Goal: Task Accomplishment & Management: Manage account settings

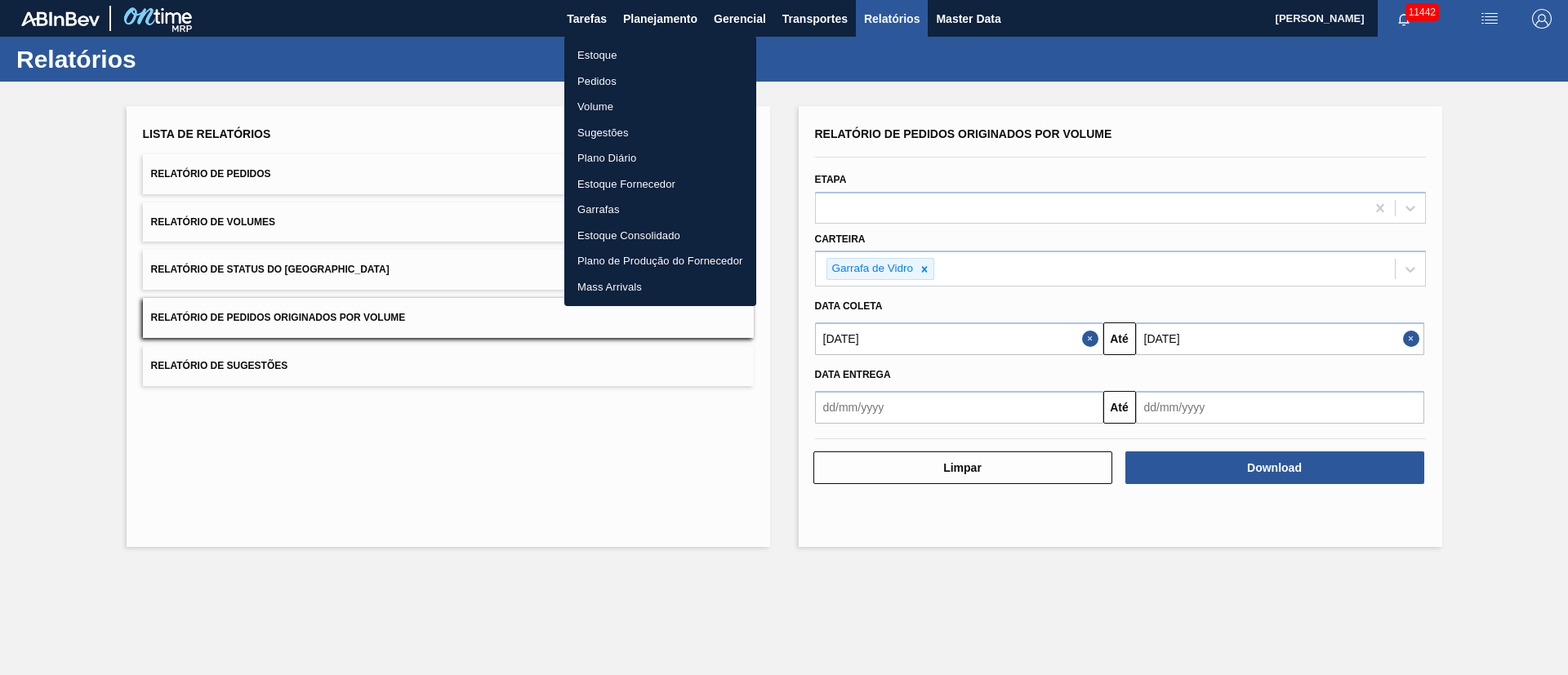
click at [588, 80] on li "Pedidos" at bounding box center [660, 81] width 192 height 26
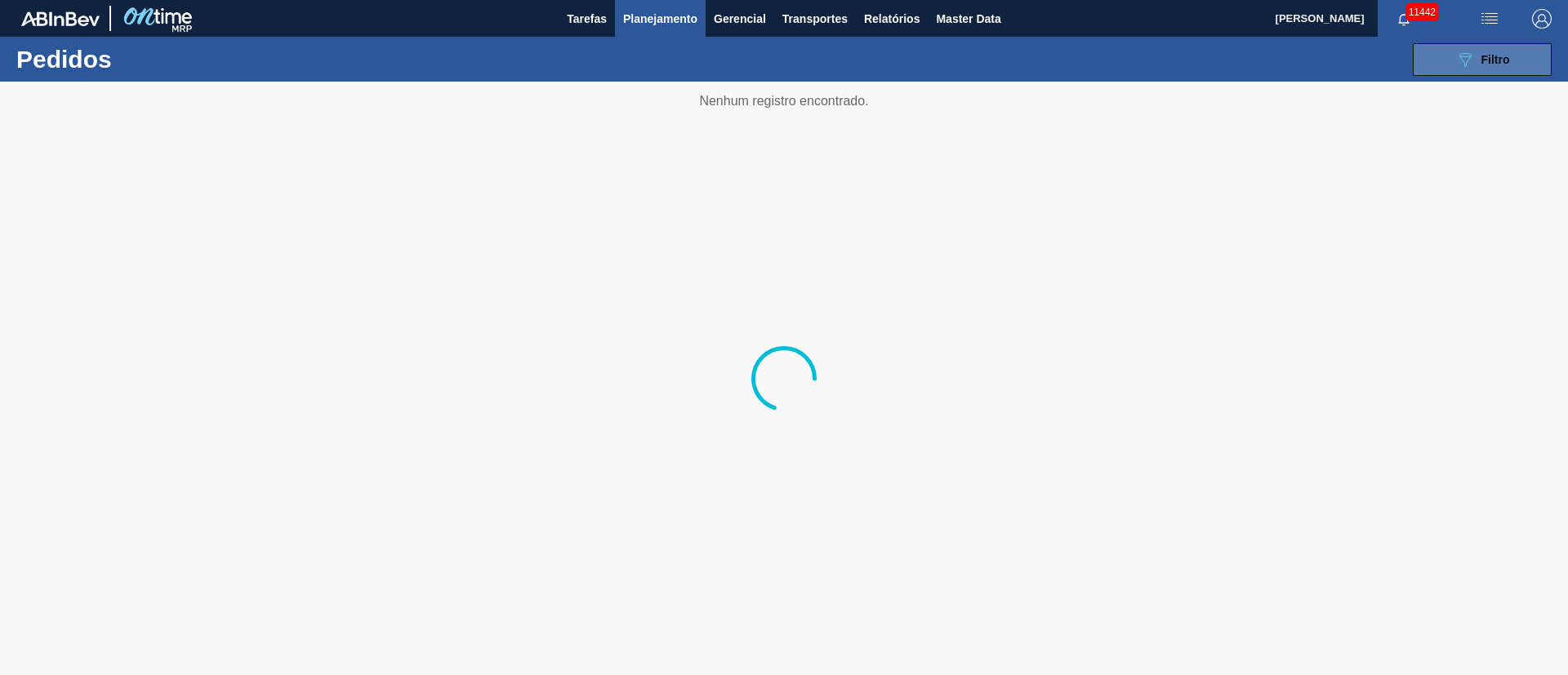
click at [1471, 66] on icon "089F7B8B-B2A5-4AFE-B5C0-19BA573D28AC" at bounding box center [1464, 59] width 20 height 20
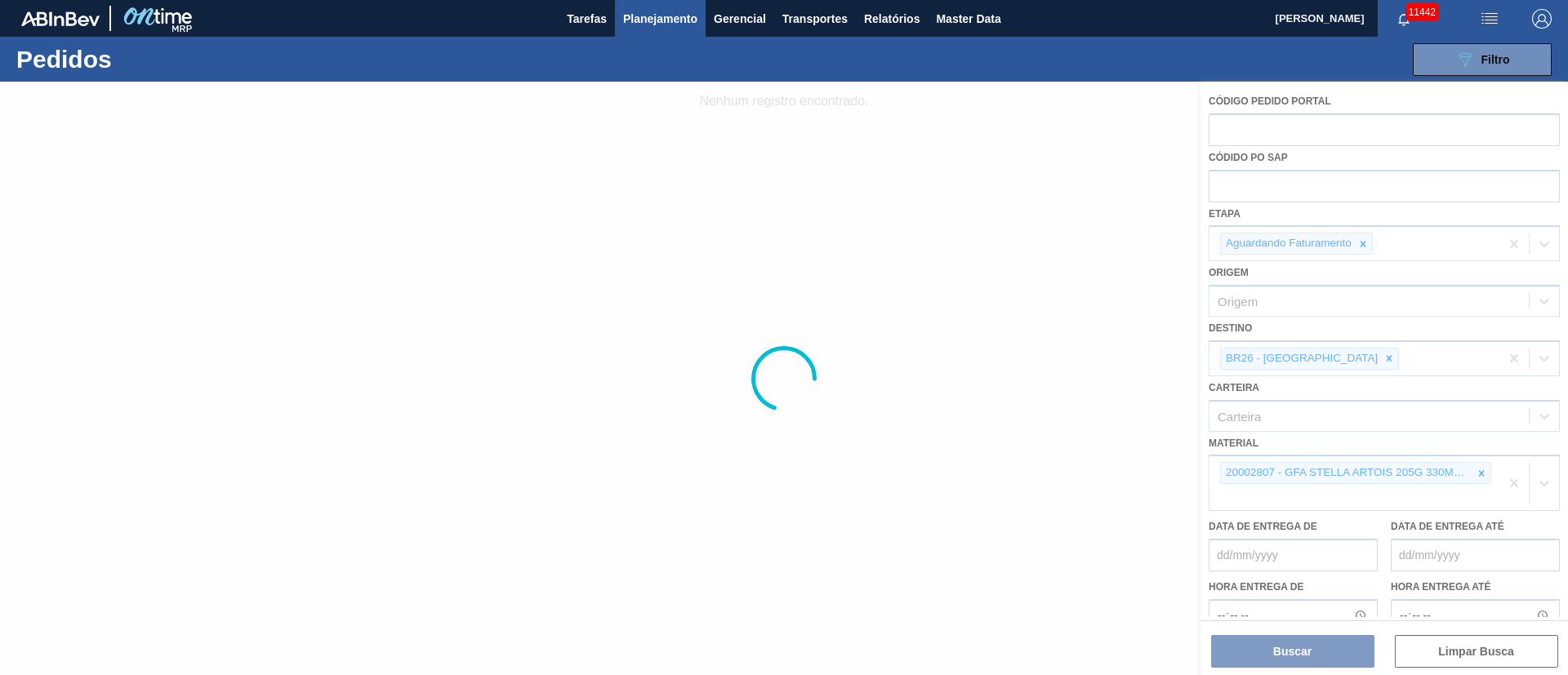
click at [1481, 468] on div at bounding box center [784, 378] width 1568 height 594
click at [1329, 354] on div at bounding box center [784, 378] width 1568 height 594
click at [1324, 358] on div at bounding box center [784, 378] width 1568 height 594
click at [1331, 364] on div at bounding box center [784, 378] width 1568 height 594
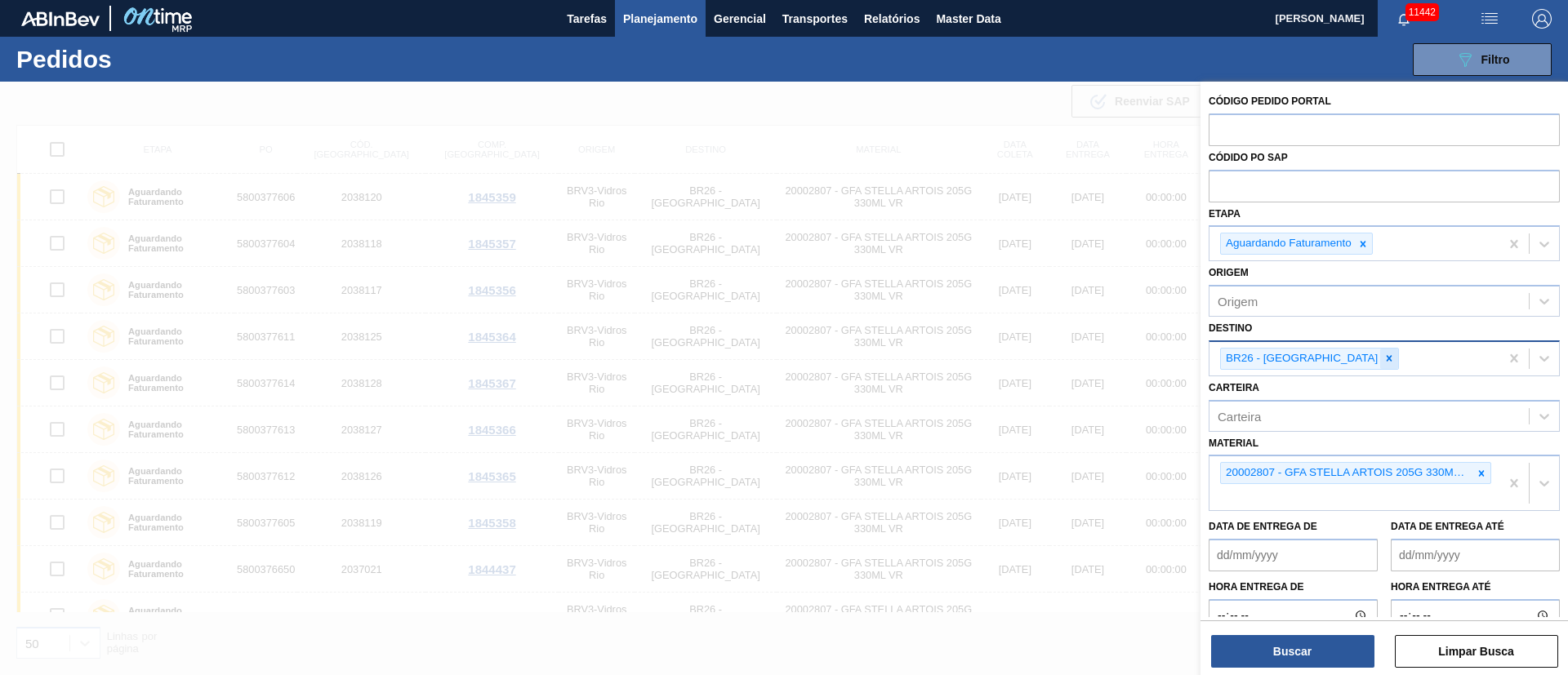
click at [1383, 359] on icon at bounding box center [1388, 358] width 11 height 11
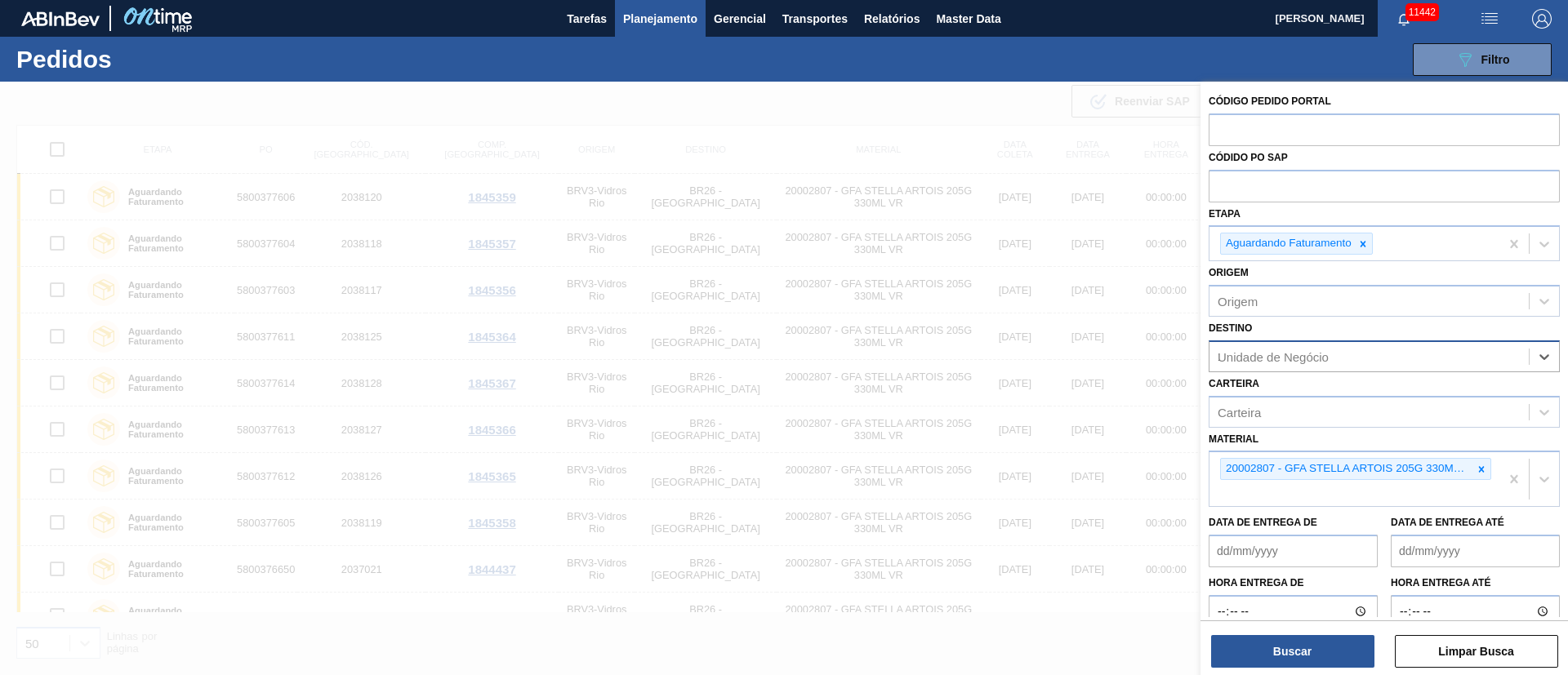
type input "13"
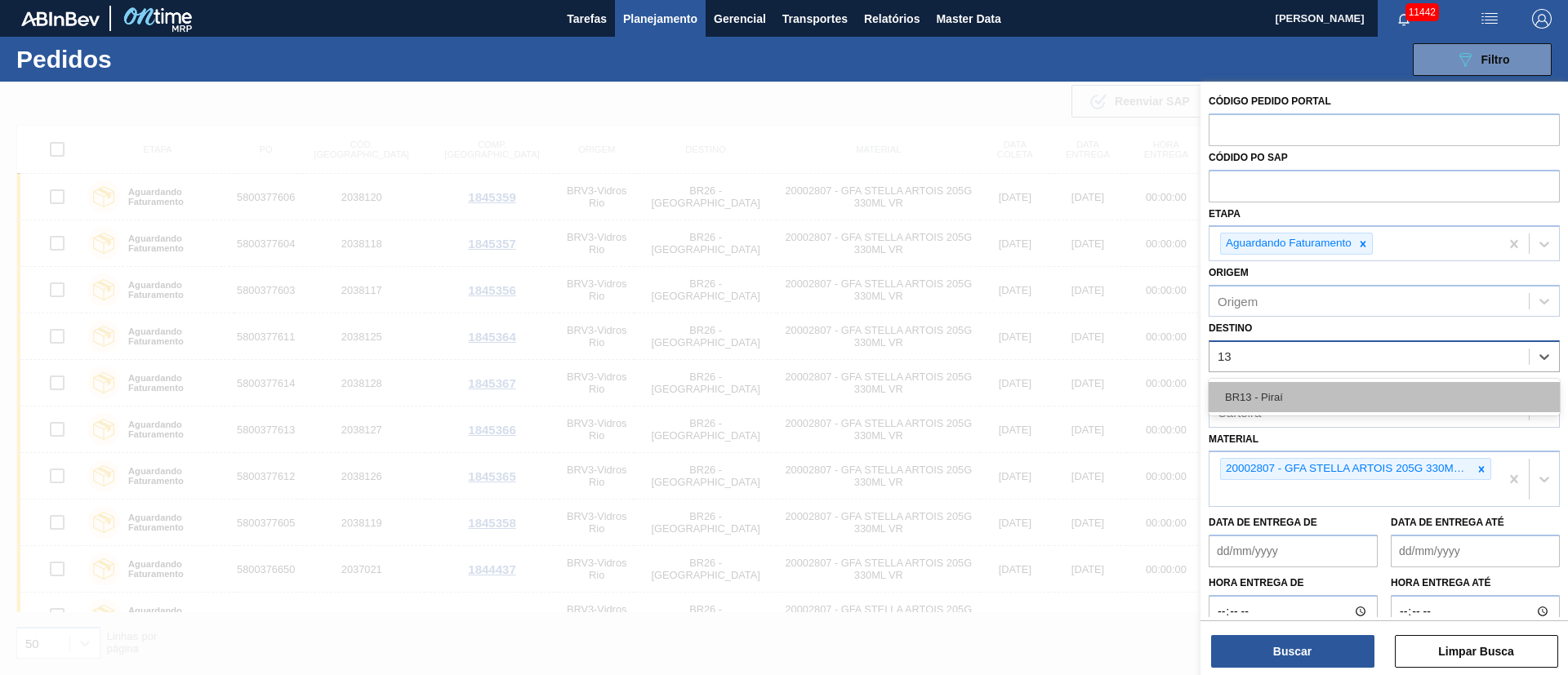
click at [1293, 384] on div "BR13 - Piraí" at bounding box center [1384, 396] width 351 height 30
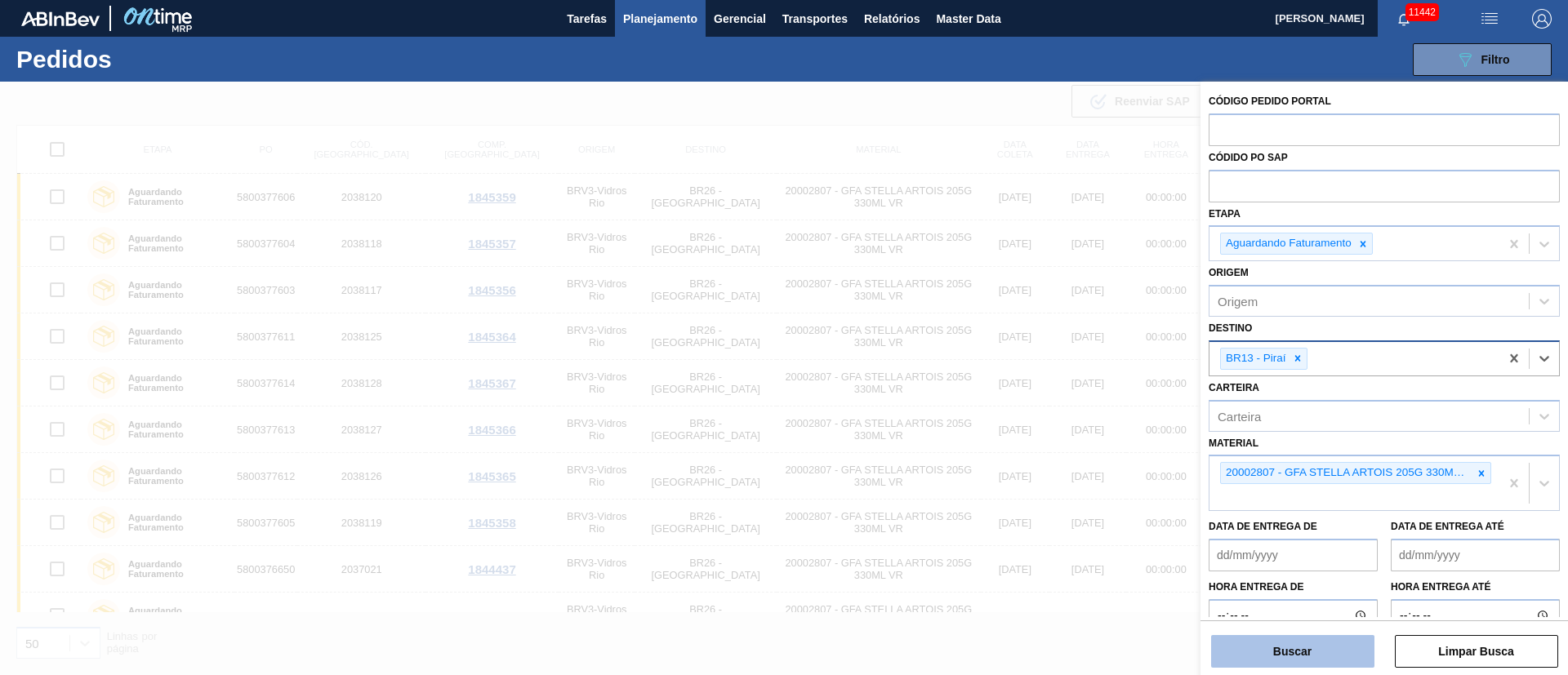
click at [1289, 646] on button "Buscar" at bounding box center [1293, 652] width 163 height 33
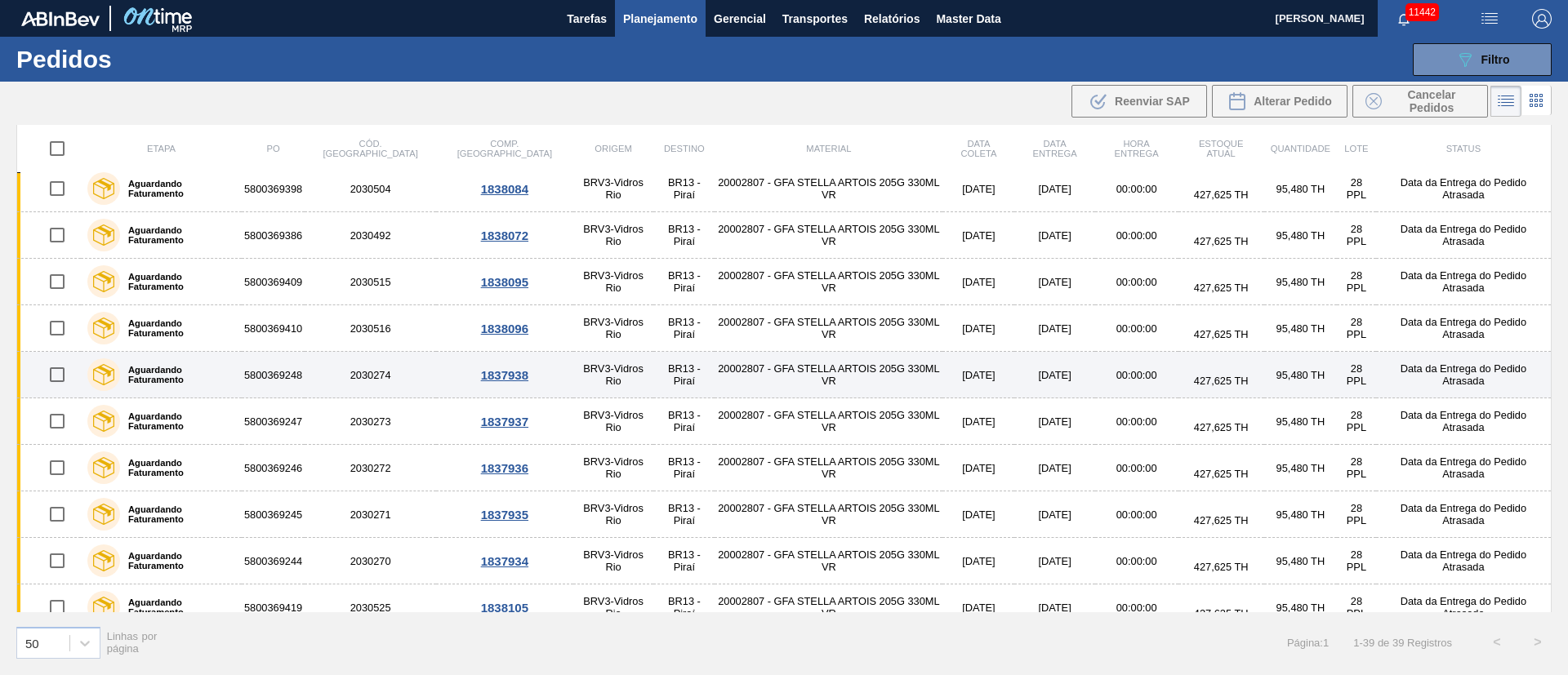
scroll to position [1254, 0]
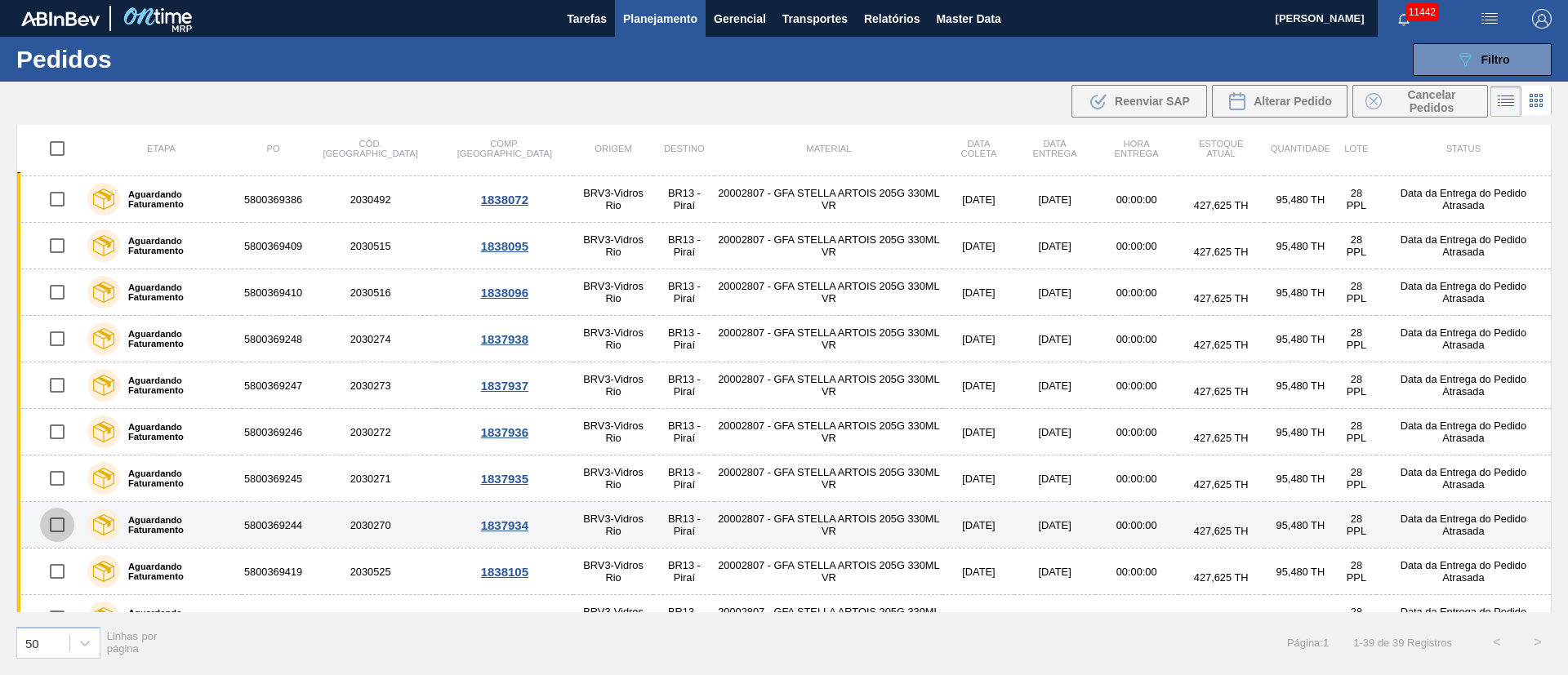
click at [51, 529] on input "checkbox" at bounding box center [57, 525] width 34 height 34
checkbox input "true"
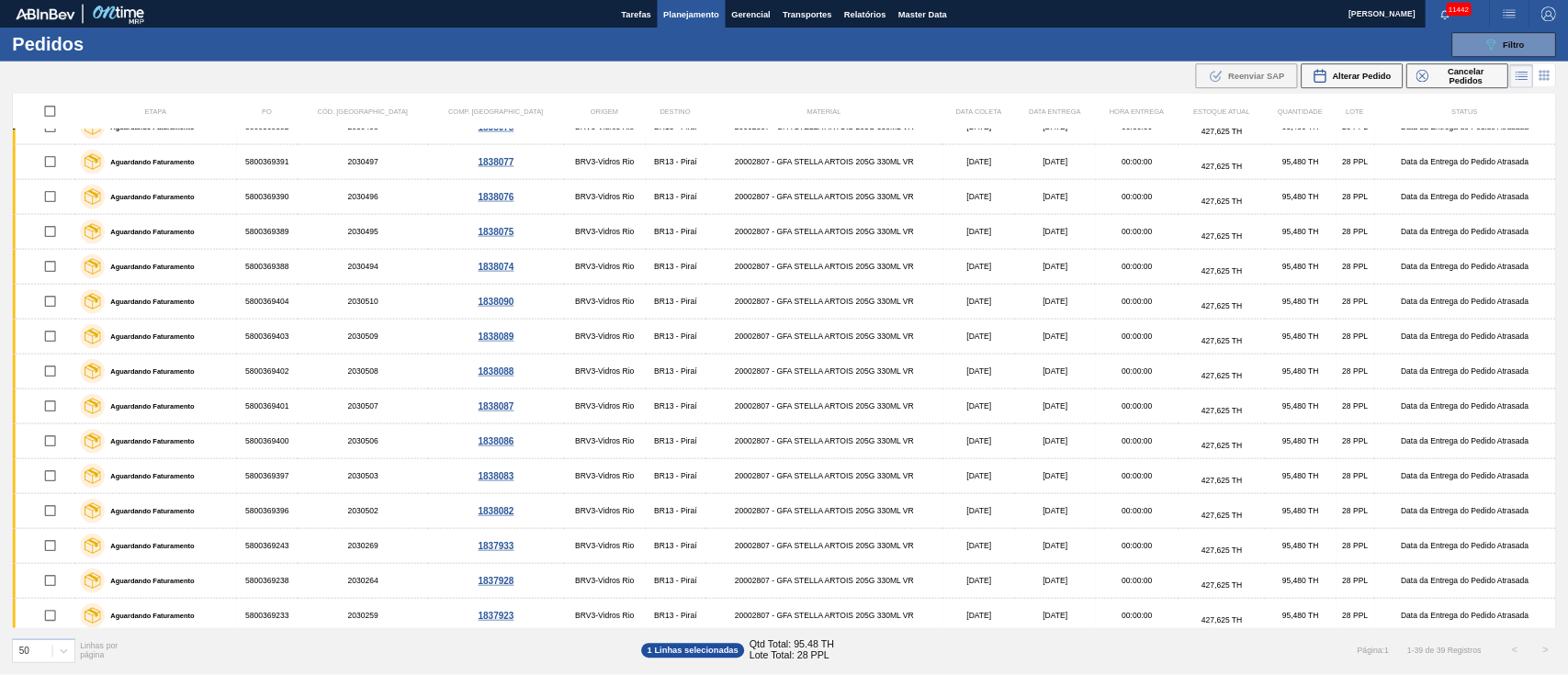
scroll to position [0, 0]
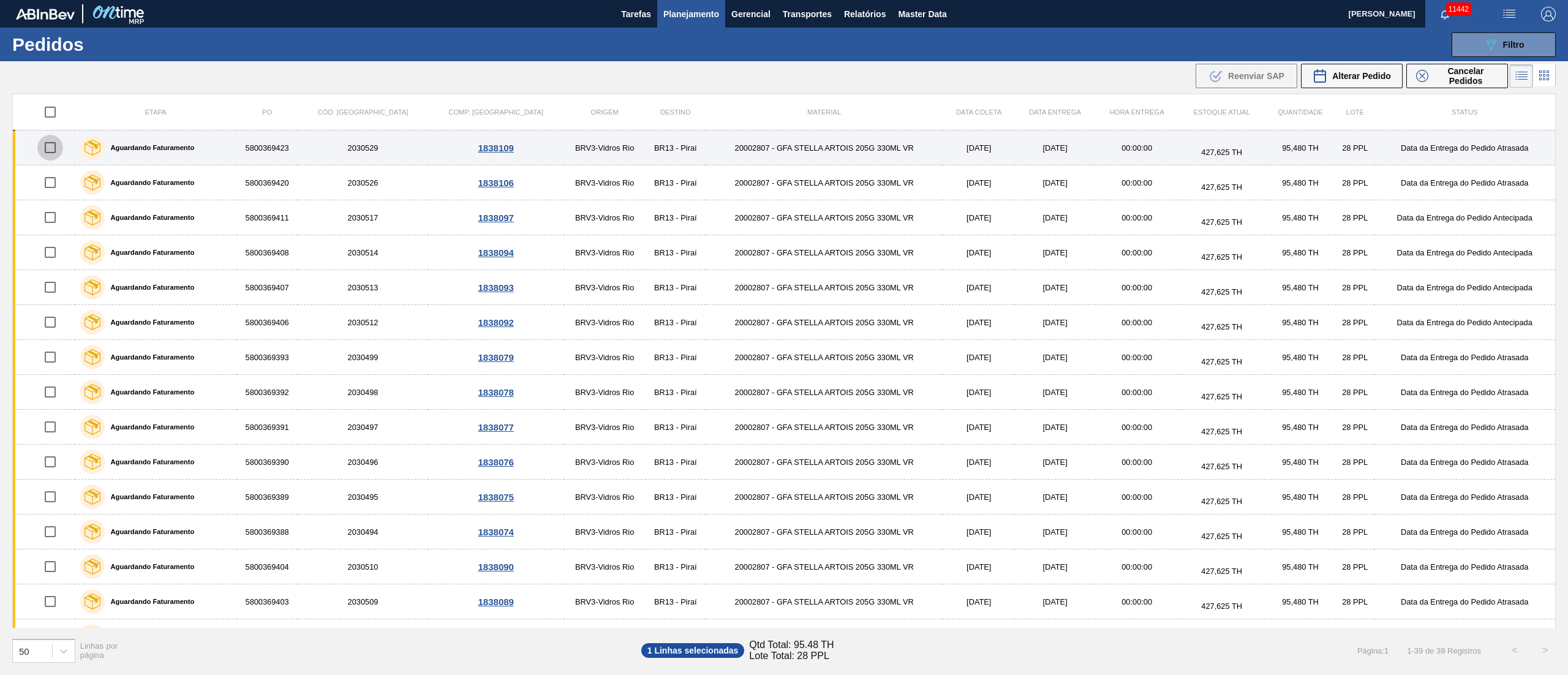
click at [52, 148] on input "checkbox" at bounding box center [50, 147] width 26 height 26
checkbox input "true"
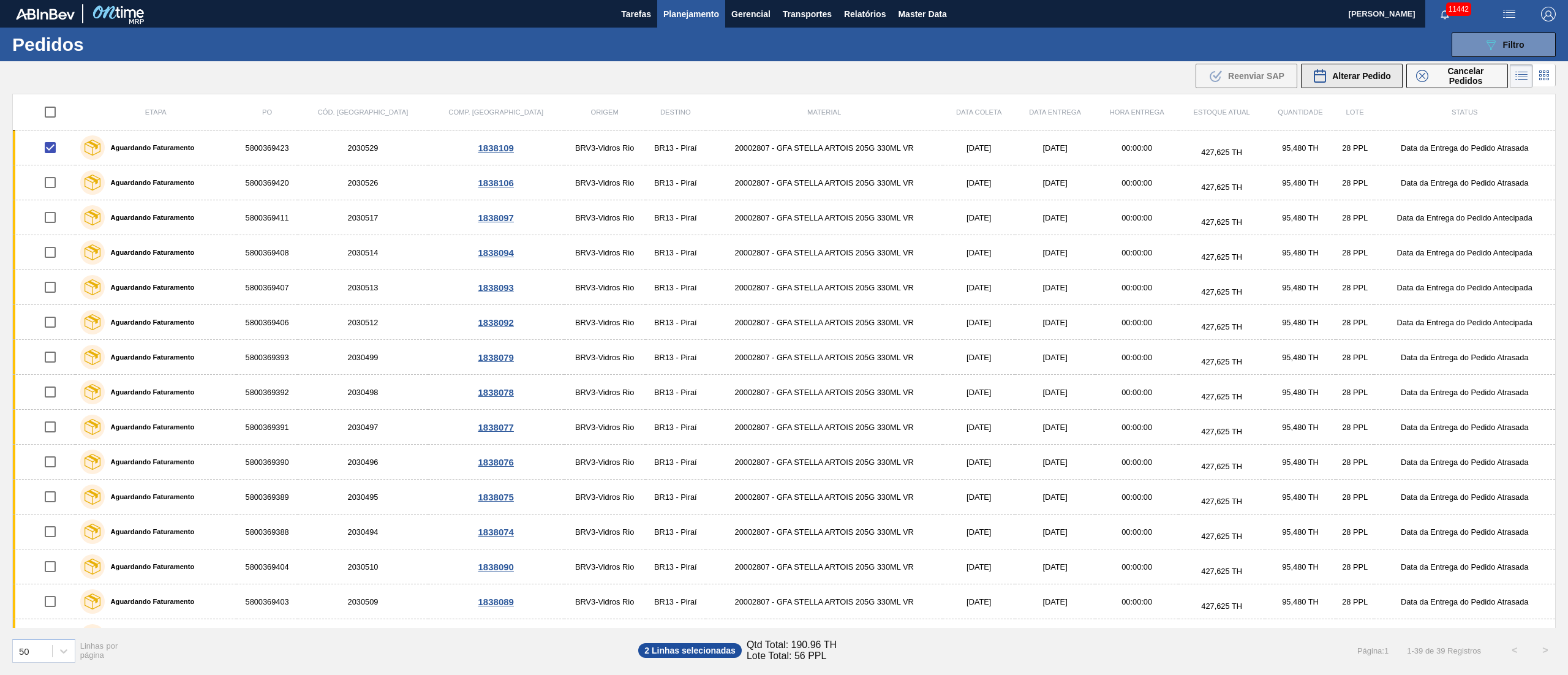
click at [1176, 86] on button "Alterar Pedido" at bounding box center [1352, 76] width 102 height 24
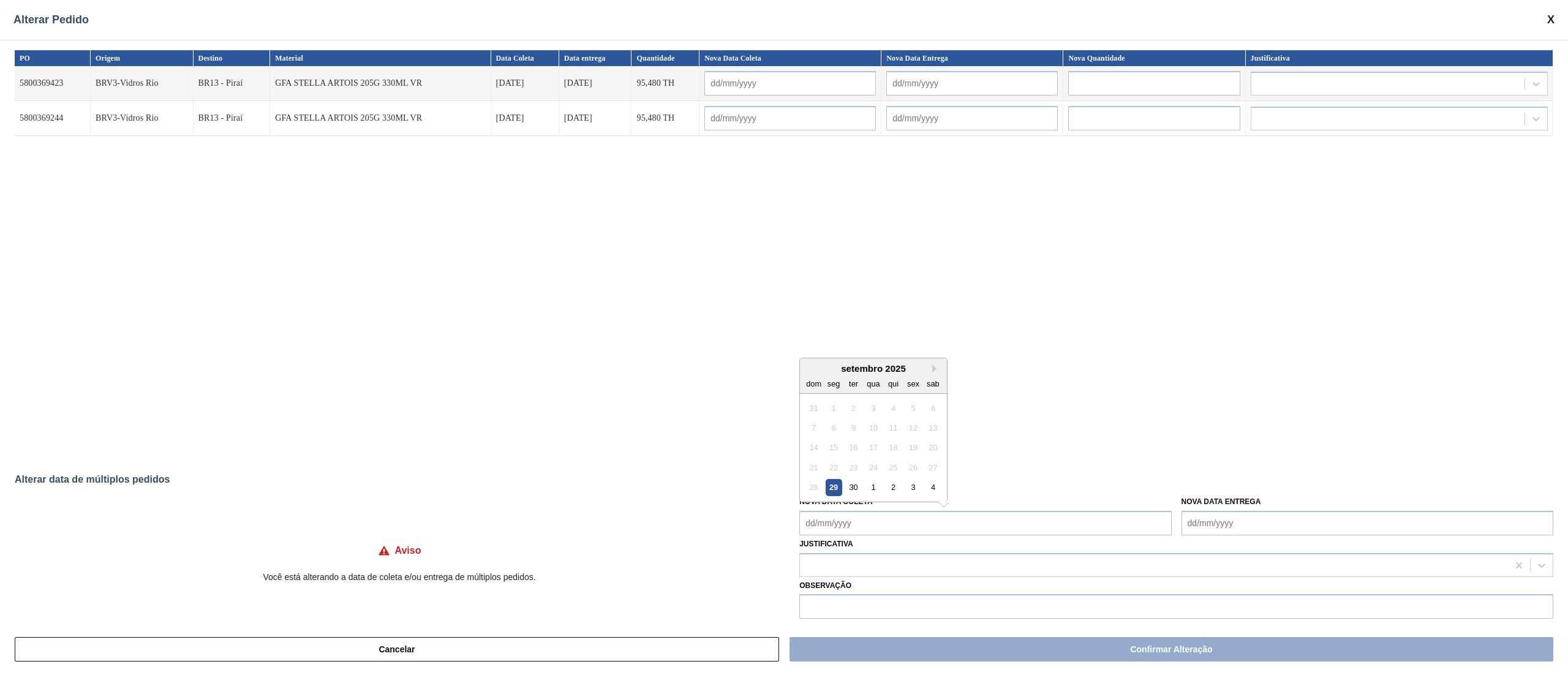
click at [848, 506] on Coleta "Nova Data Coleta" at bounding box center [985, 523] width 372 height 24
click at [907, 488] on div "3" at bounding box center [914, 487] width 17 height 17
type Coleta "[DATE]"
type input "[DATE]"
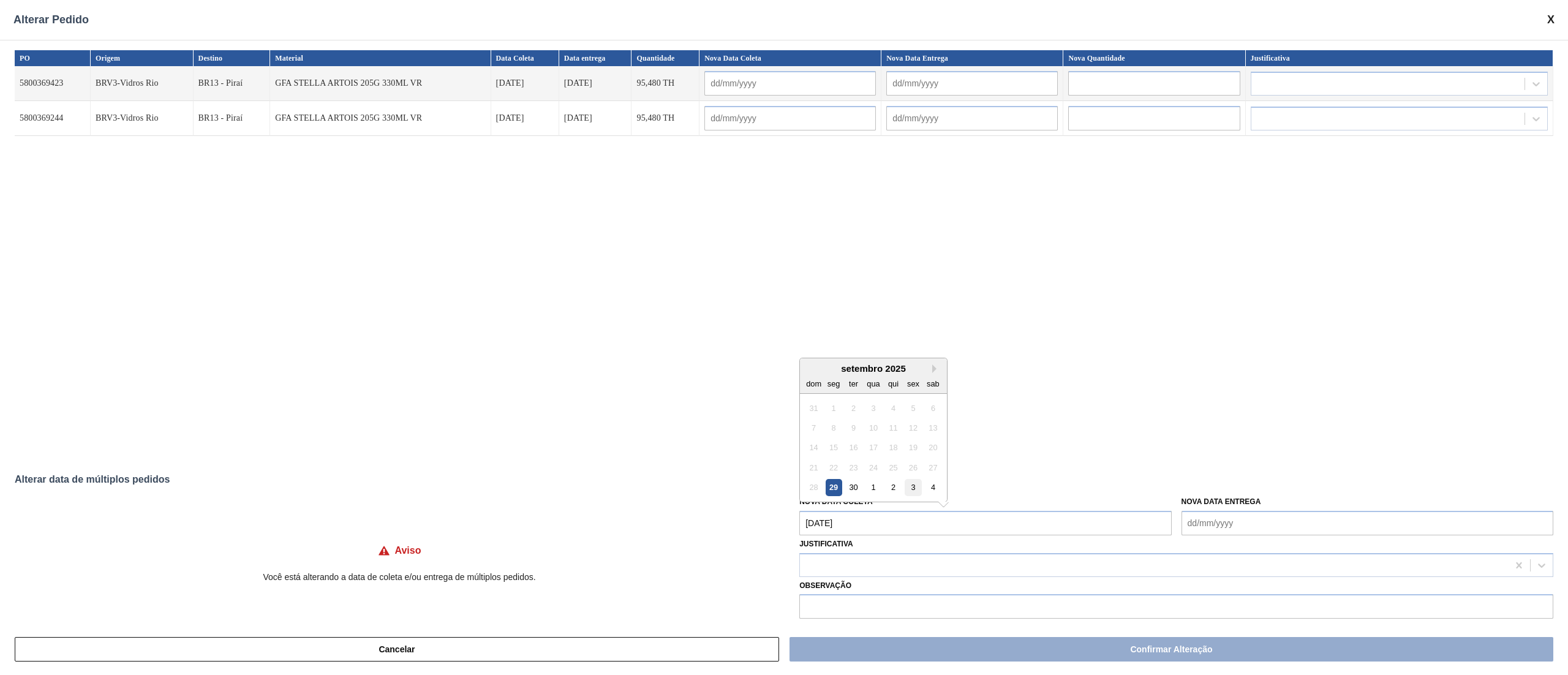
type input "[DATE]"
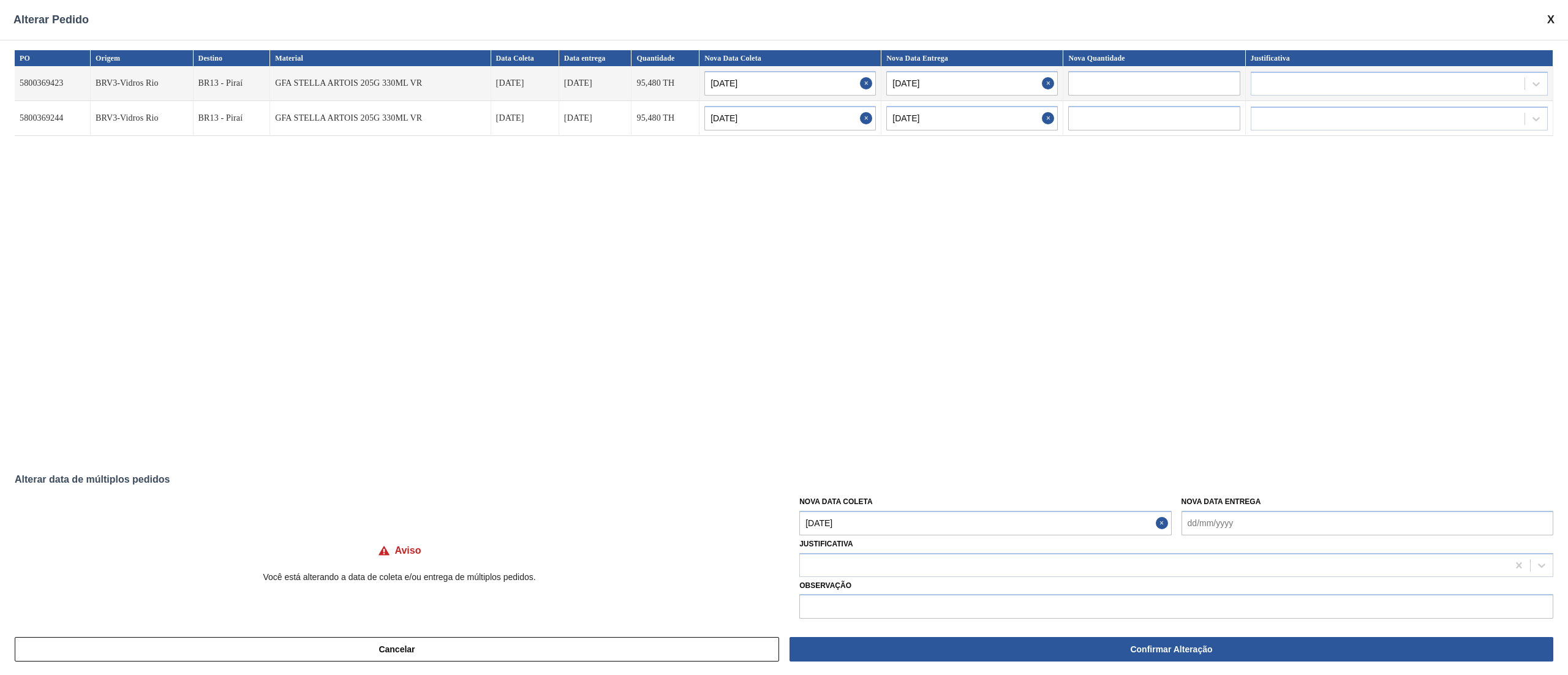
click at [896, 506] on Coleta "[DATE]" at bounding box center [985, 523] width 372 height 24
click at [849, 425] on div "7" at bounding box center [854, 428] width 17 height 17
type input "[DATE]"
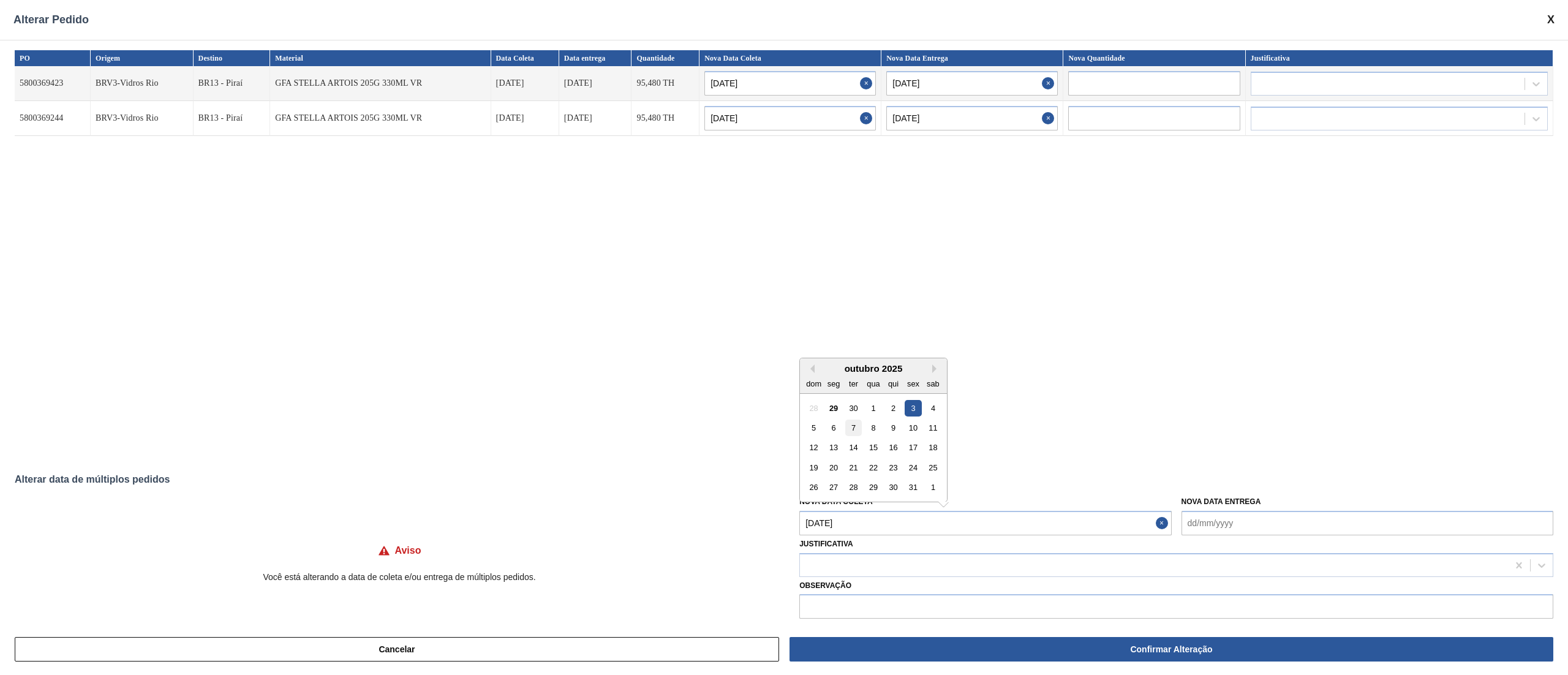
type input "[DATE]"
type Coleta "[DATE]"
click at [845, 506] on div at bounding box center [1154, 565] width 708 height 18
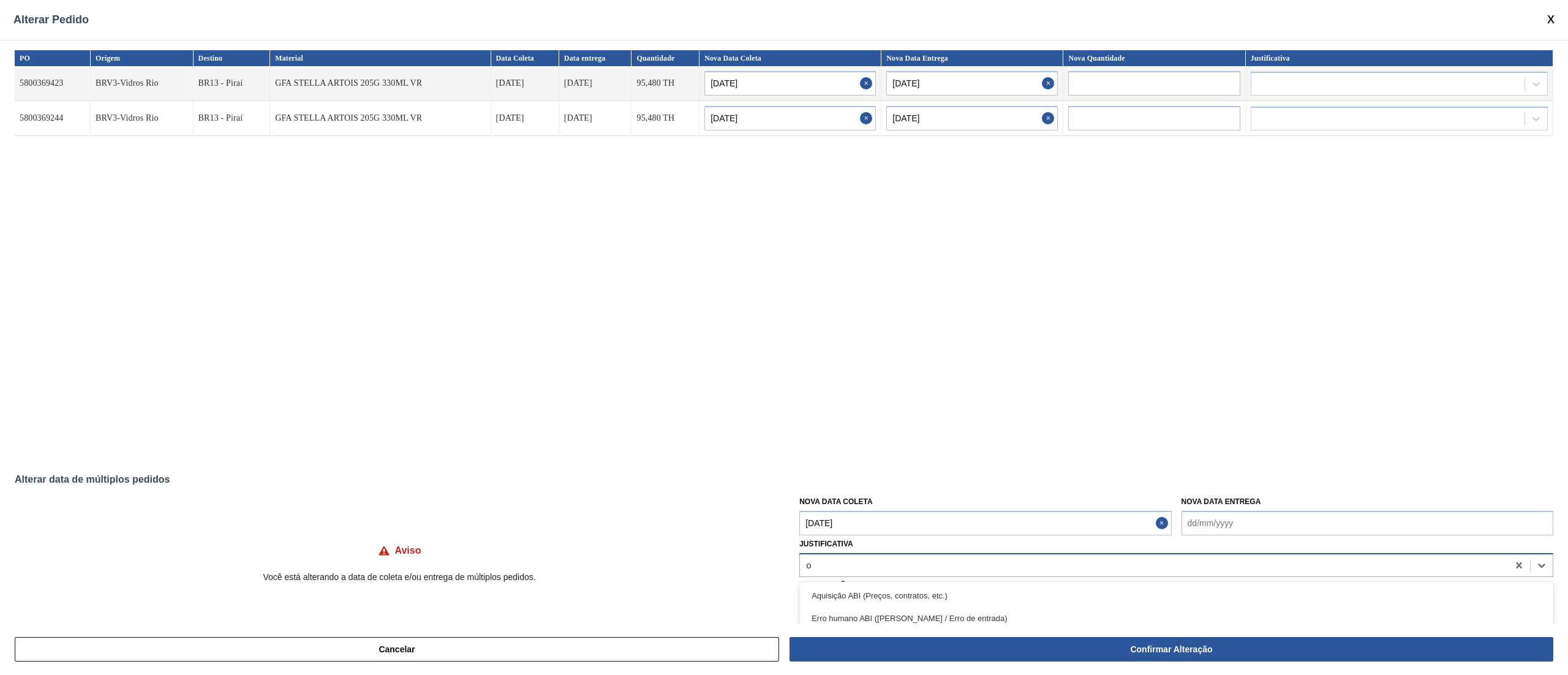
type input "ou"
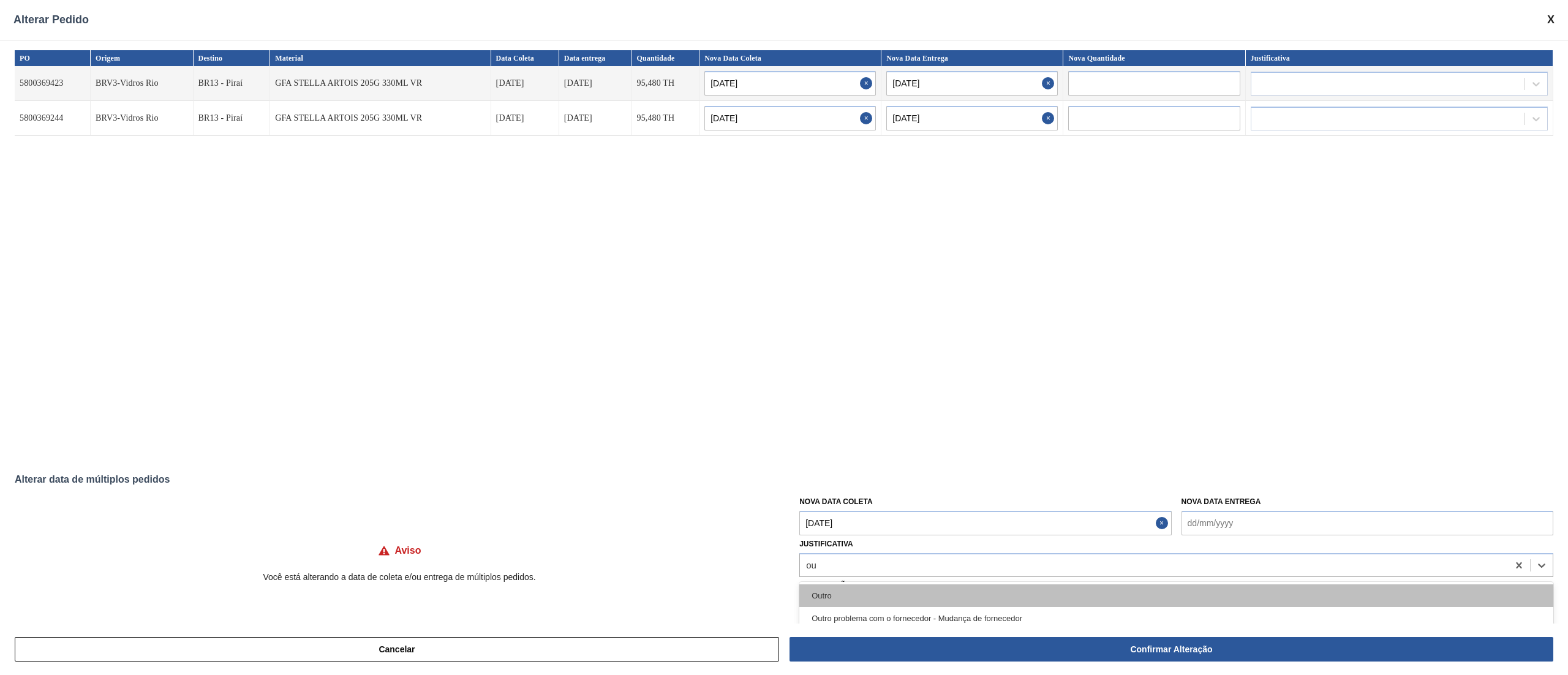
click at [838, 506] on div "Outro" at bounding box center [1176, 595] width 754 height 23
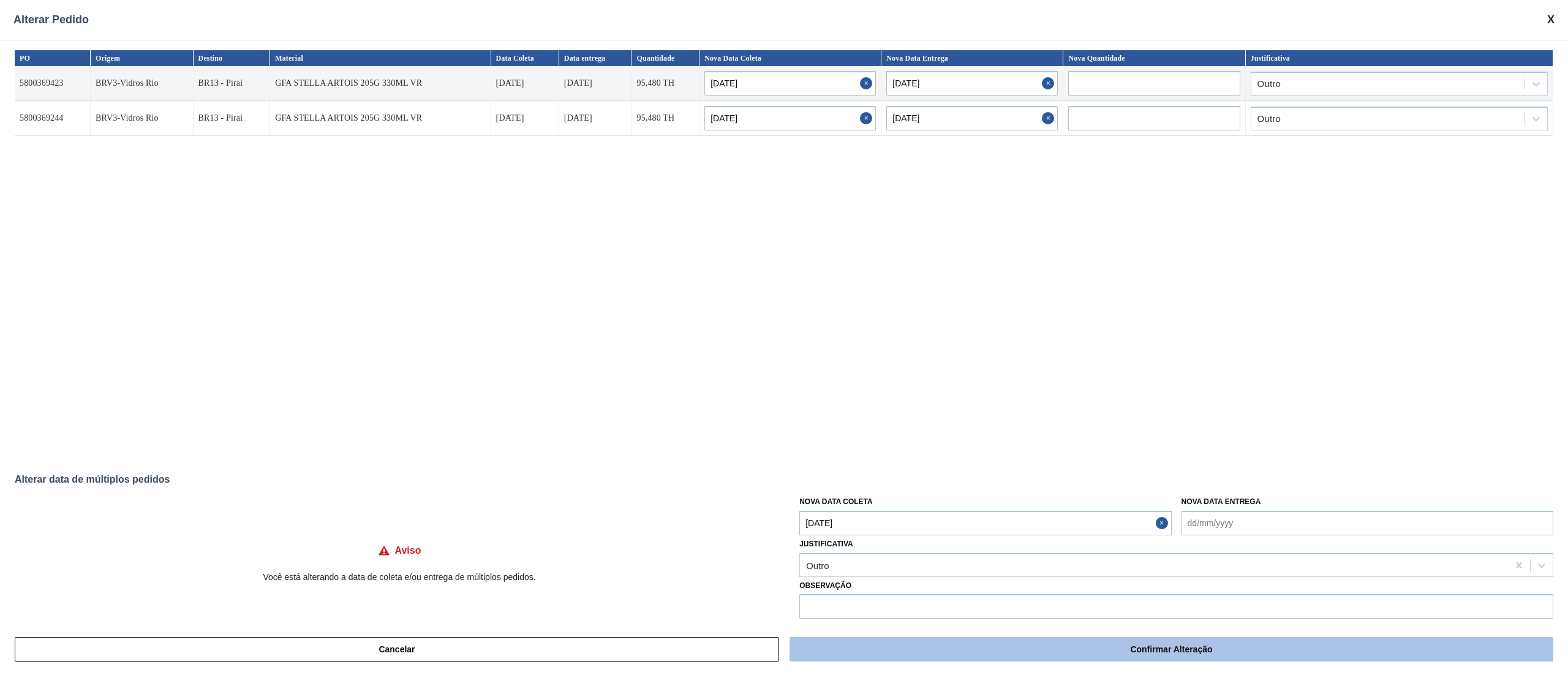
click at [1152, 506] on button "Confirmar Alteração" at bounding box center [1171, 649] width 764 height 24
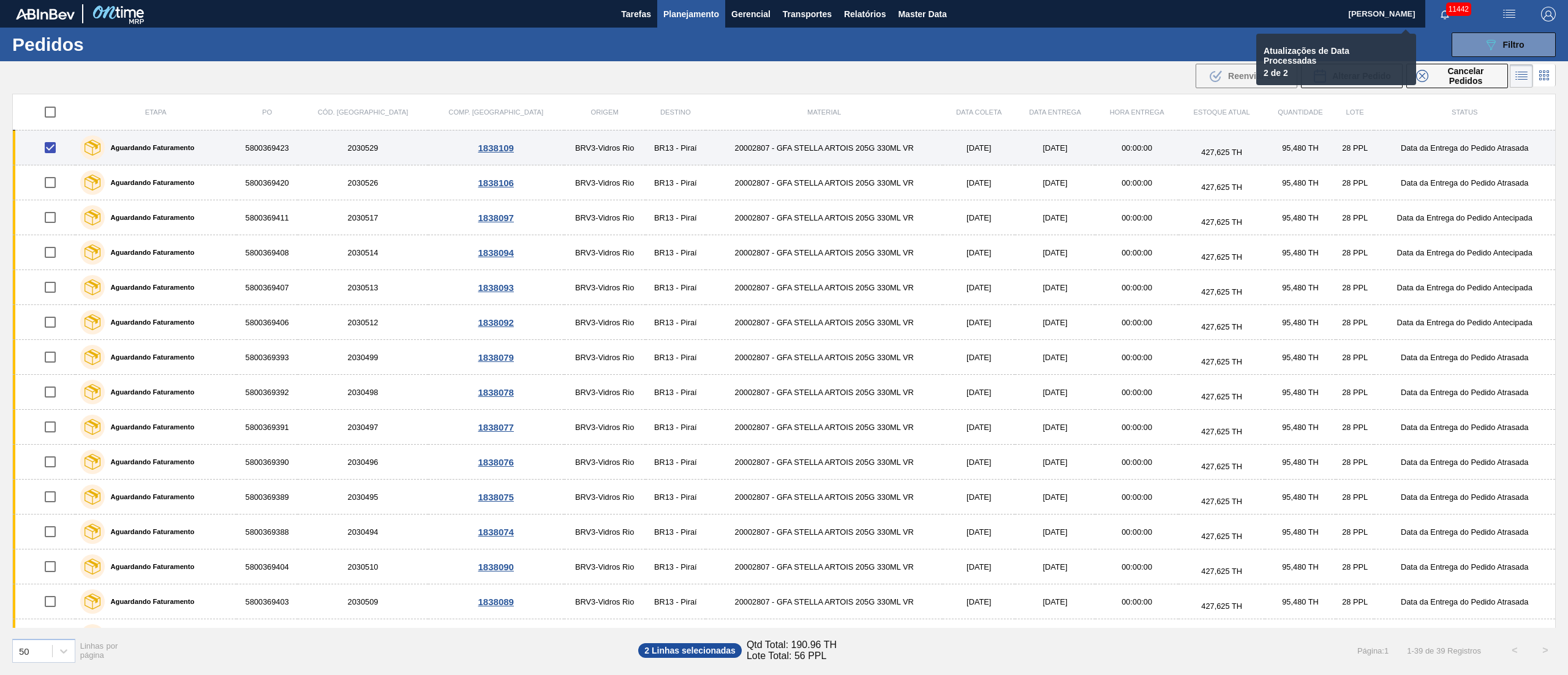
checkbox input "false"
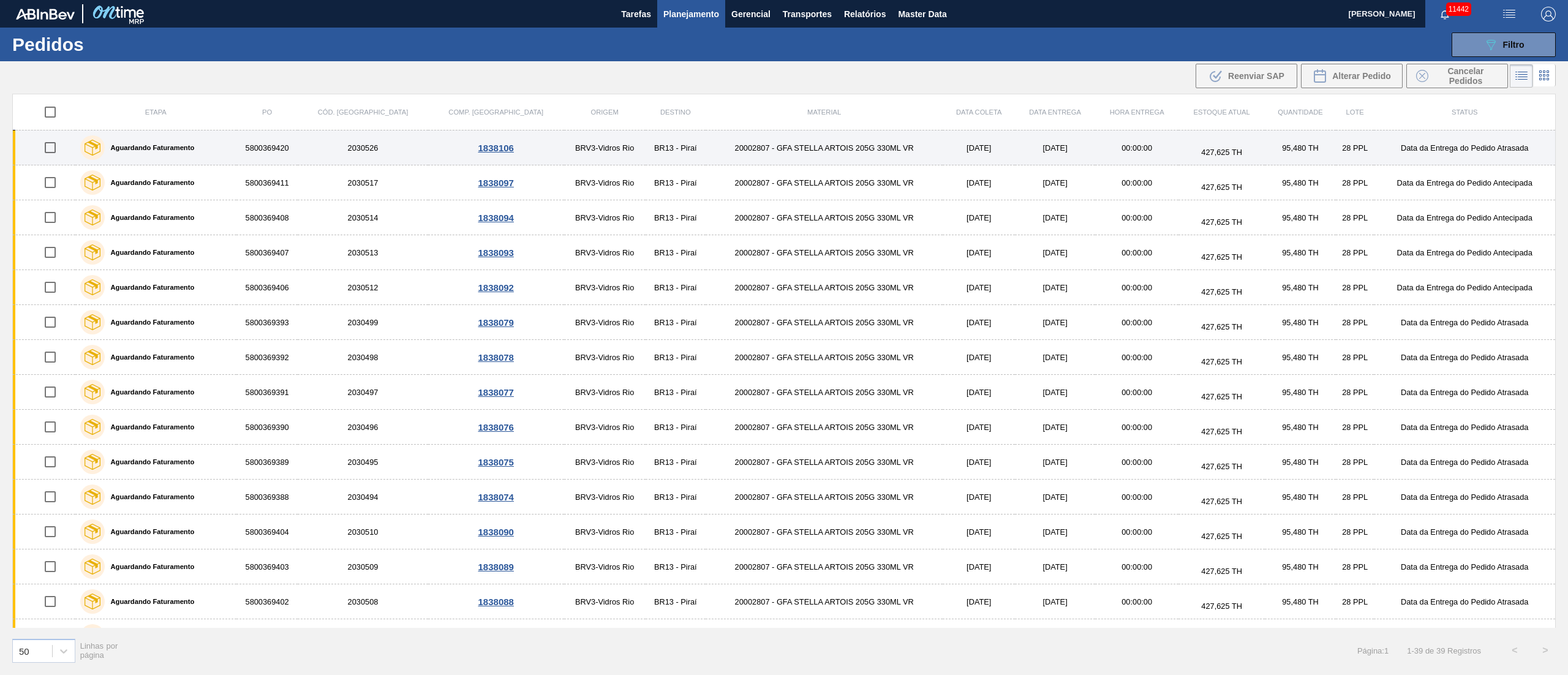
click at [45, 151] on input "checkbox" at bounding box center [50, 147] width 26 height 26
checkbox input "true"
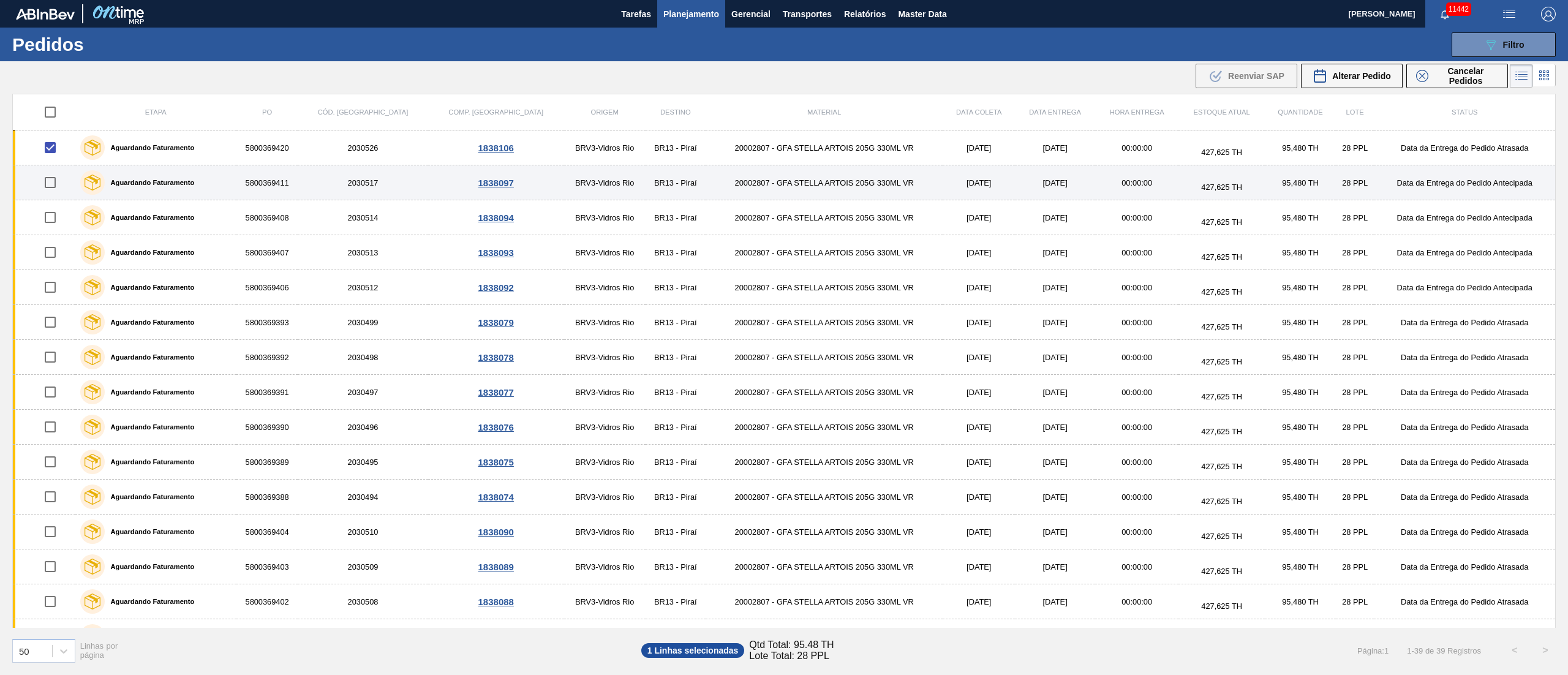
click at [46, 186] on input "checkbox" at bounding box center [50, 183] width 26 height 26
checkbox input "true"
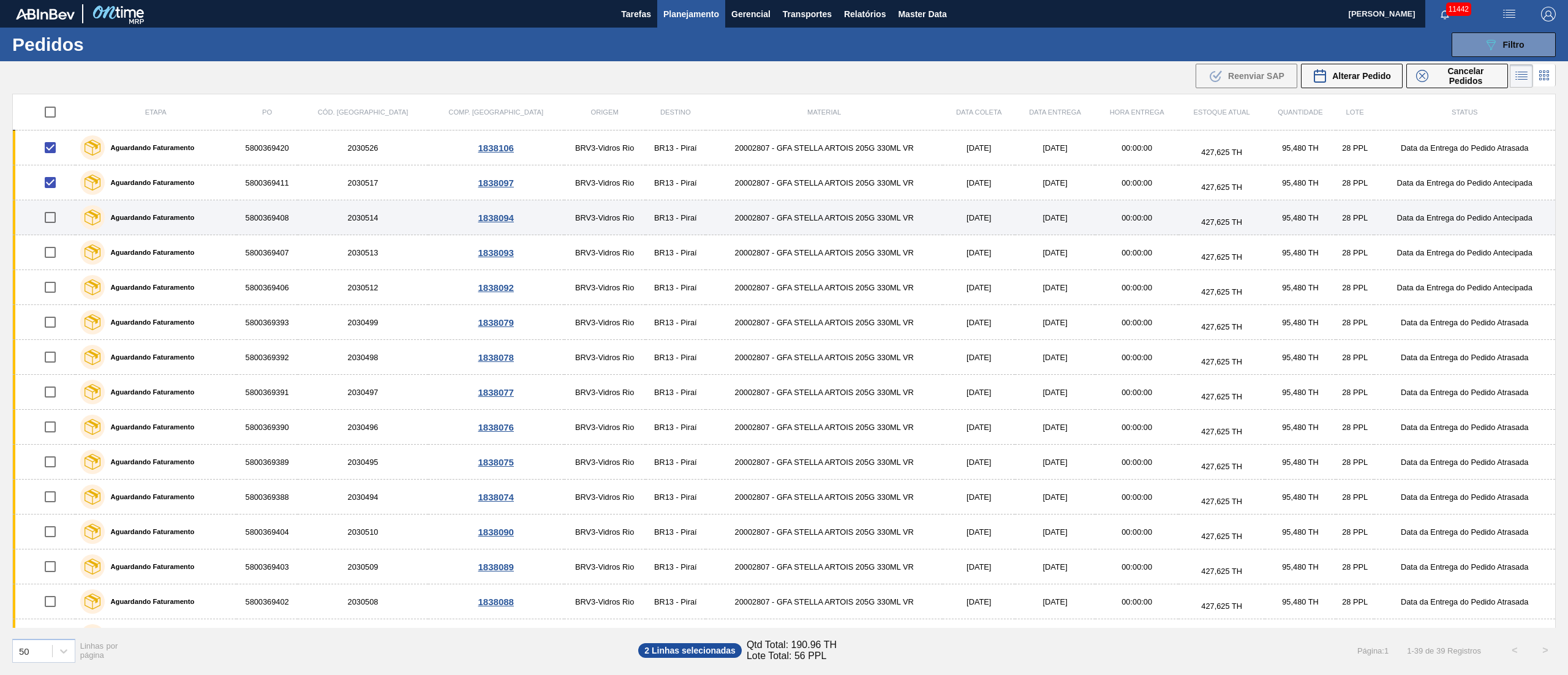
click at [55, 213] on input "checkbox" at bounding box center [50, 217] width 26 height 26
checkbox input "true"
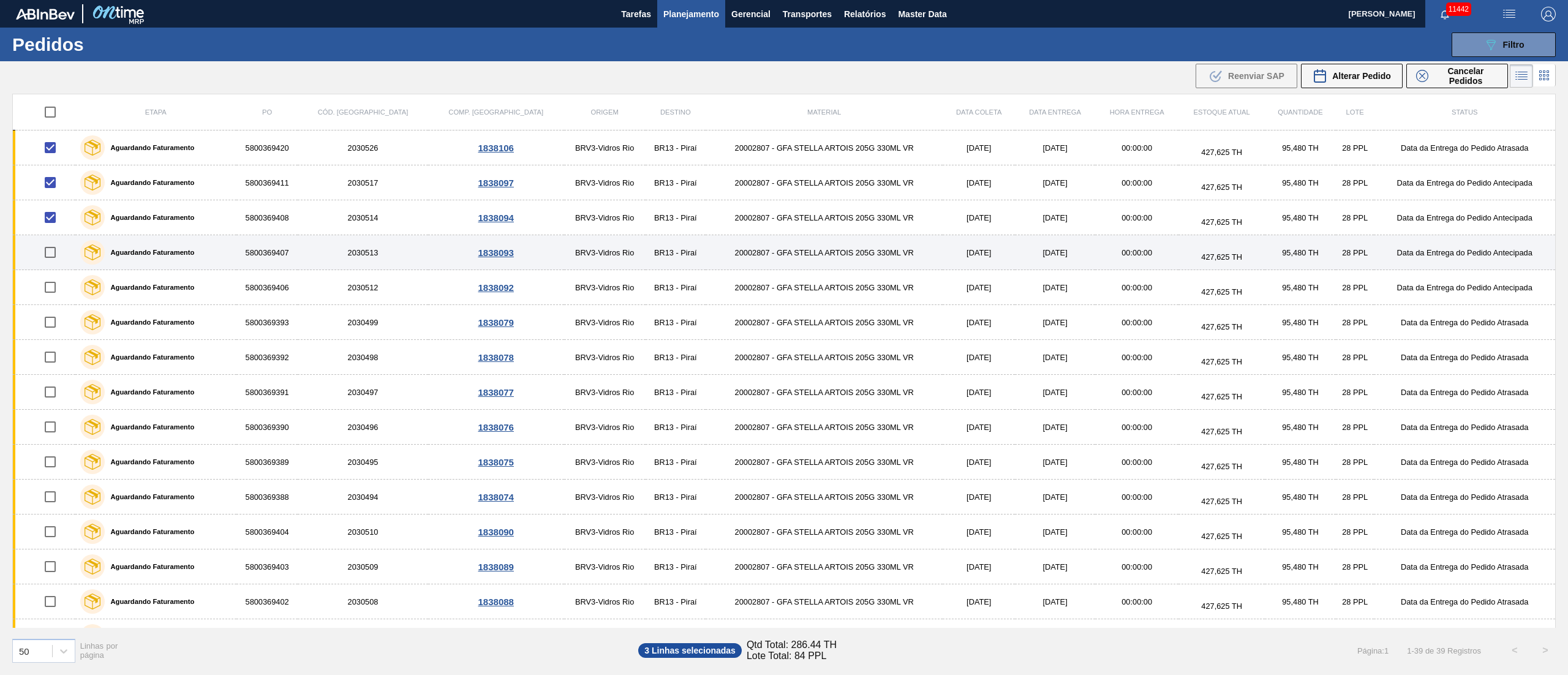
click at [50, 254] on input "checkbox" at bounding box center [50, 252] width 26 height 26
checkbox input "true"
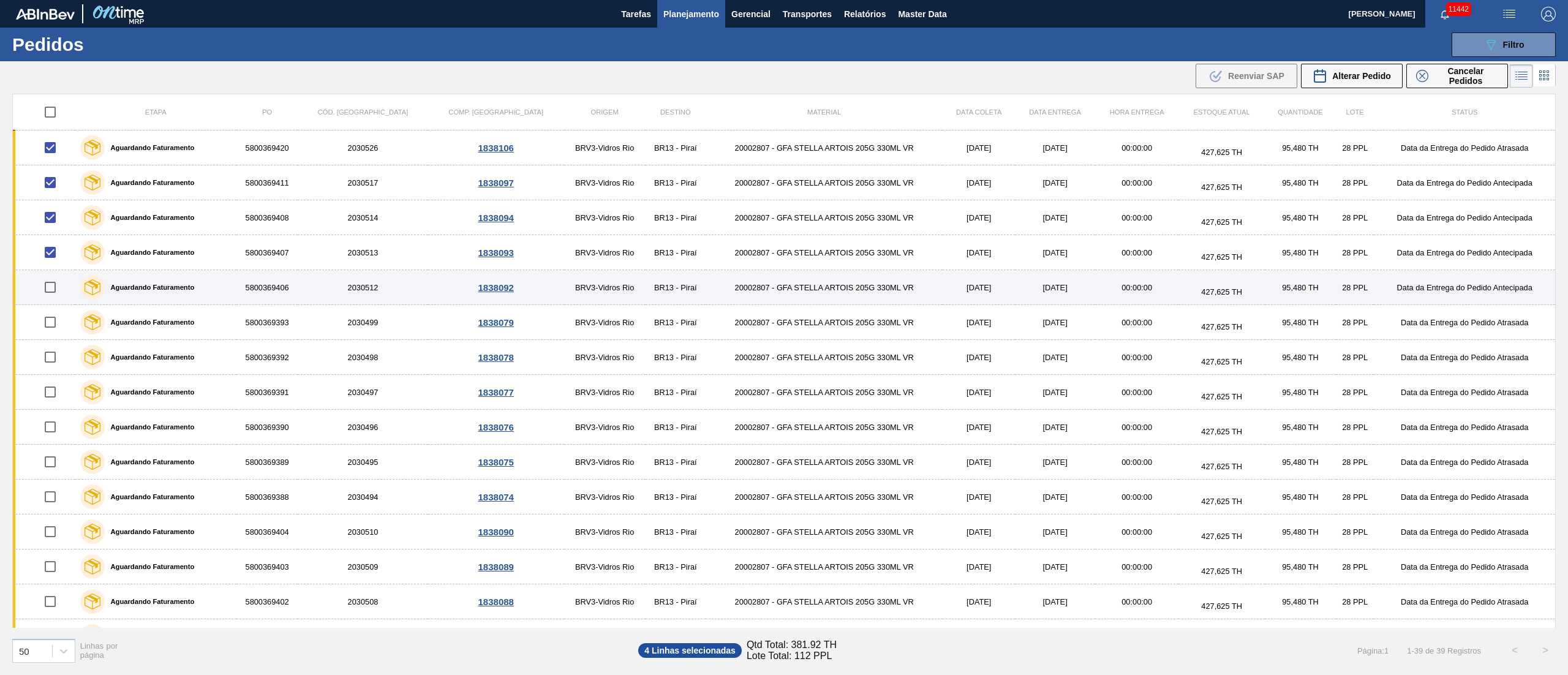
click at [54, 297] on input "checkbox" at bounding box center [50, 287] width 26 height 26
checkbox input "true"
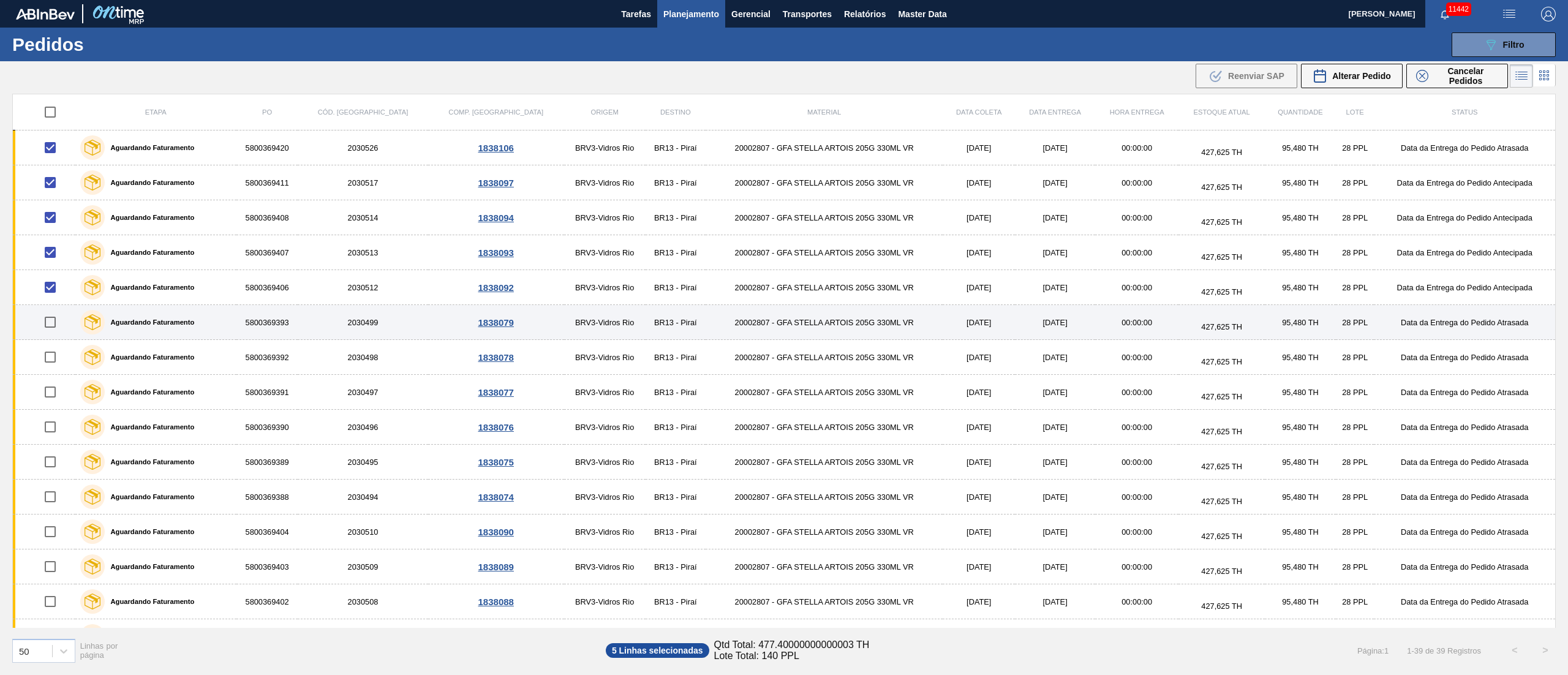
click at [59, 327] on input "checkbox" at bounding box center [50, 322] width 26 height 26
checkbox input "true"
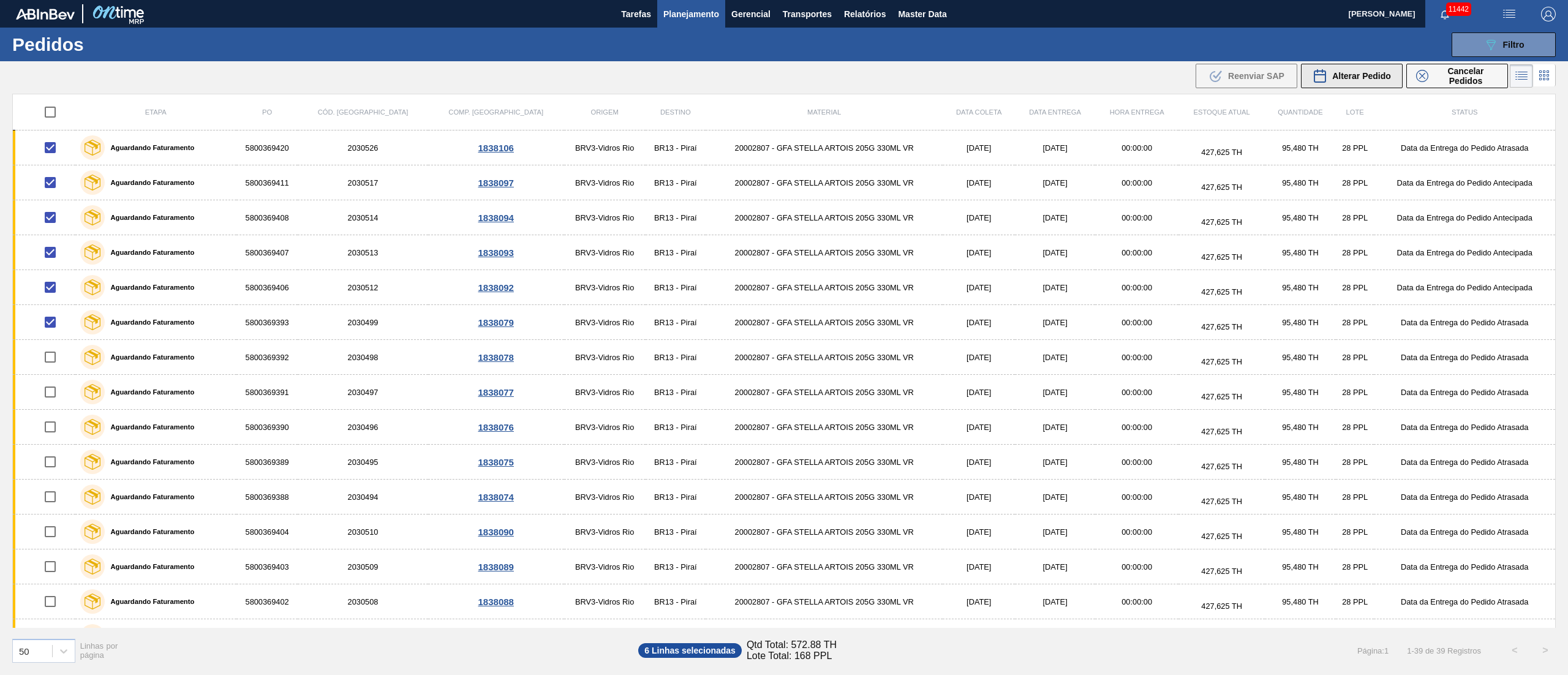
click at [1176, 82] on div "Alterar Pedido" at bounding box center [1352, 76] width 78 height 15
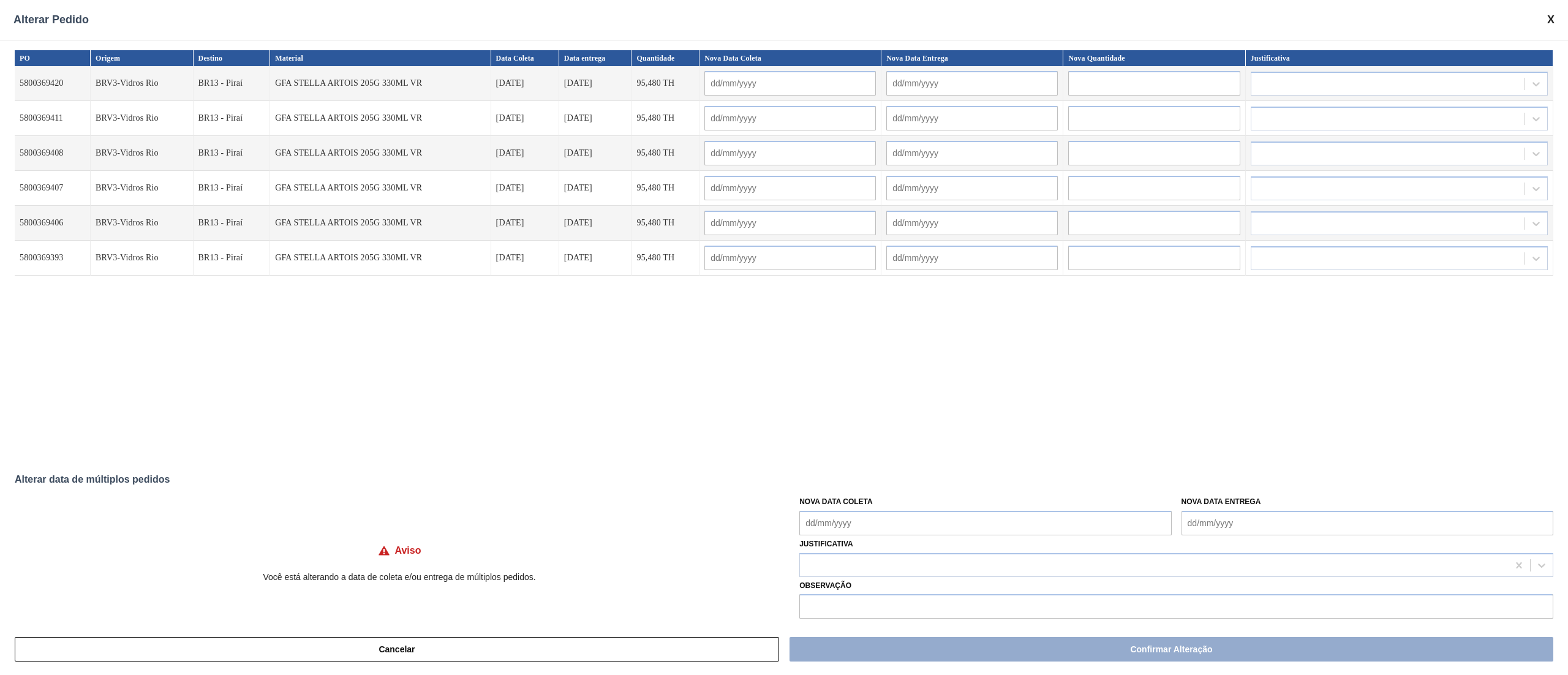
drag, startPoint x: 845, startPoint y: 532, endPoint x: 854, endPoint y: 526, distance: 10.8
click at [845, 506] on Coleta "Nova Data Coleta" at bounding box center [985, 523] width 372 height 24
click at [907, 485] on div "3" at bounding box center [914, 487] width 17 height 17
type Coleta "[DATE]"
type input "[DATE]"
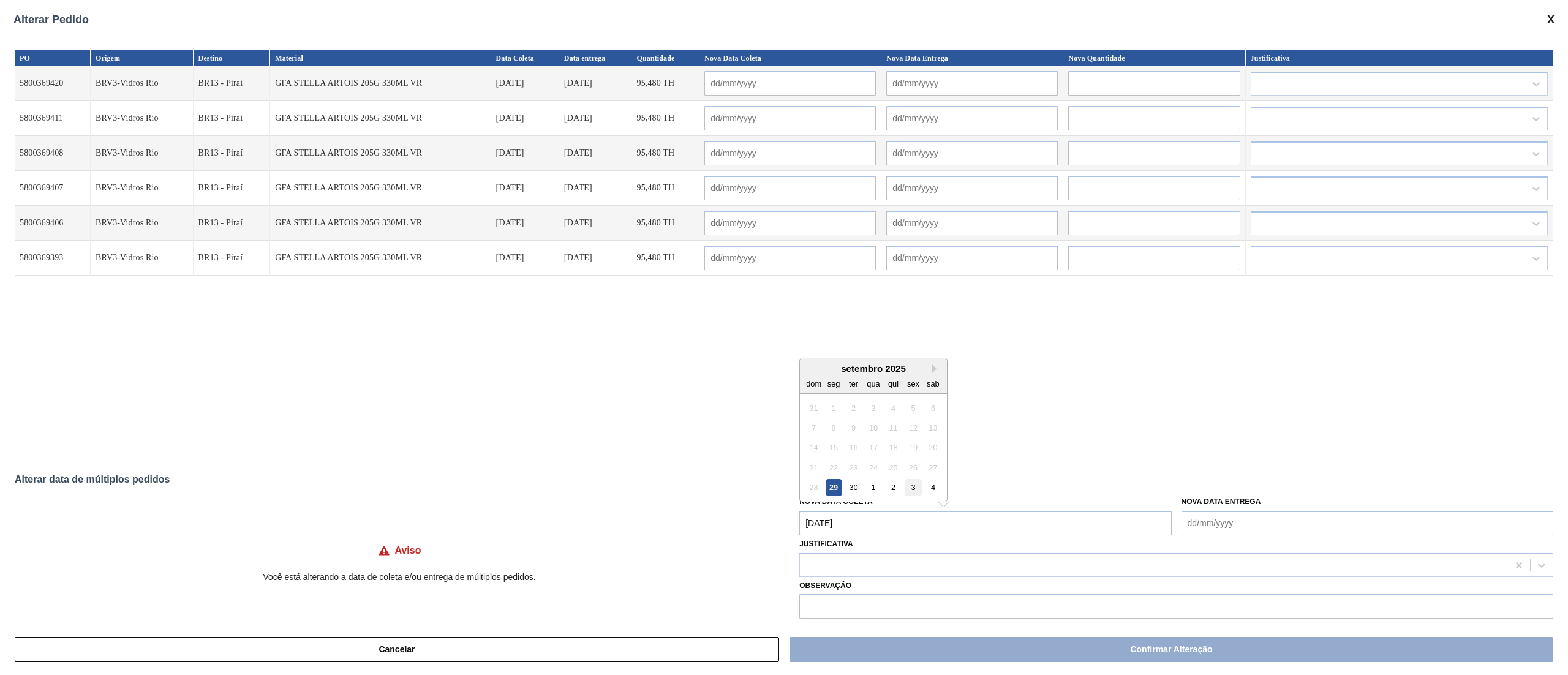
type input "[DATE]"
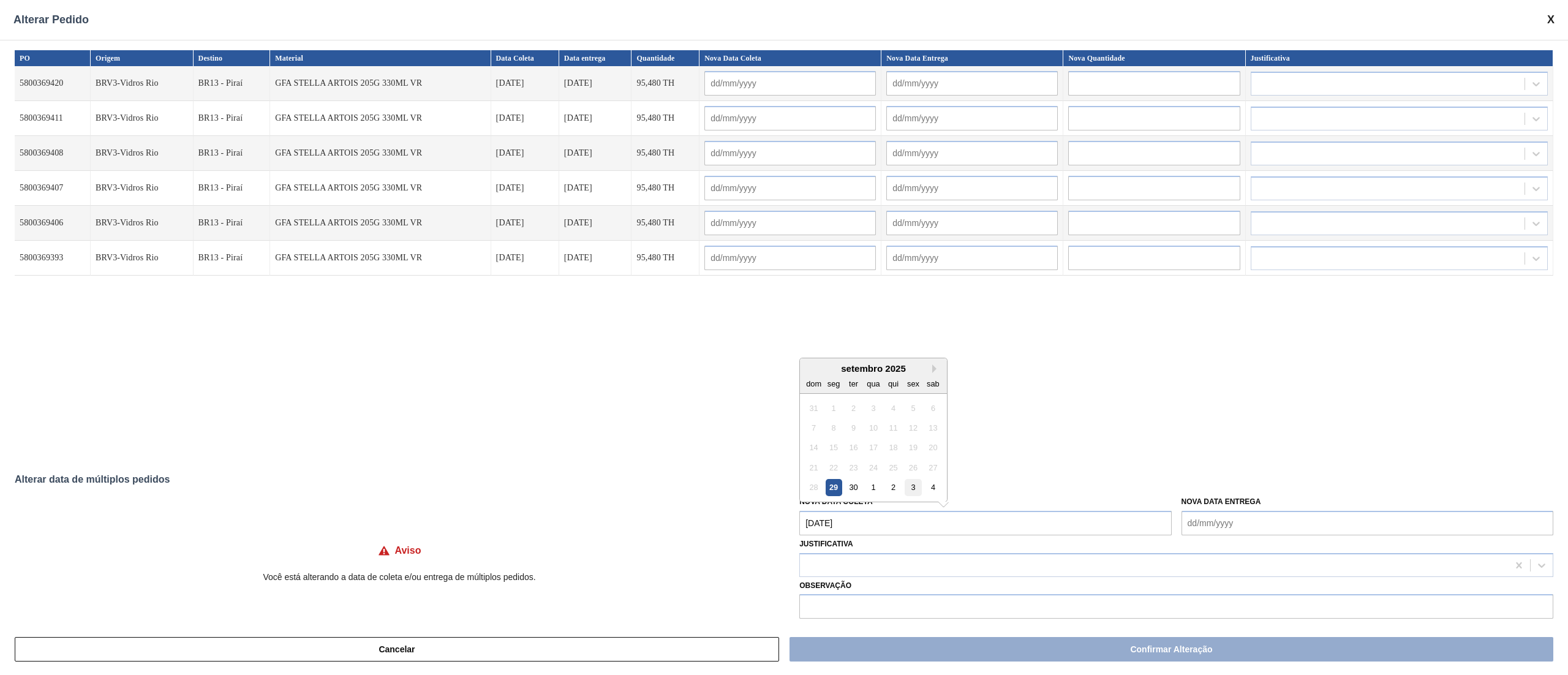
type input "[DATE]"
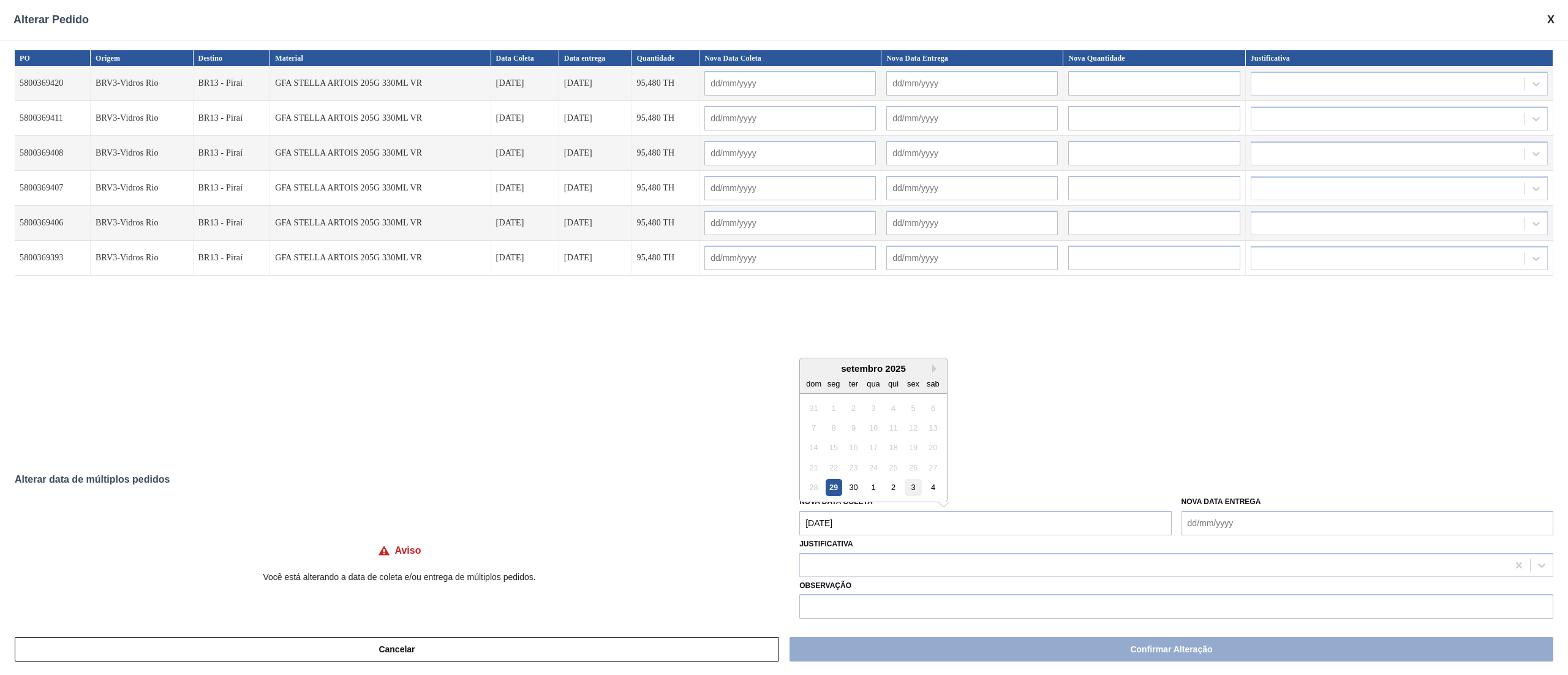
type input "[DATE]"
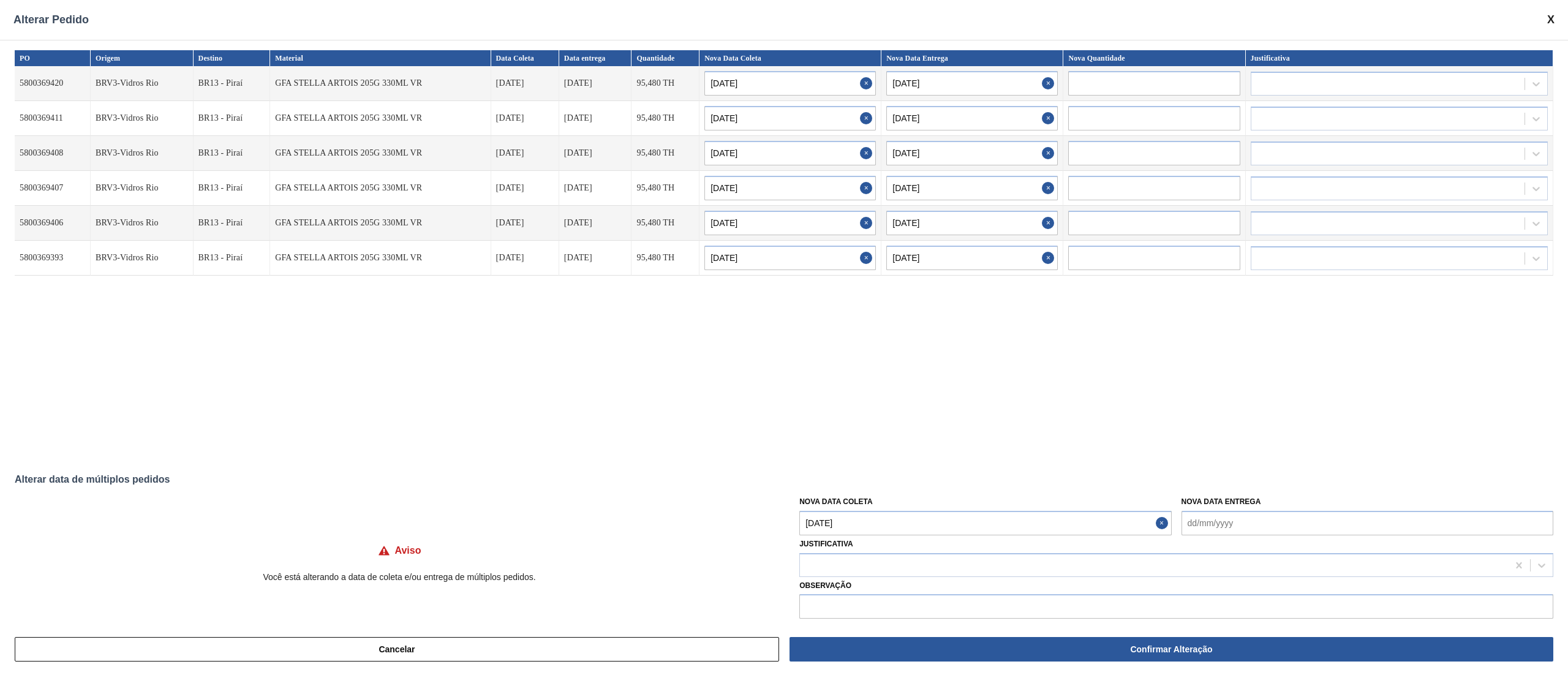
click at [895, 506] on Coleta "[DATE]" at bounding box center [985, 523] width 372 height 24
click at [870, 429] on div "8" at bounding box center [874, 428] width 17 height 17
type Coleta "[DATE]"
type input "[DATE]"
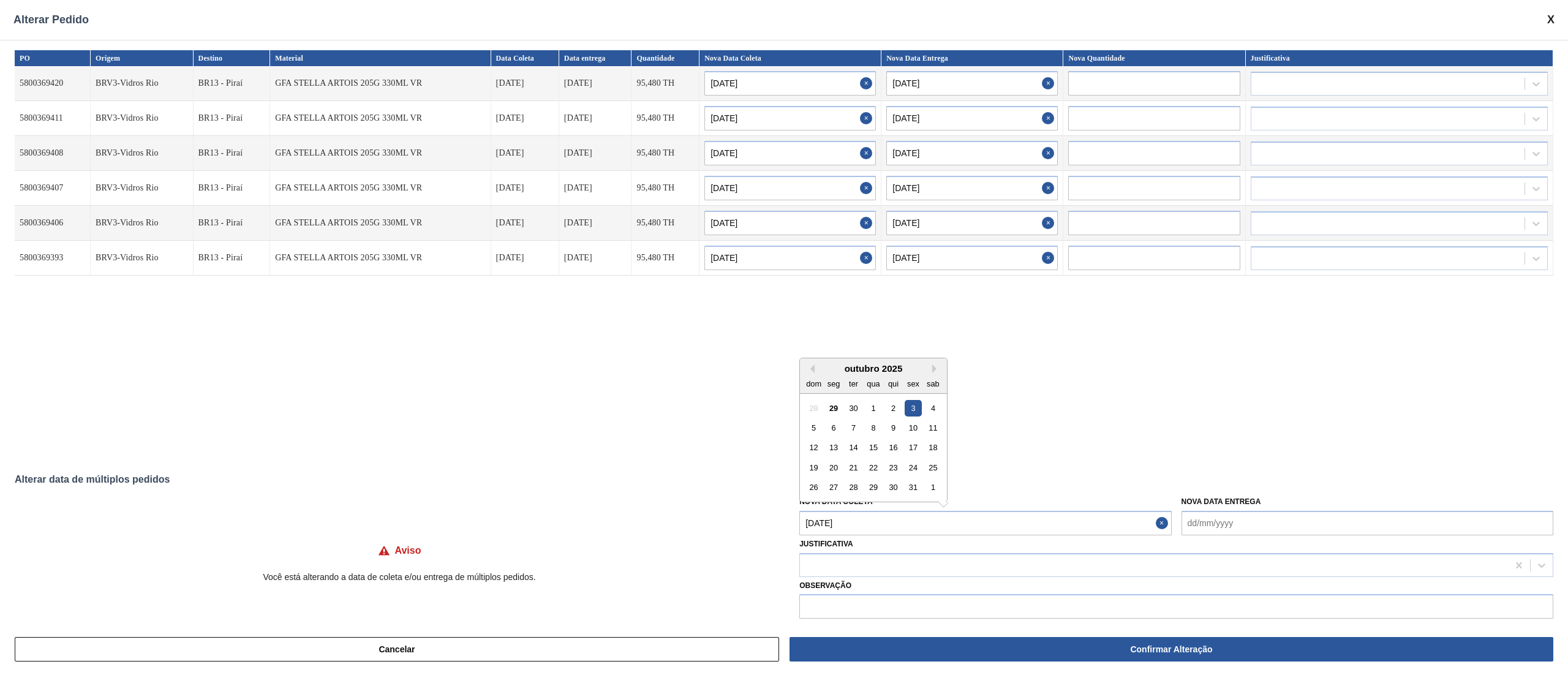
type input "[DATE]"
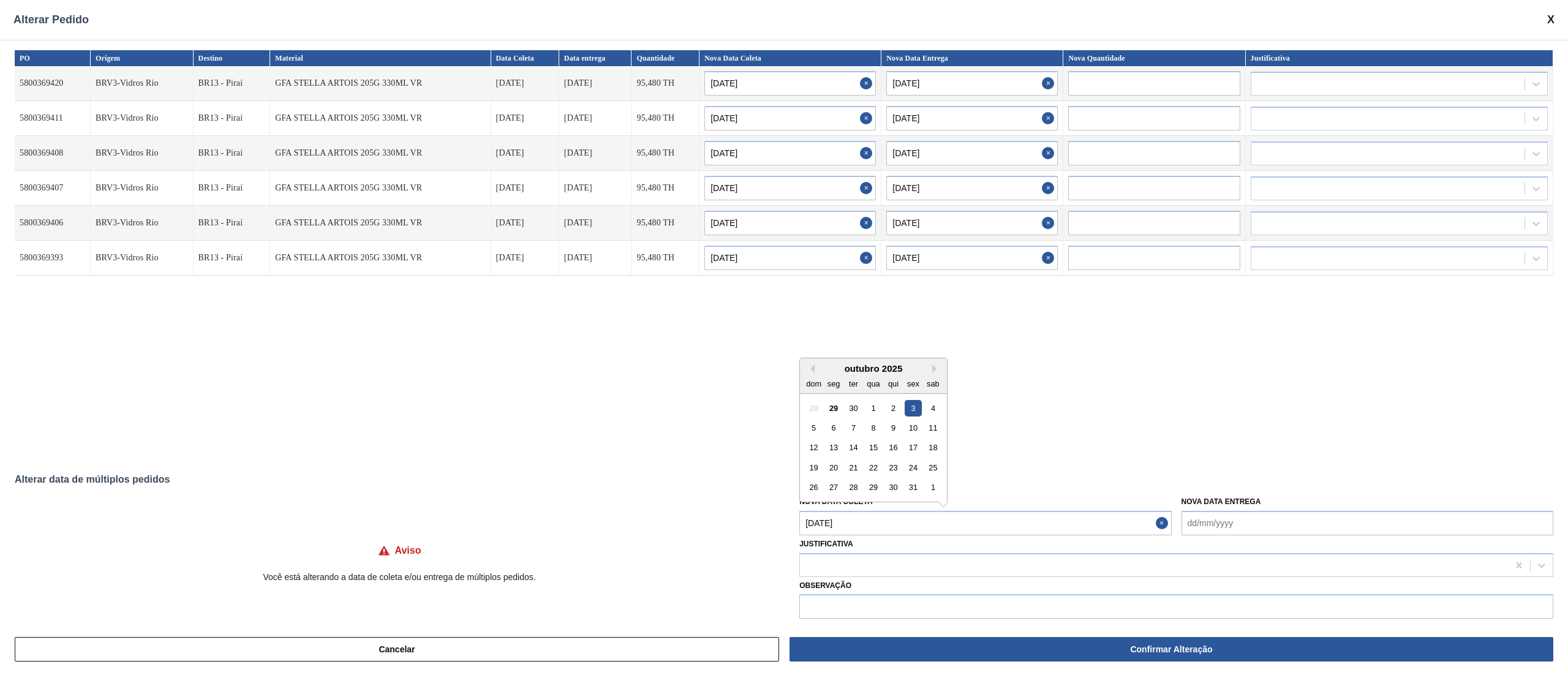
type input "[DATE]"
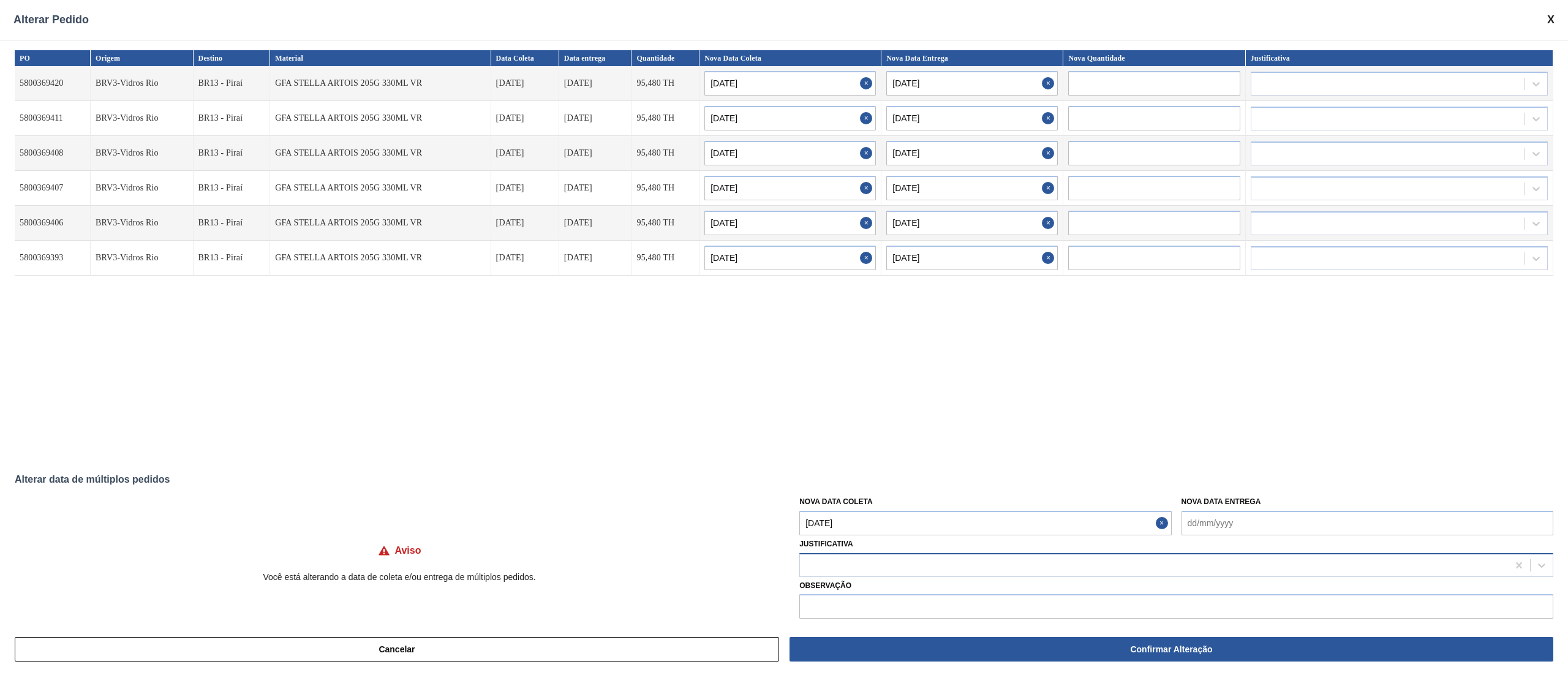
click at [860, 506] on div at bounding box center [1154, 565] width 708 height 18
type input "u"
type input "ou"
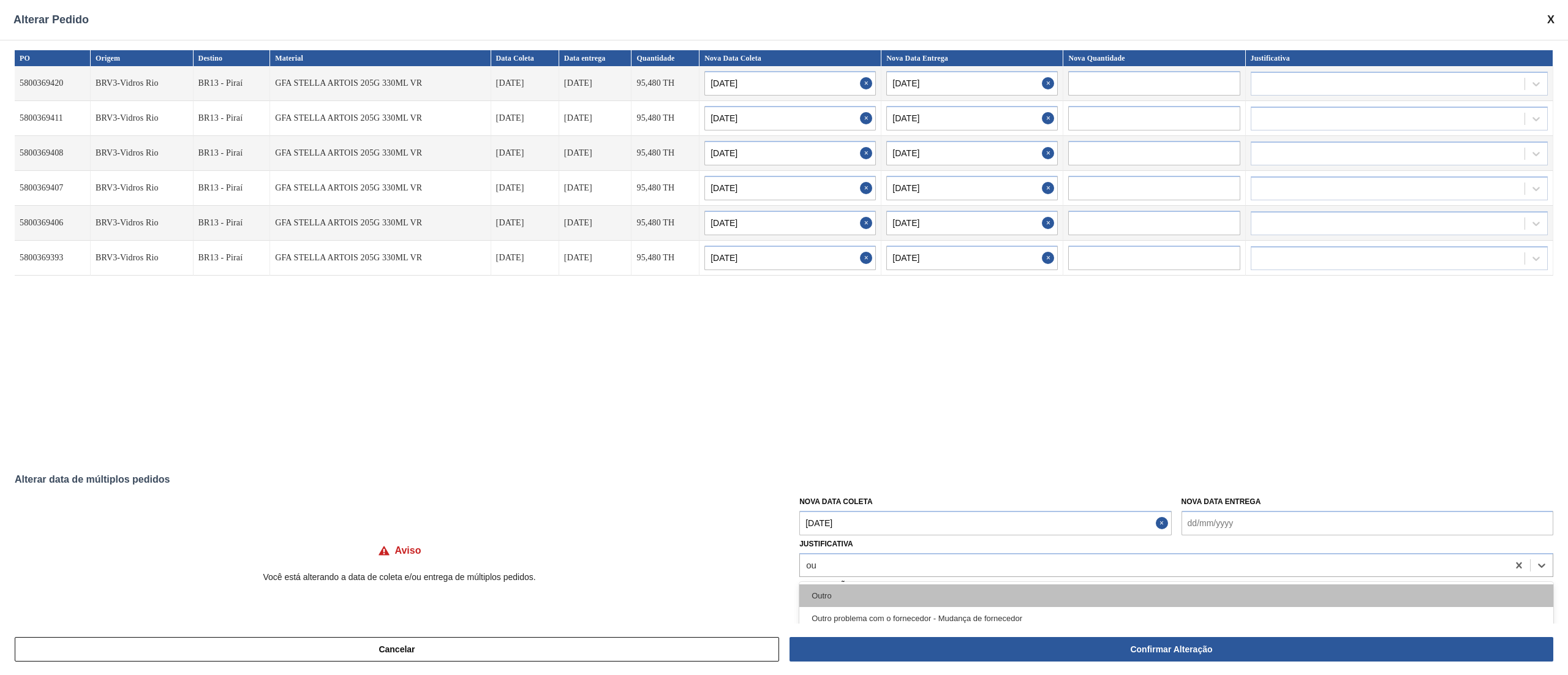
click at [834, 506] on div "Outro" at bounding box center [1176, 595] width 754 height 23
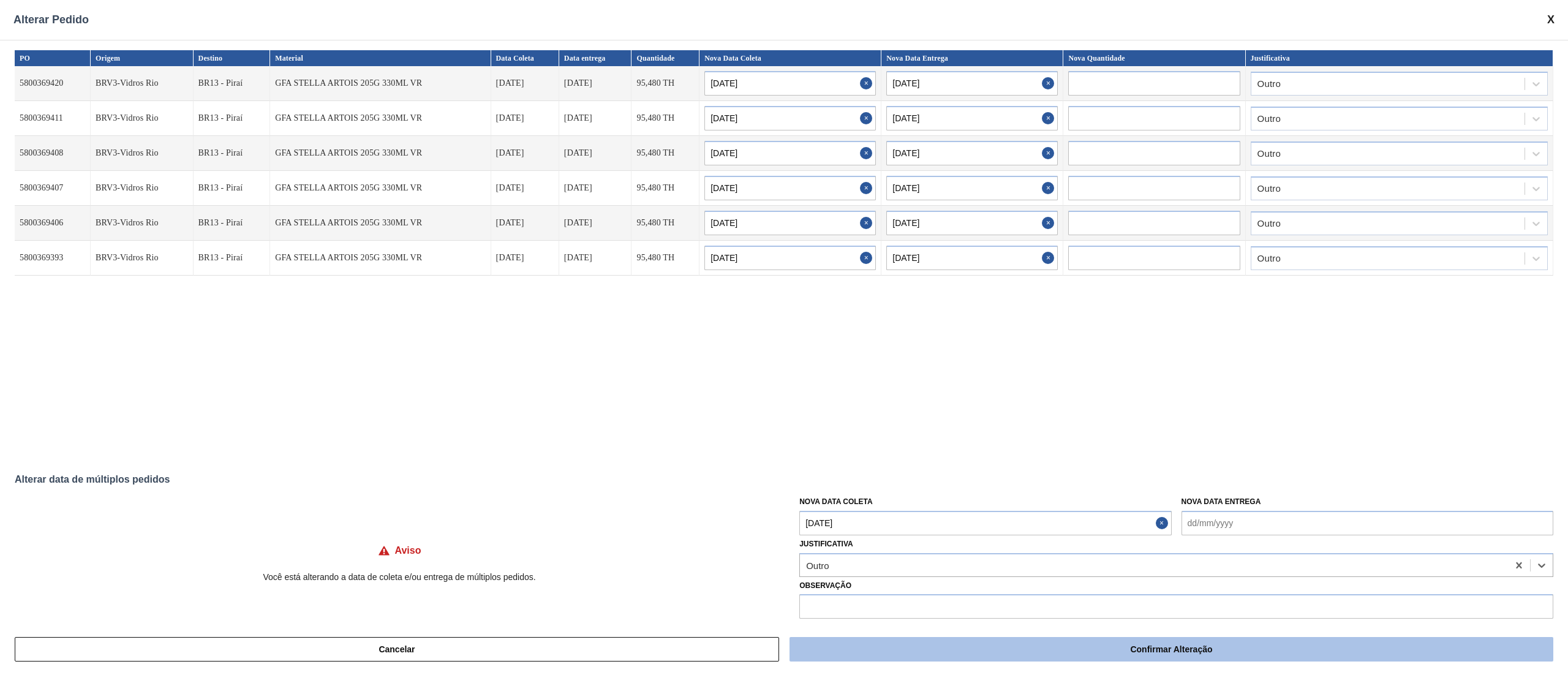
click at [876, 506] on button "Confirmar Alteração" at bounding box center [1171, 649] width 764 height 24
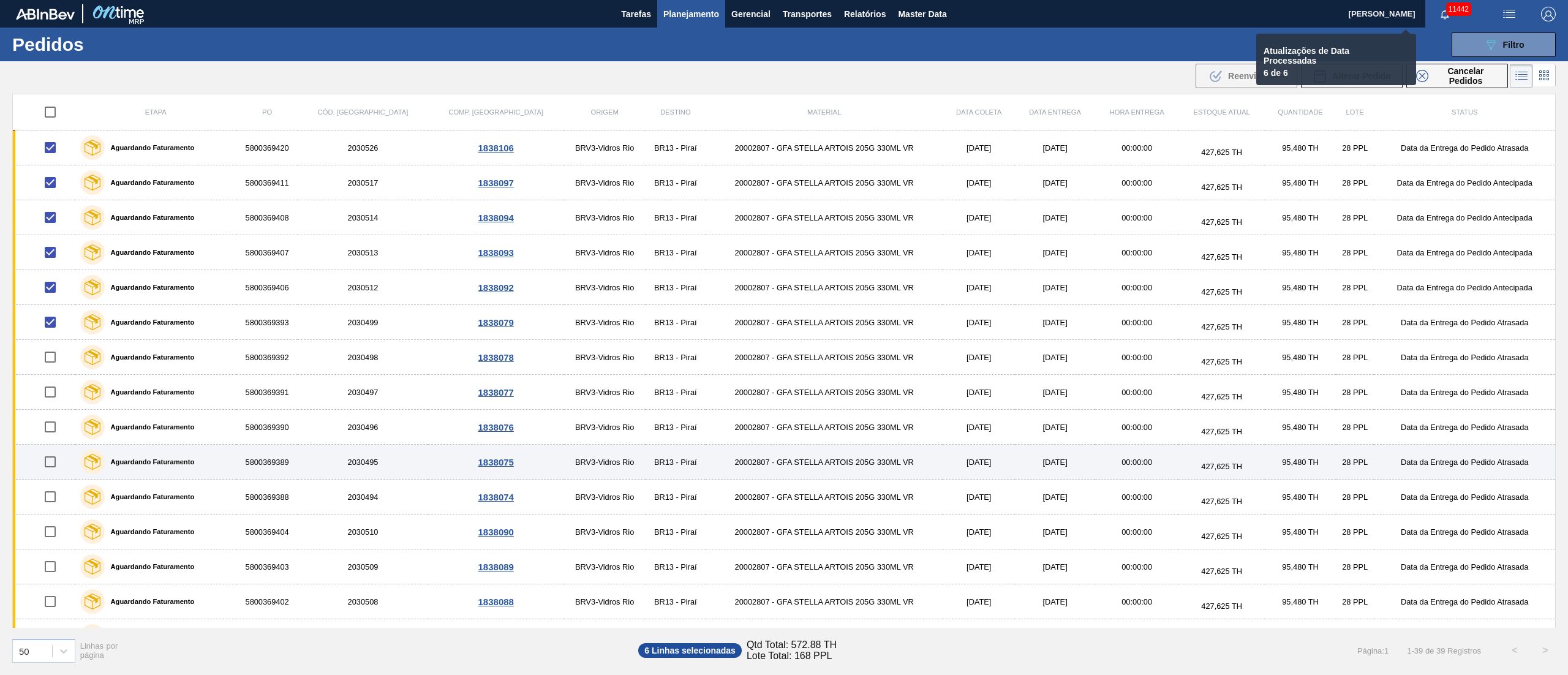
checkbox input "false"
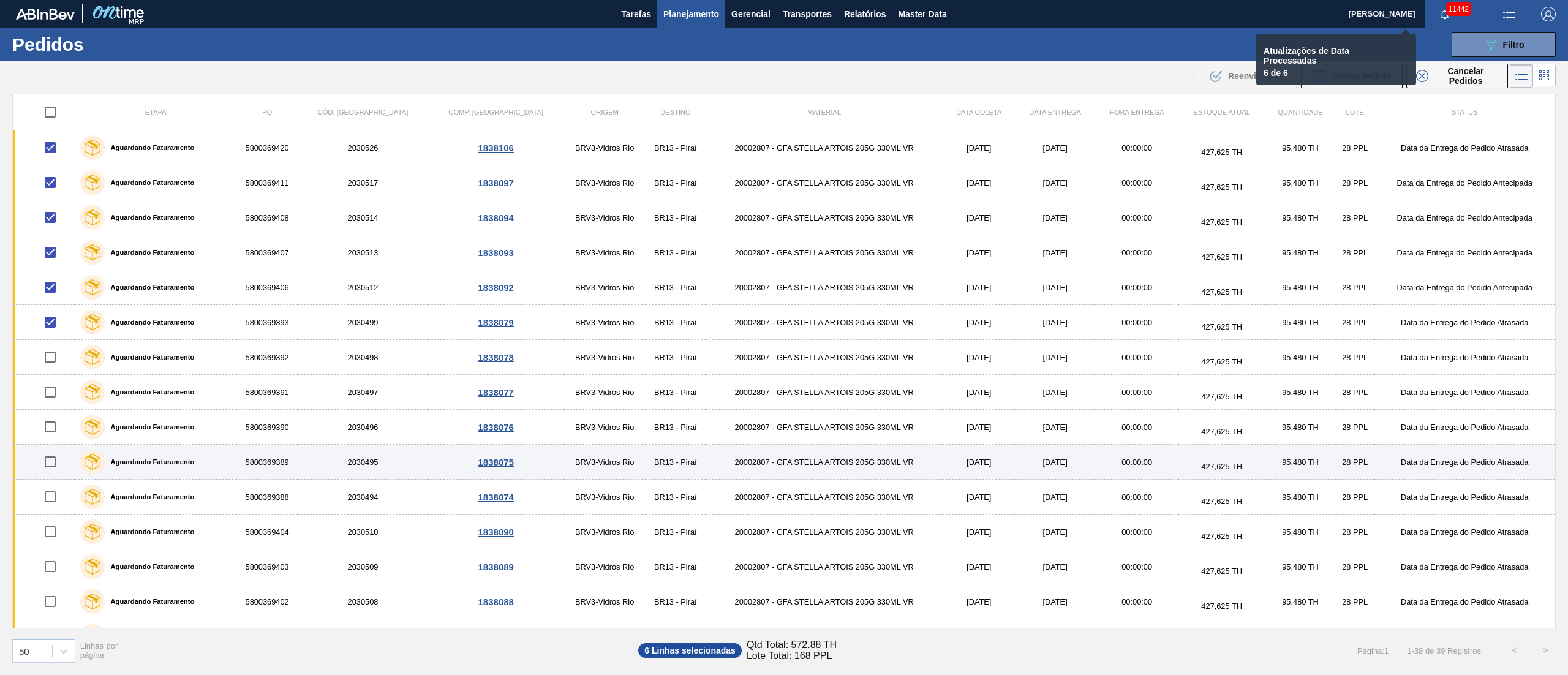
checkbox input "false"
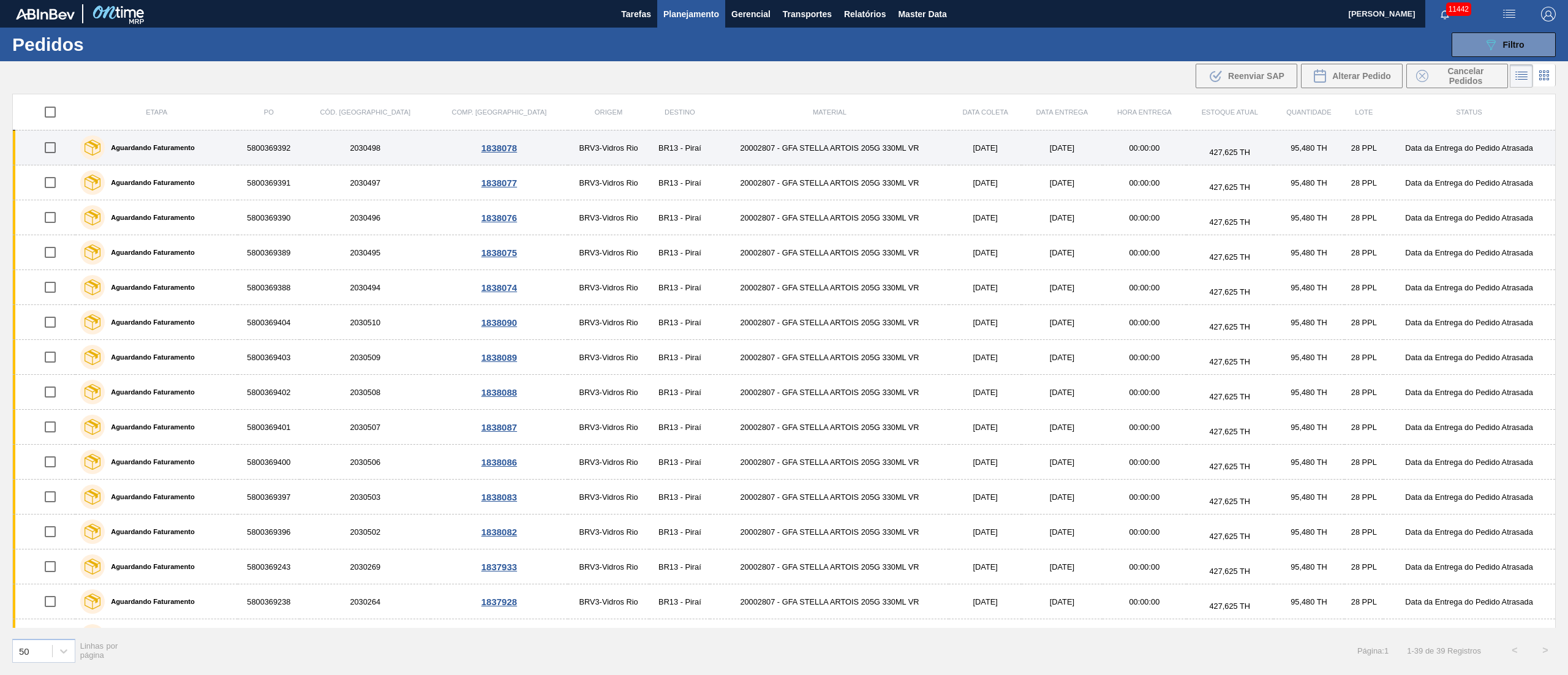
click at [50, 146] on input "checkbox" at bounding box center [50, 147] width 26 height 26
checkbox input "true"
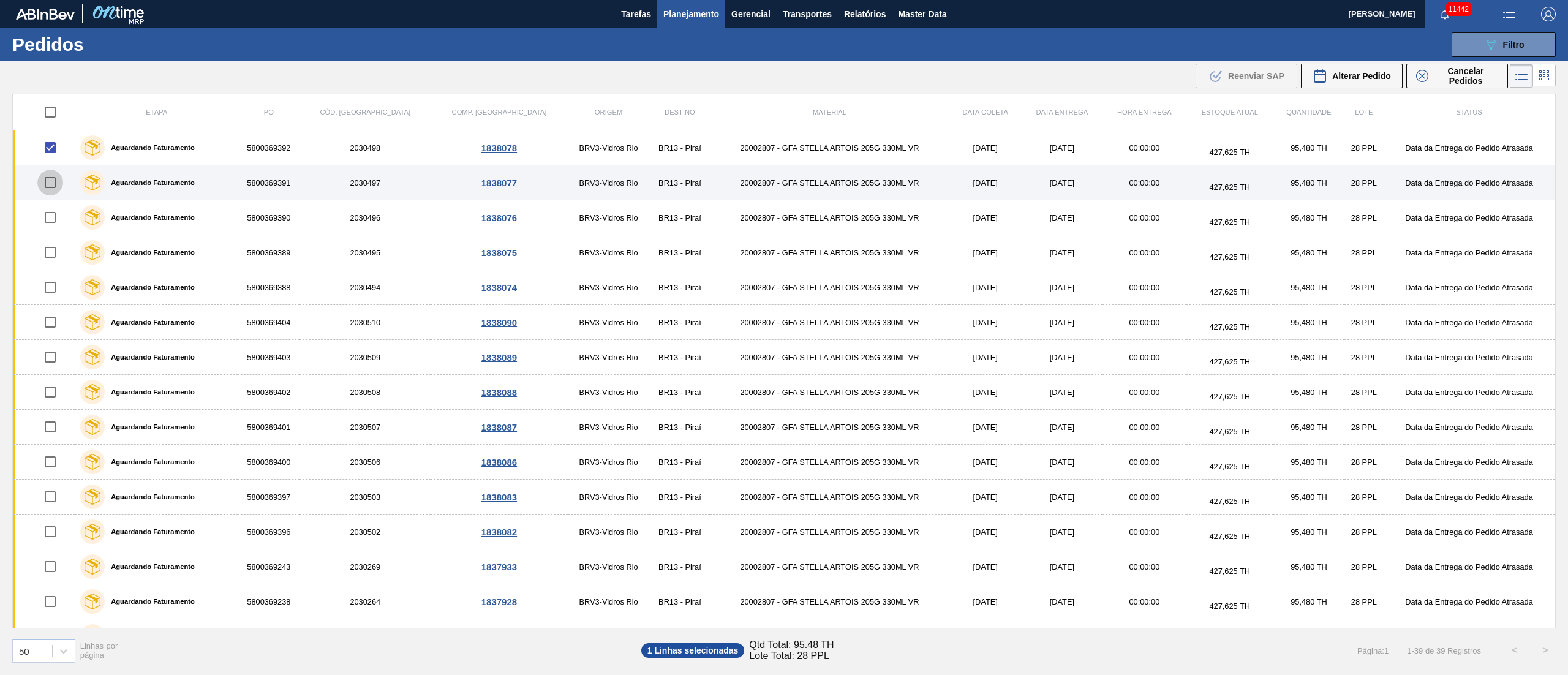
click at [57, 183] on input "checkbox" at bounding box center [50, 183] width 26 height 26
checkbox input "true"
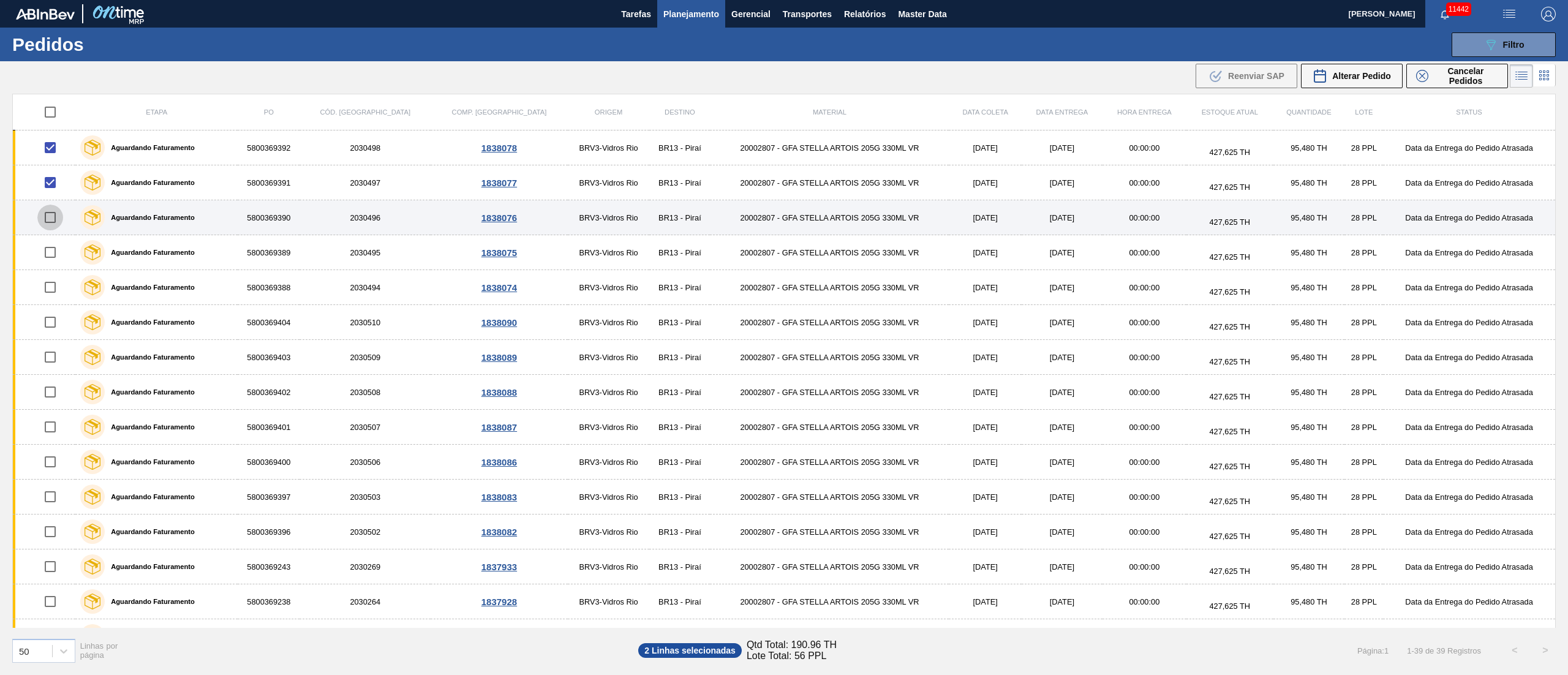
click at [54, 212] on input "checkbox" at bounding box center [50, 217] width 26 height 26
checkbox input "true"
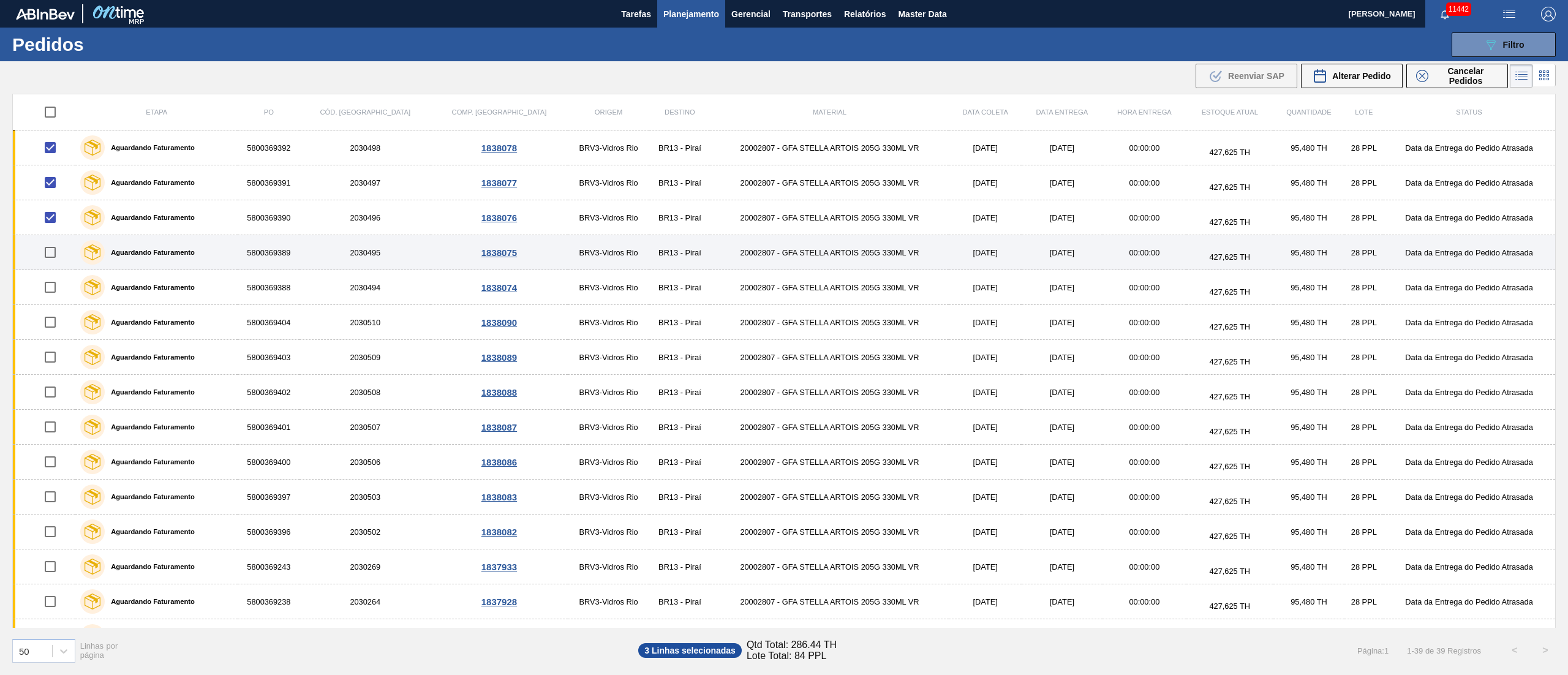
click at [54, 248] on input "checkbox" at bounding box center [50, 252] width 26 height 26
checkbox input "true"
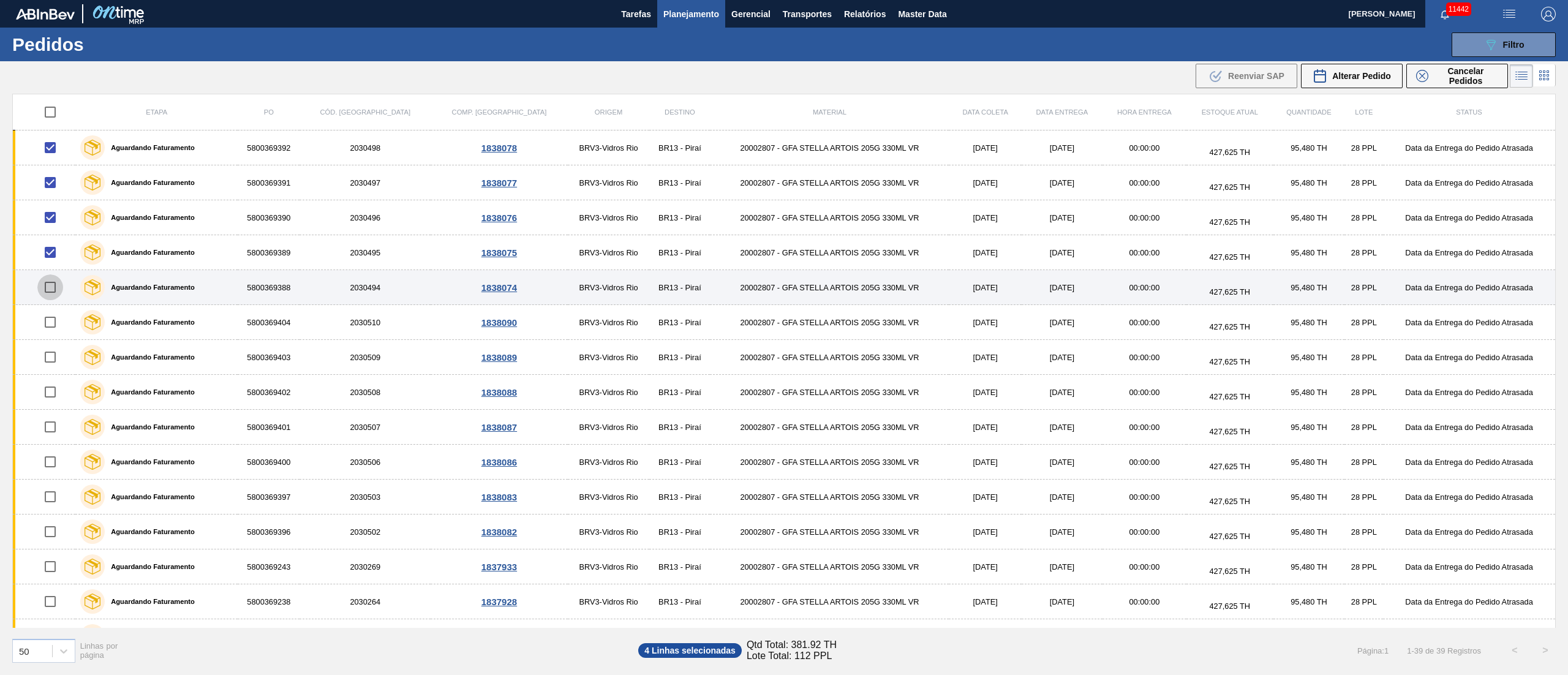
click at [53, 281] on input "checkbox" at bounding box center [50, 287] width 26 height 26
checkbox input "true"
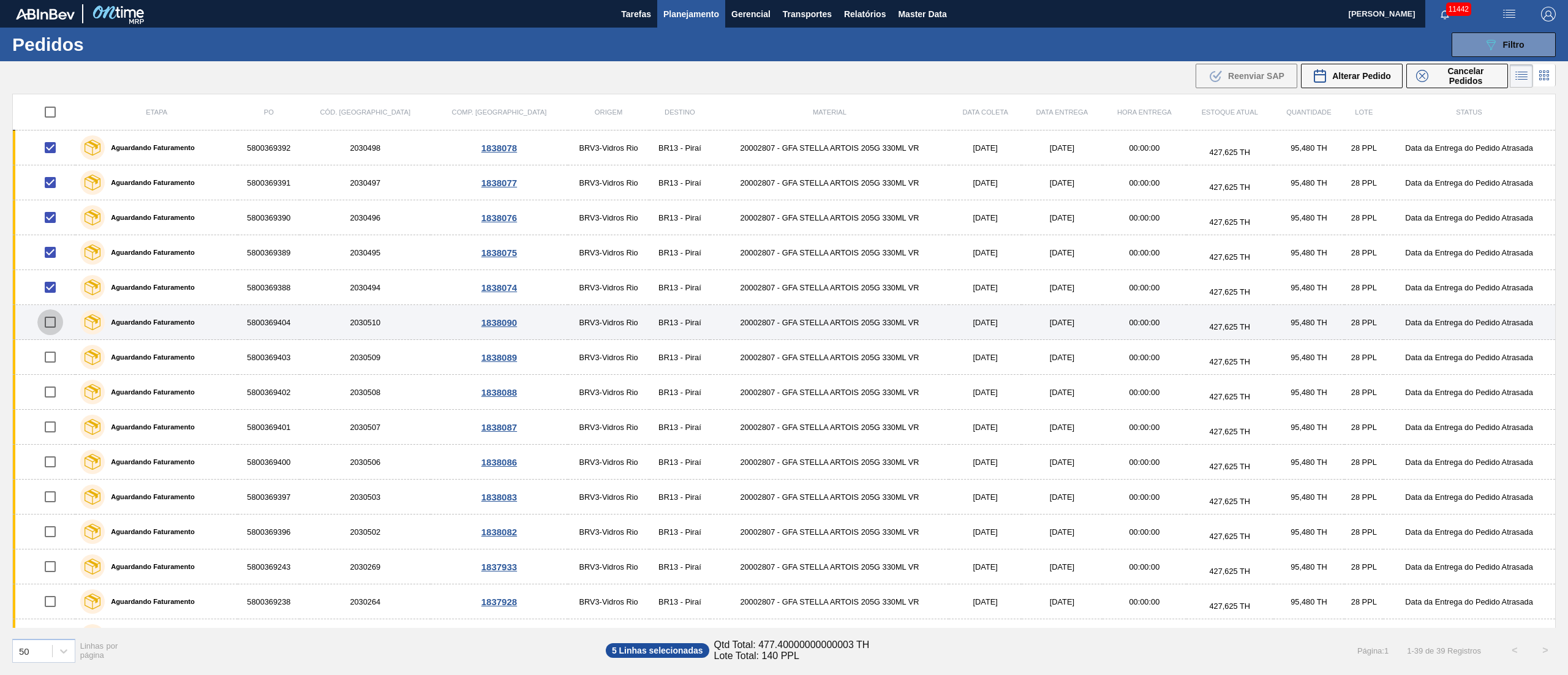
click at [59, 318] on input "checkbox" at bounding box center [50, 322] width 26 height 26
checkbox input "true"
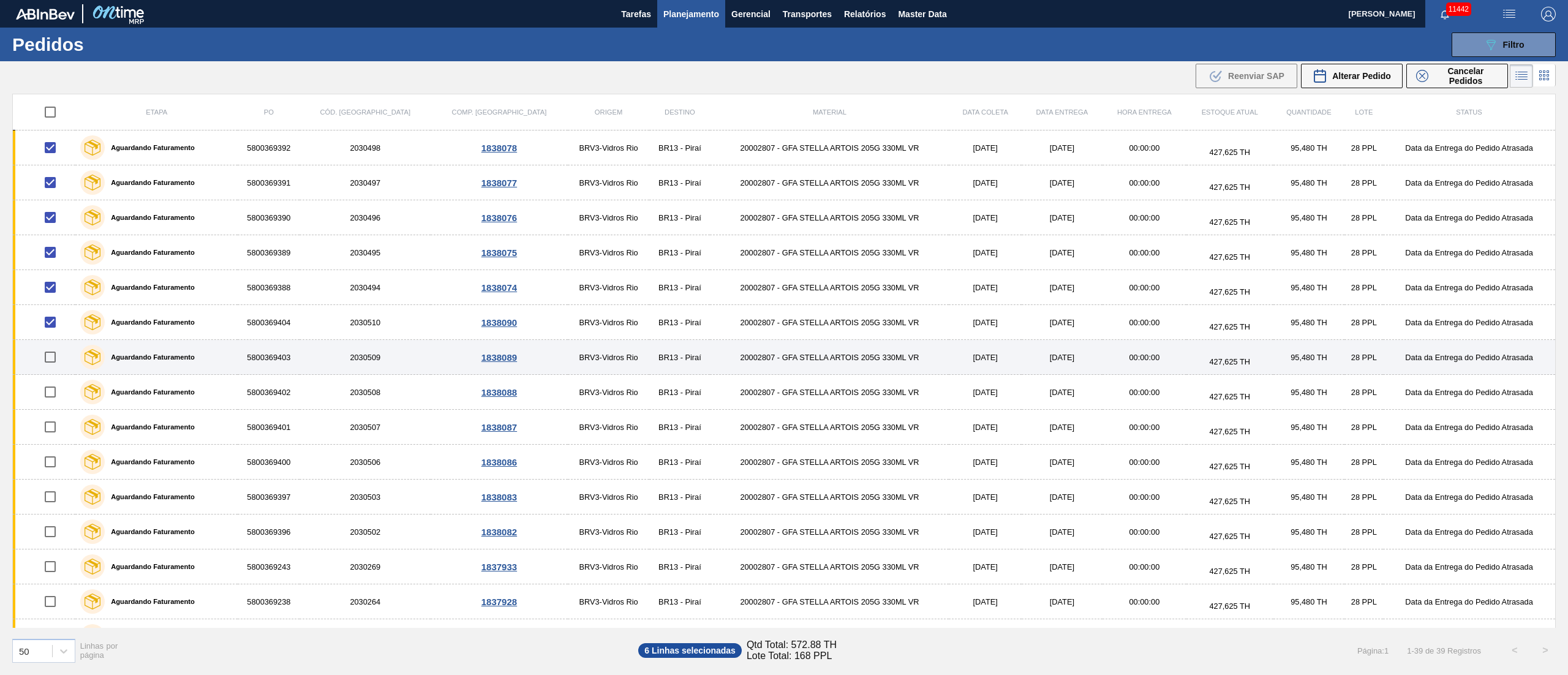
click at [50, 360] on input "checkbox" at bounding box center [50, 357] width 26 height 26
checkbox input "true"
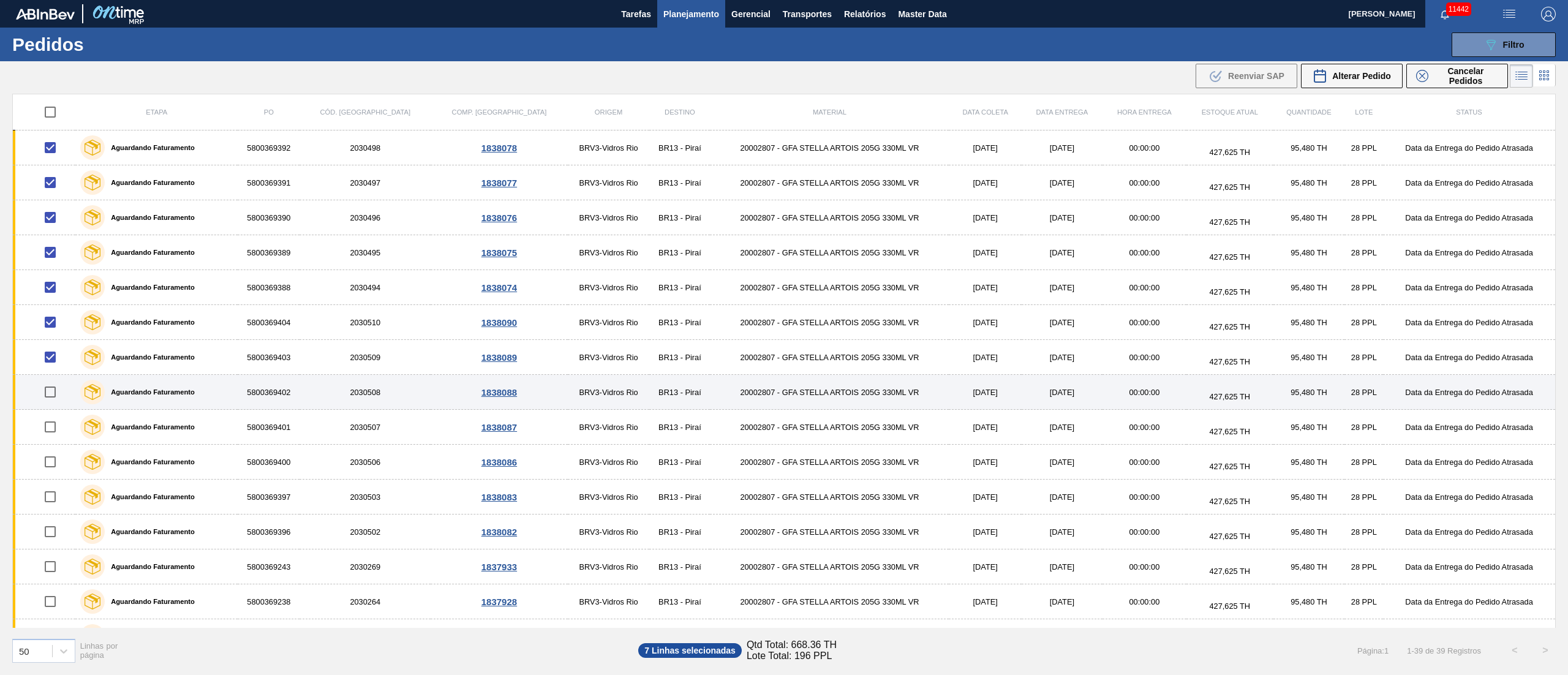
click at [52, 388] on input "checkbox" at bounding box center [50, 392] width 26 height 26
checkbox input "true"
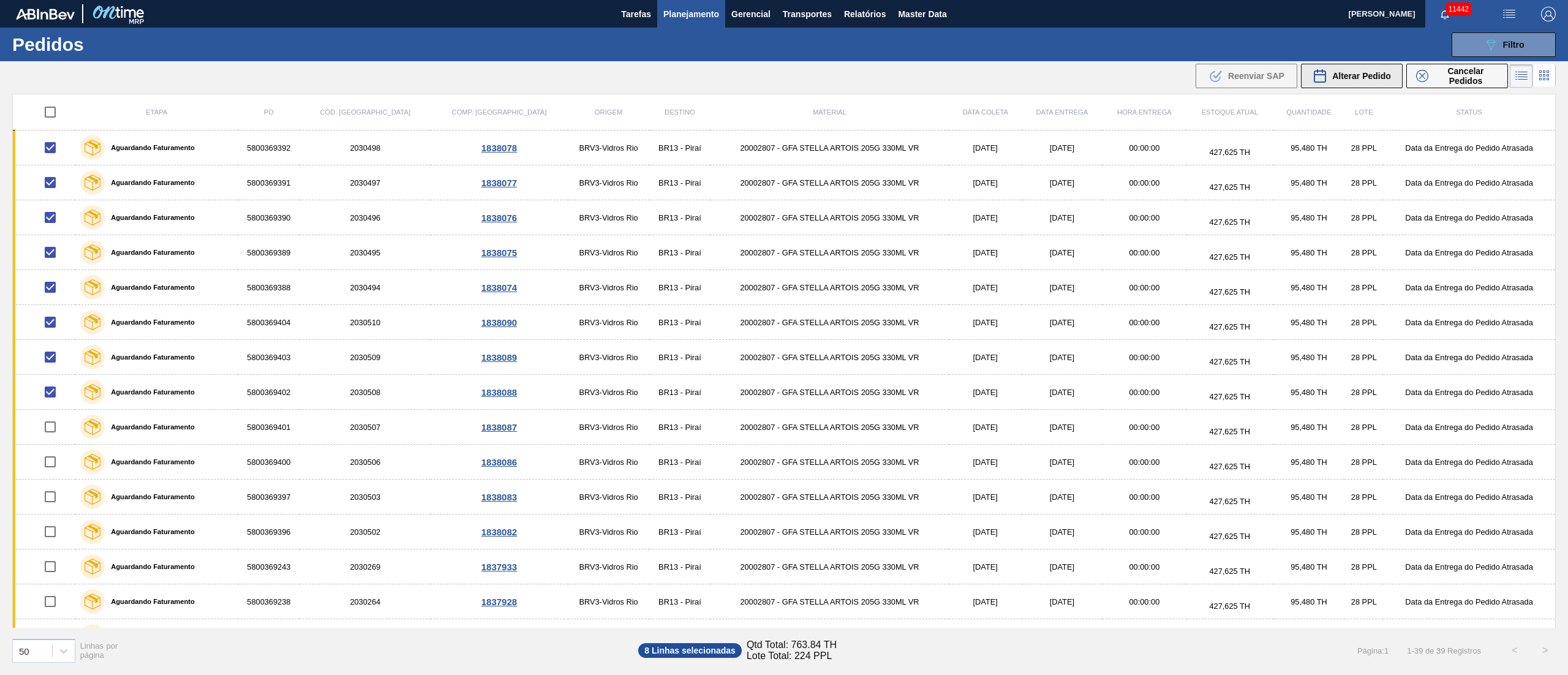
click at [1176, 84] on button "Alterar Pedido" at bounding box center [1352, 76] width 102 height 24
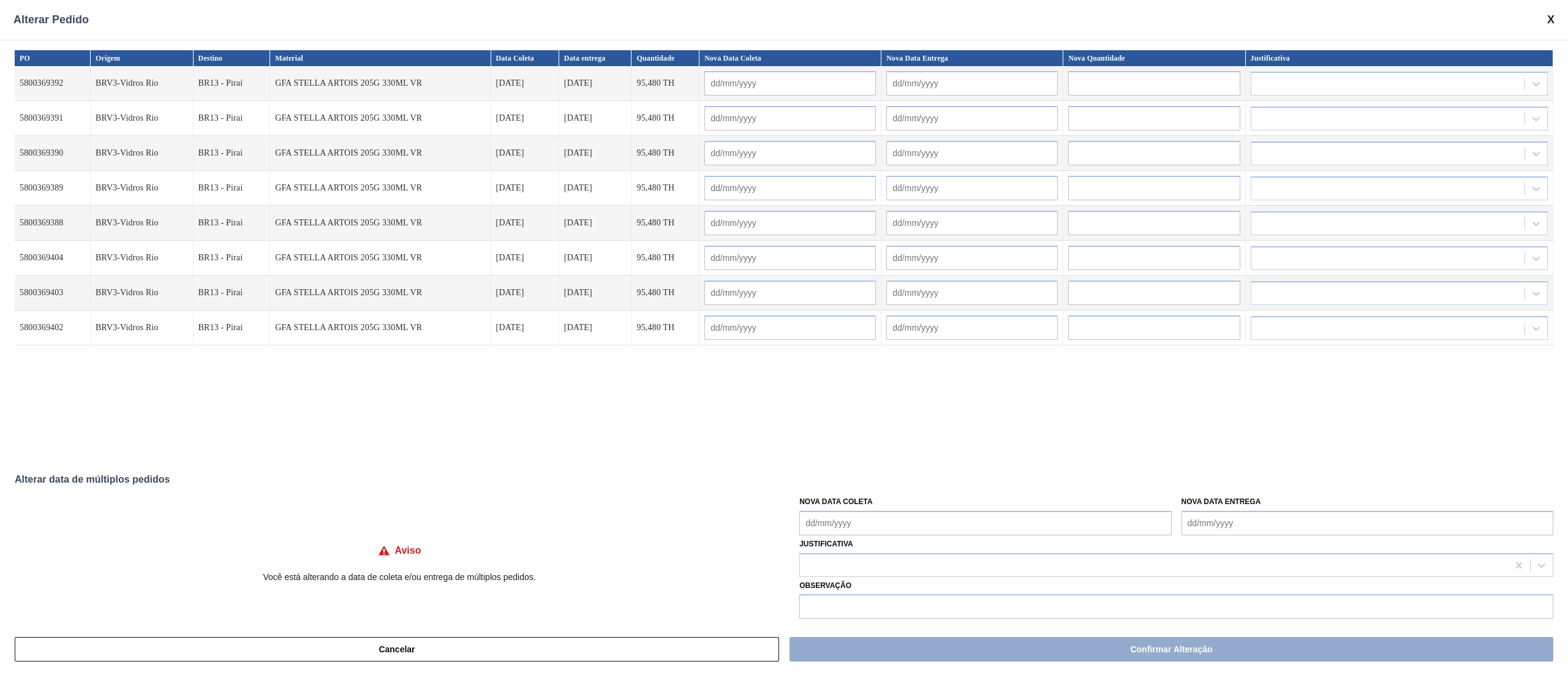
click at [878, 506] on Coleta "Nova Data Coleta" at bounding box center [985, 523] width 372 height 24
click at [905, 489] on div "3" at bounding box center [914, 487] width 17 height 17
type Coleta "[DATE]"
type input "[DATE]"
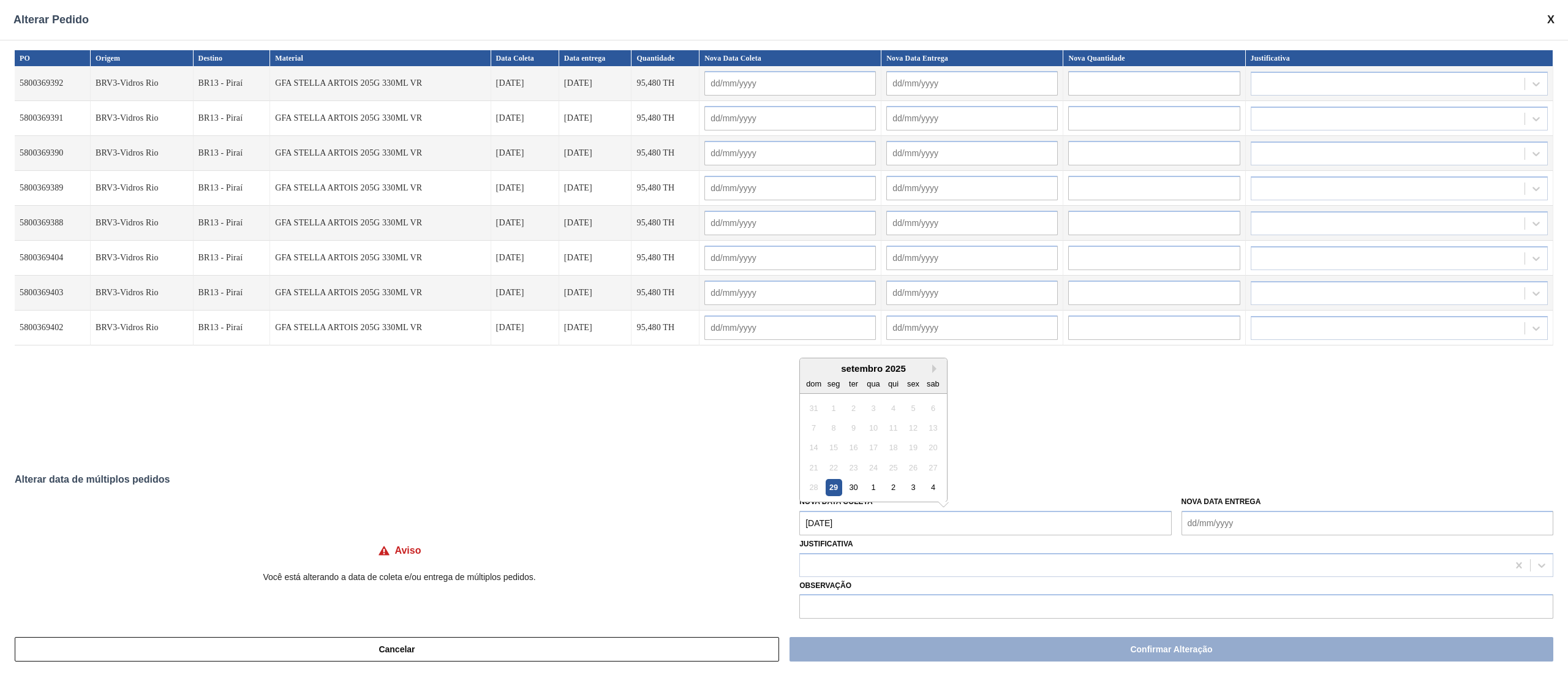
type input "[DATE]"
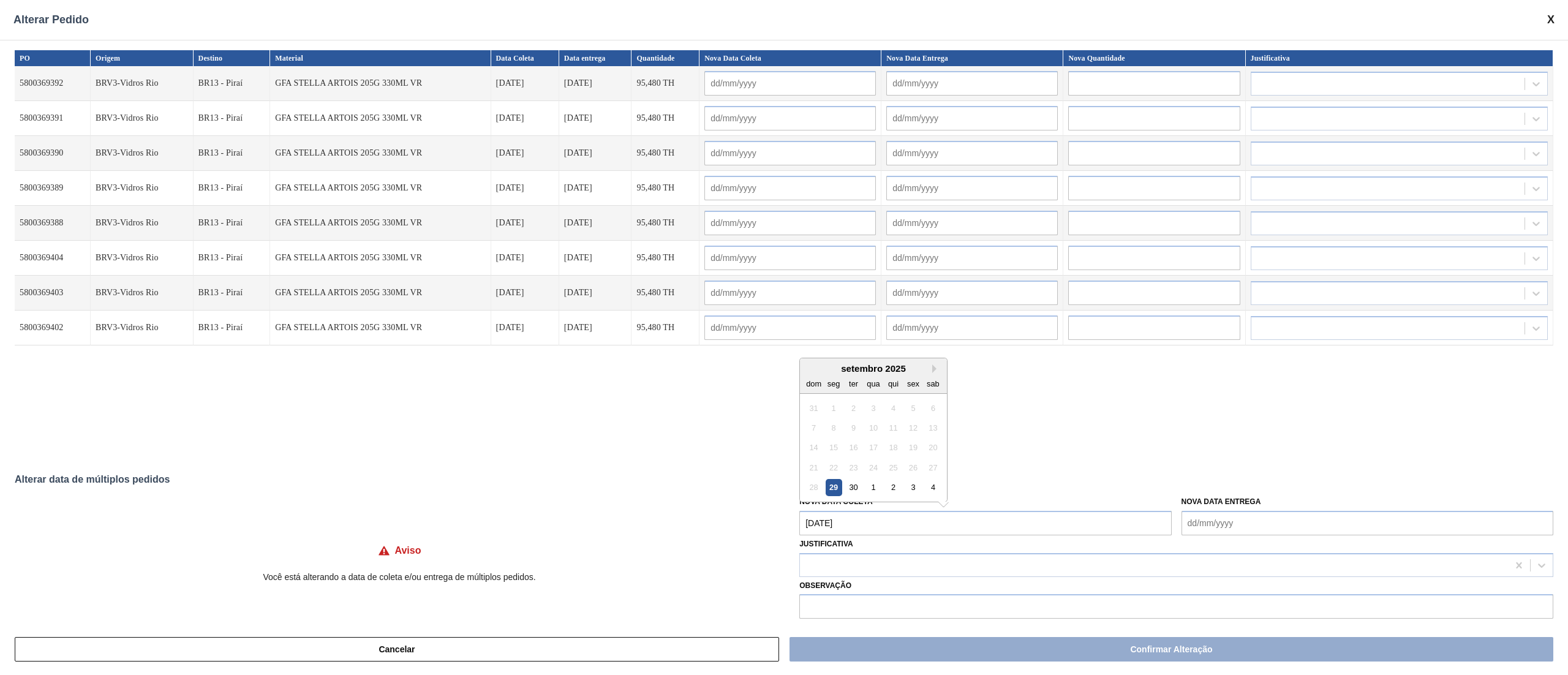
type input "[DATE]"
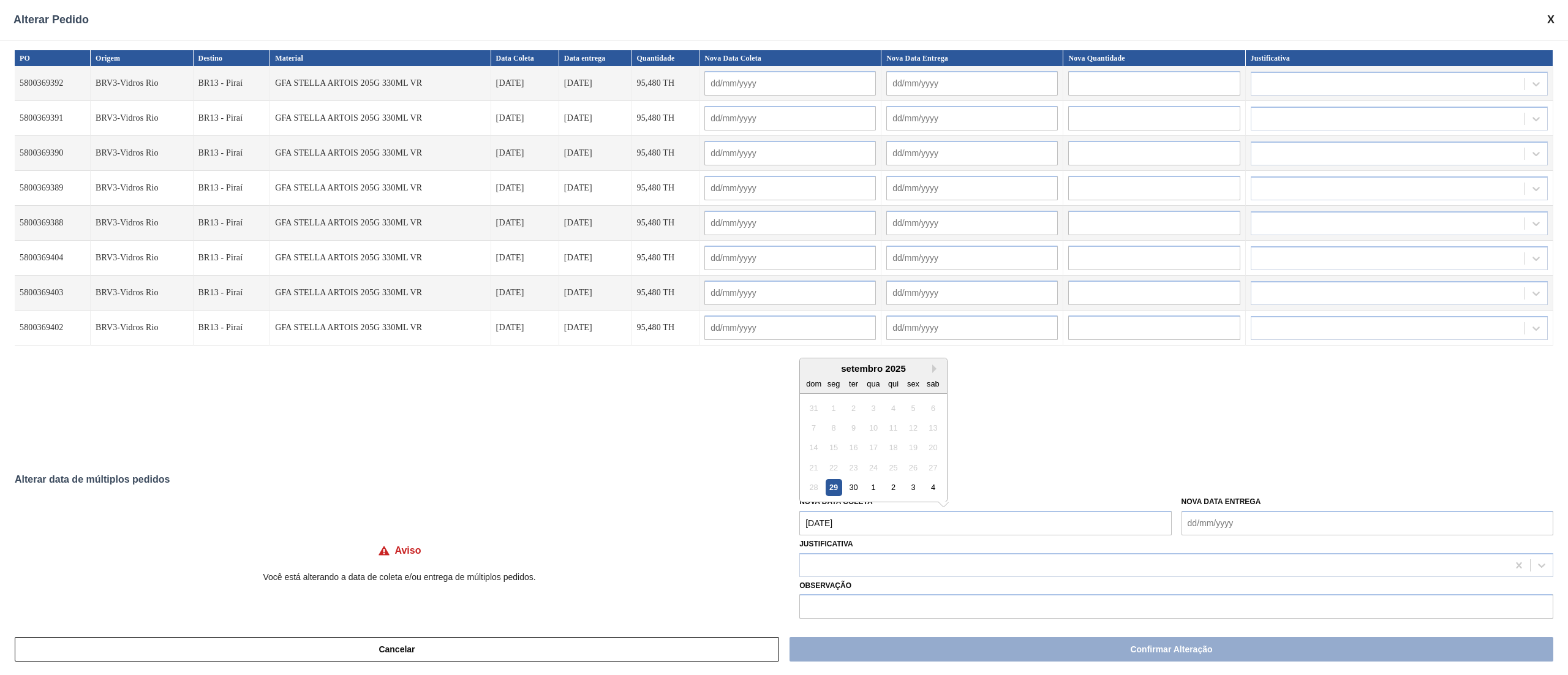
type input "[DATE]"
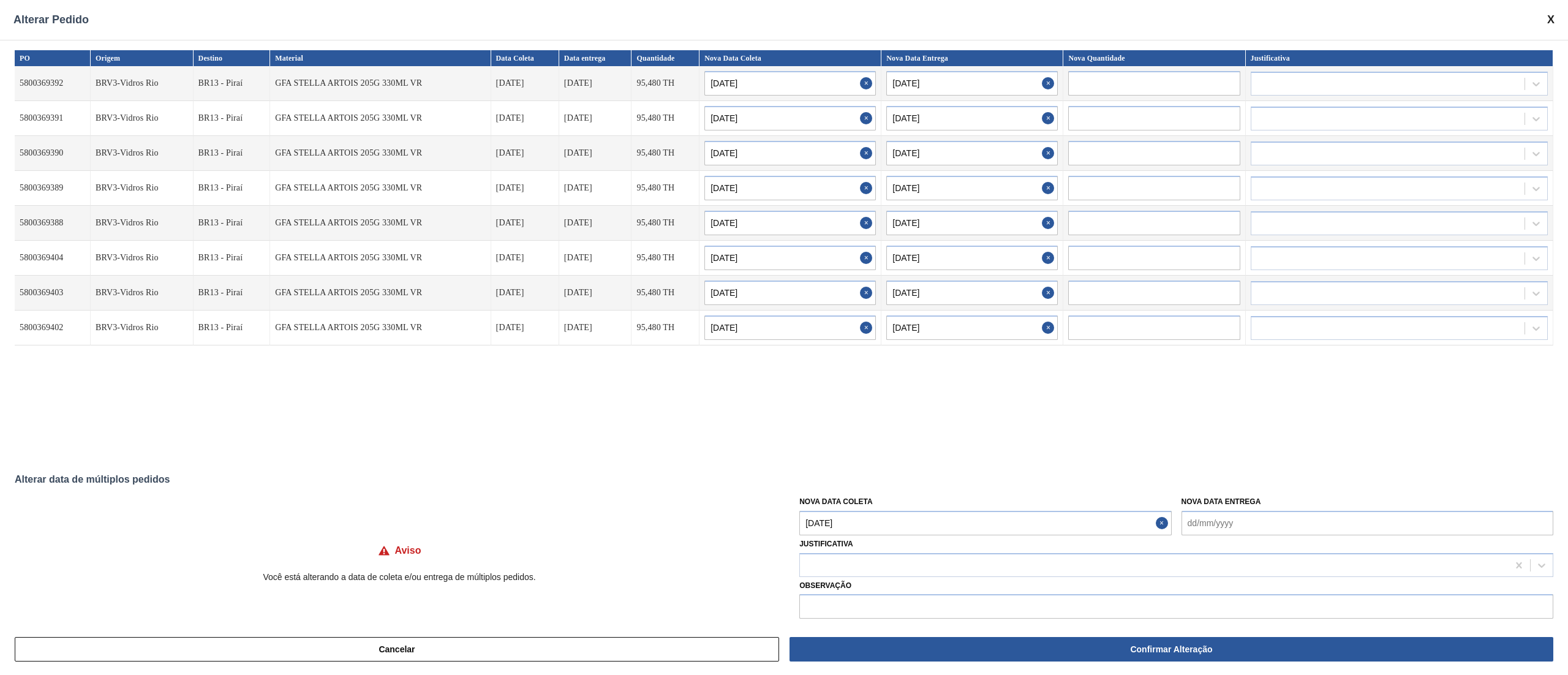
click at [914, 506] on Coleta "[DATE]" at bounding box center [985, 523] width 372 height 24
click at [893, 429] on div "9" at bounding box center [893, 428] width 17 height 17
type Coleta "[DATE]"
type input "[DATE]"
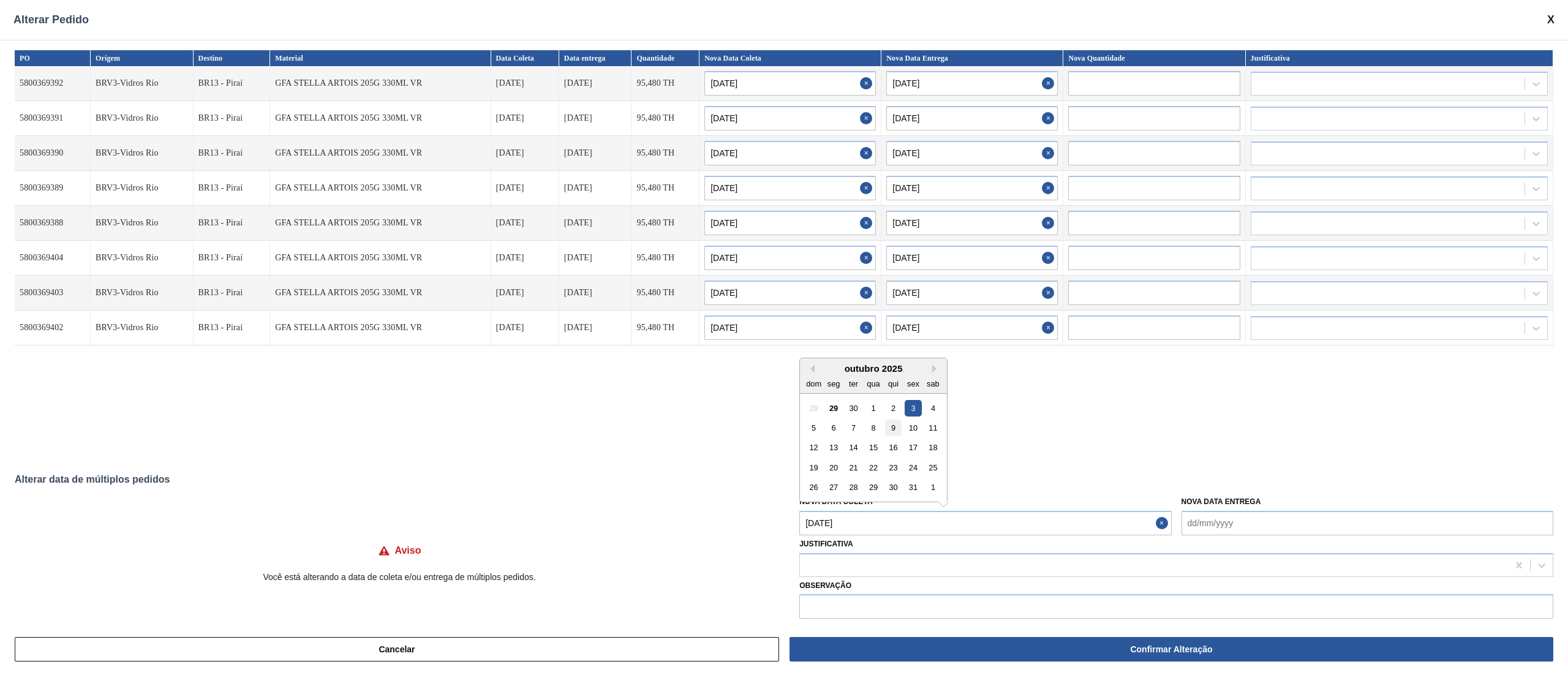
type input "[DATE]"
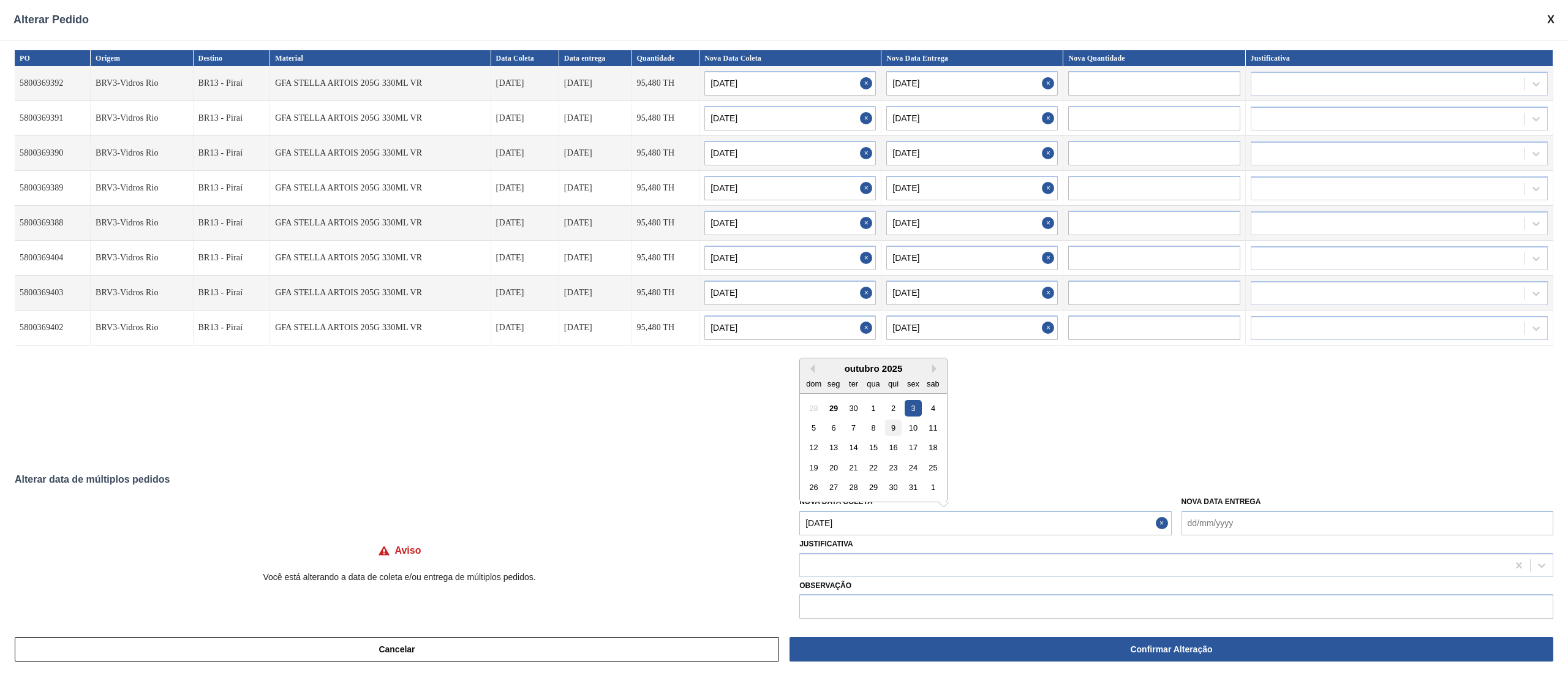
type input "[DATE]"
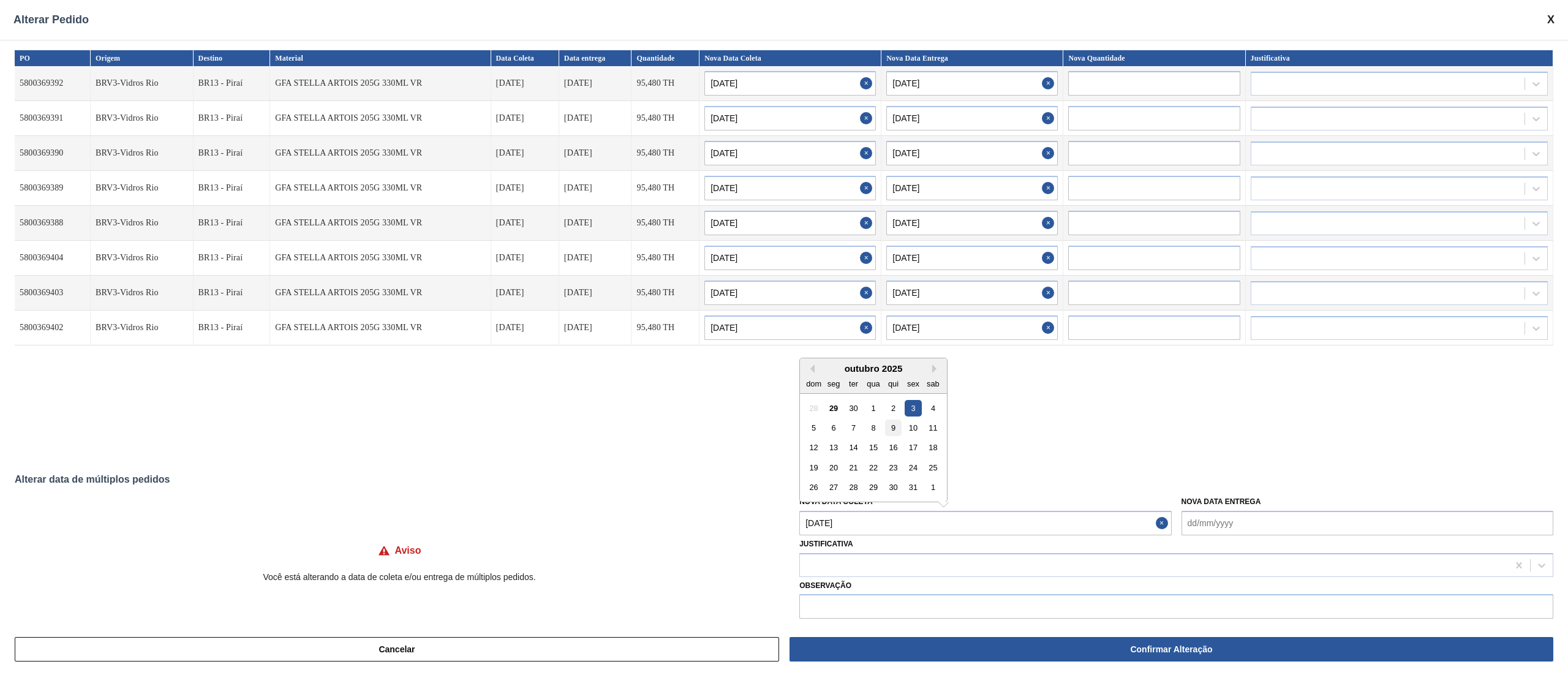
type input "[DATE]"
click at [872, 506] on div at bounding box center [1154, 565] width 708 height 18
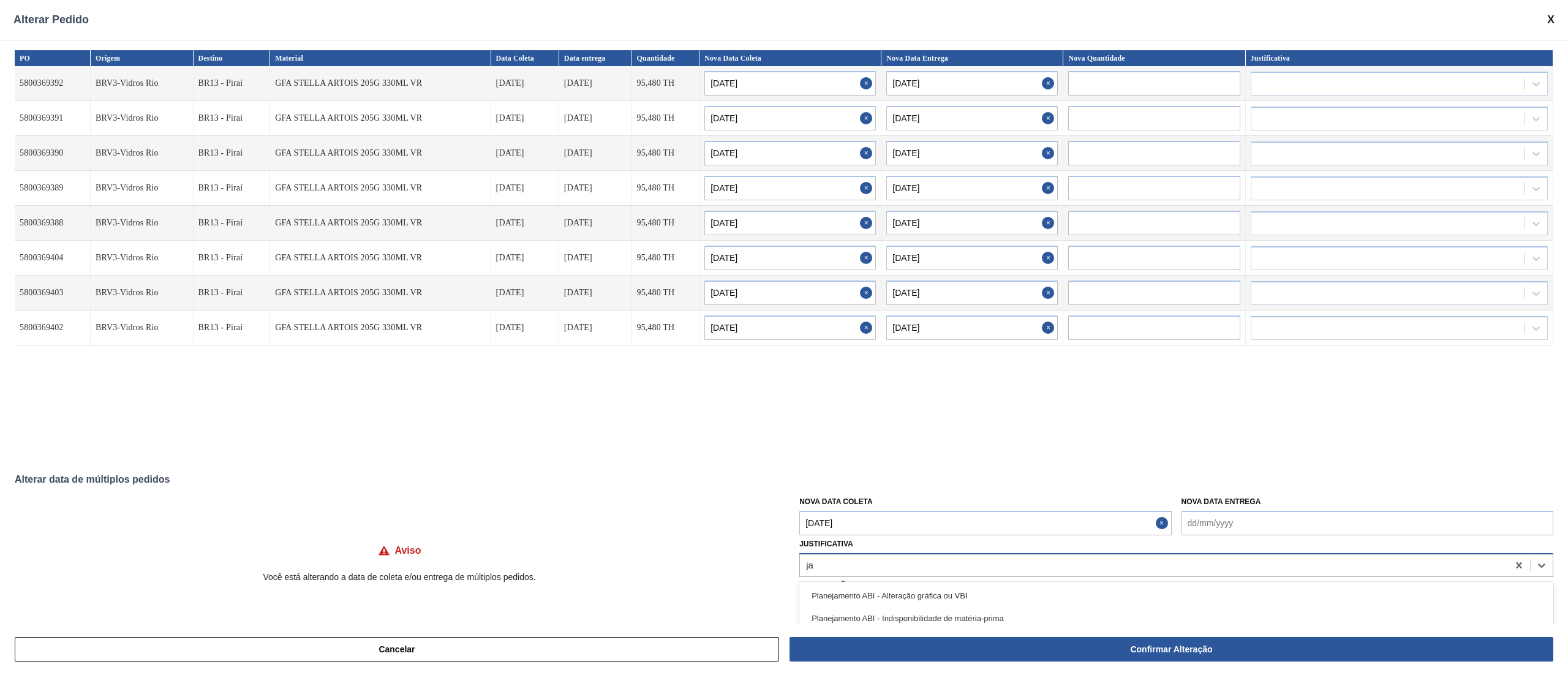
type input "j"
type input "ou"
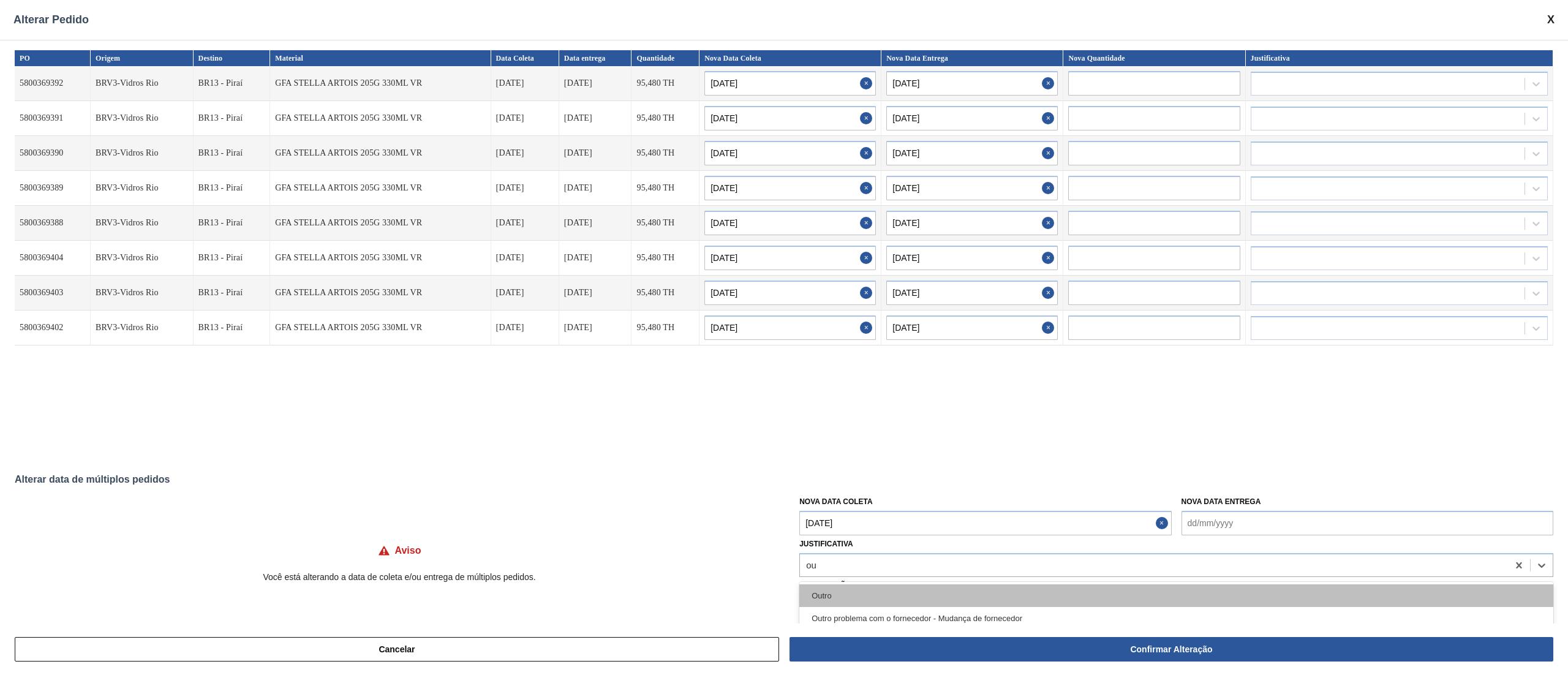
click at [849, 506] on div "Outro" at bounding box center [1176, 595] width 754 height 23
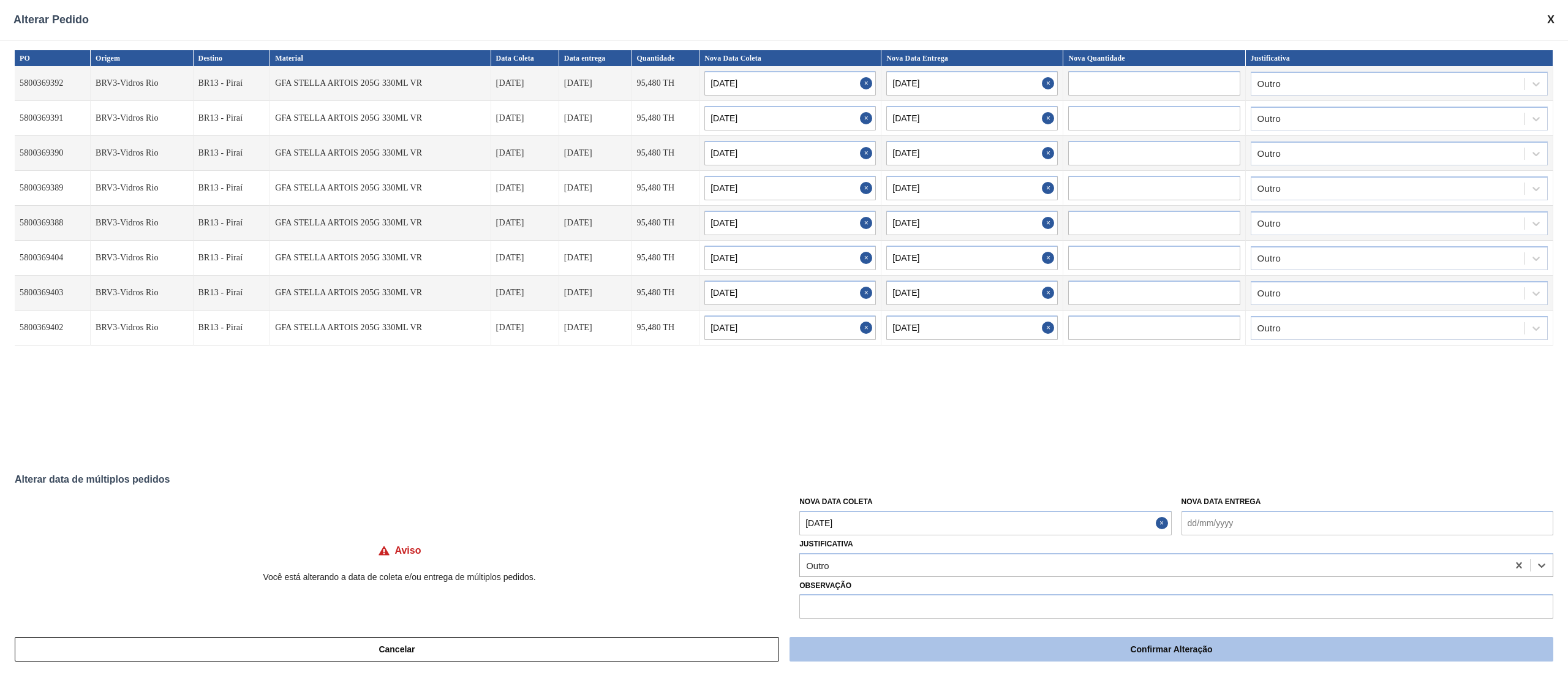
click at [1176, 506] on button "Confirmar Alteração" at bounding box center [1171, 649] width 764 height 24
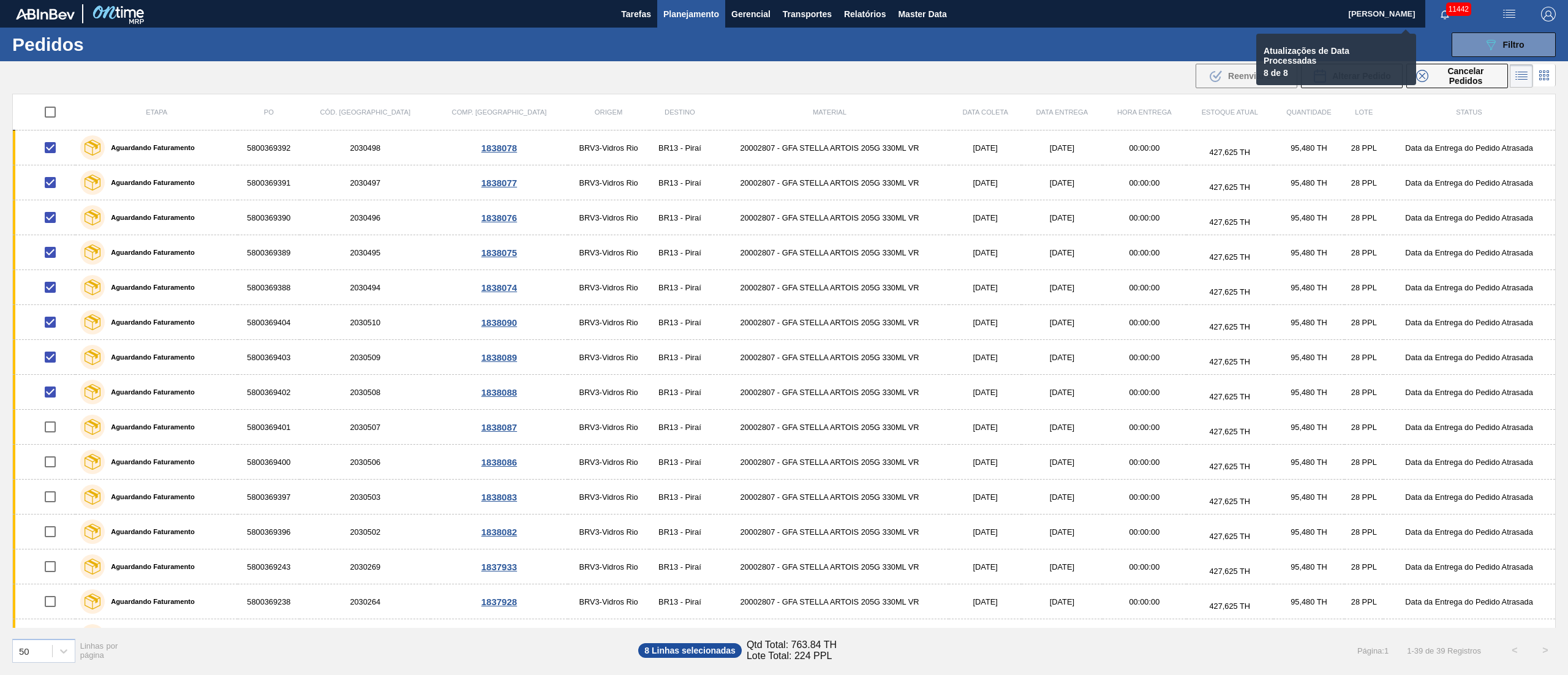
checkbox input "false"
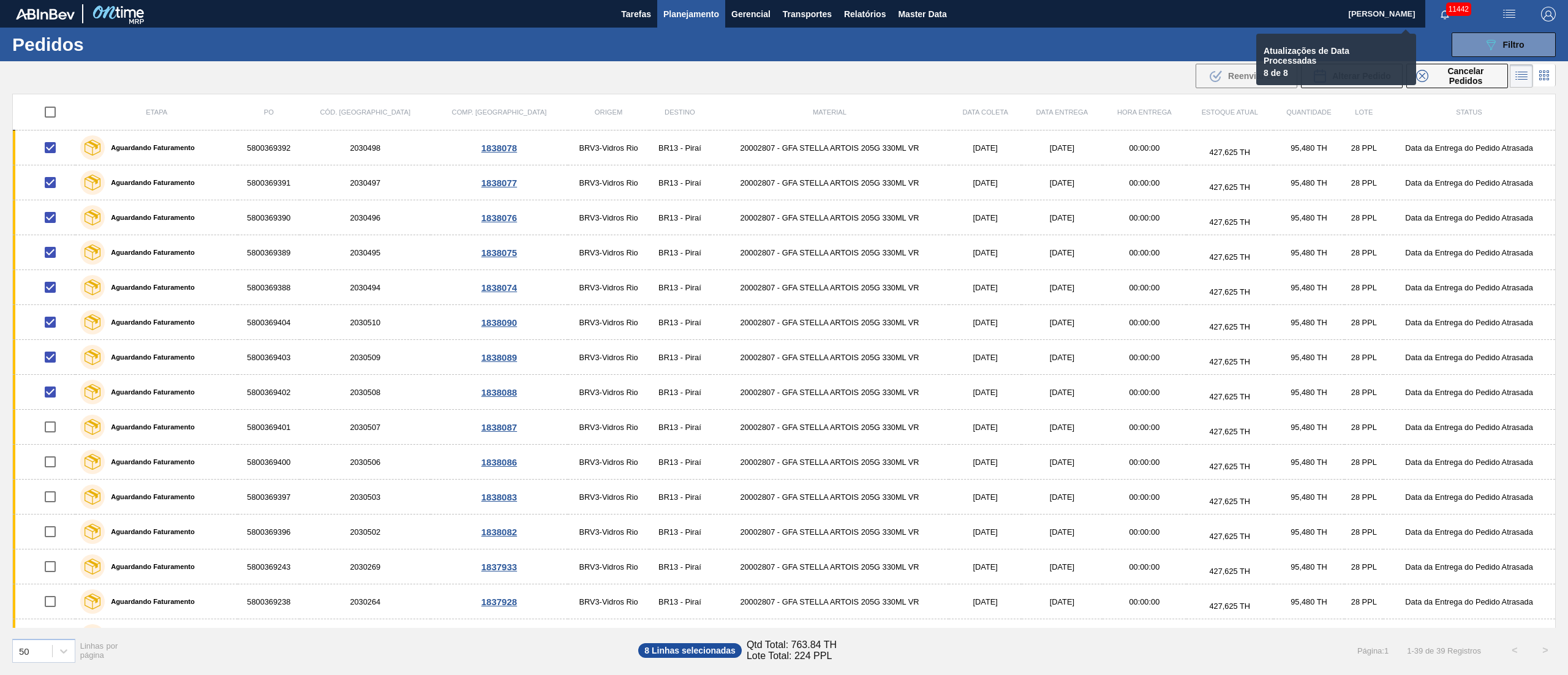
checkbox input "false"
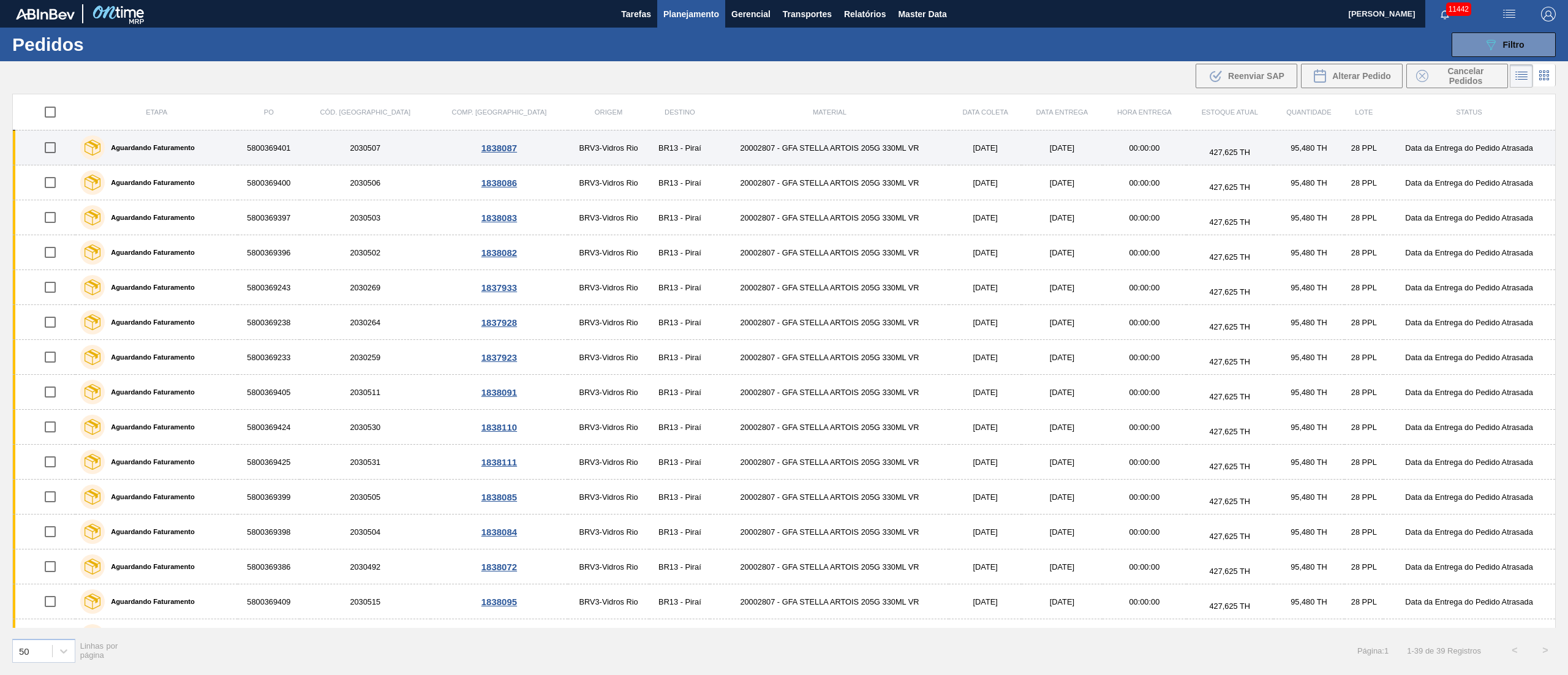
click at [57, 145] on input "checkbox" at bounding box center [50, 147] width 26 height 26
checkbox input "true"
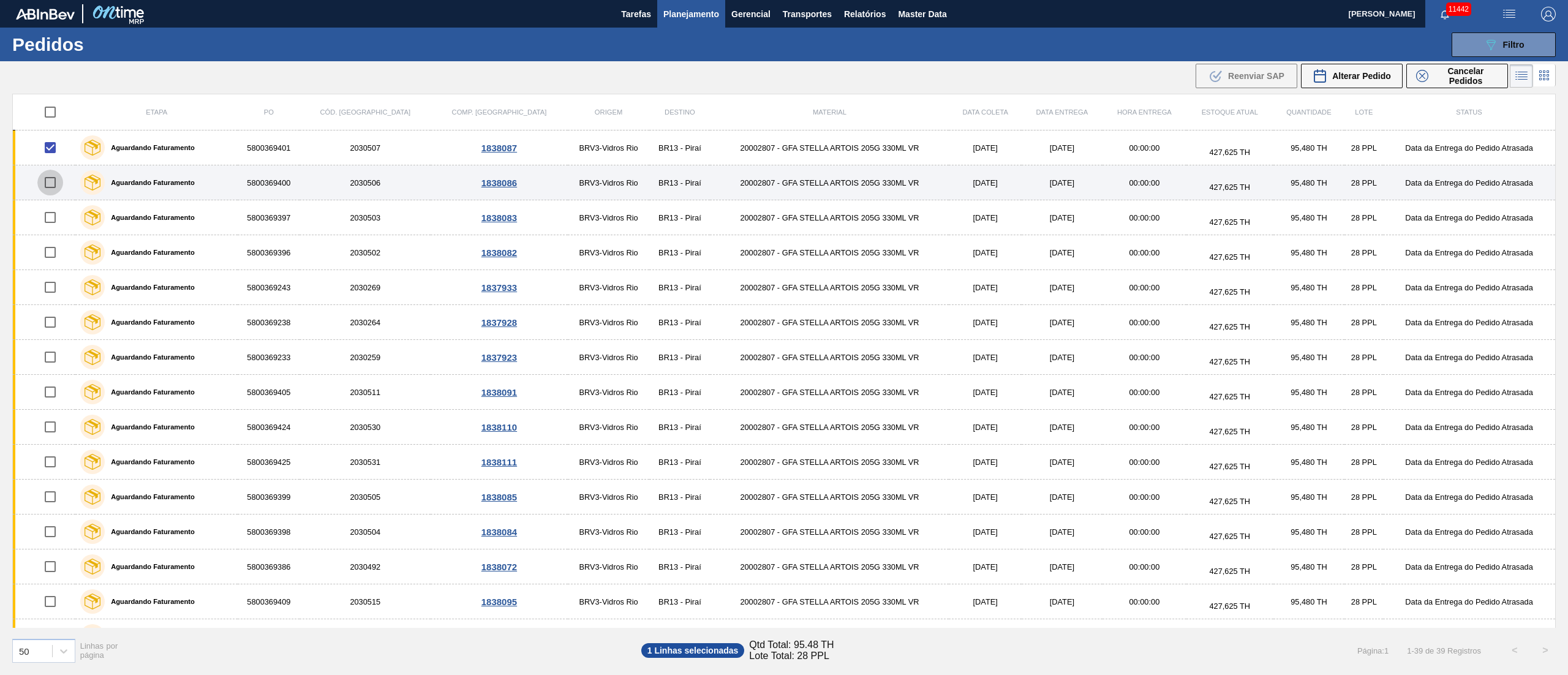
click at [52, 183] on input "checkbox" at bounding box center [50, 183] width 26 height 26
checkbox input "true"
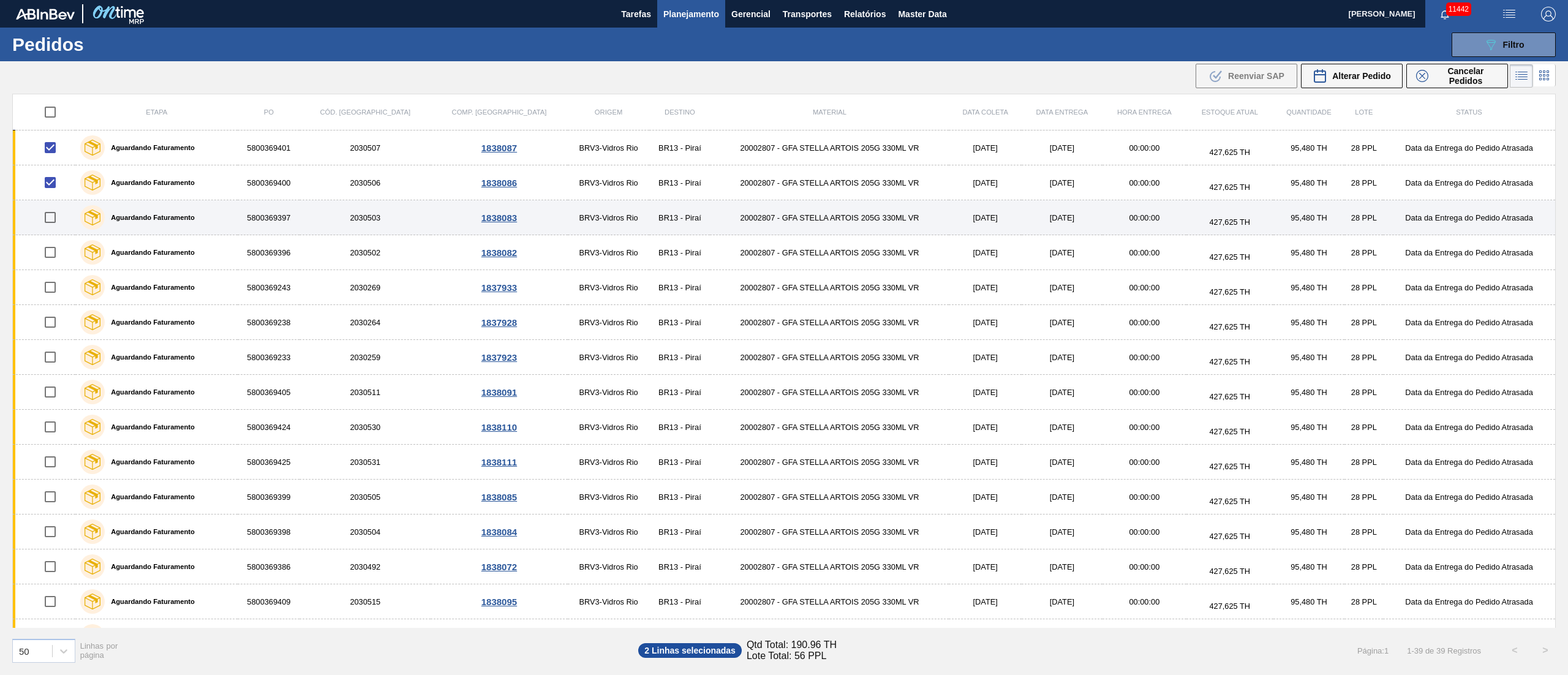
click at [51, 218] on input "checkbox" at bounding box center [50, 217] width 26 height 26
checkbox input "true"
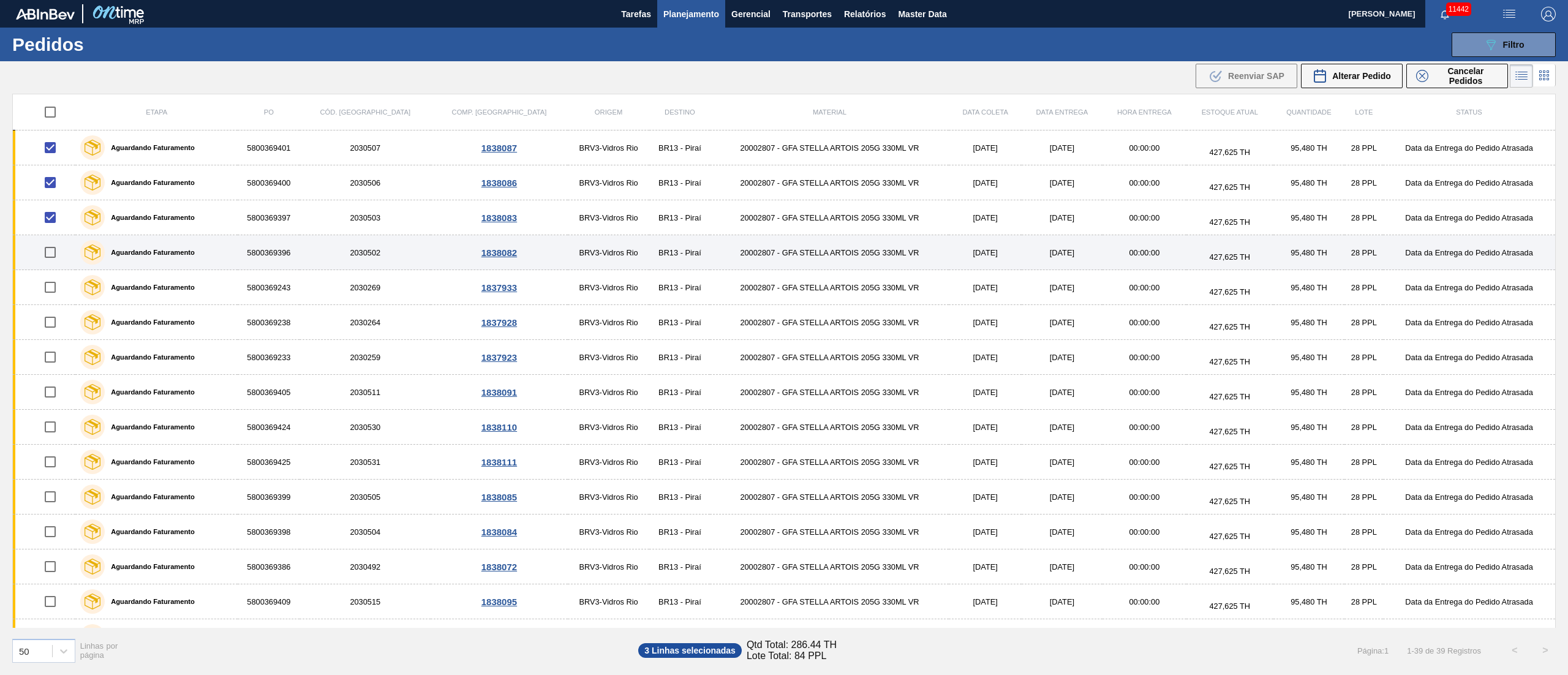
click at [53, 255] on input "checkbox" at bounding box center [50, 252] width 26 height 26
checkbox input "true"
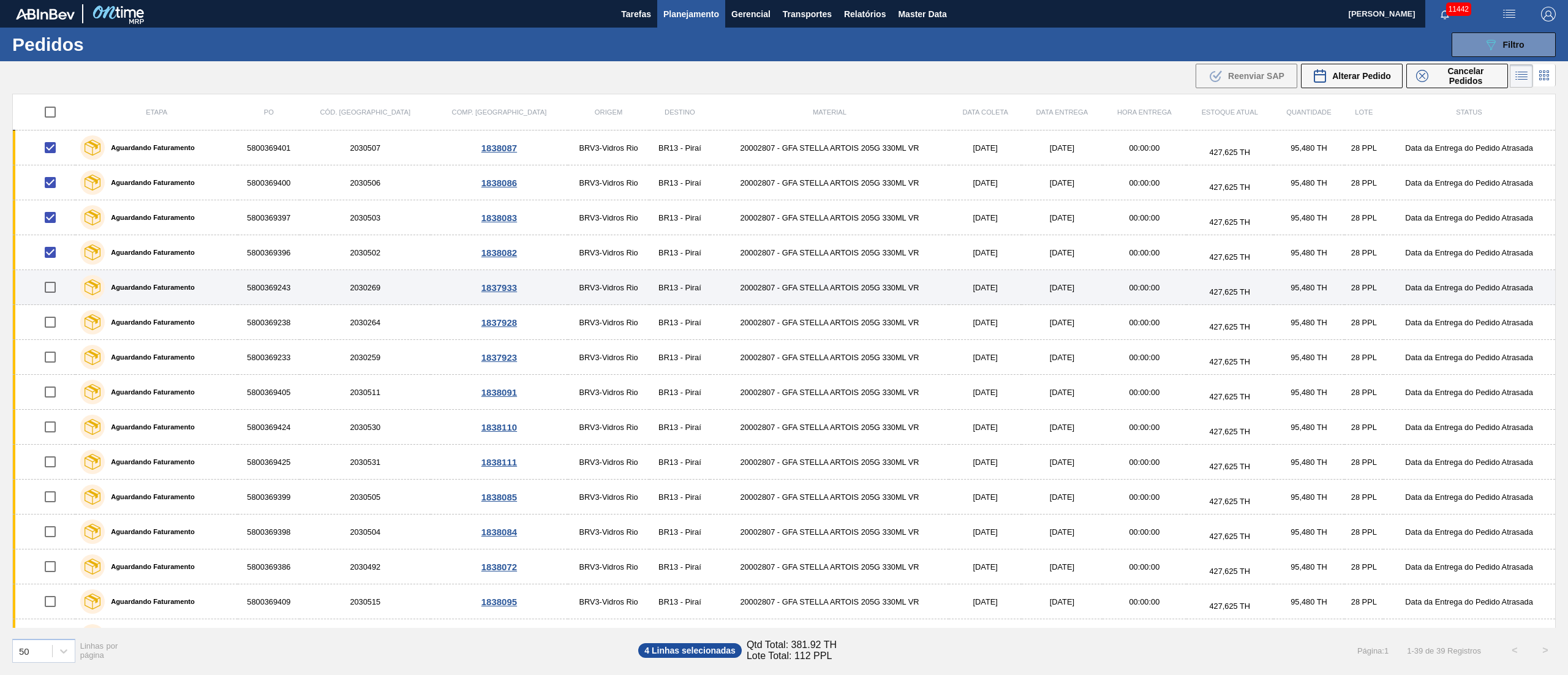
click at [57, 289] on input "checkbox" at bounding box center [50, 287] width 26 height 26
checkbox input "true"
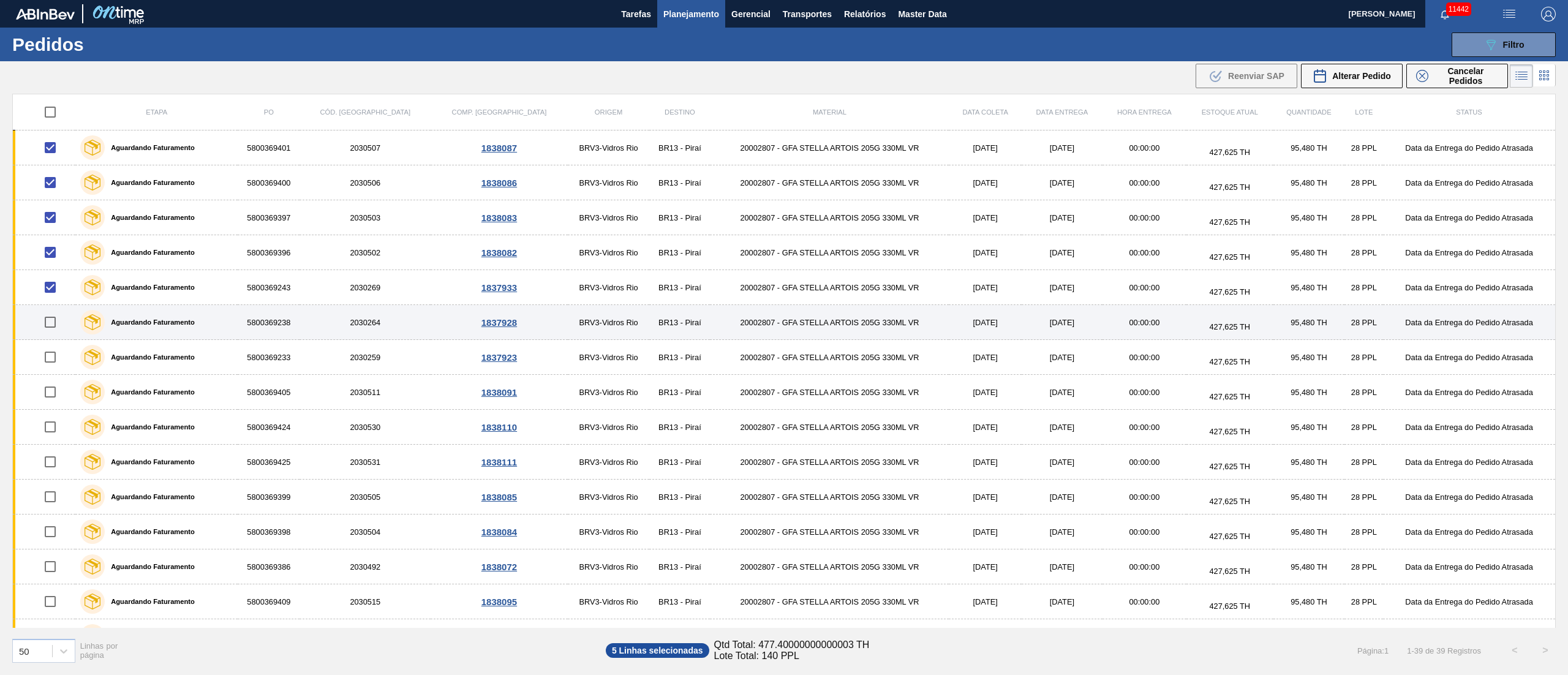
click at [60, 327] on input "checkbox" at bounding box center [50, 322] width 26 height 26
checkbox input "true"
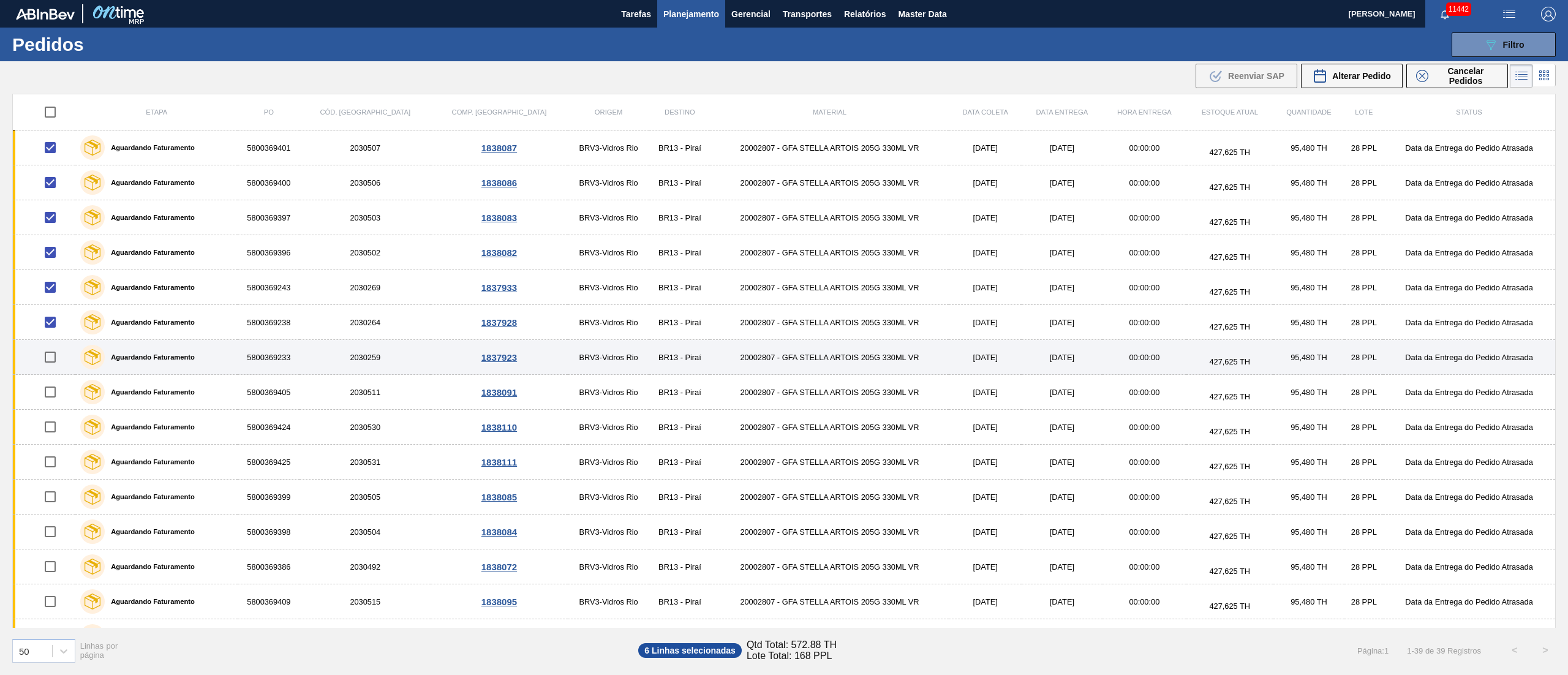
click at [57, 362] on input "checkbox" at bounding box center [50, 357] width 26 height 26
checkbox input "true"
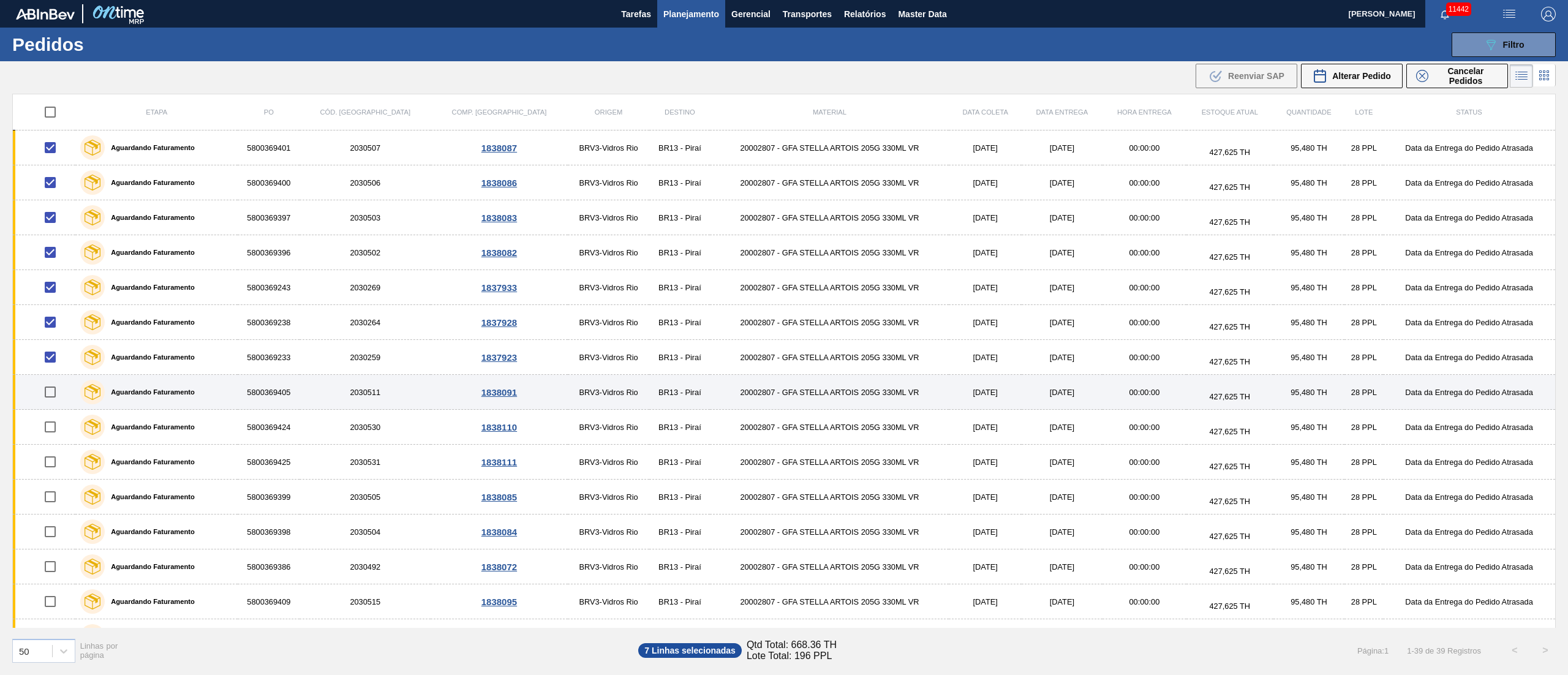
click at [55, 391] on input "checkbox" at bounding box center [50, 392] width 26 height 26
checkbox input "true"
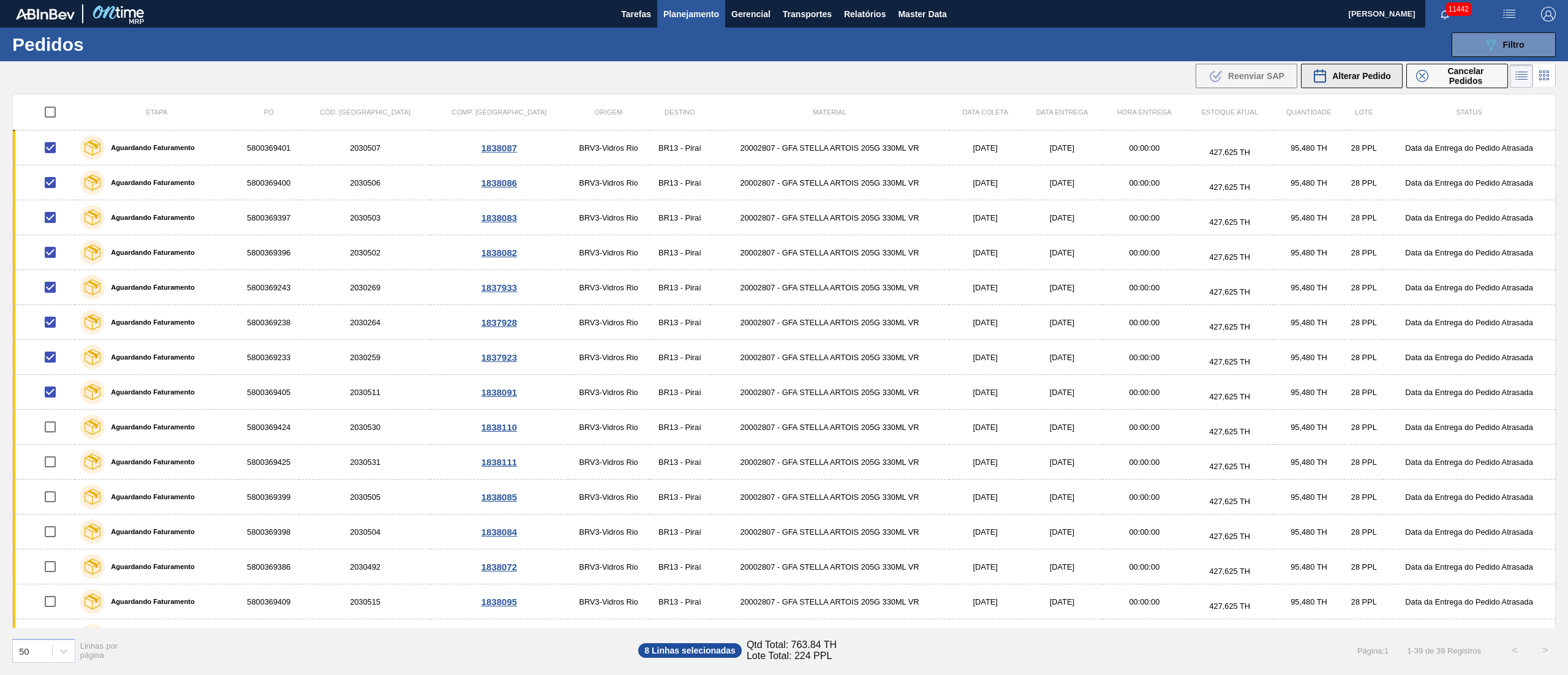
click at [1176, 80] on span "Alterar Pedido" at bounding box center [1361, 75] width 59 height 10
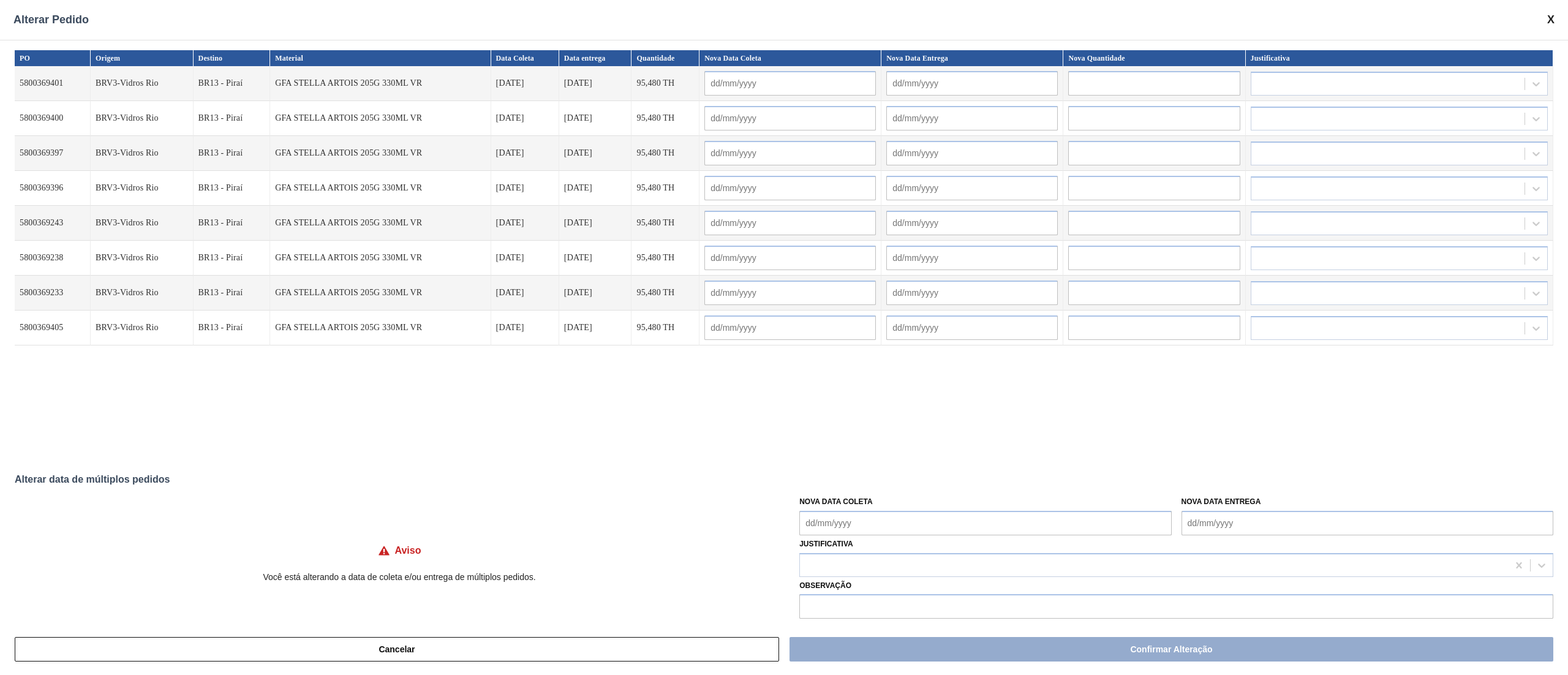
click at [838, 506] on Coleta "Nova Data Coleta" at bounding box center [985, 523] width 372 height 24
click at [894, 487] on div "2" at bounding box center [893, 487] width 17 height 17
type Coleta "[DATE]"
type input "[DATE]"
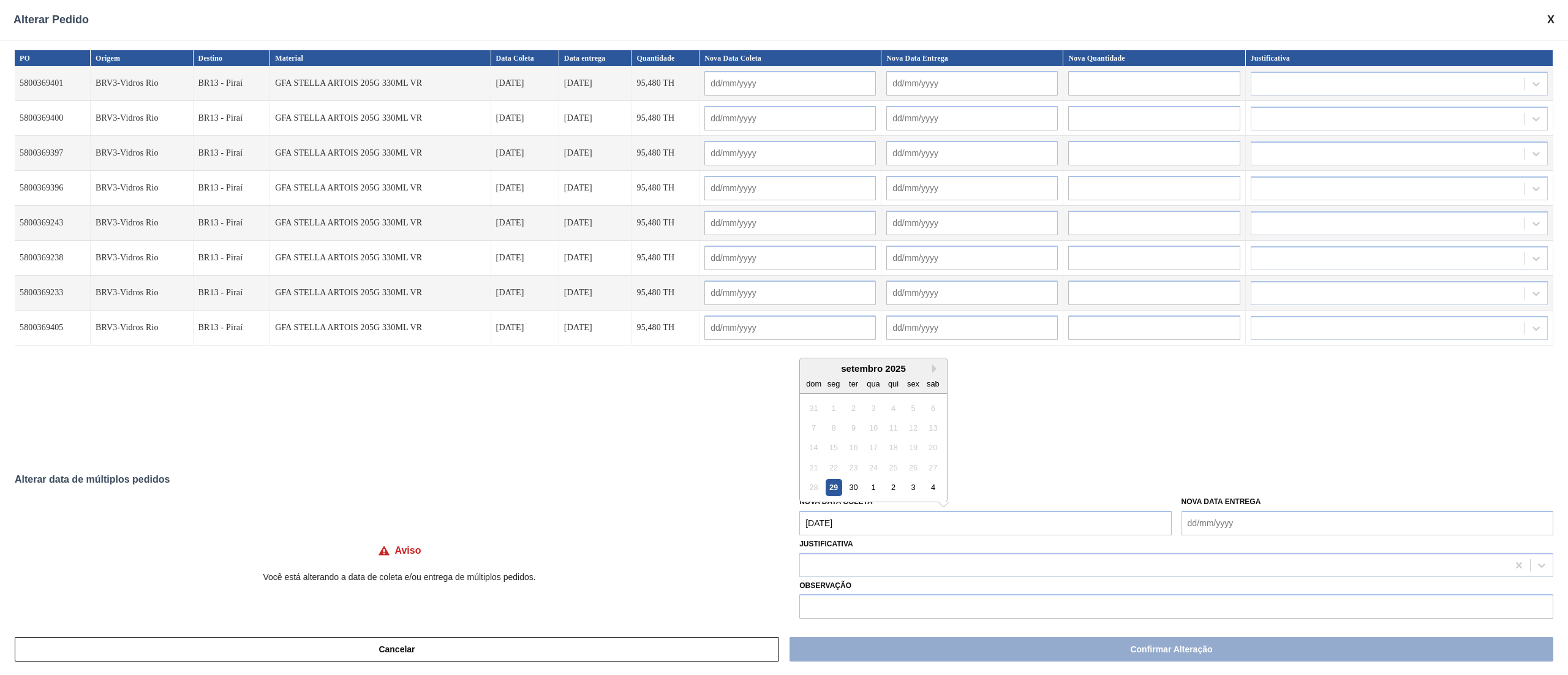
type input "[DATE]"
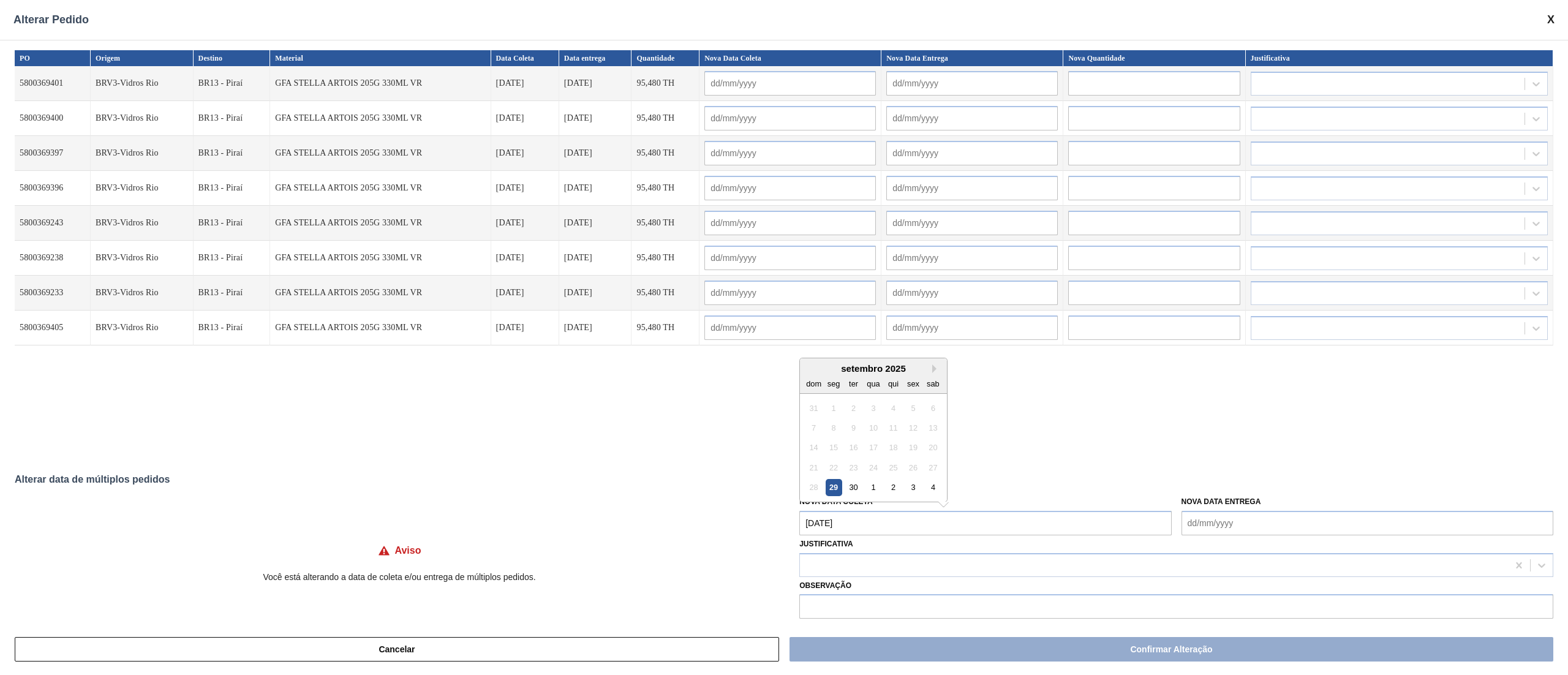
type input "[DATE]"
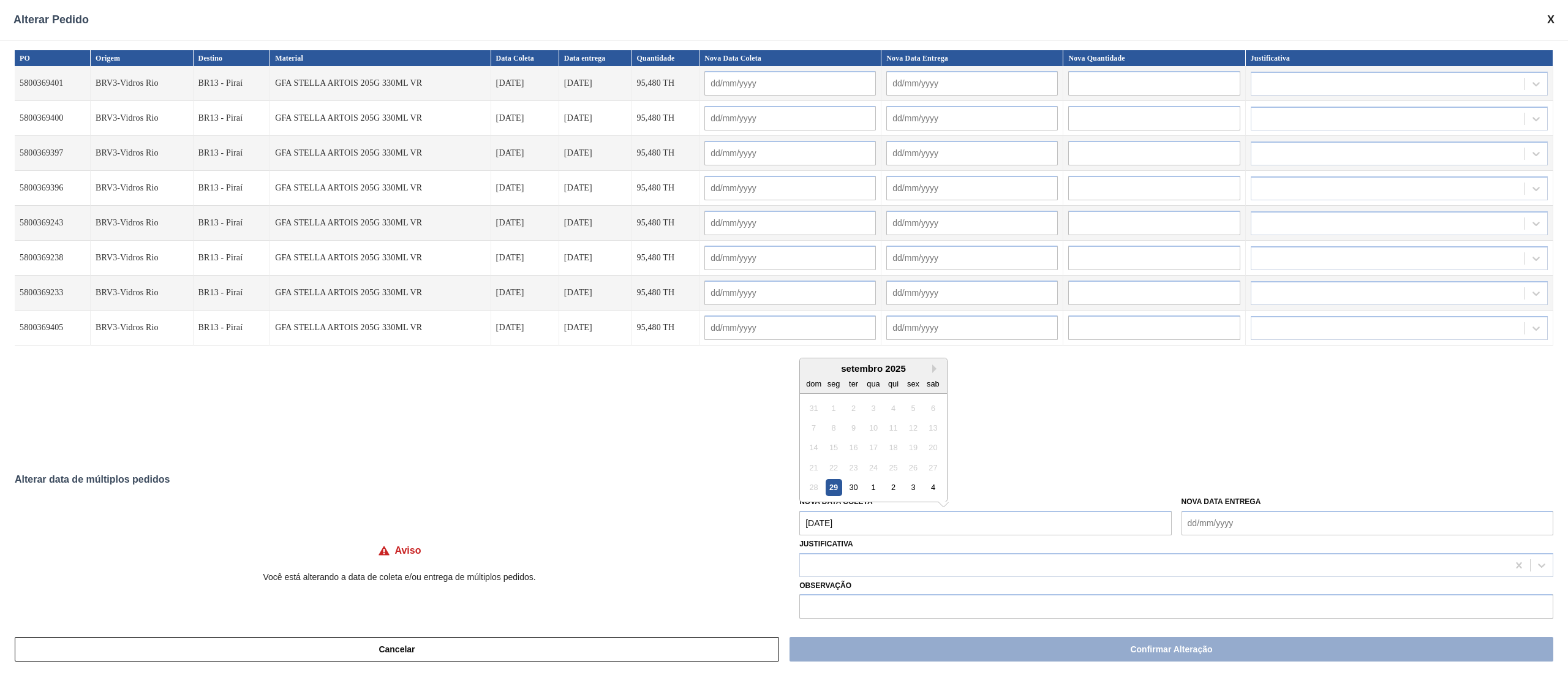
type input "[DATE]"
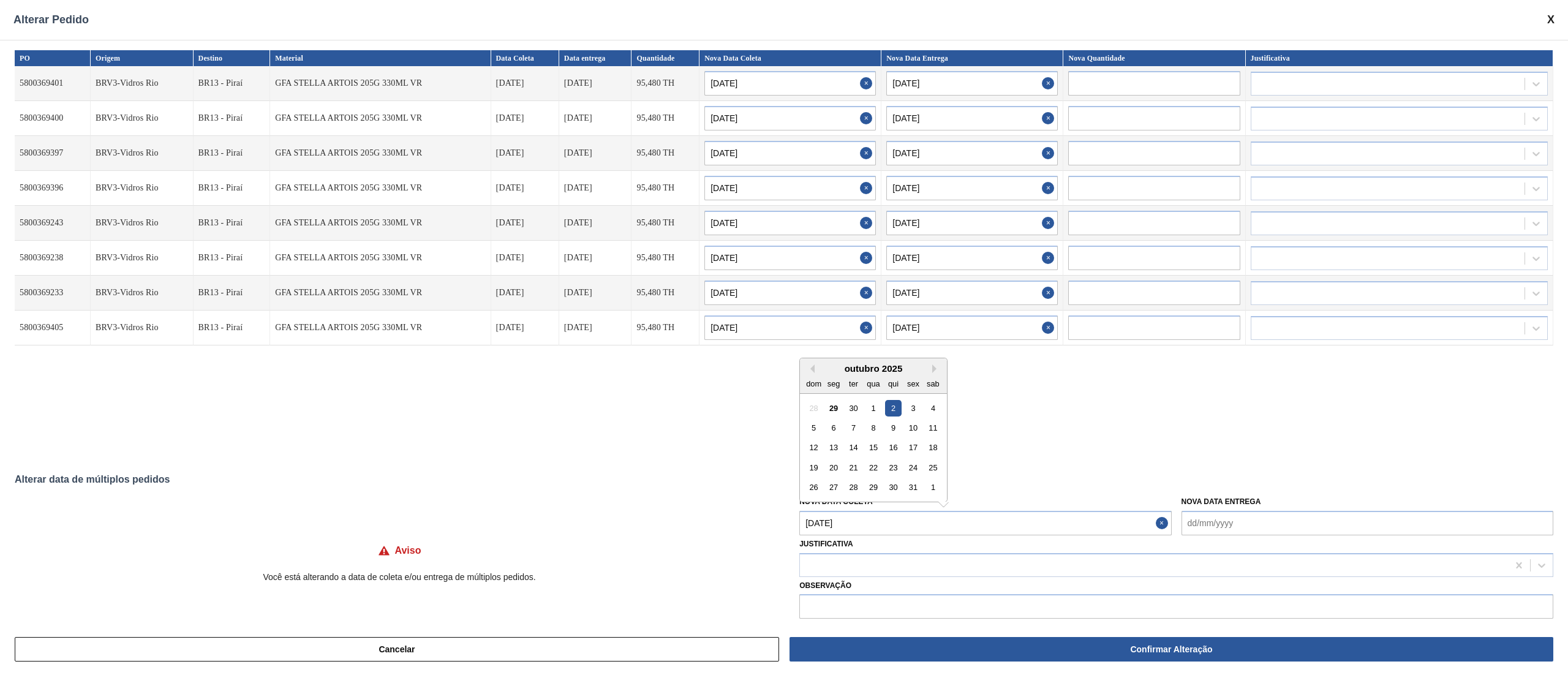
click at [876, 506] on Coleta "[DATE]" at bounding box center [985, 523] width 372 height 24
click at [936, 369] on button "Next Month" at bounding box center [936, 368] width 8 height 8
click at [827, 446] on div "10" at bounding box center [834, 447] width 17 height 17
type Coleta "[DATE]"
type input "[DATE]"
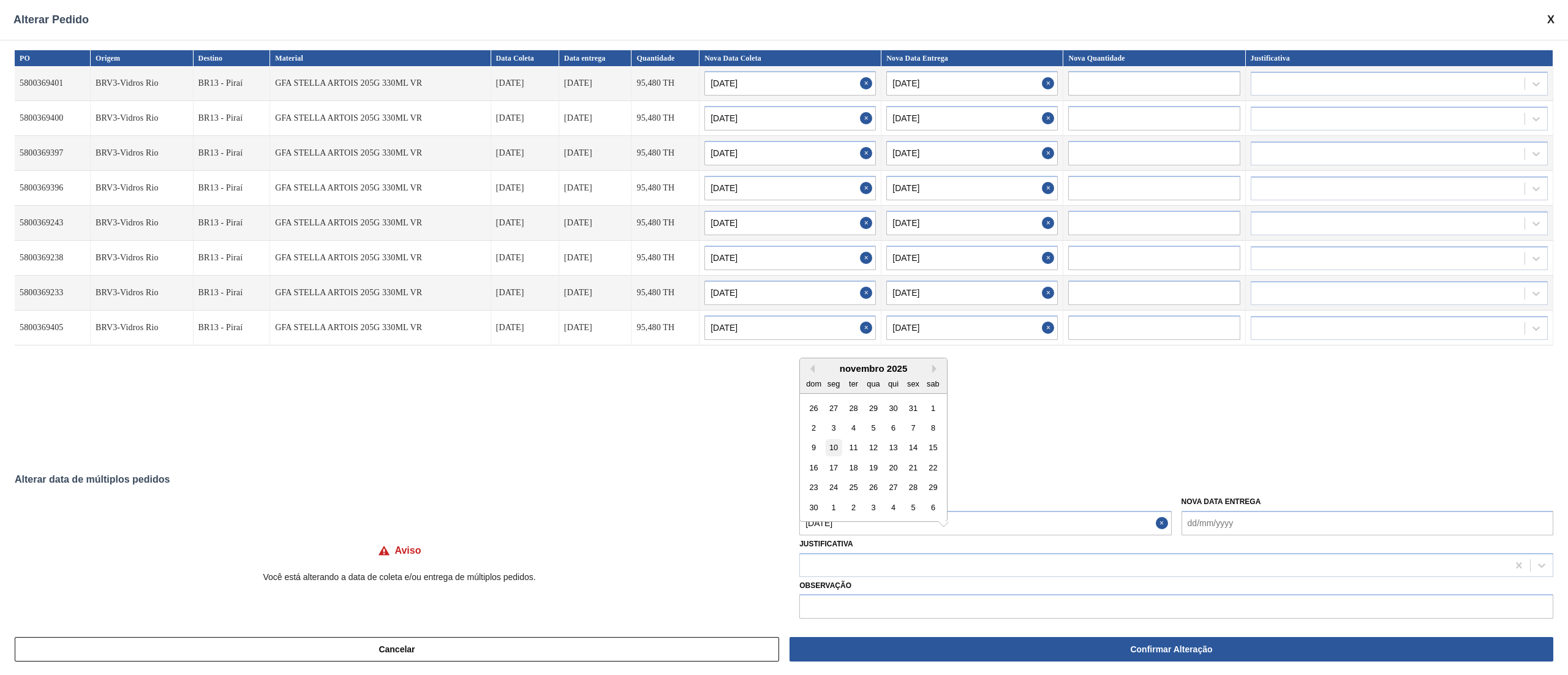
type input "[DATE]"
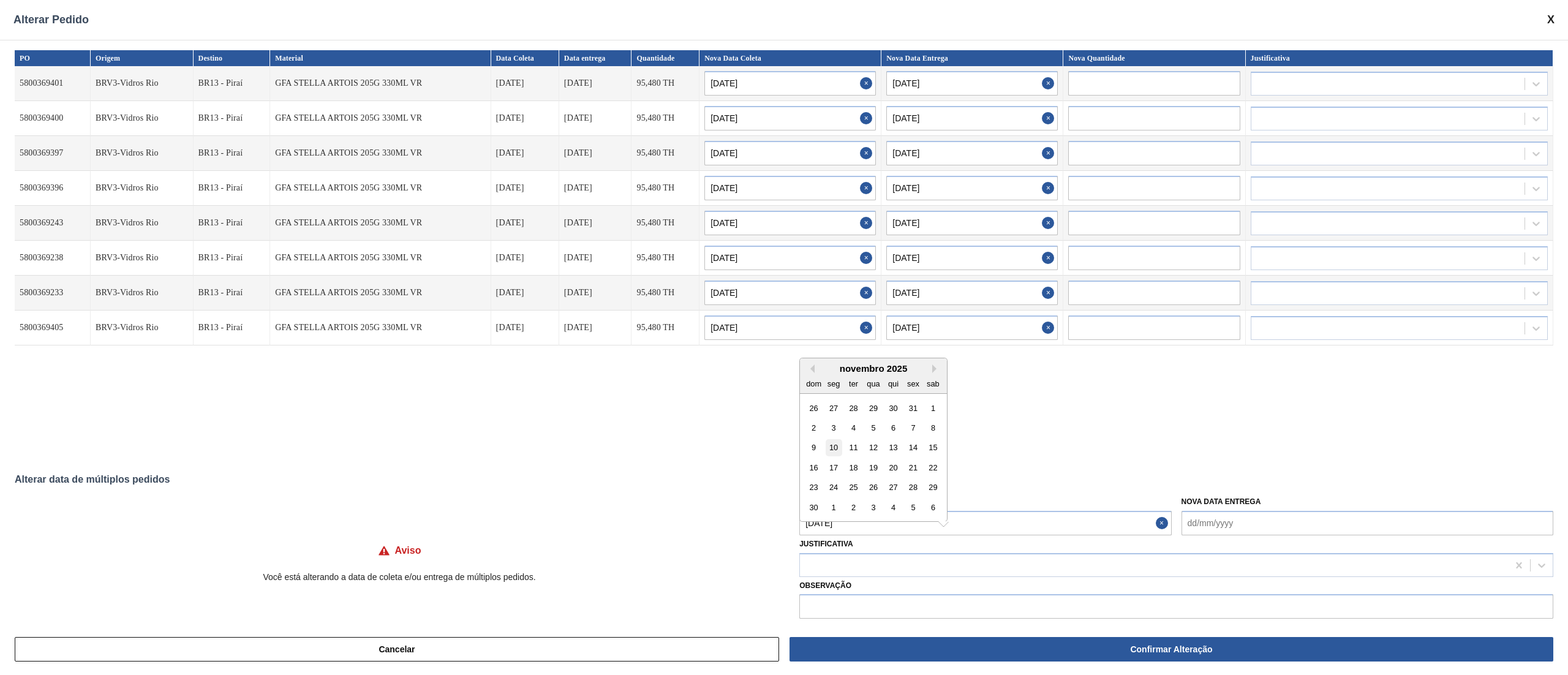
type input "[DATE]"
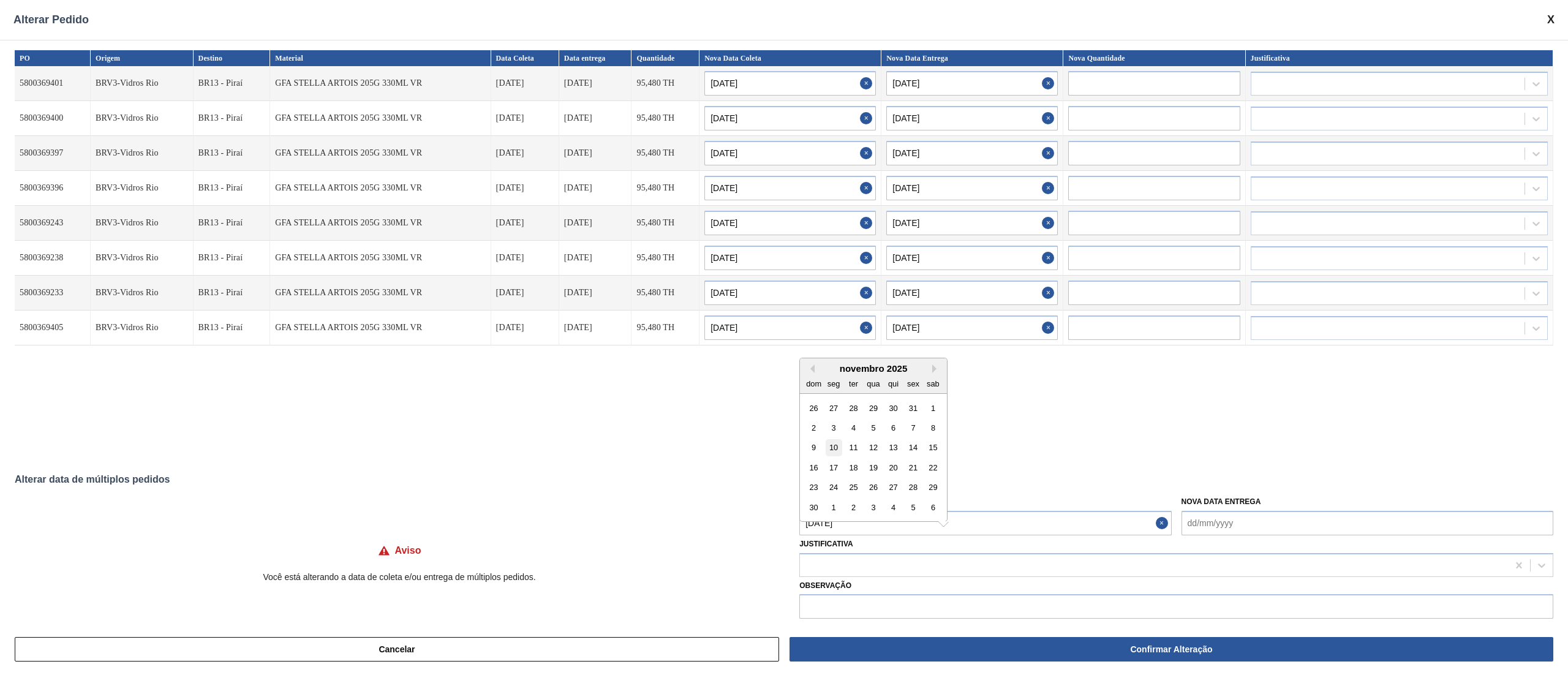
type input "[DATE]"
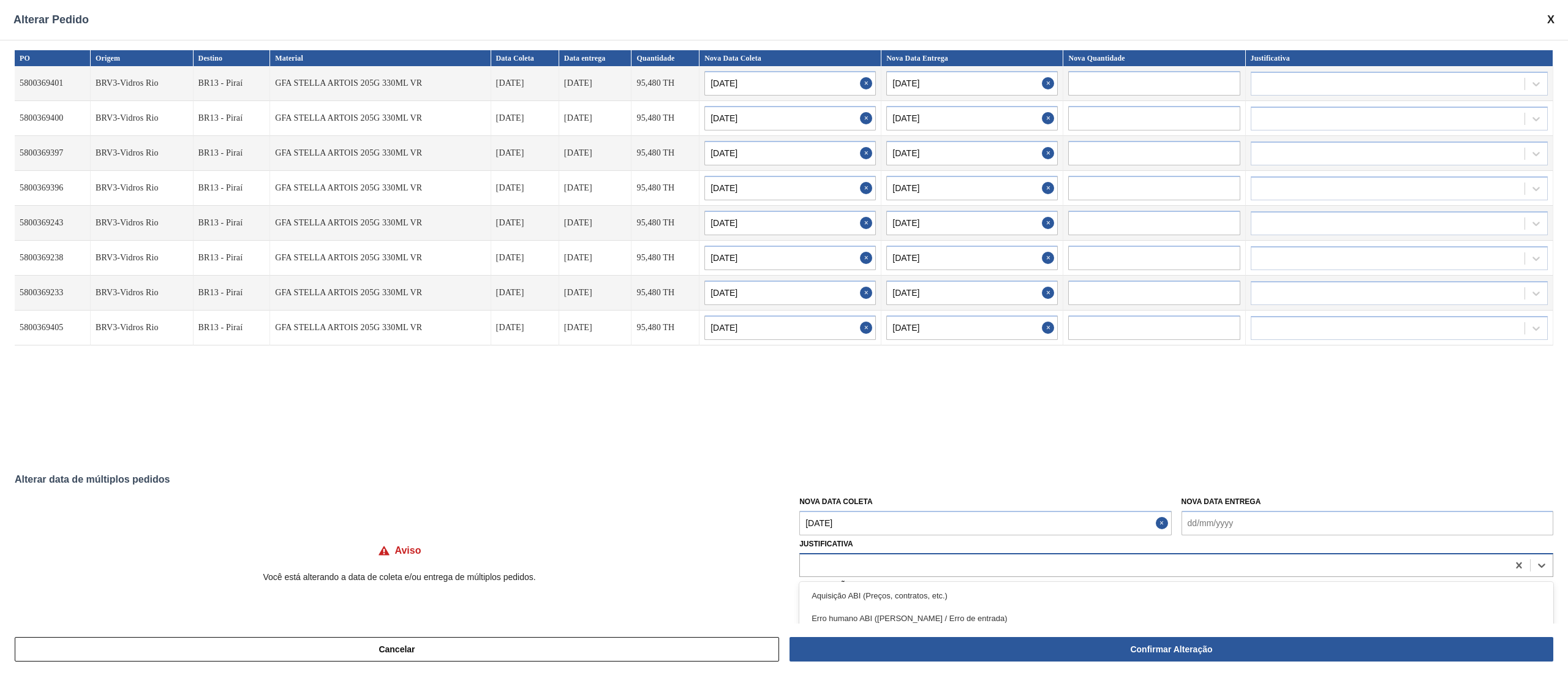
click at [820, 506] on div at bounding box center [1154, 565] width 708 height 18
type input "ou"
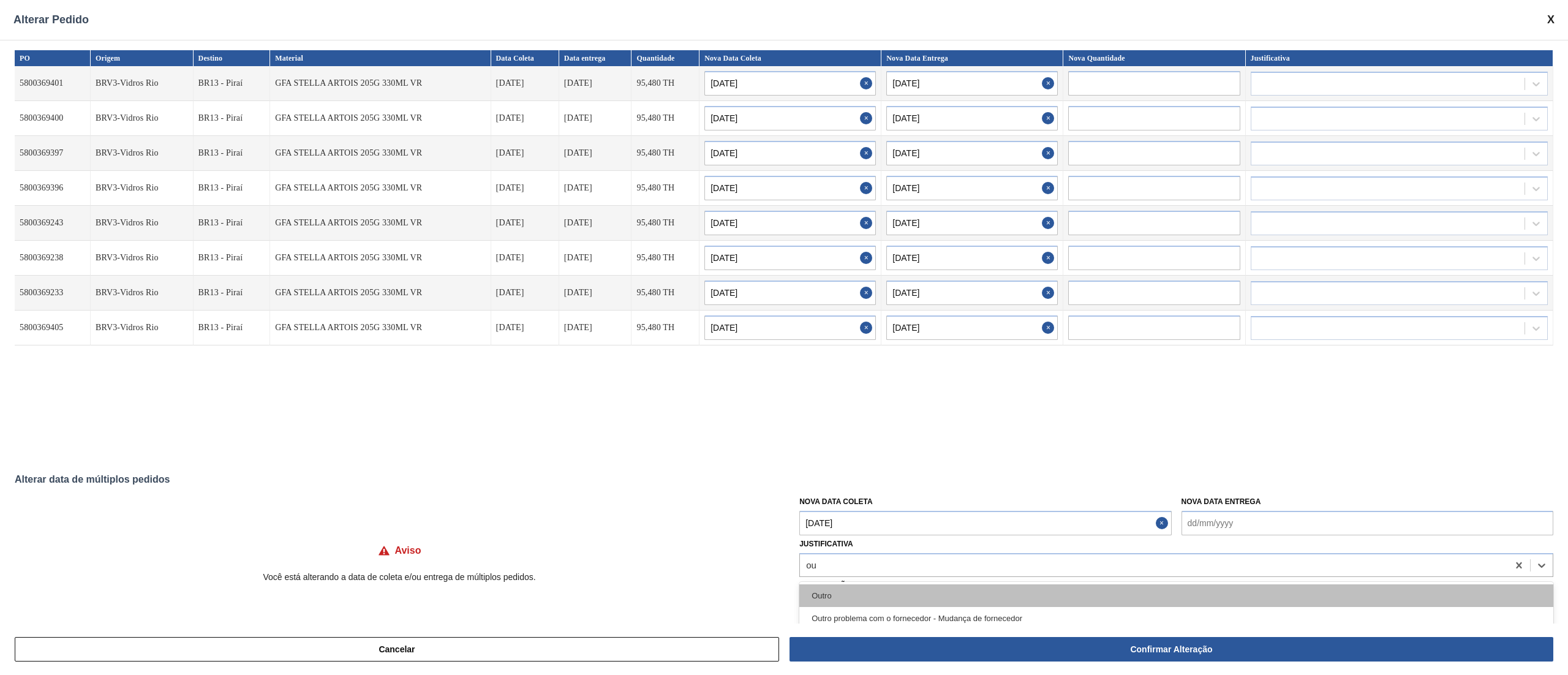
click at [841, 506] on div "Outro" at bounding box center [1176, 595] width 754 height 23
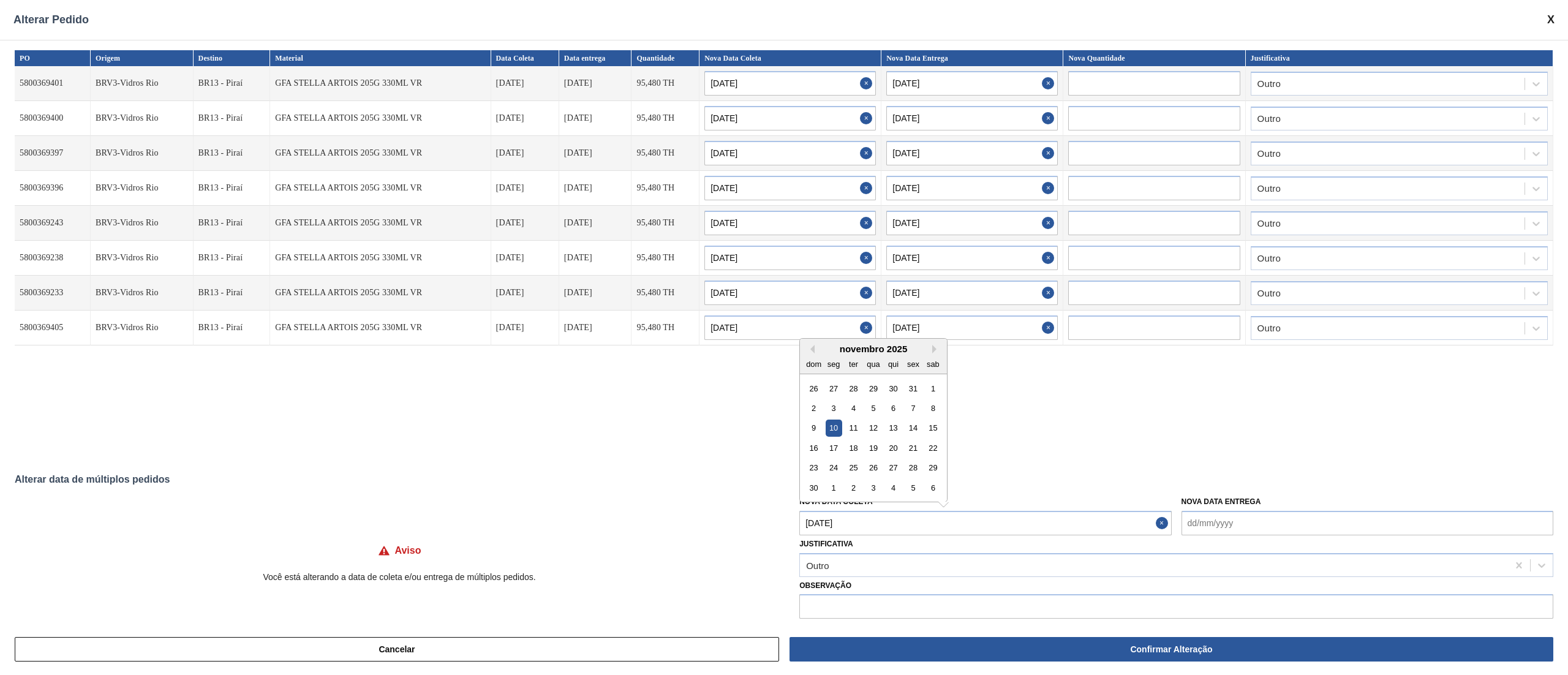
click at [860, 506] on Coleta "[DATE]" at bounding box center [985, 523] width 372 height 24
click at [807, 347] on button "Previous Month" at bounding box center [810, 349] width 8 height 8
click at [914, 409] on div "10" at bounding box center [914, 409] width 17 height 17
type Coleta "[DATE]"
type input "[DATE]"
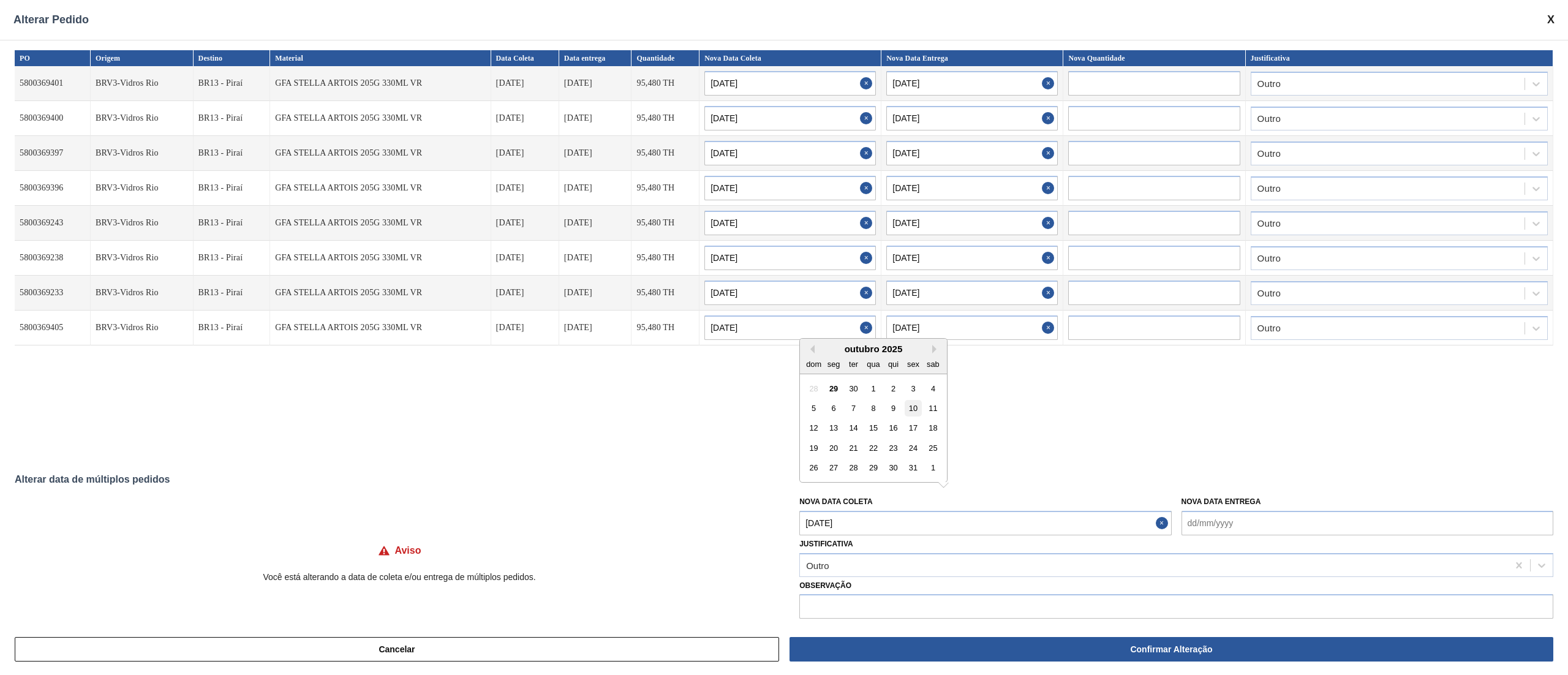
type input "[DATE]"
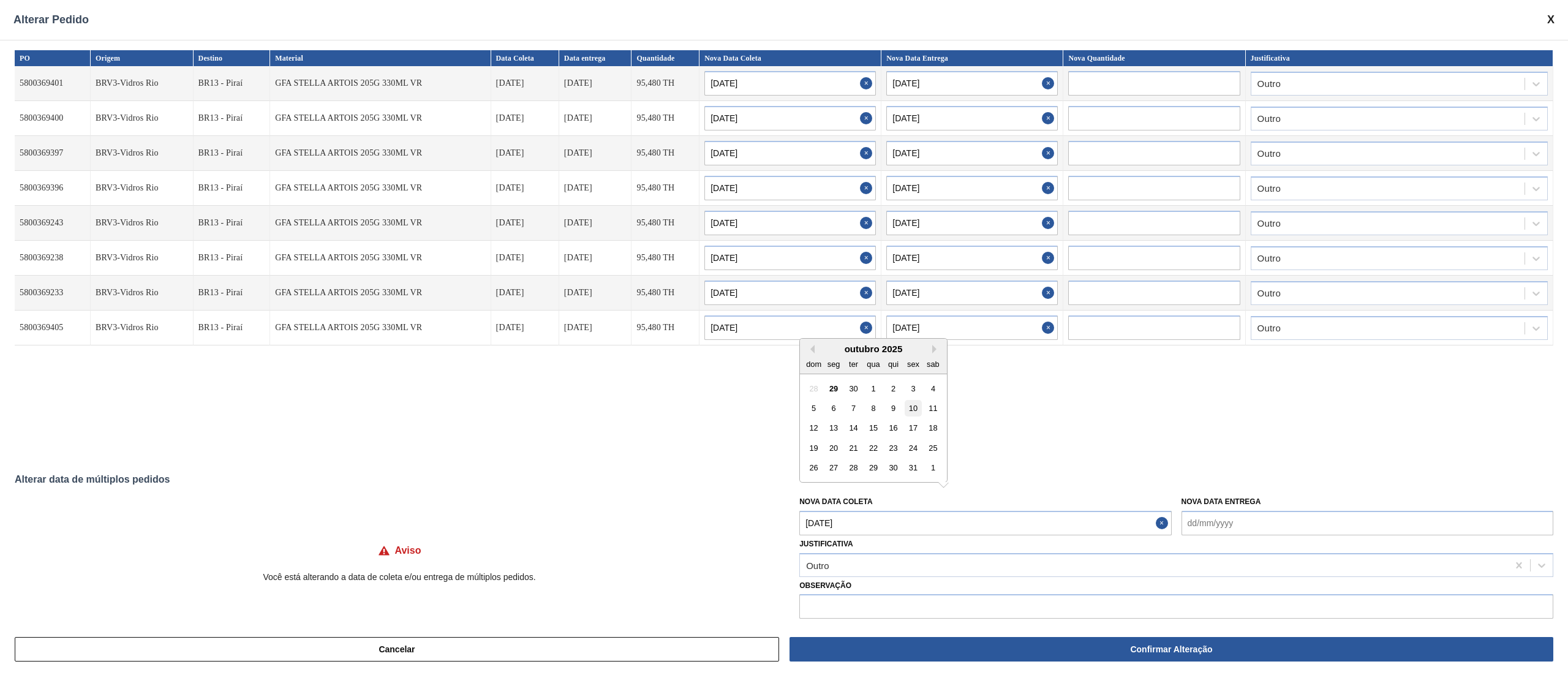
type input "[DATE]"
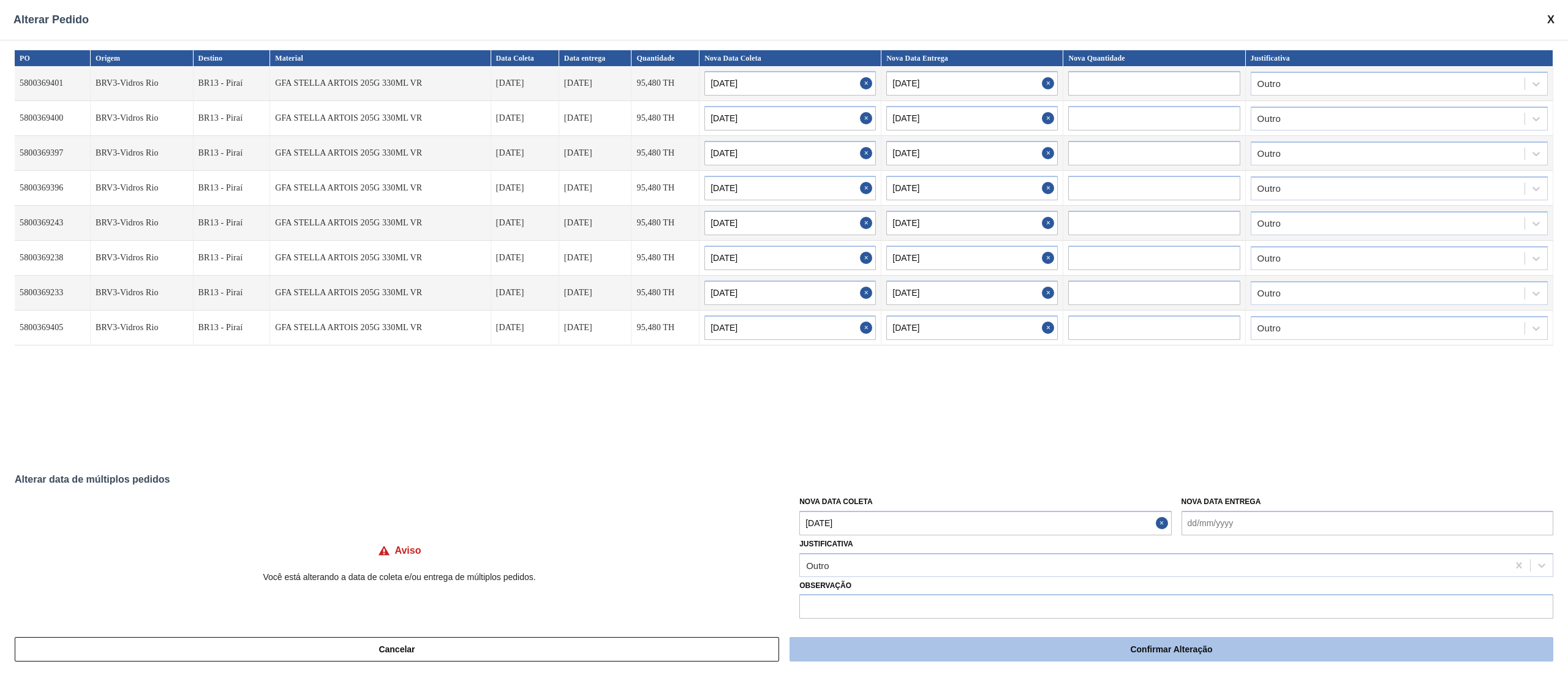
click at [927, 506] on button "Confirmar Alteração" at bounding box center [1171, 649] width 764 height 24
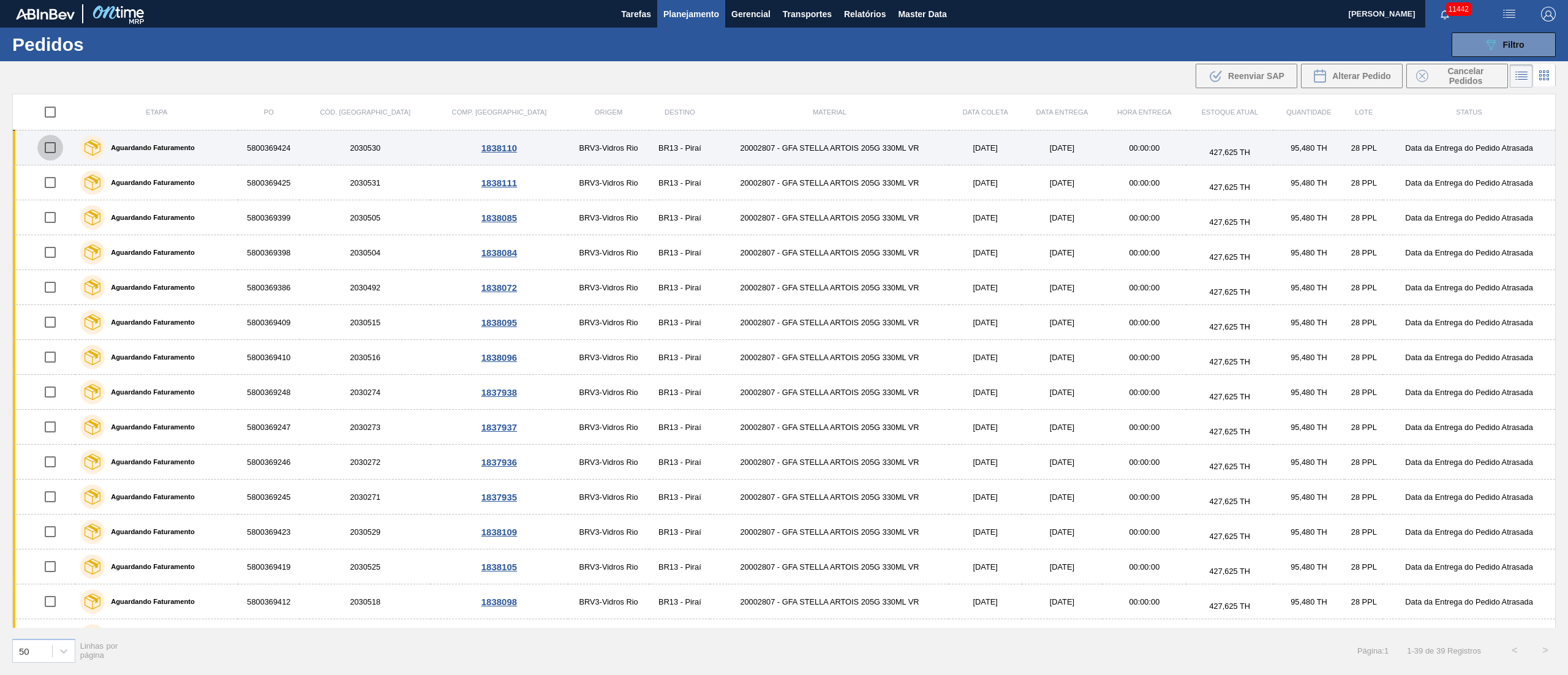
click at [52, 144] on input "checkbox" at bounding box center [50, 147] width 26 height 26
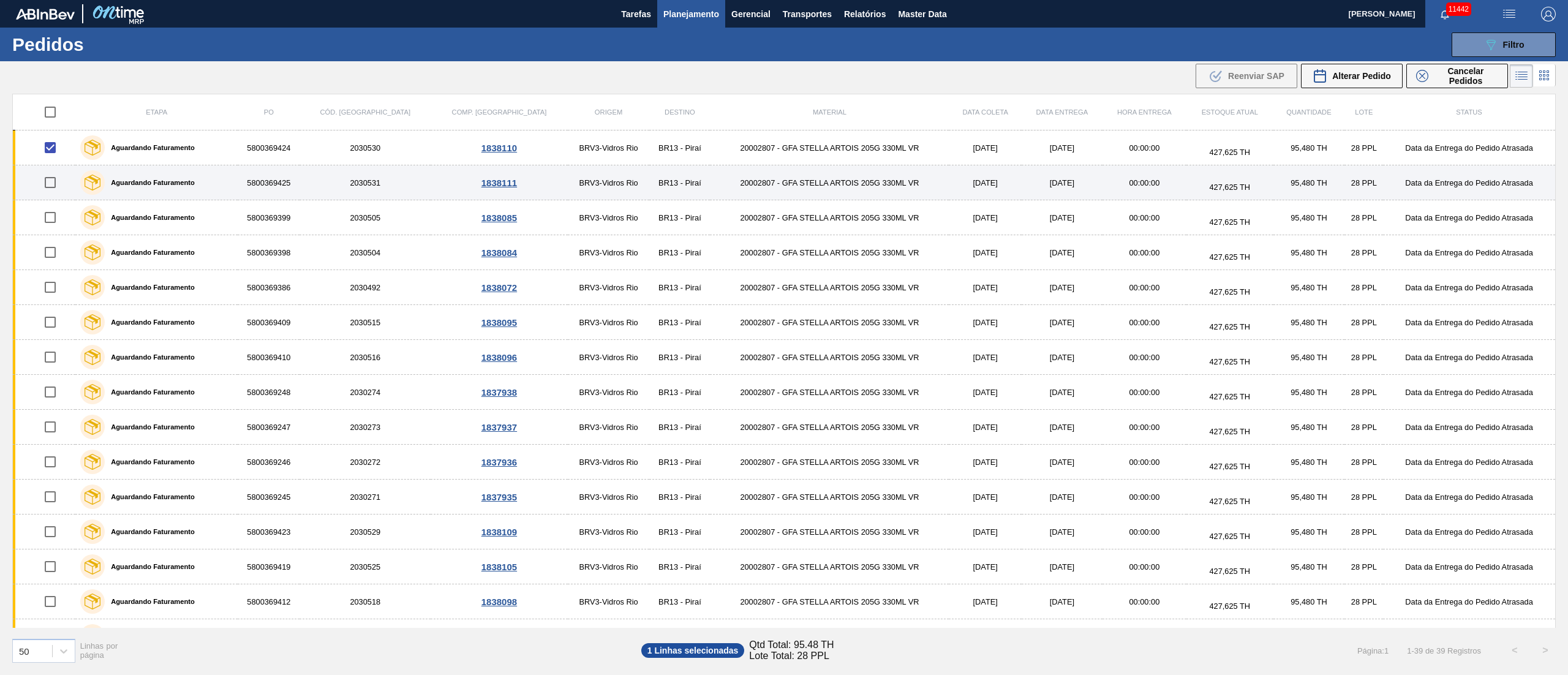
click at [50, 187] on input "checkbox" at bounding box center [50, 183] width 26 height 26
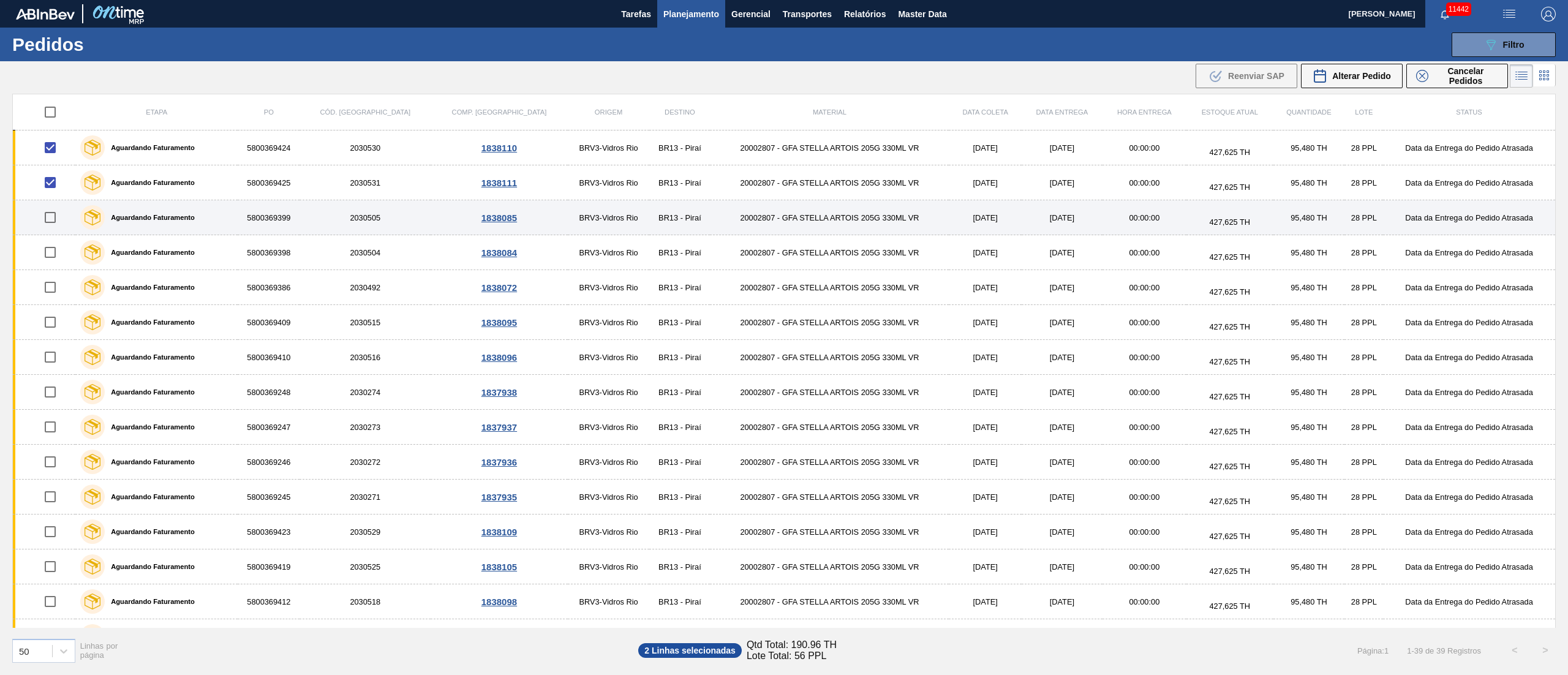
click at [50, 217] on input "checkbox" at bounding box center [50, 217] width 26 height 26
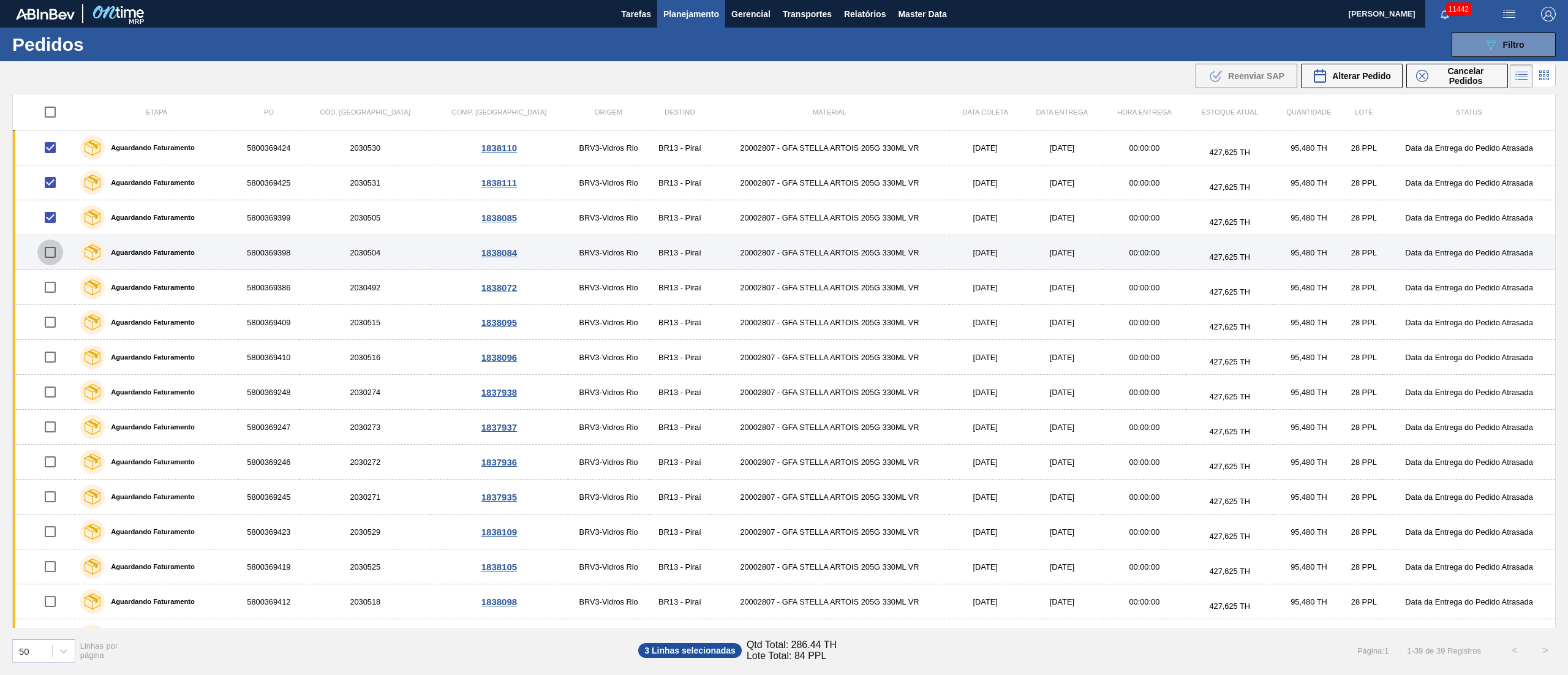
click at [44, 259] on input "checkbox" at bounding box center [50, 252] width 26 height 26
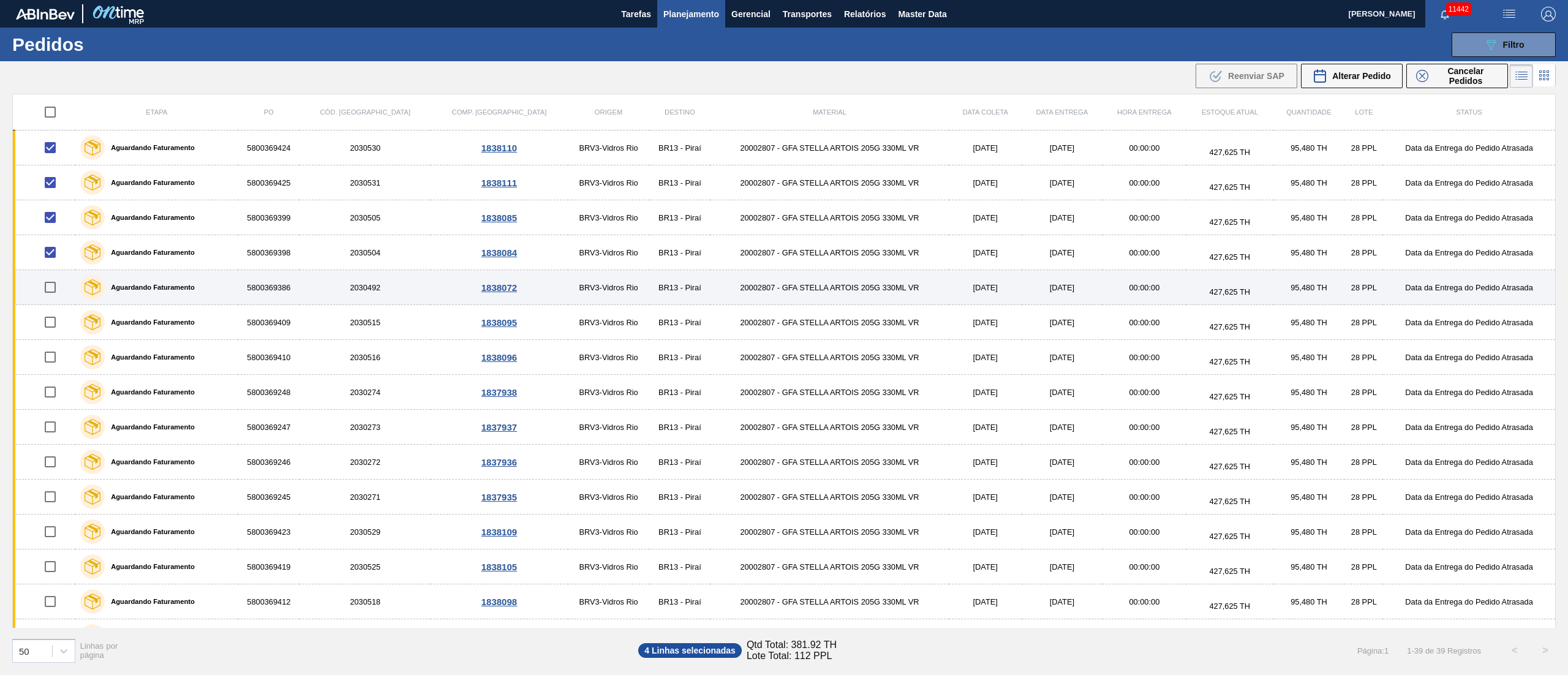
click at [50, 286] on input "checkbox" at bounding box center [50, 287] width 26 height 26
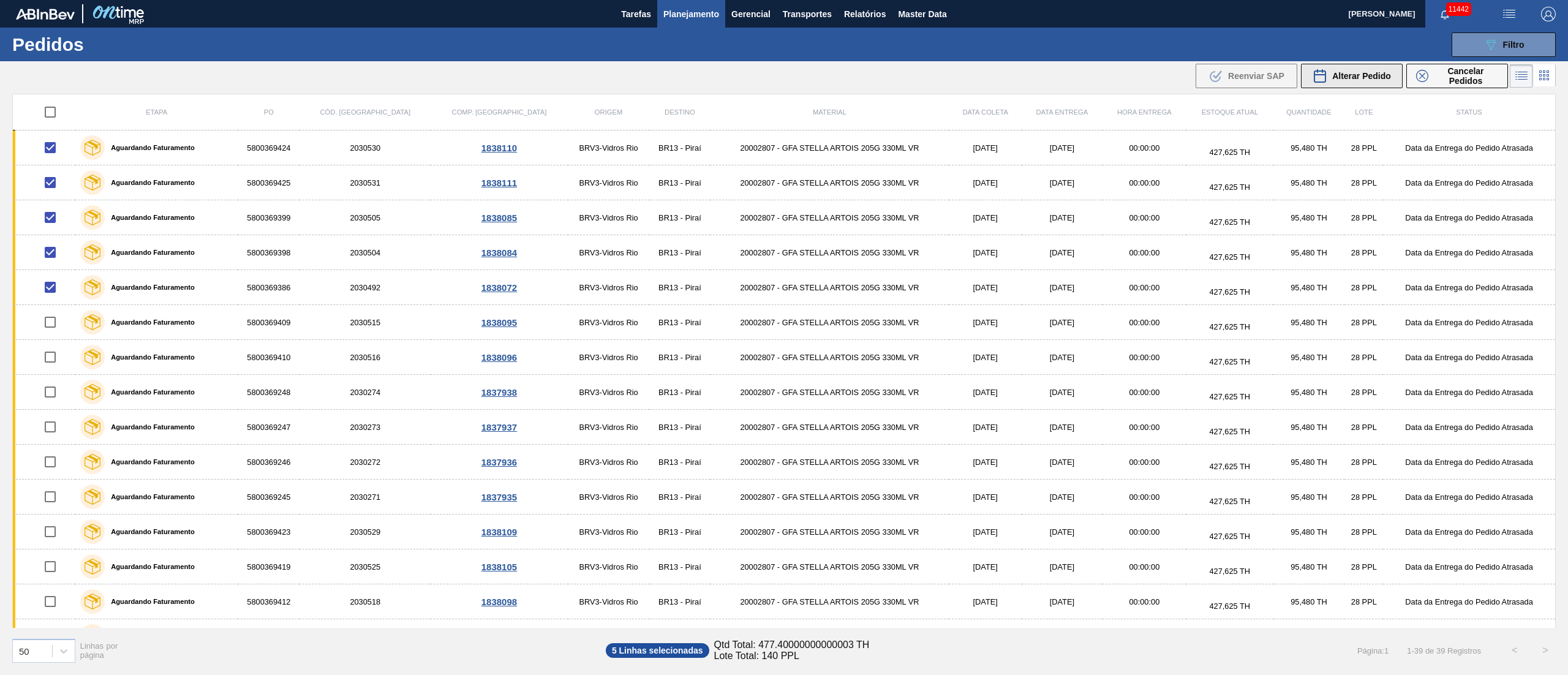
click at [1176, 82] on div "Alterar Pedido" at bounding box center [1352, 76] width 78 height 15
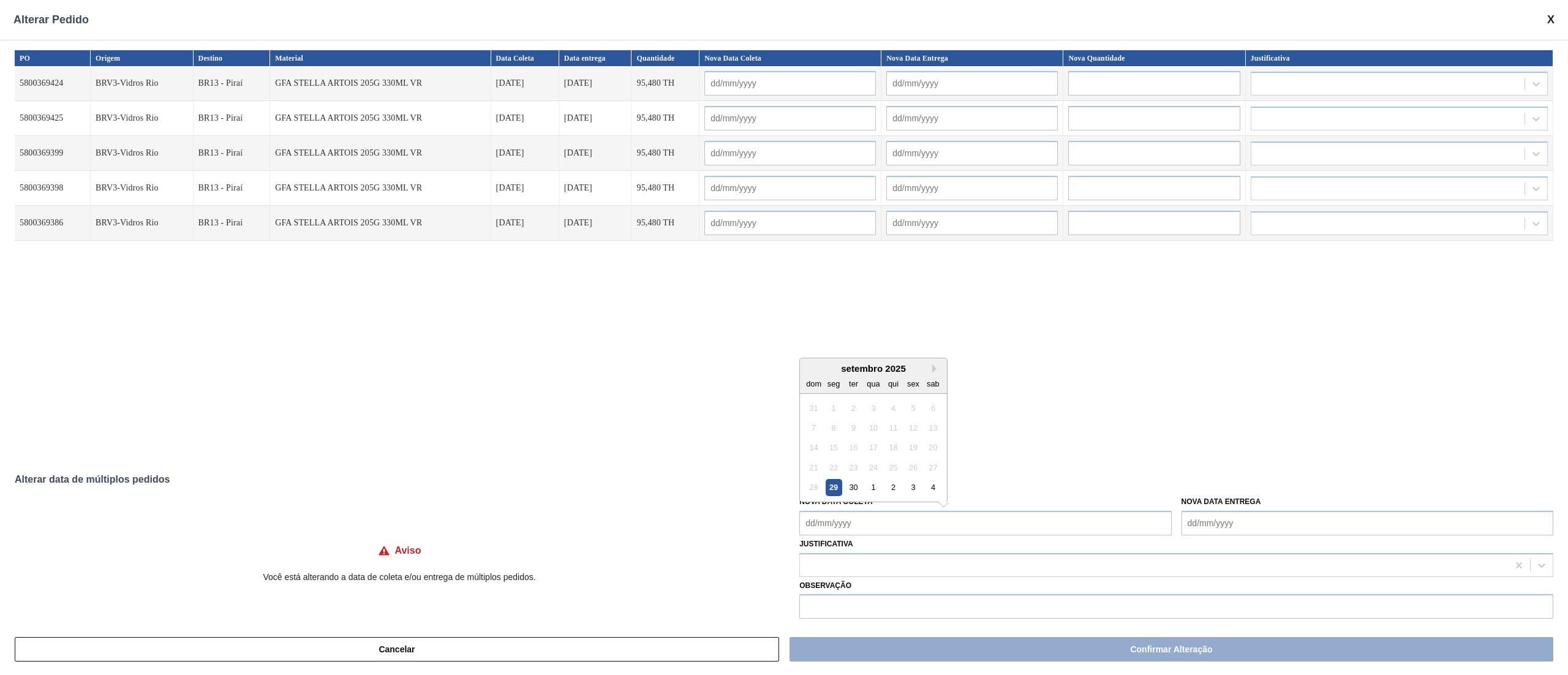
click at [822, 506] on Coleta "Nova Data Coleta" at bounding box center [985, 523] width 372 height 24
click at [905, 490] on div "3" at bounding box center [914, 487] width 17 height 17
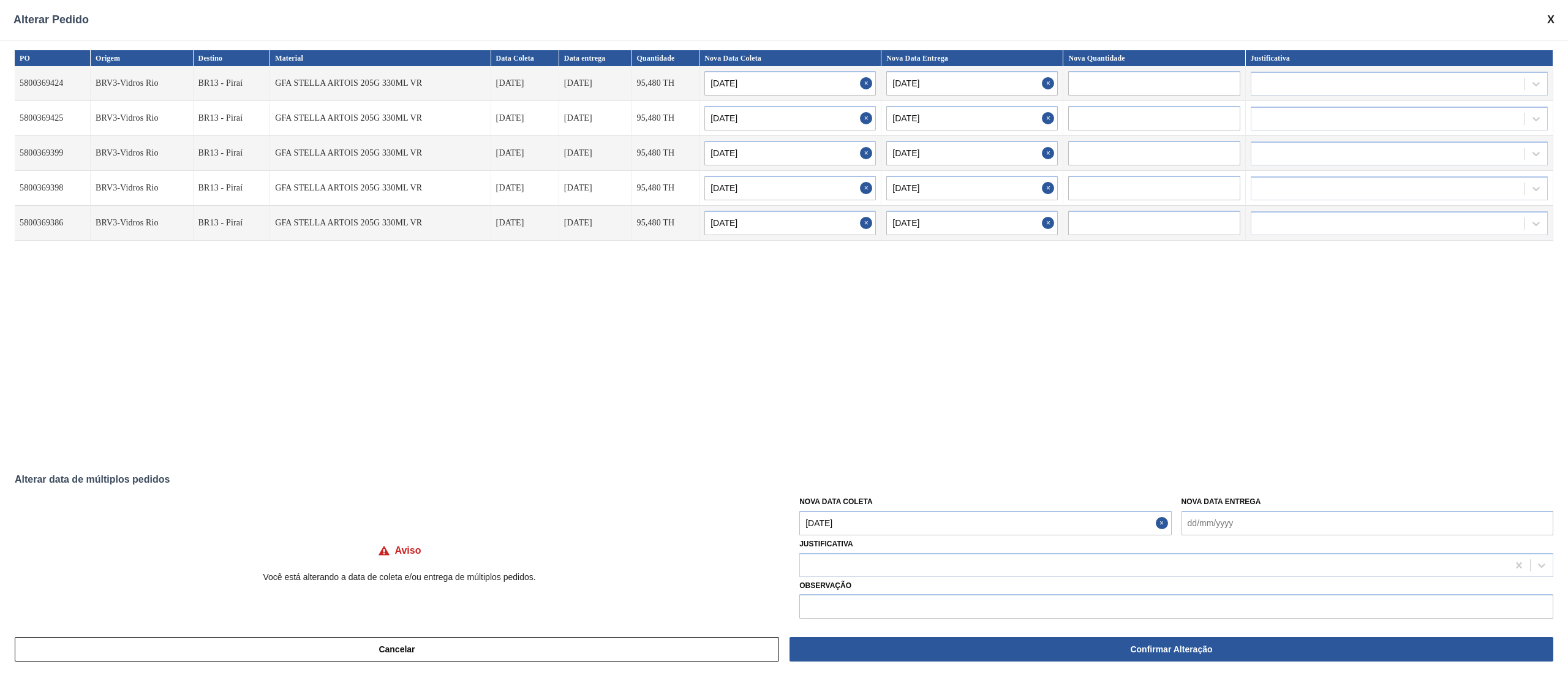
click at [889, 506] on Coleta "[DATE]" at bounding box center [985, 523] width 372 height 24
click at [833, 452] on div "13" at bounding box center [834, 447] width 17 height 17
click at [824, 506] on div at bounding box center [1154, 565] width 708 height 18
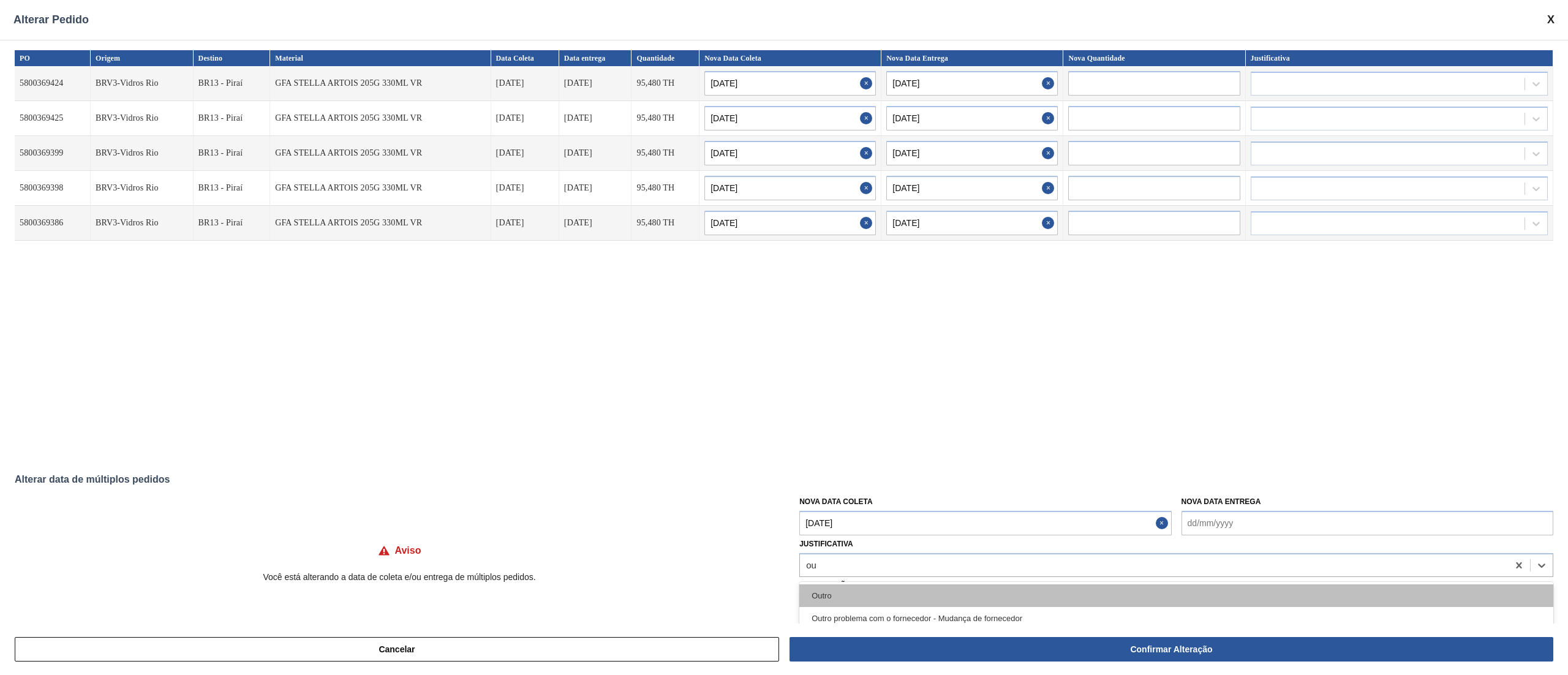
click at [863, 506] on div "Outro" at bounding box center [1176, 595] width 754 height 23
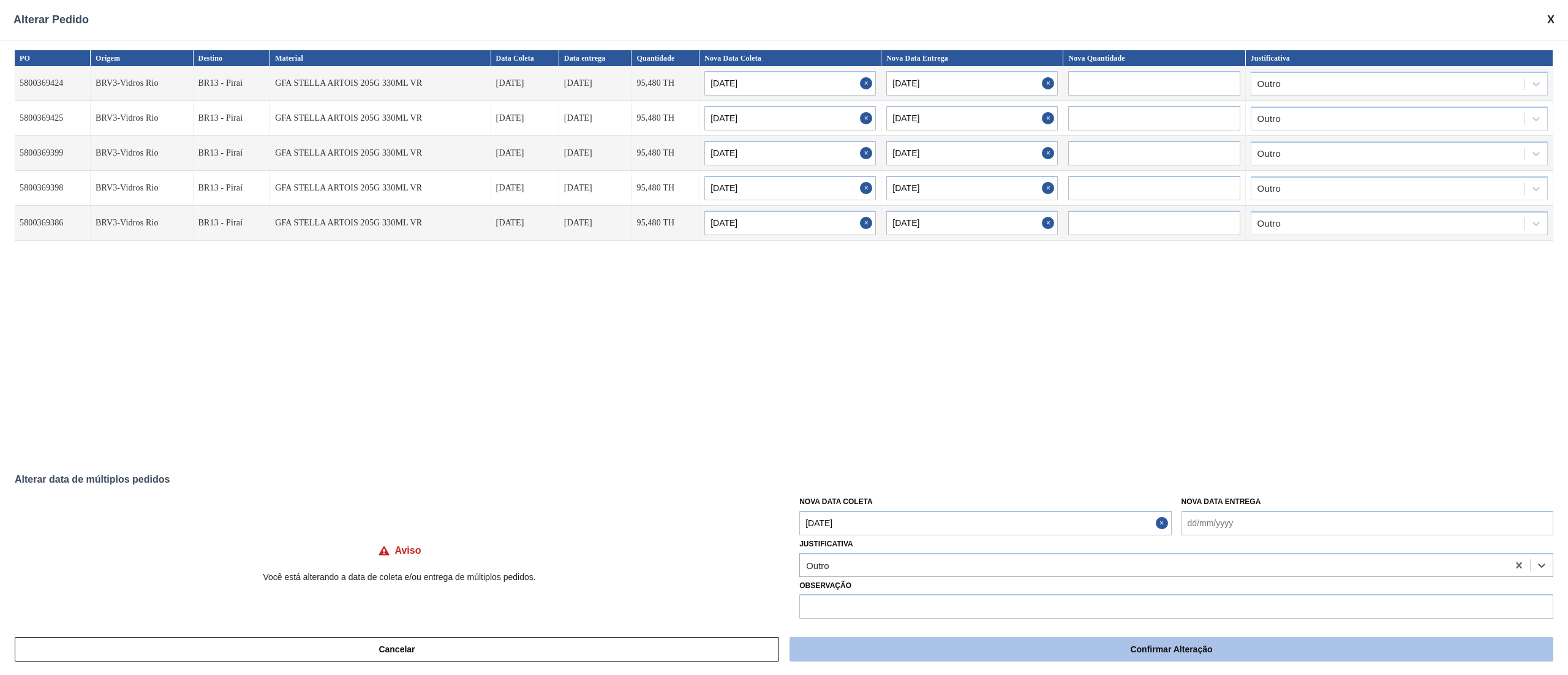
click at [1032, 506] on button "Confirmar Alteração" at bounding box center [1171, 649] width 764 height 24
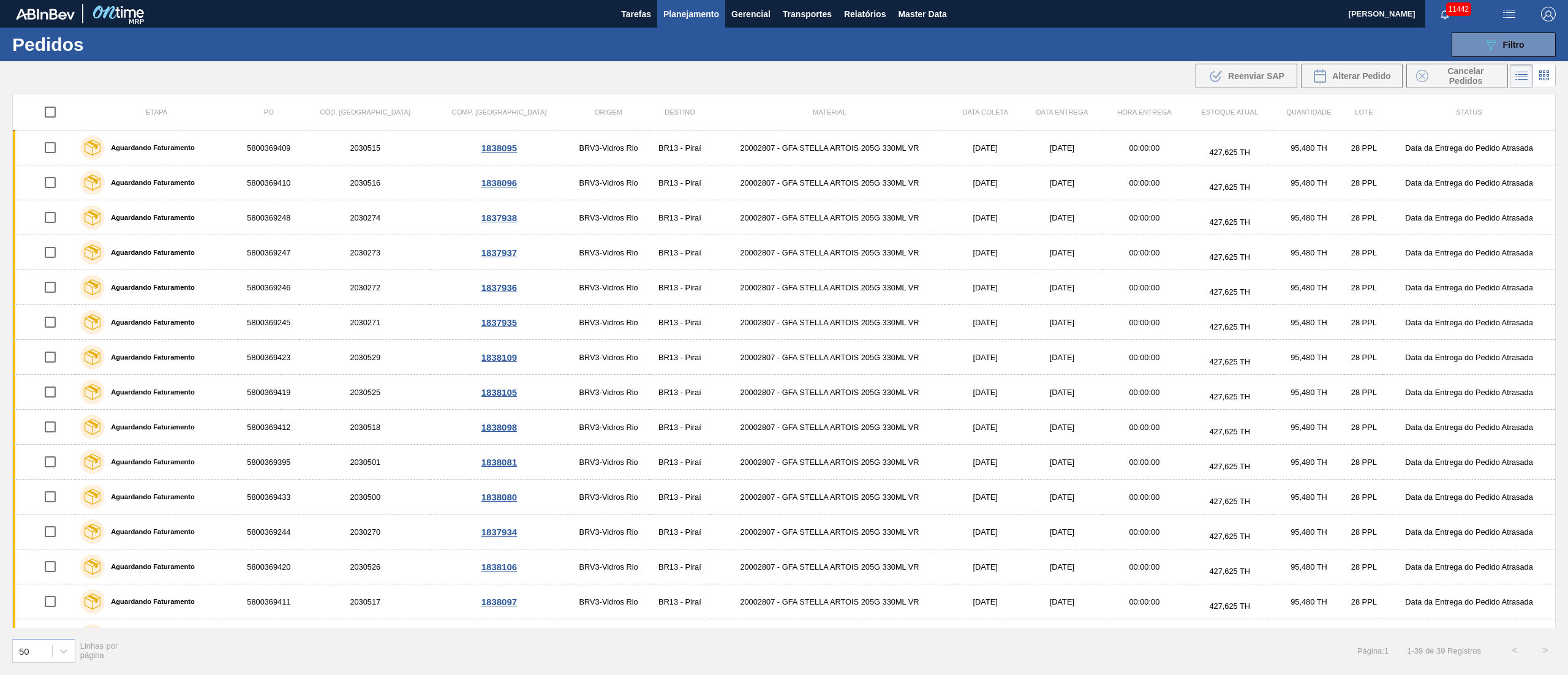
click at [701, 23] on button "Planejamento" at bounding box center [691, 14] width 68 height 28
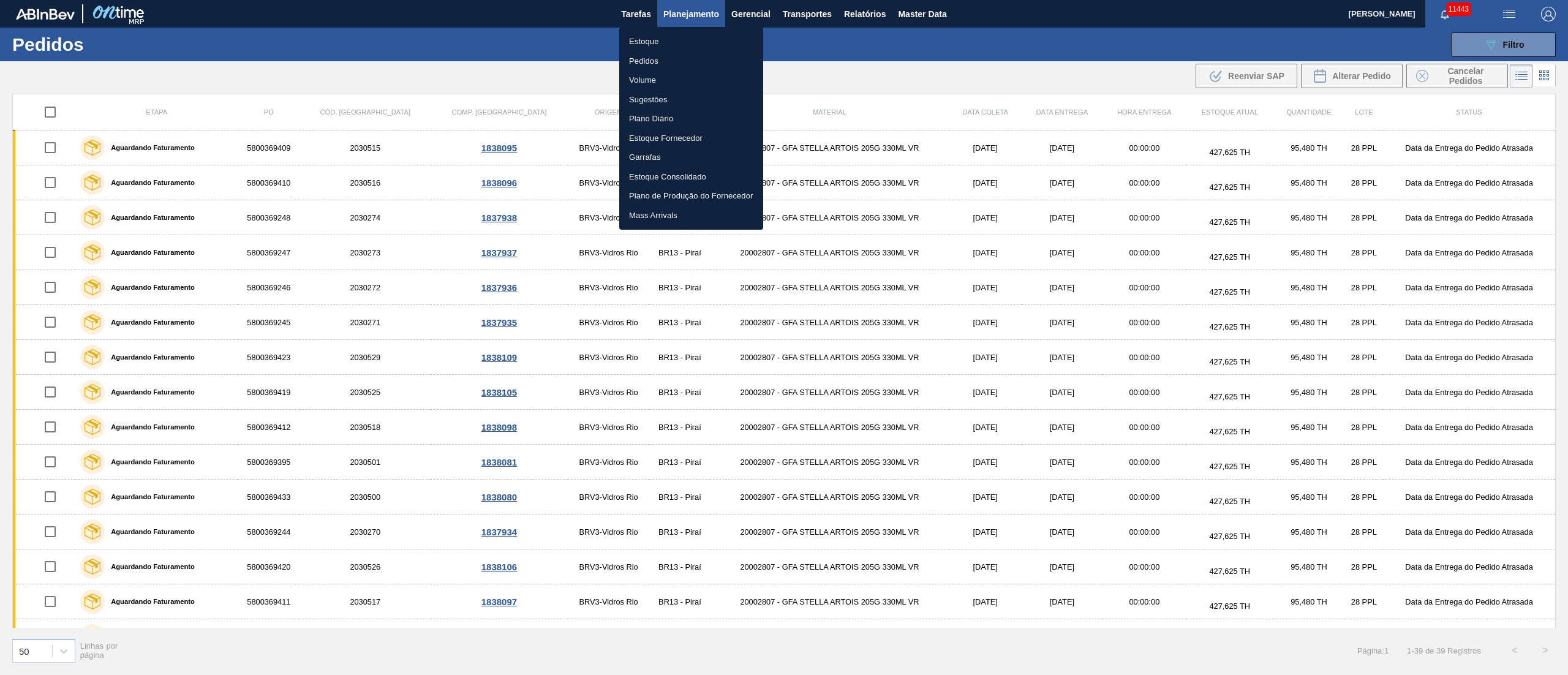
click at [838, 46] on div at bounding box center [784, 337] width 1568 height 675
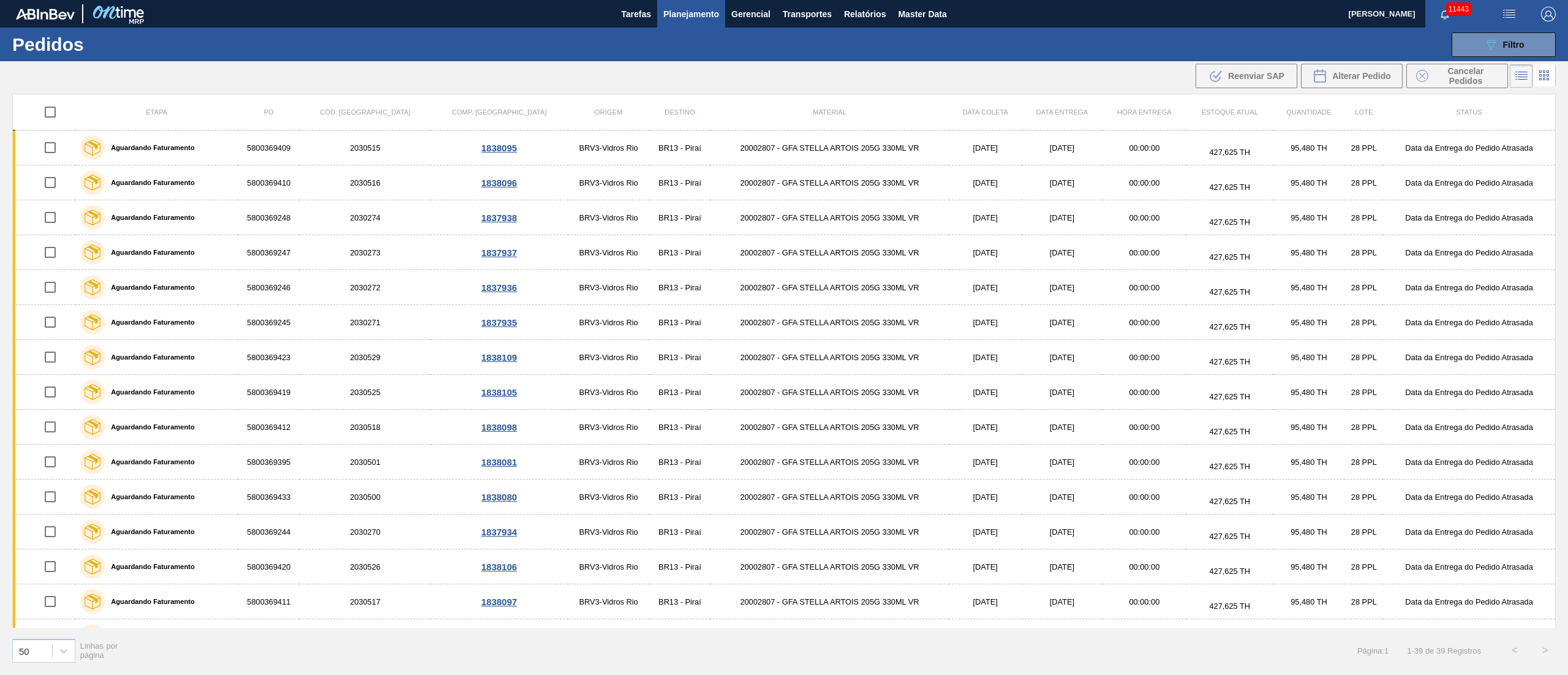
click at [686, 22] on button "Planejamento" at bounding box center [691, 14] width 68 height 28
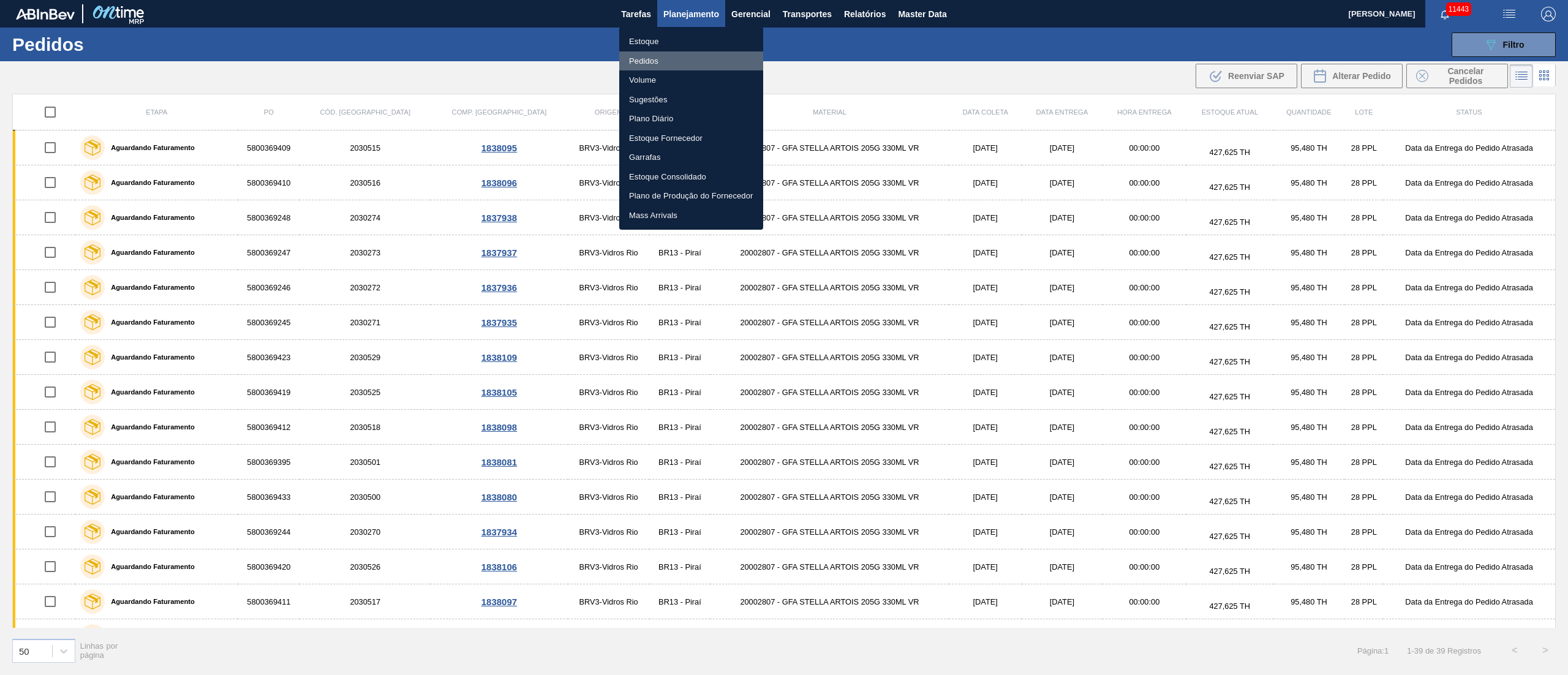
click at [642, 51] on li "Pedidos" at bounding box center [691, 61] width 144 height 19
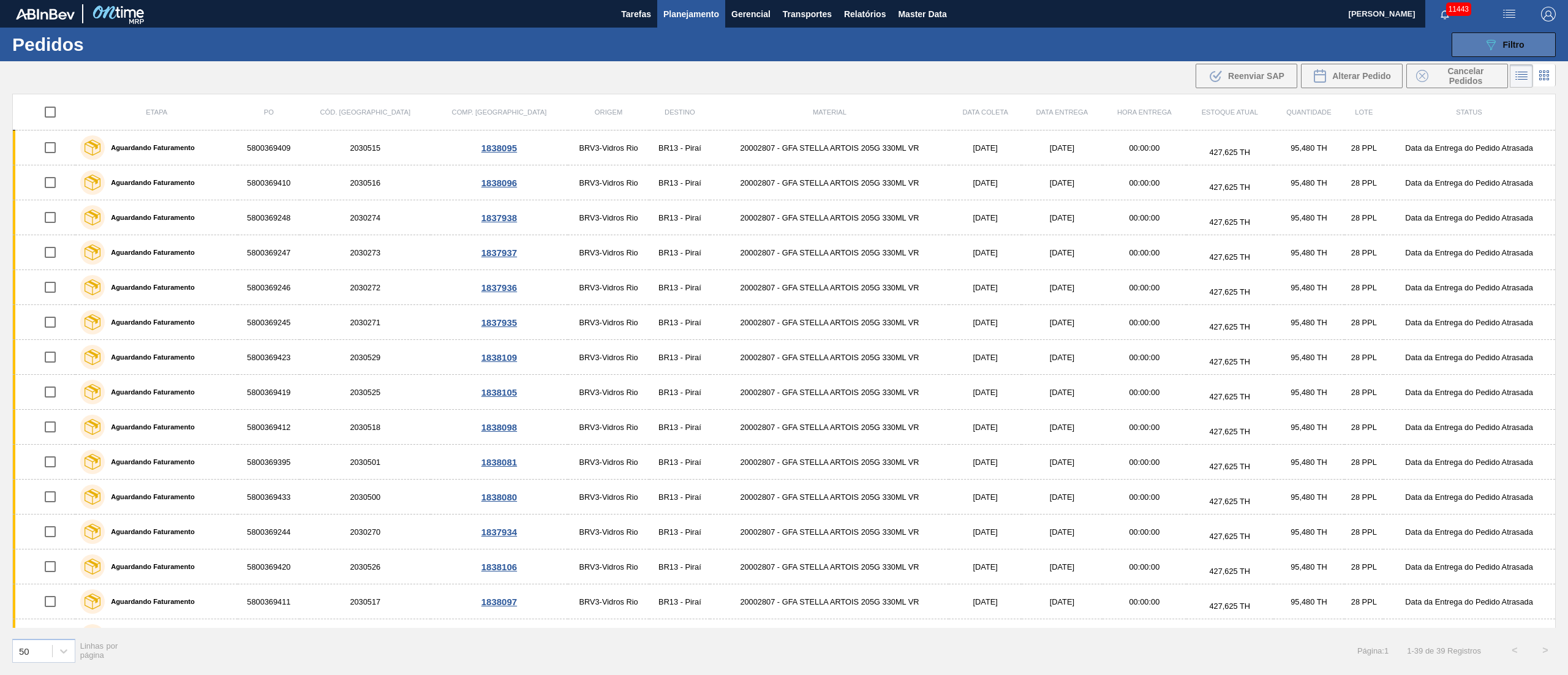
click at [1176, 40] on span "Filtro" at bounding box center [1513, 44] width 21 height 10
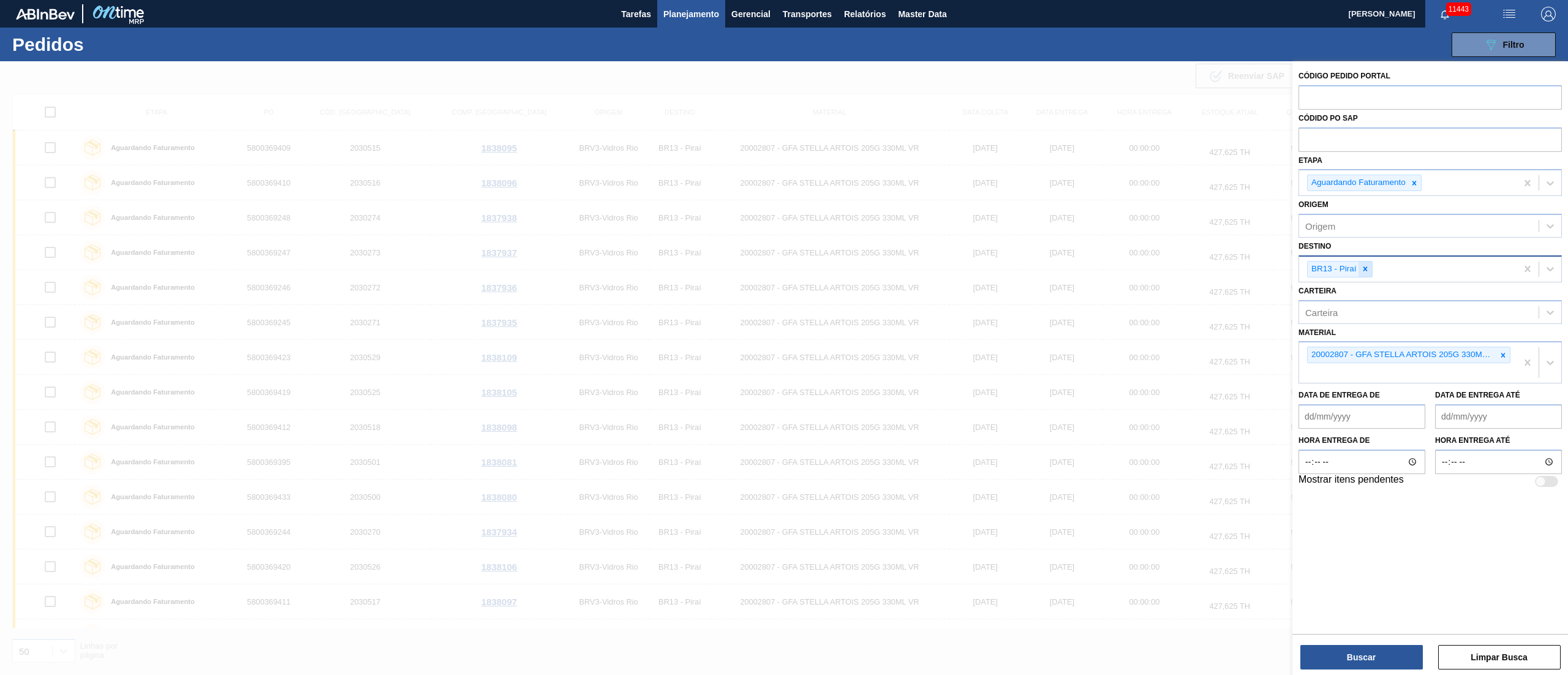
click at [1176, 273] on div at bounding box center [1365, 269] width 14 height 15
click at [1176, 297] on div "BR23 - Jaguariúna" at bounding box center [1430, 297] width 263 height 23
click at [1176, 353] on div at bounding box center [1502, 355] width 14 height 15
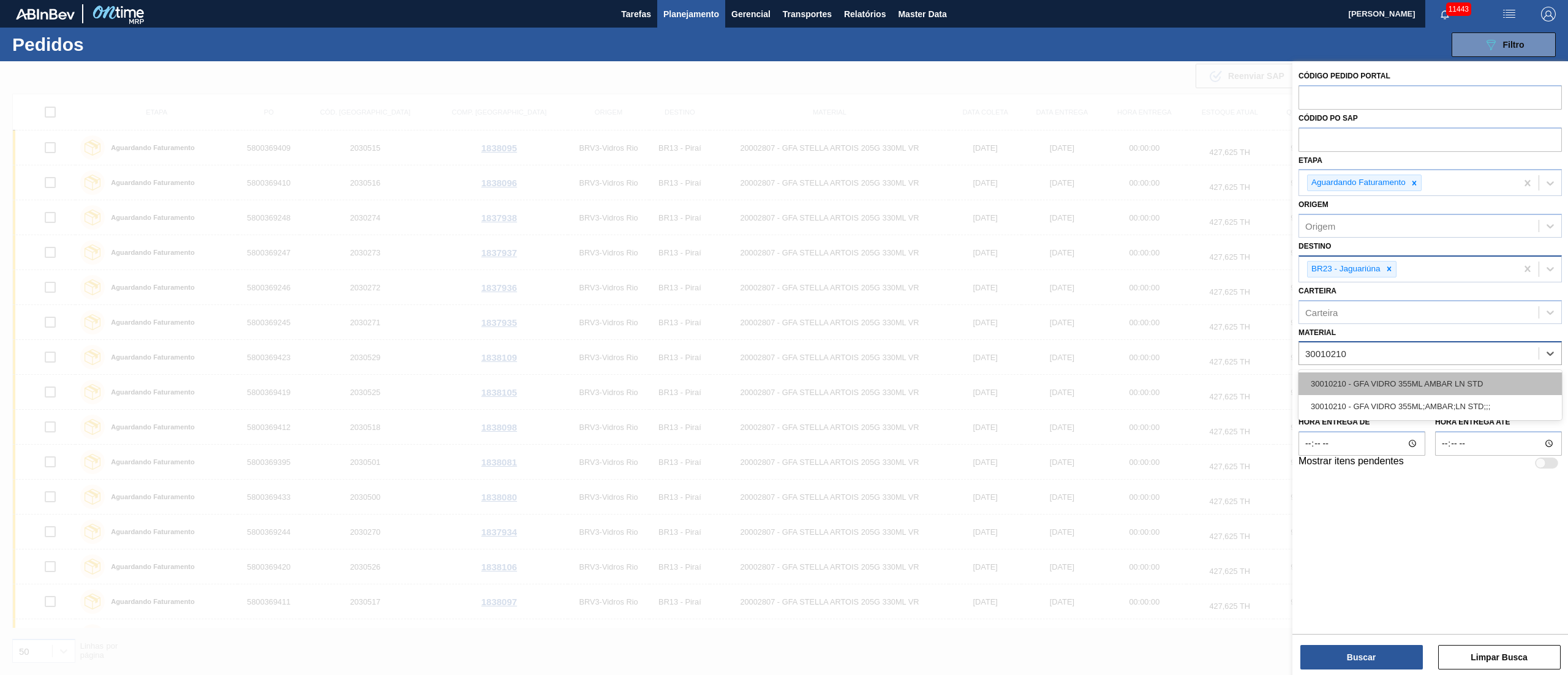
click at [1176, 382] on div "30010210 - GFA VIDRO 355ML AMBAR LN STD" at bounding box center [1430, 384] width 263 height 23
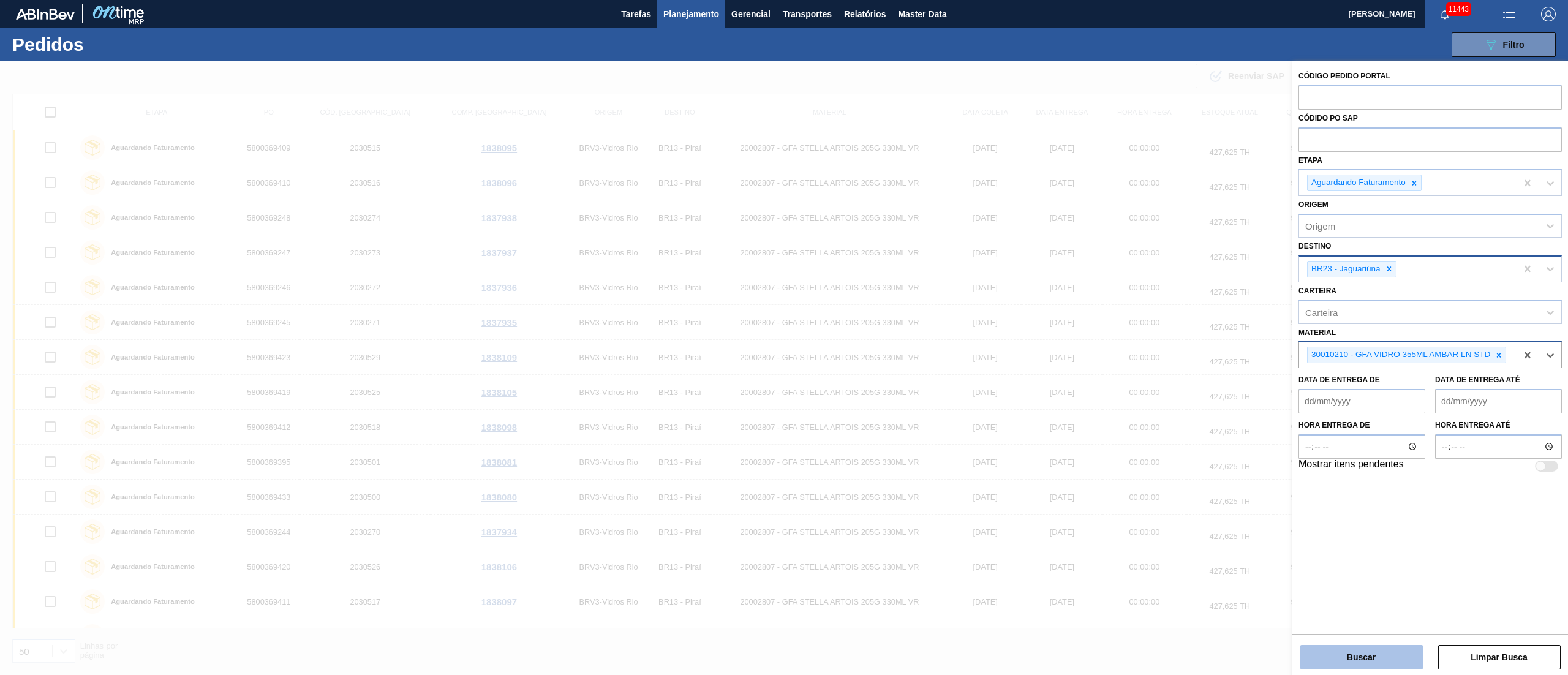
click at [1176, 506] on button "Buscar" at bounding box center [1361, 657] width 122 height 24
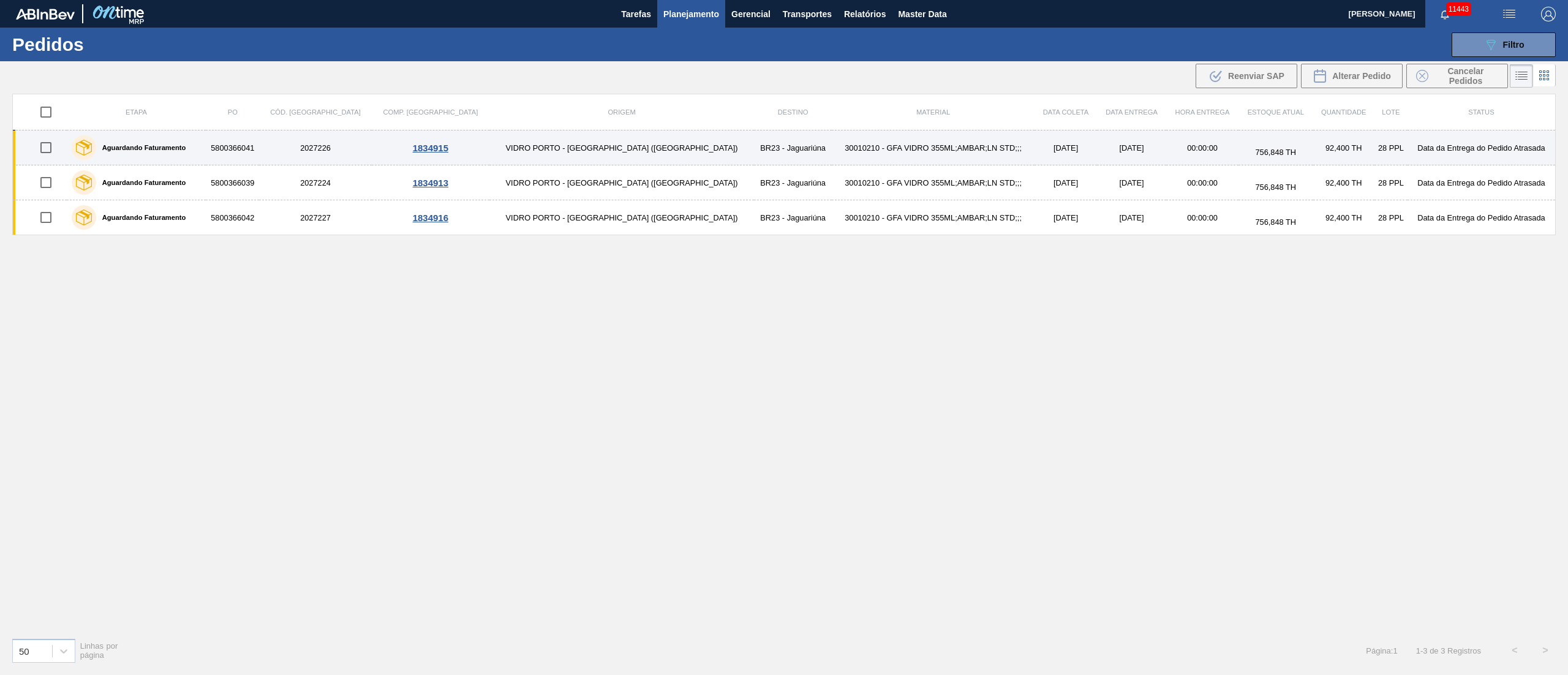
click at [599, 146] on td "VIDRO PORTO - [GEOGRAPHIC_DATA] ([GEOGRAPHIC_DATA])" at bounding box center [622, 148] width 265 height 35
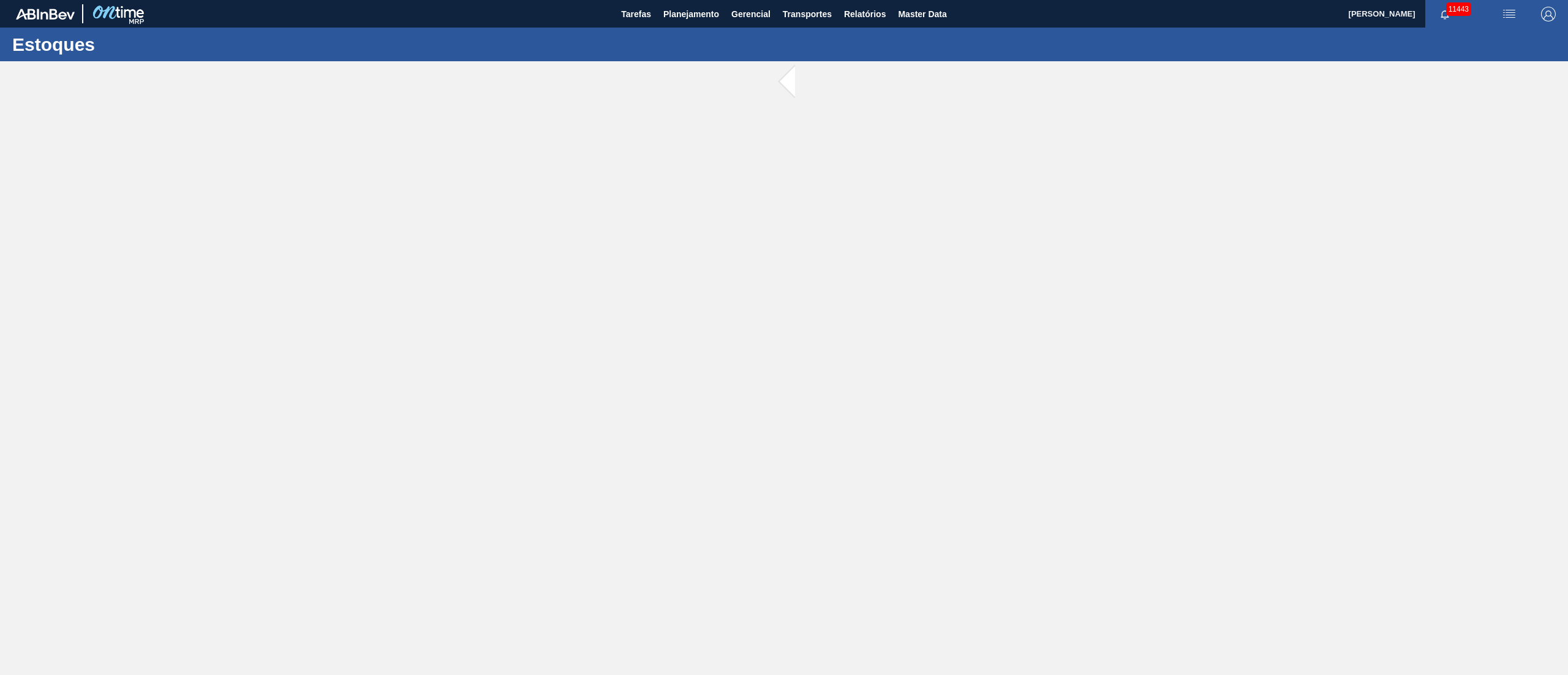
click at [599, 146] on main "Tarefas Planejamento Gerencial Transportes Relatórios Master Data [PERSON_NAME]…" at bounding box center [784, 337] width 1568 height 675
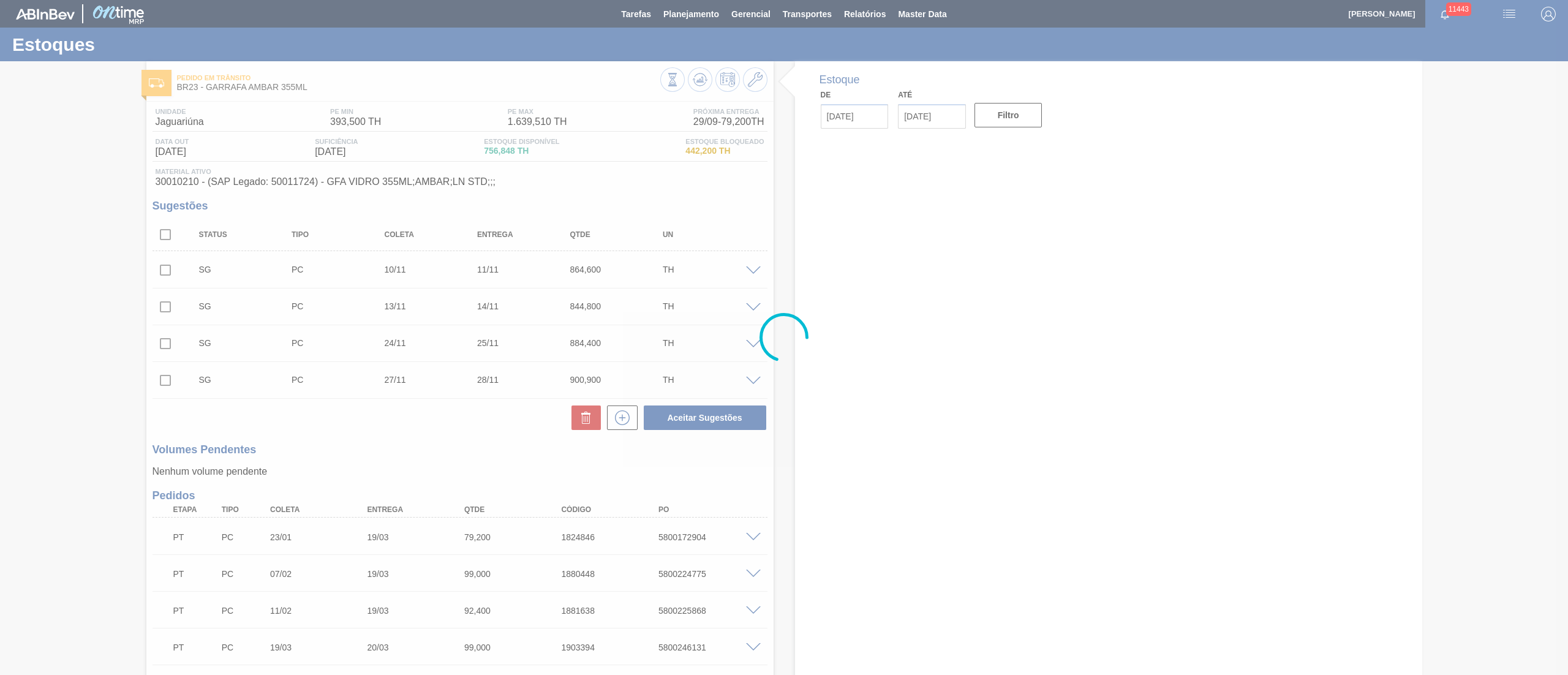
click at [355, 412] on div at bounding box center [784, 337] width 1568 height 675
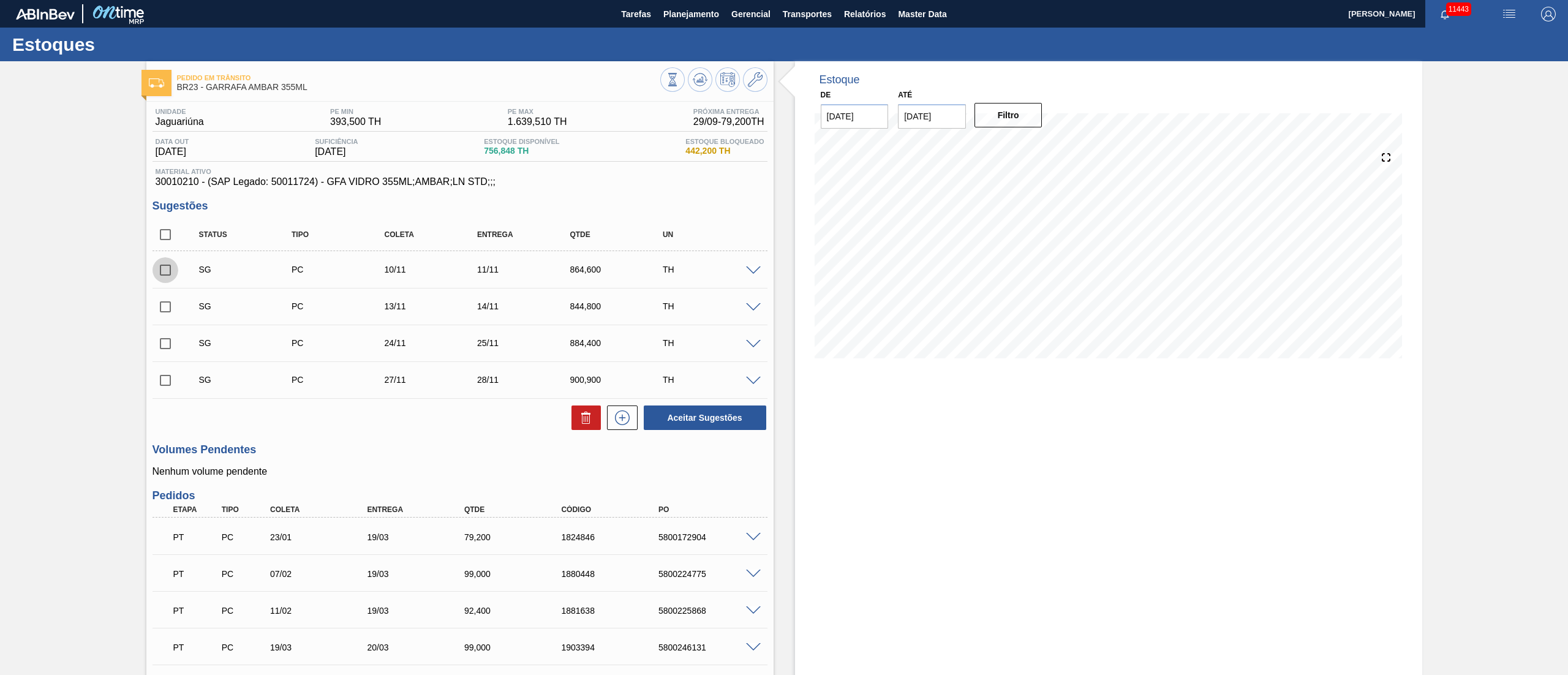
drag, startPoint x: 160, startPoint y: 267, endPoint x: 165, endPoint y: 273, distance: 7.8
click at [164, 269] on input "checkbox" at bounding box center [165, 270] width 26 height 26
click at [165, 299] on input "checkbox" at bounding box center [165, 307] width 26 height 26
click at [751, 272] on span at bounding box center [753, 271] width 15 height 9
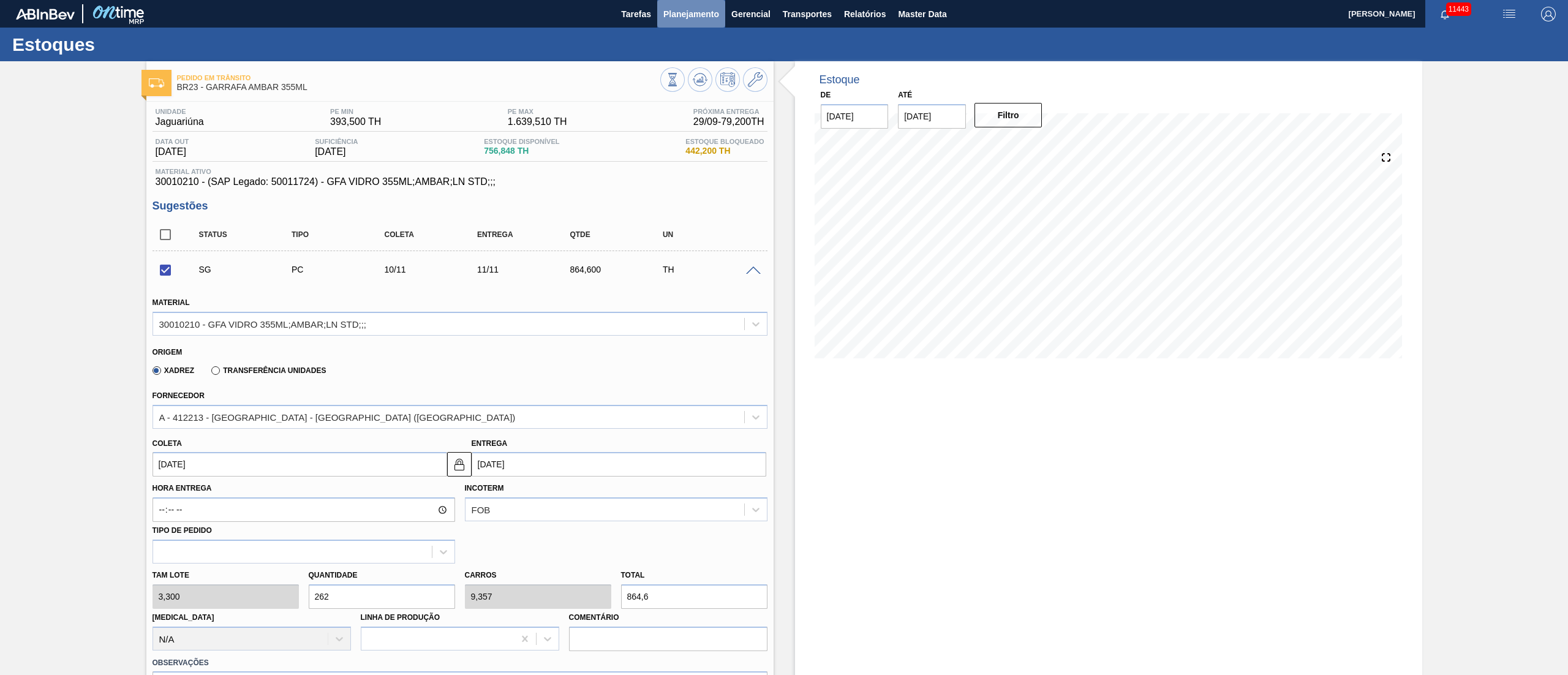
click at [699, 7] on span "Planejamento" at bounding box center [691, 14] width 56 height 15
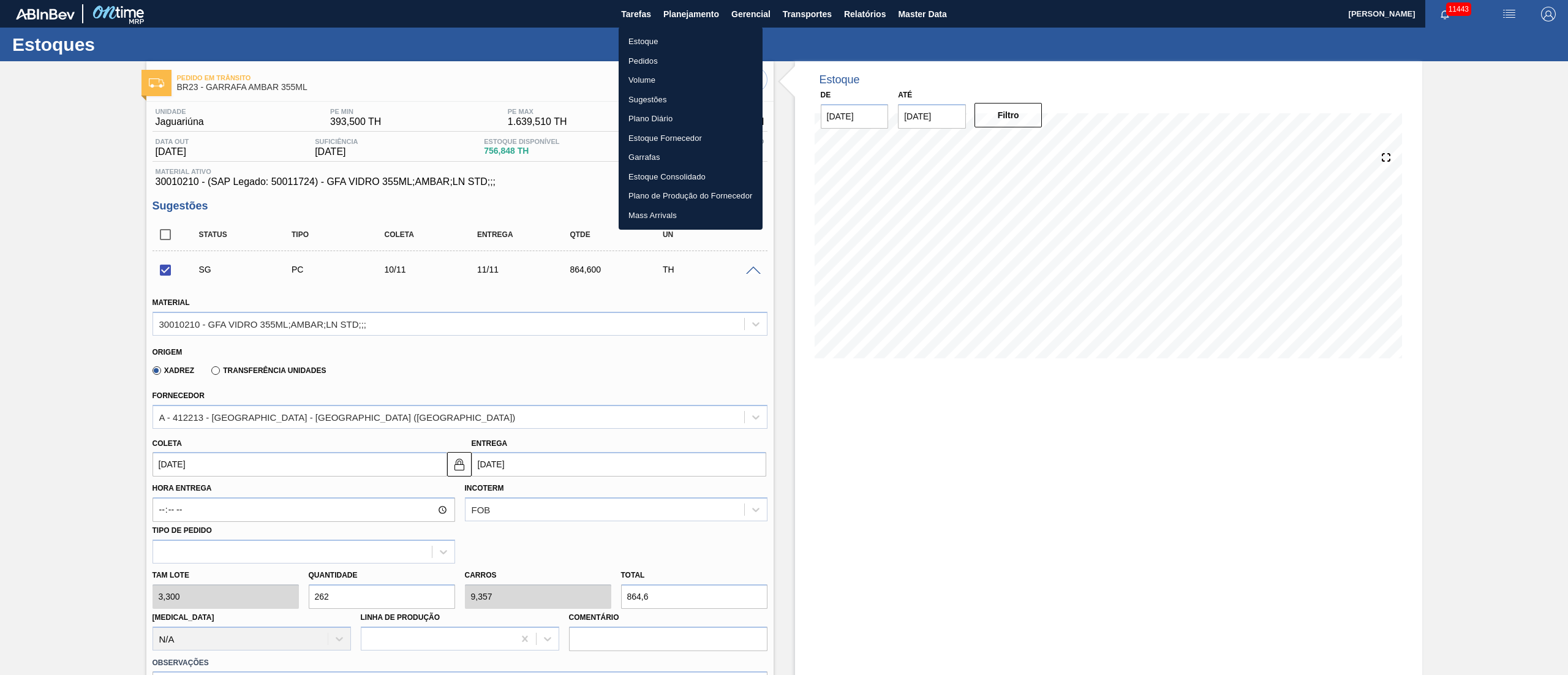
click at [643, 51] on li "Pedidos" at bounding box center [690, 61] width 144 height 19
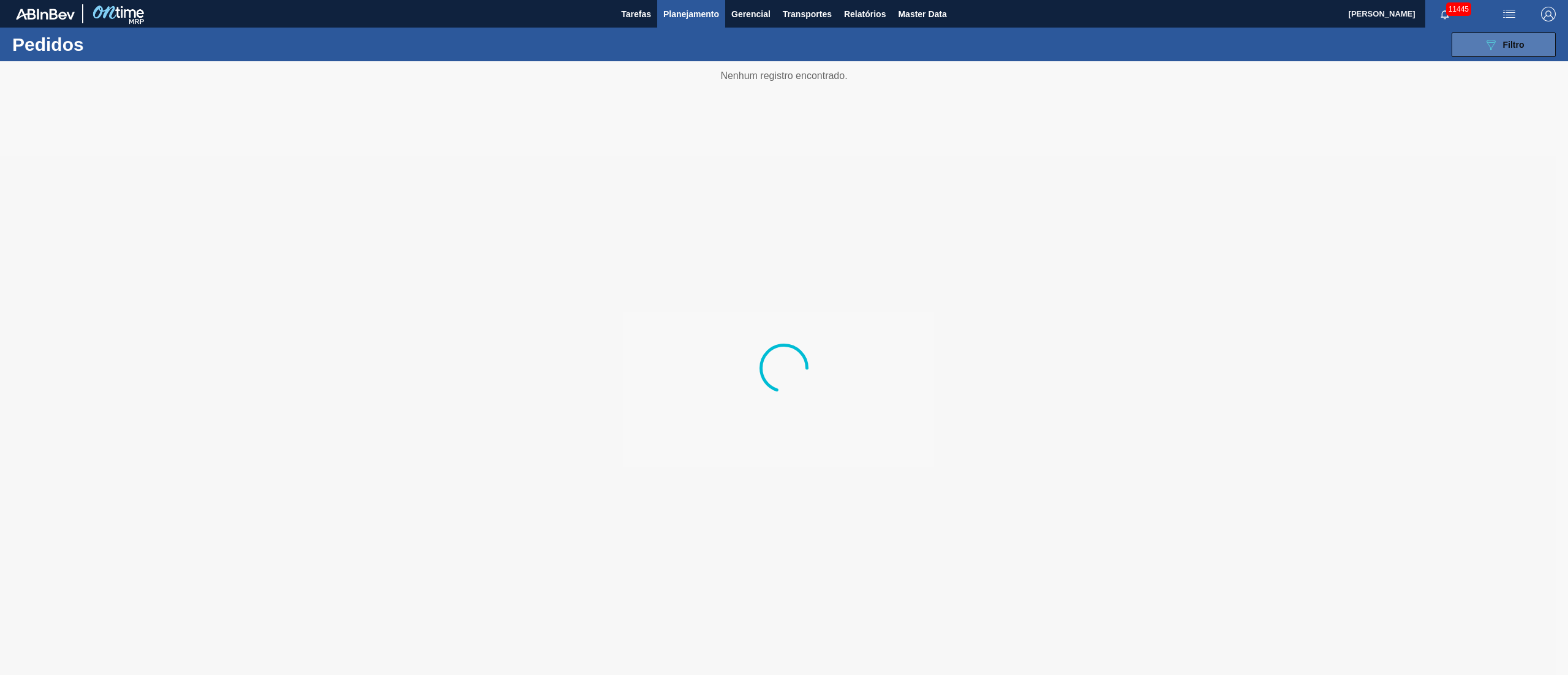
click at [1176, 41] on span "Filtro" at bounding box center [1513, 44] width 21 height 10
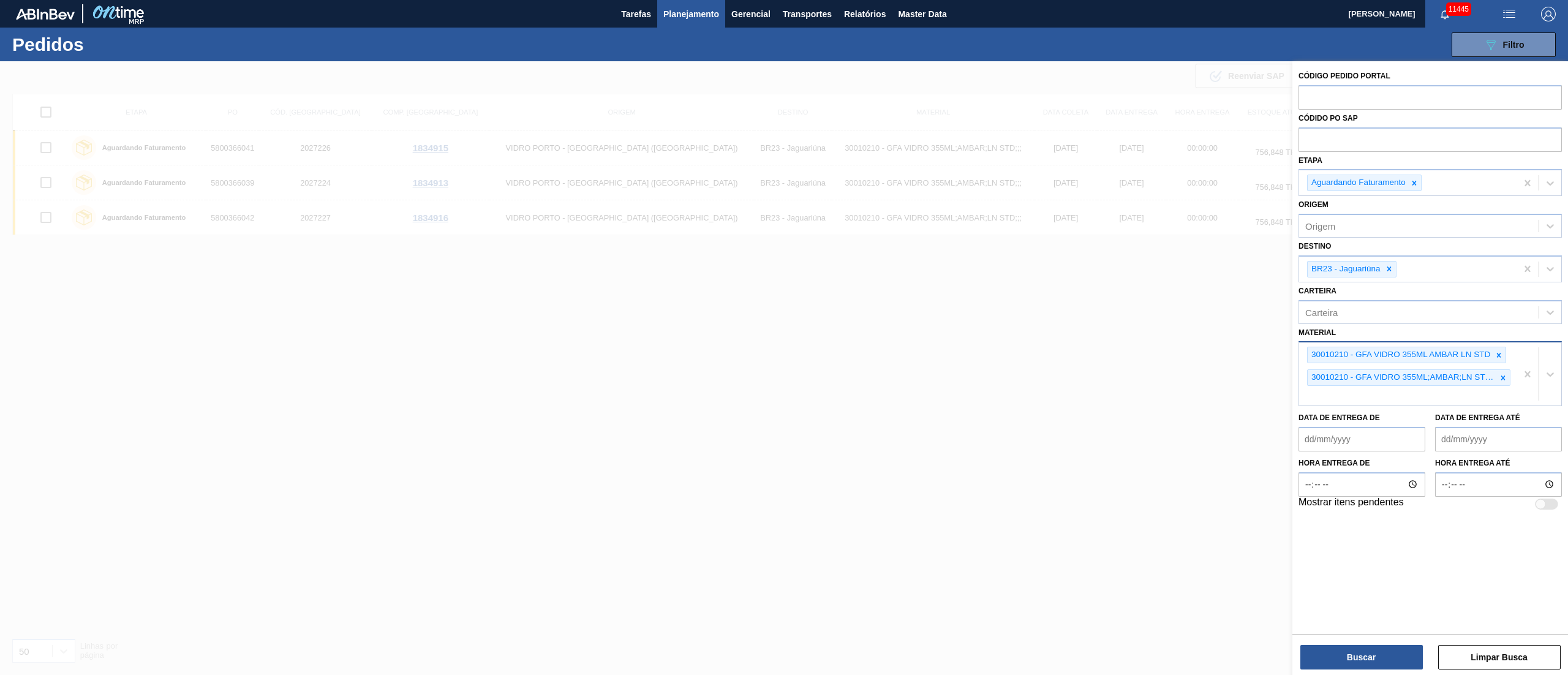
click at [1176, 355] on icon at bounding box center [1499, 355] width 5 height 5
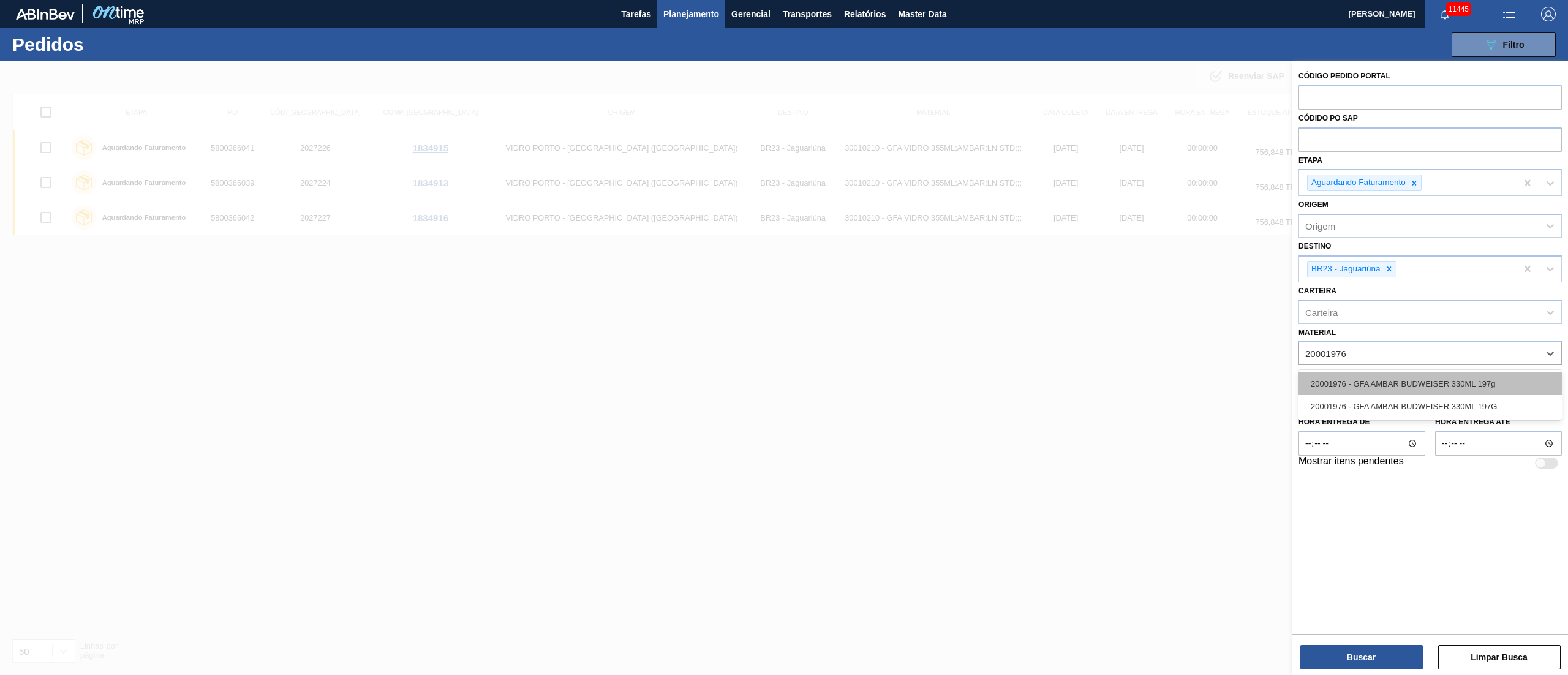
click at [1176, 387] on div "20001976 - GFA AMBAR BUDWEISER 330ML 197g" at bounding box center [1430, 384] width 263 height 23
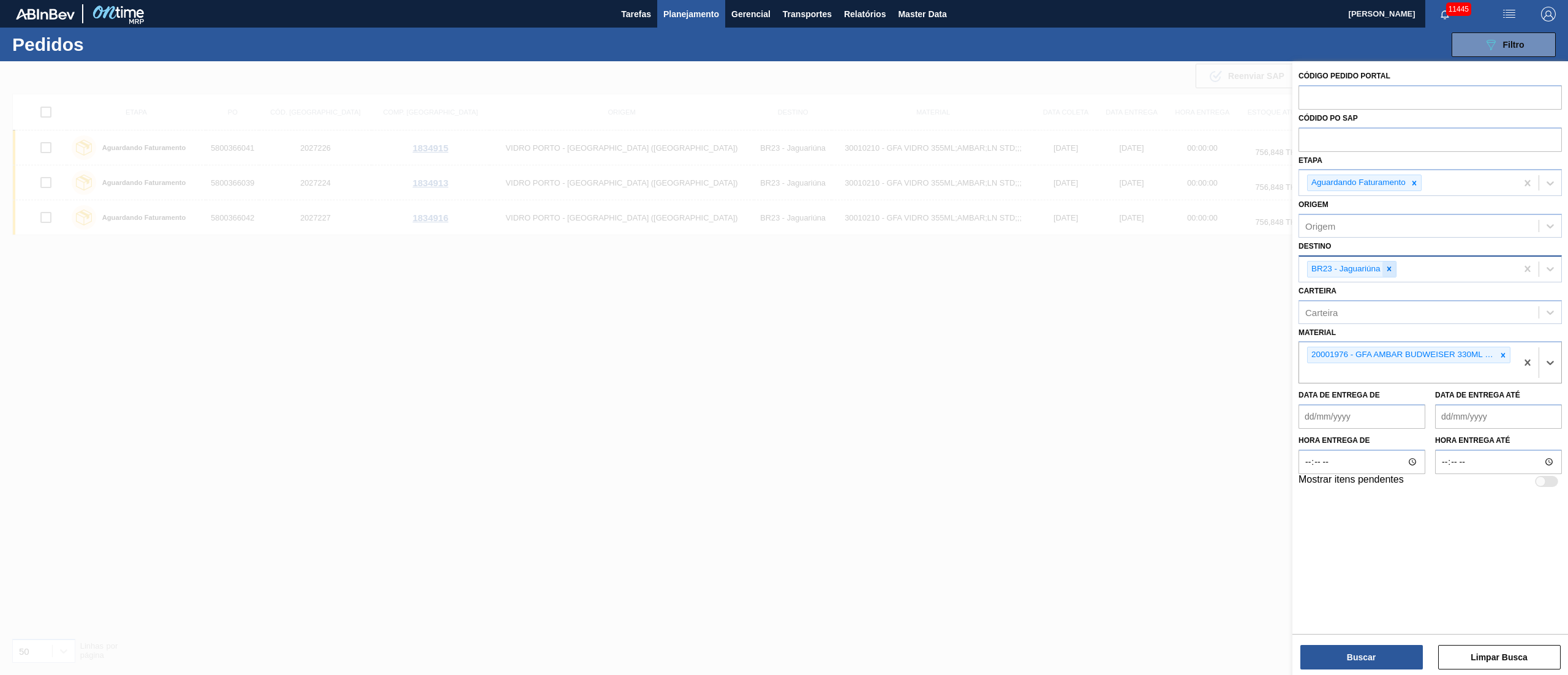
click at [1176, 271] on icon at bounding box center [1388, 268] width 8 height 8
click at [1176, 286] on div "BR16 - Jacareí" at bounding box center [1430, 297] width 263 height 23
click at [1176, 506] on button "Buscar" at bounding box center [1361, 657] width 122 height 24
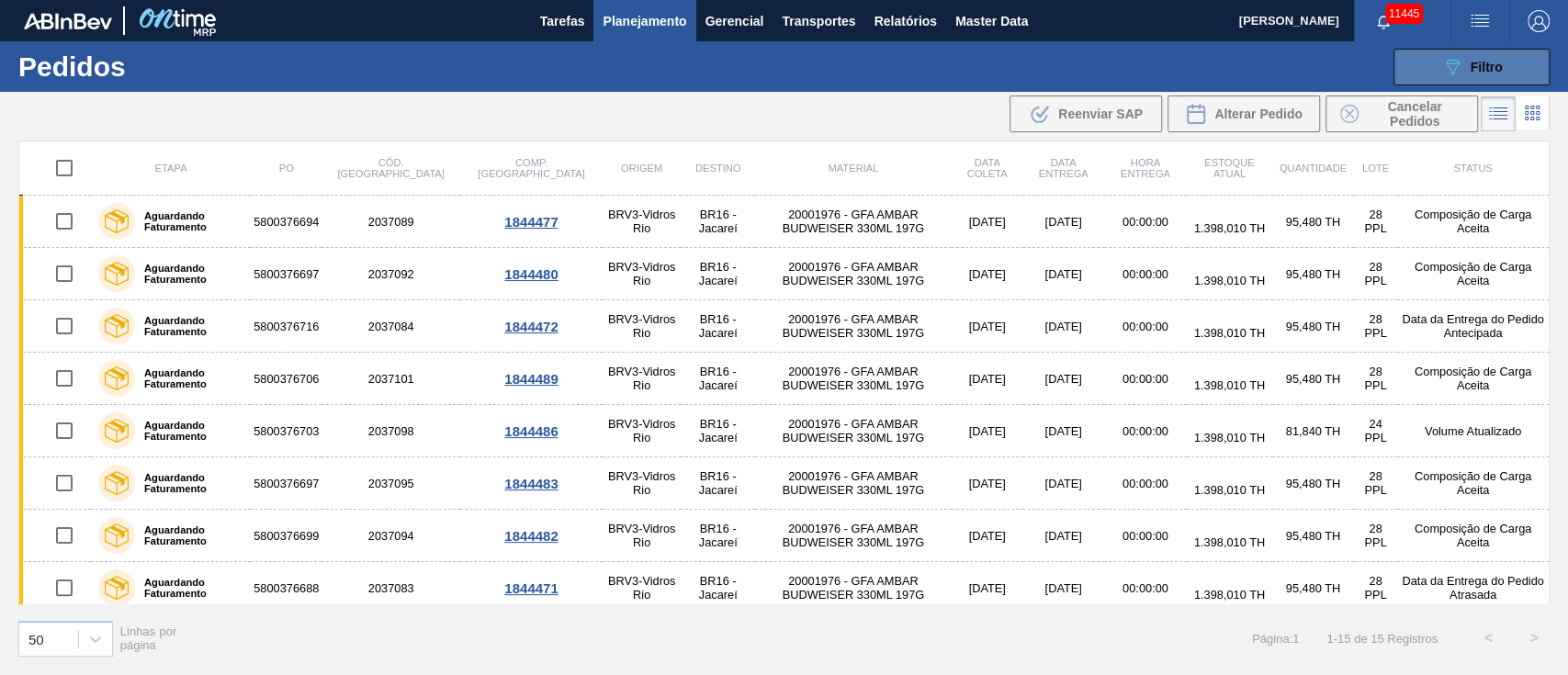
click at [1472, 67] on span "Filtro" at bounding box center [1486, 67] width 32 height 14
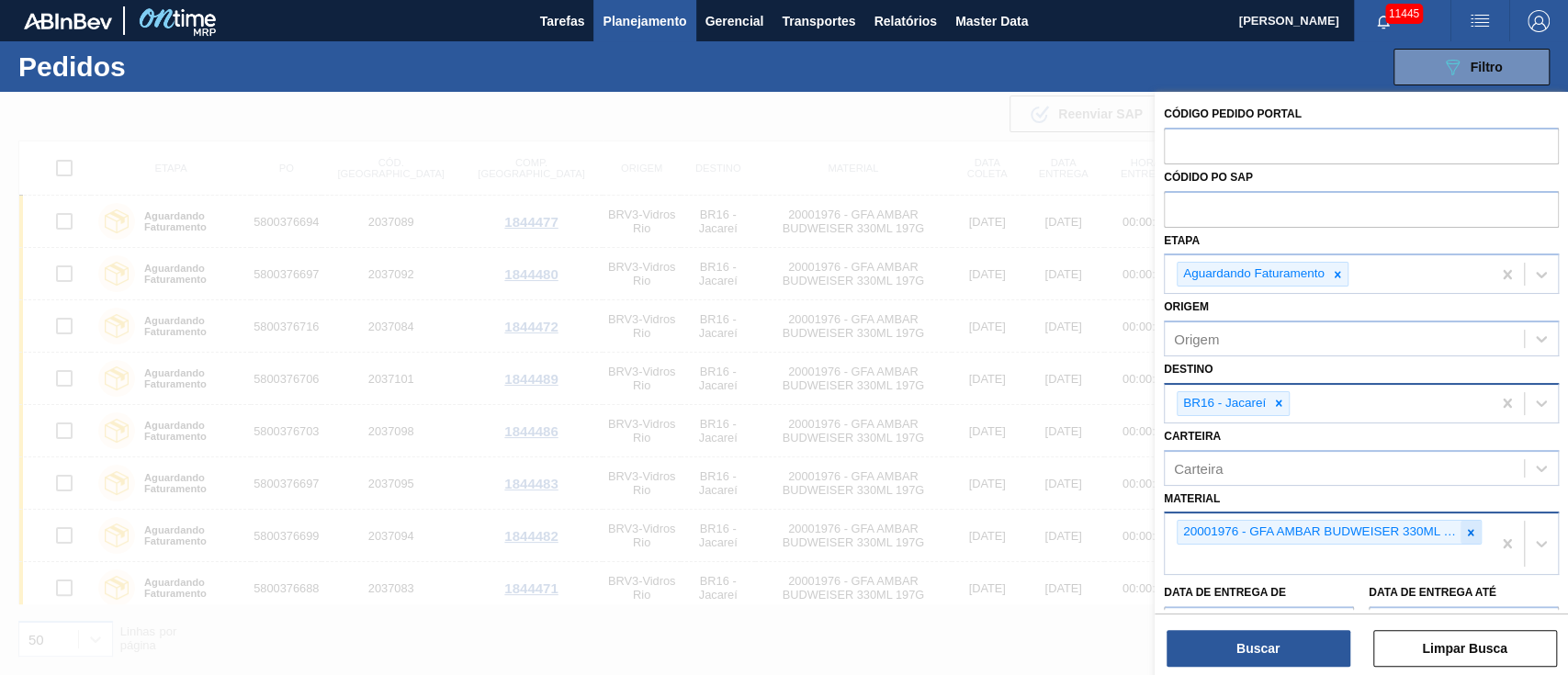
click at [1468, 531] on icon at bounding box center [1471, 531] width 7 height 7
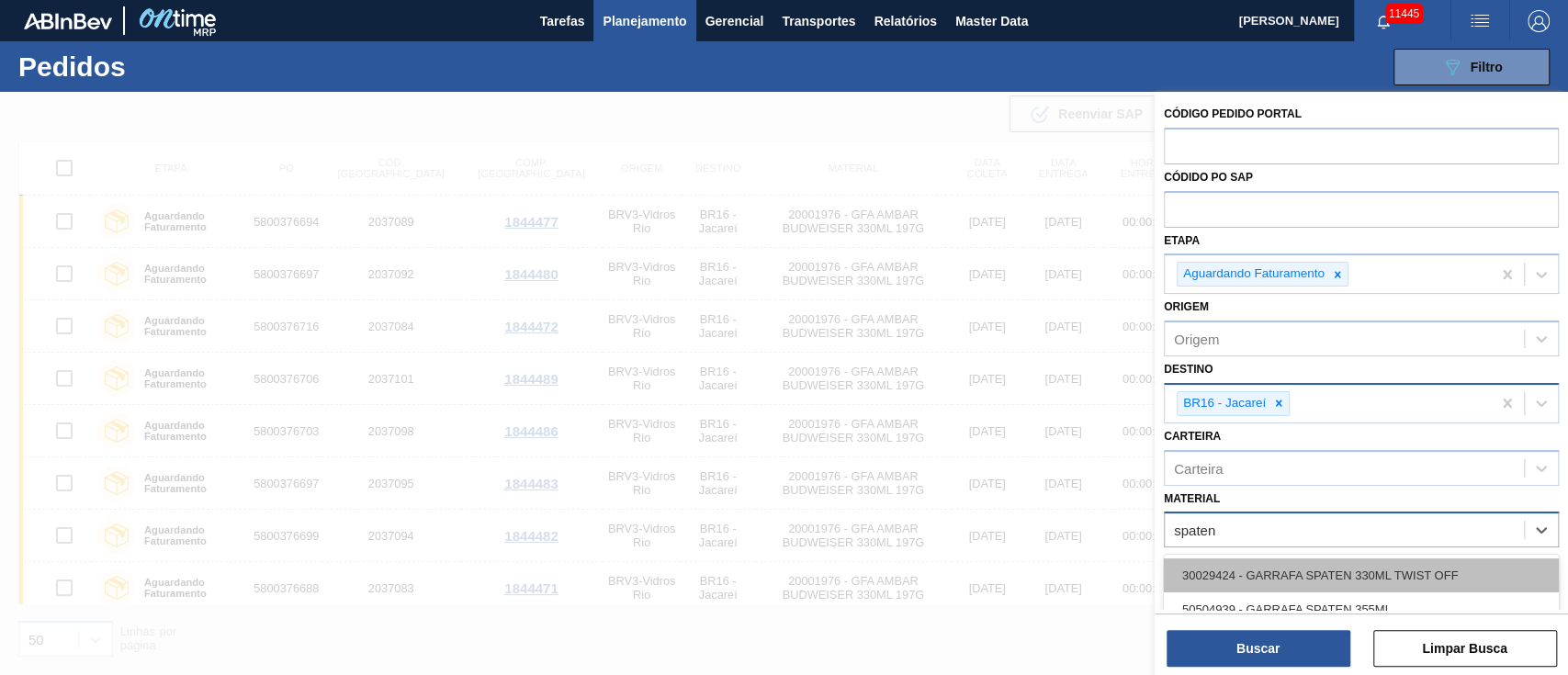
click at [1321, 569] on div "30029424 - GARRAFA SPATEN 330ML TWIST OFF" at bounding box center [1361, 575] width 395 height 34
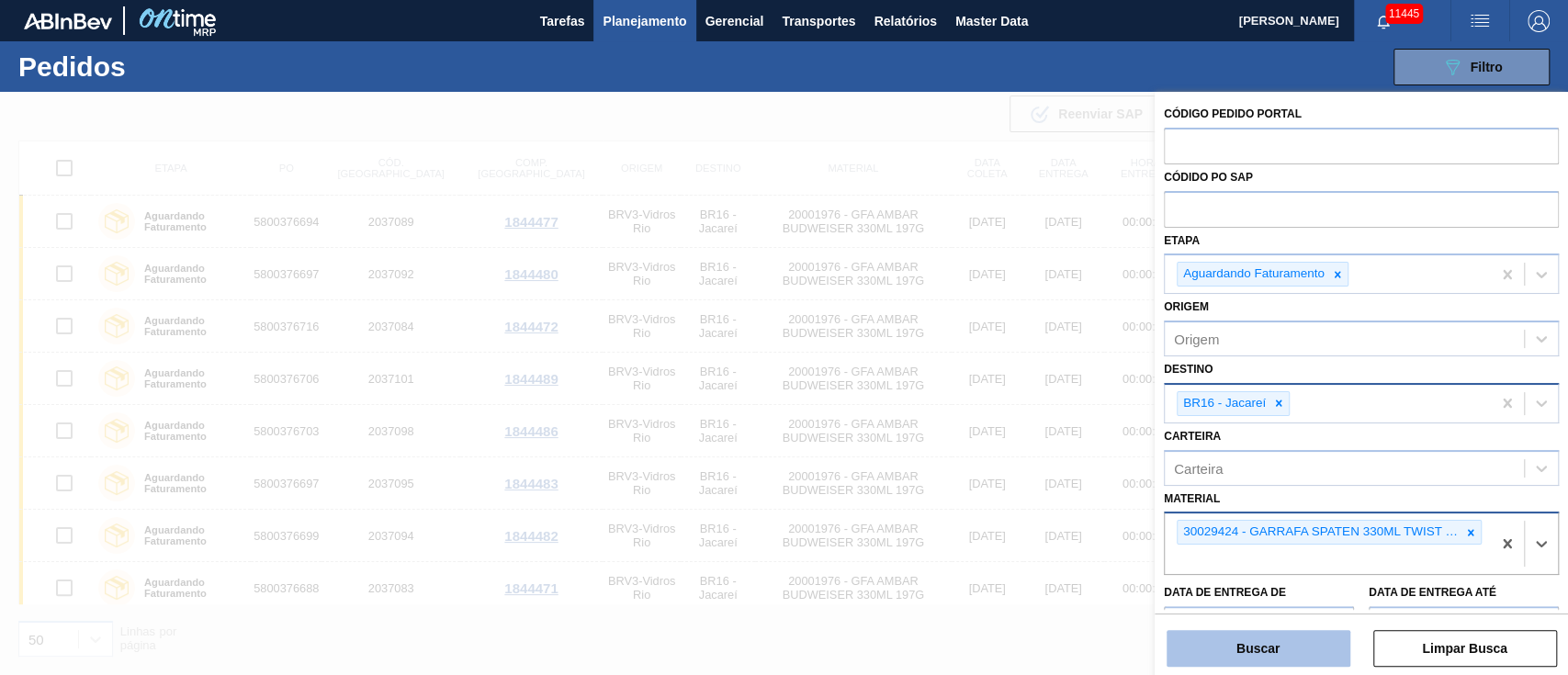
click at [1291, 638] on button "Buscar" at bounding box center [1258, 648] width 183 height 37
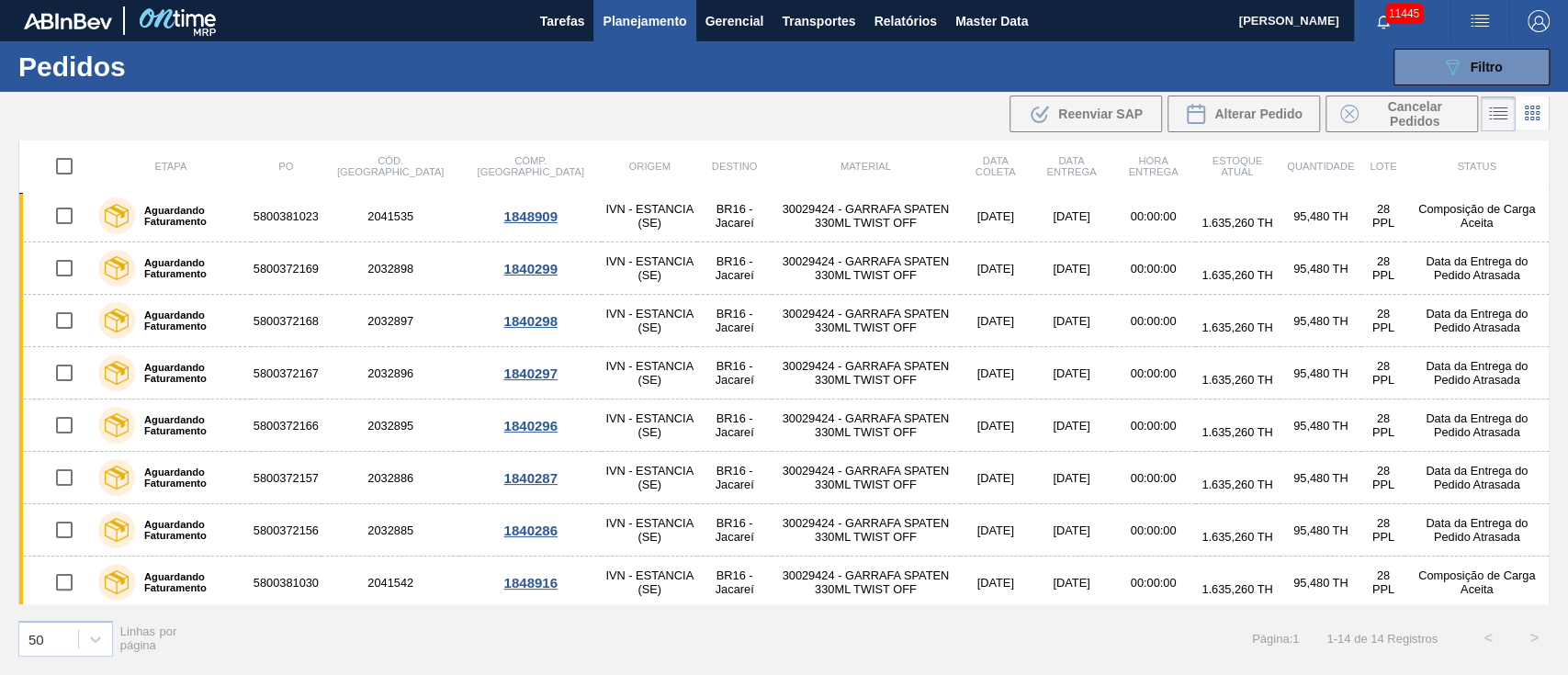
scroll to position [322, 0]
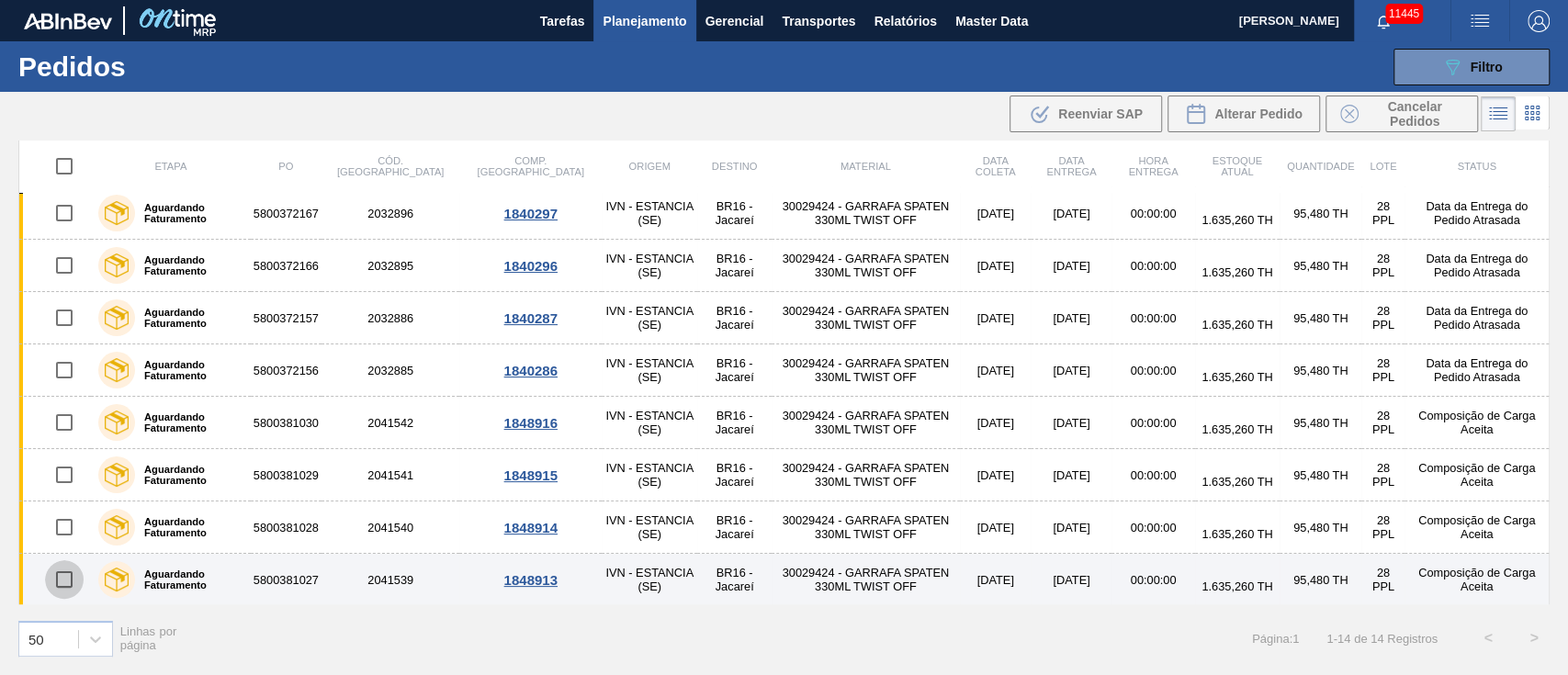
click at [70, 576] on input "checkbox" at bounding box center [65, 580] width 39 height 39
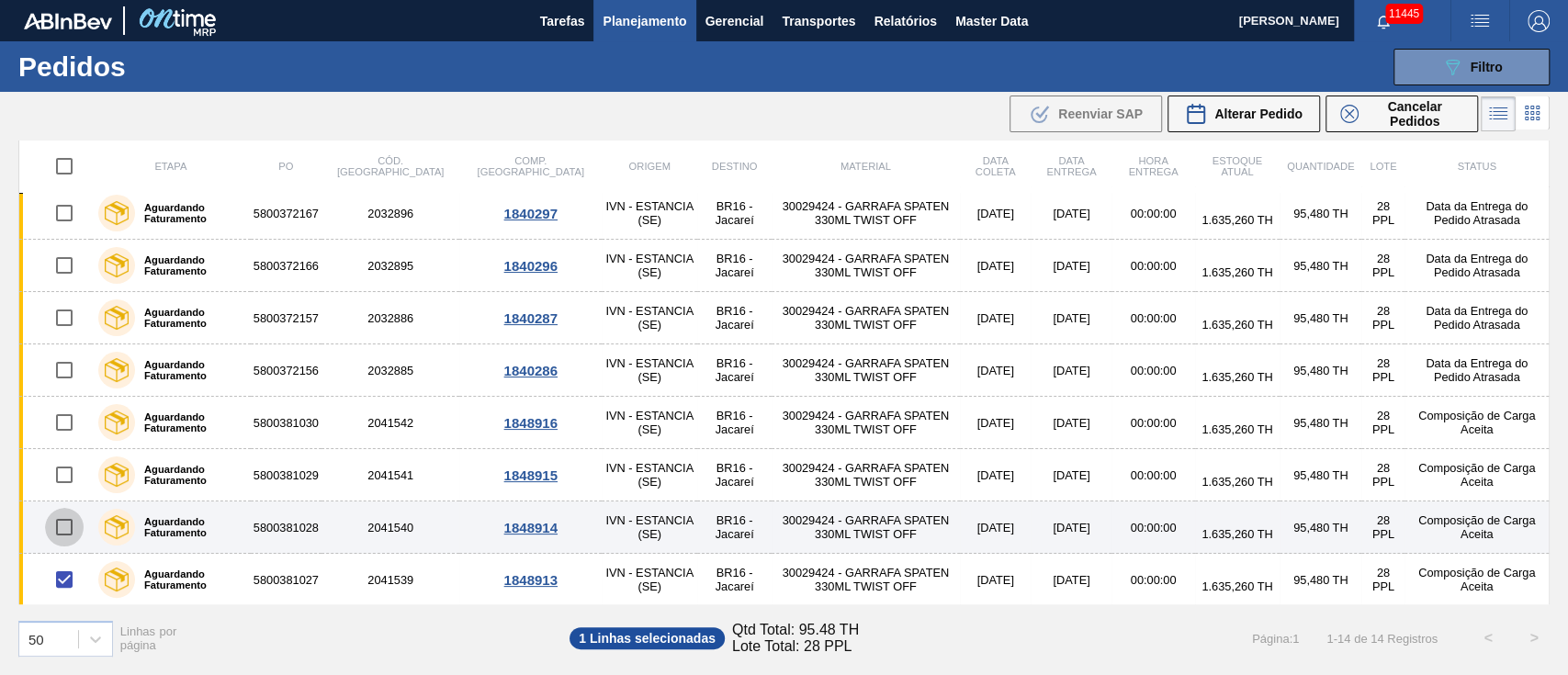
click at [67, 518] on input "checkbox" at bounding box center [65, 526] width 39 height 39
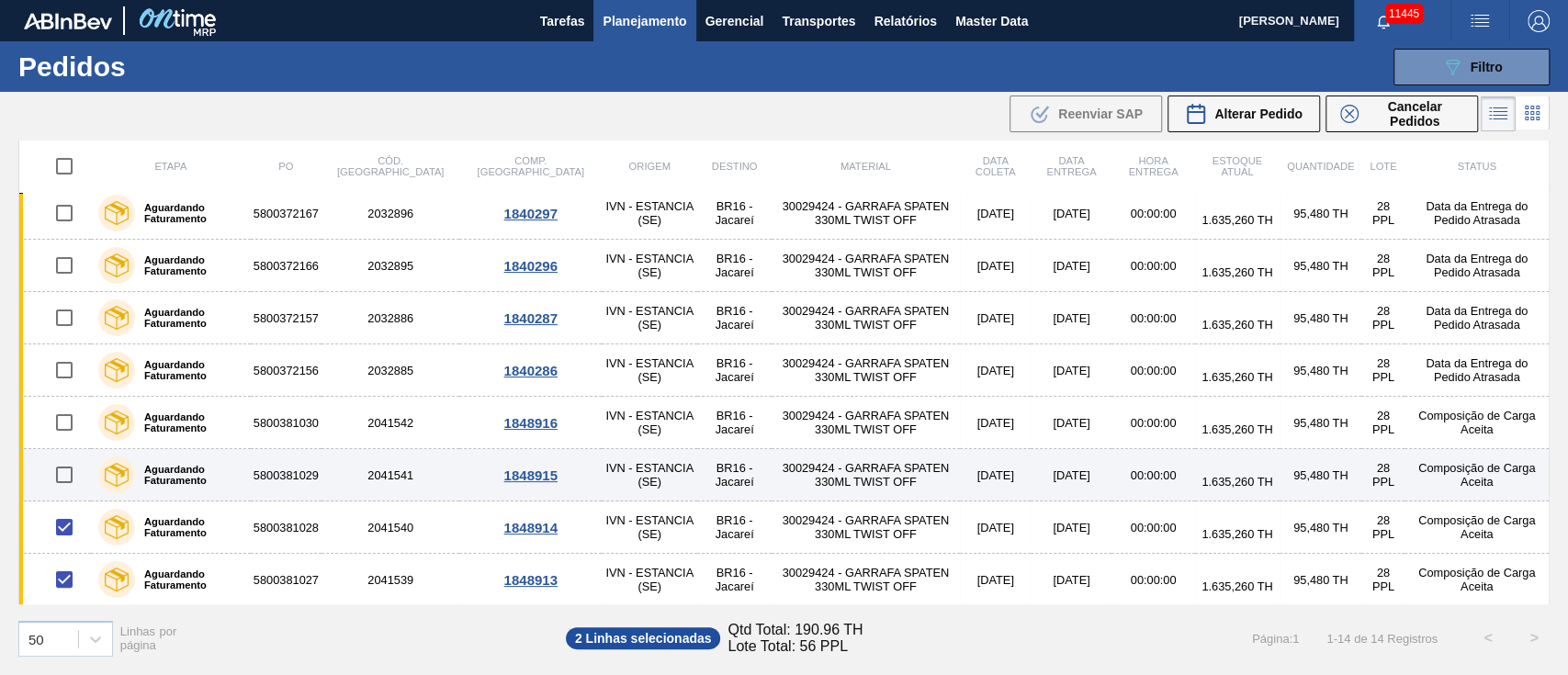
click at [60, 472] on input "checkbox" at bounding box center [65, 474] width 39 height 39
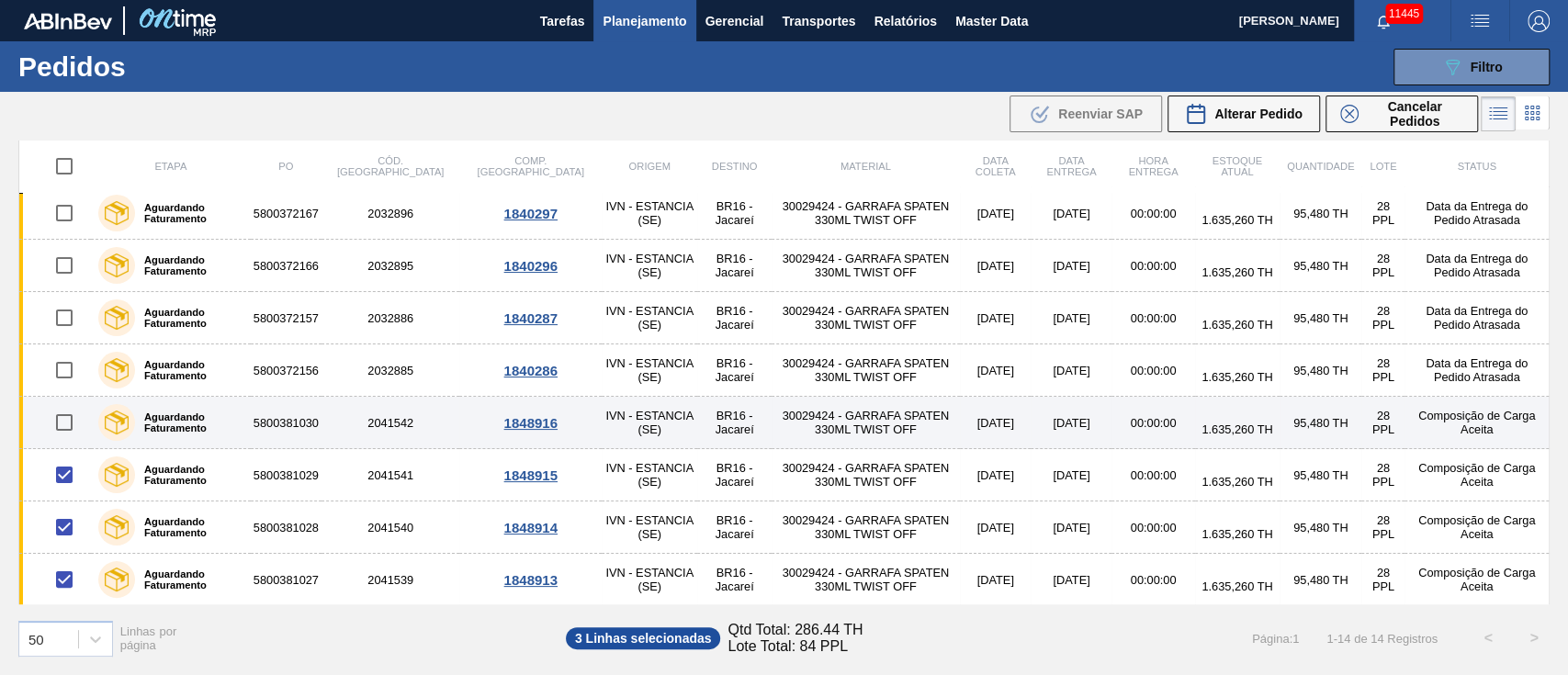
click at [63, 415] on input "checkbox" at bounding box center [65, 422] width 39 height 39
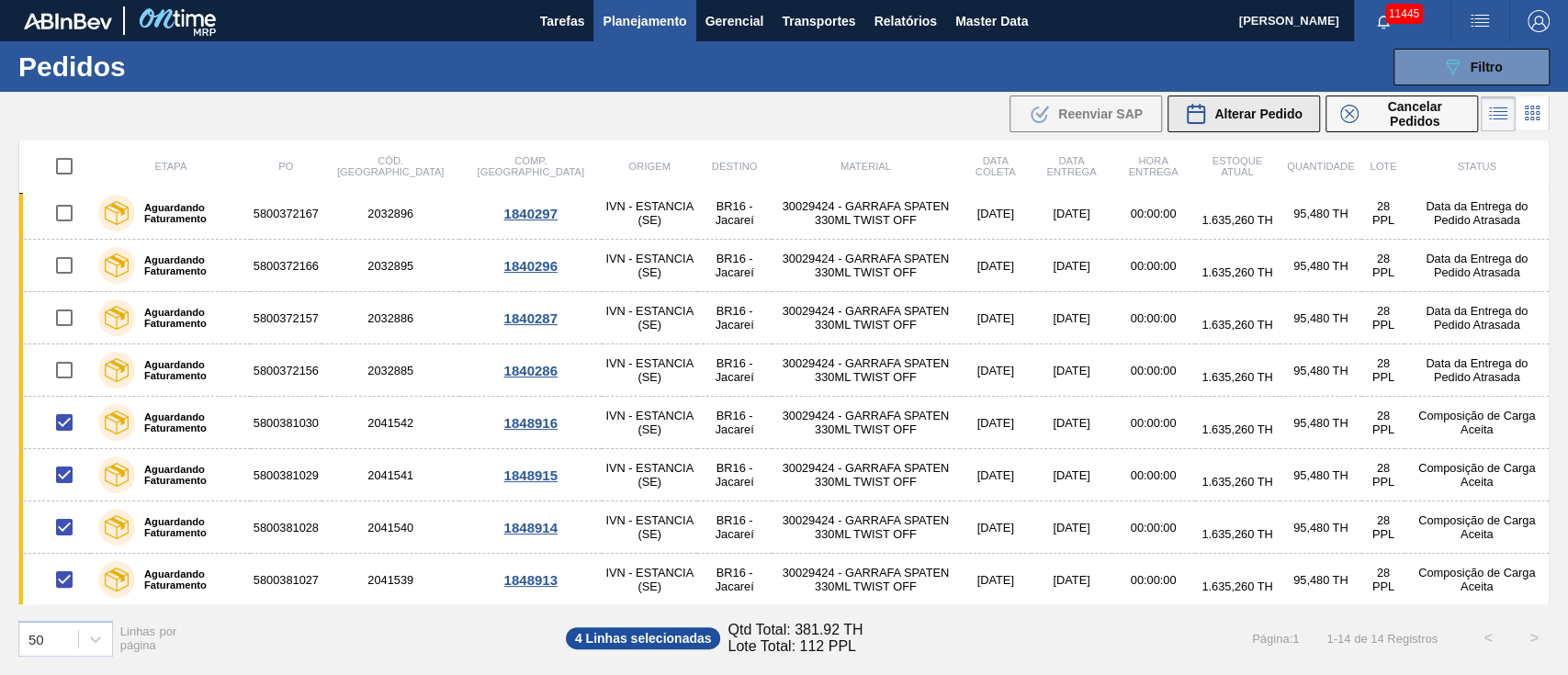
click at [1262, 115] on span "Alterar Pedido" at bounding box center [1257, 113] width 88 height 14
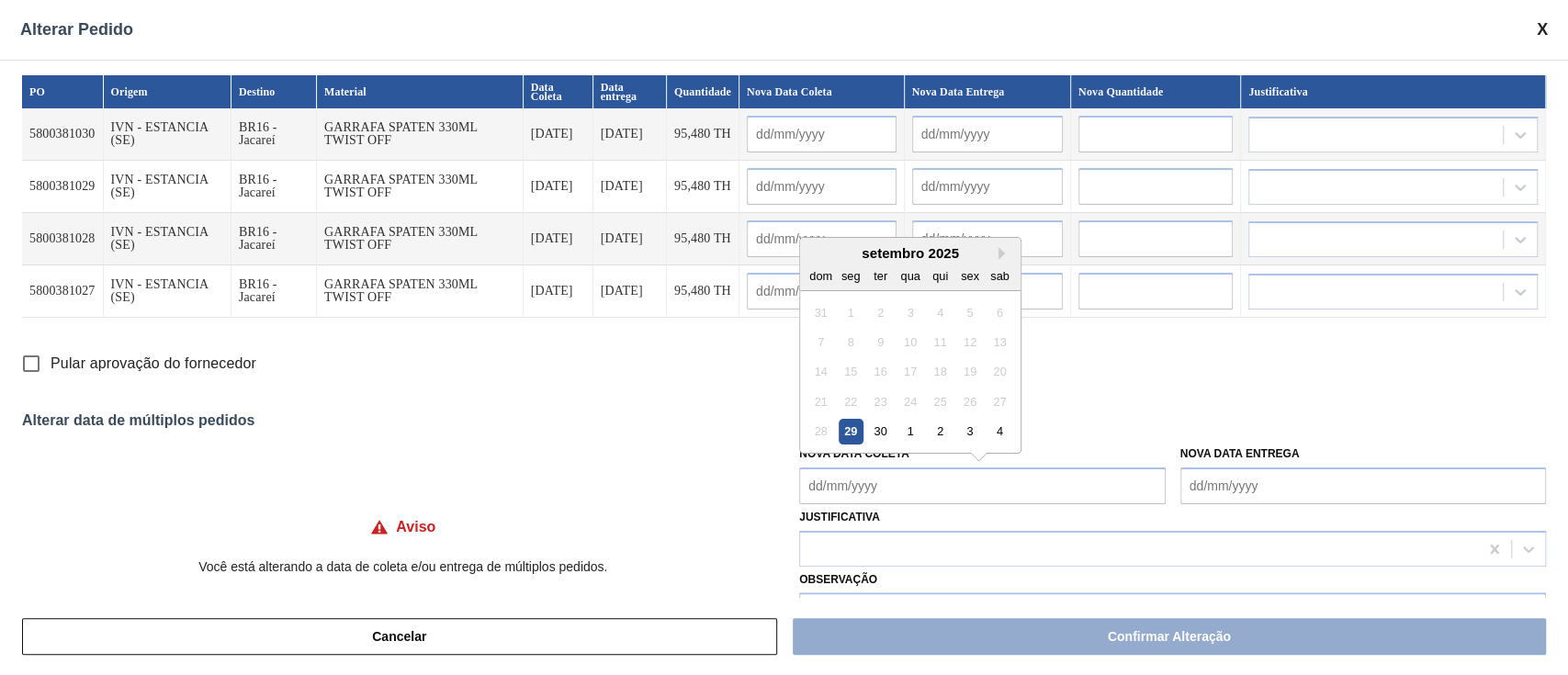
click at [904, 492] on Coleta "Nova Data Coleta" at bounding box center [981, 485] width 366 height 37
drag, startPoint x: 881, startPoint y: 429, endPoint x: 881, endPoint y: 480, distance: 51.0
click at [881, 431] on div "30" at bounding box center [880, 431] width 25 height 25
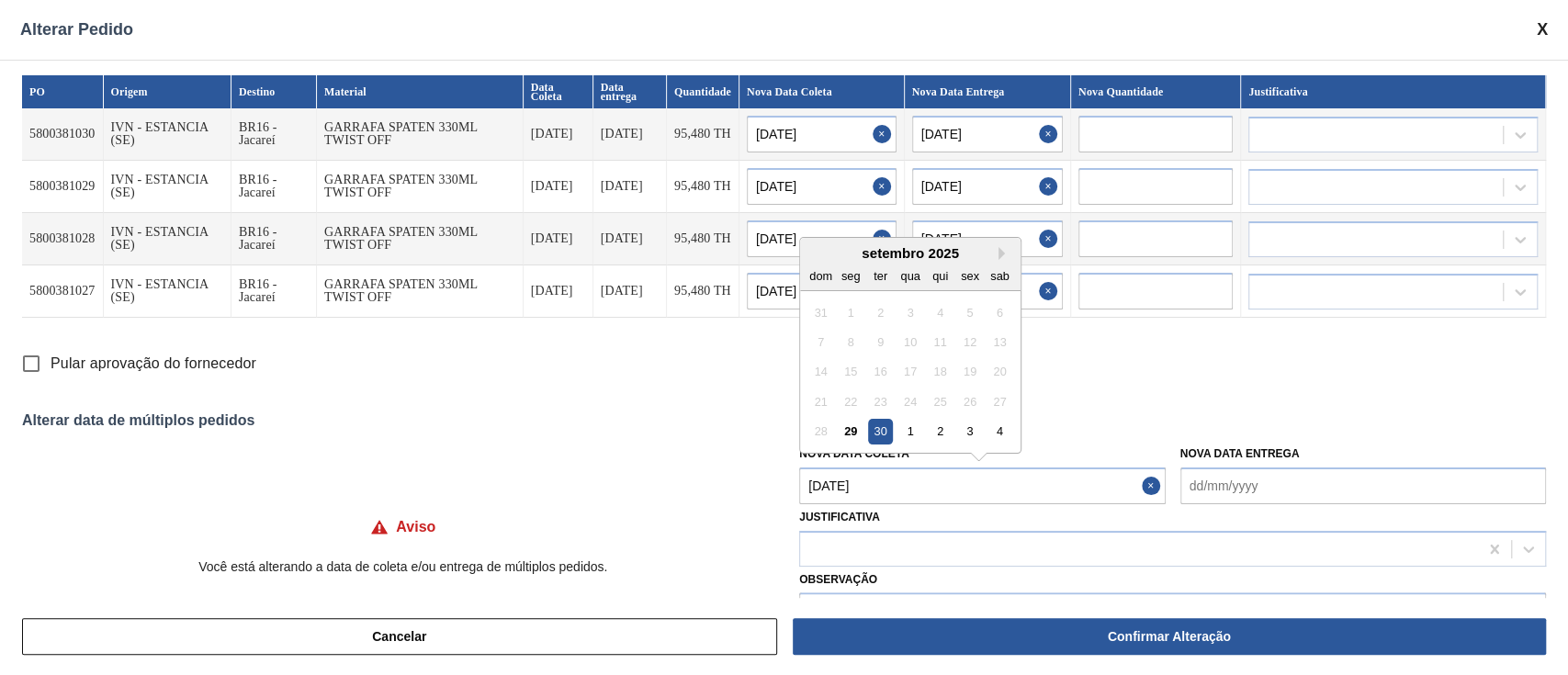
click at [888, 492] on Coleta "[DATE]" at bounding box center [981, 485] width 366 height 37
click at [1004, 248] on button "Next Month" at bounding box center [1004, 253] width 13 height 13
click at [875, 343] on div "7" at bounding box center [880, 342] width 25 height 25
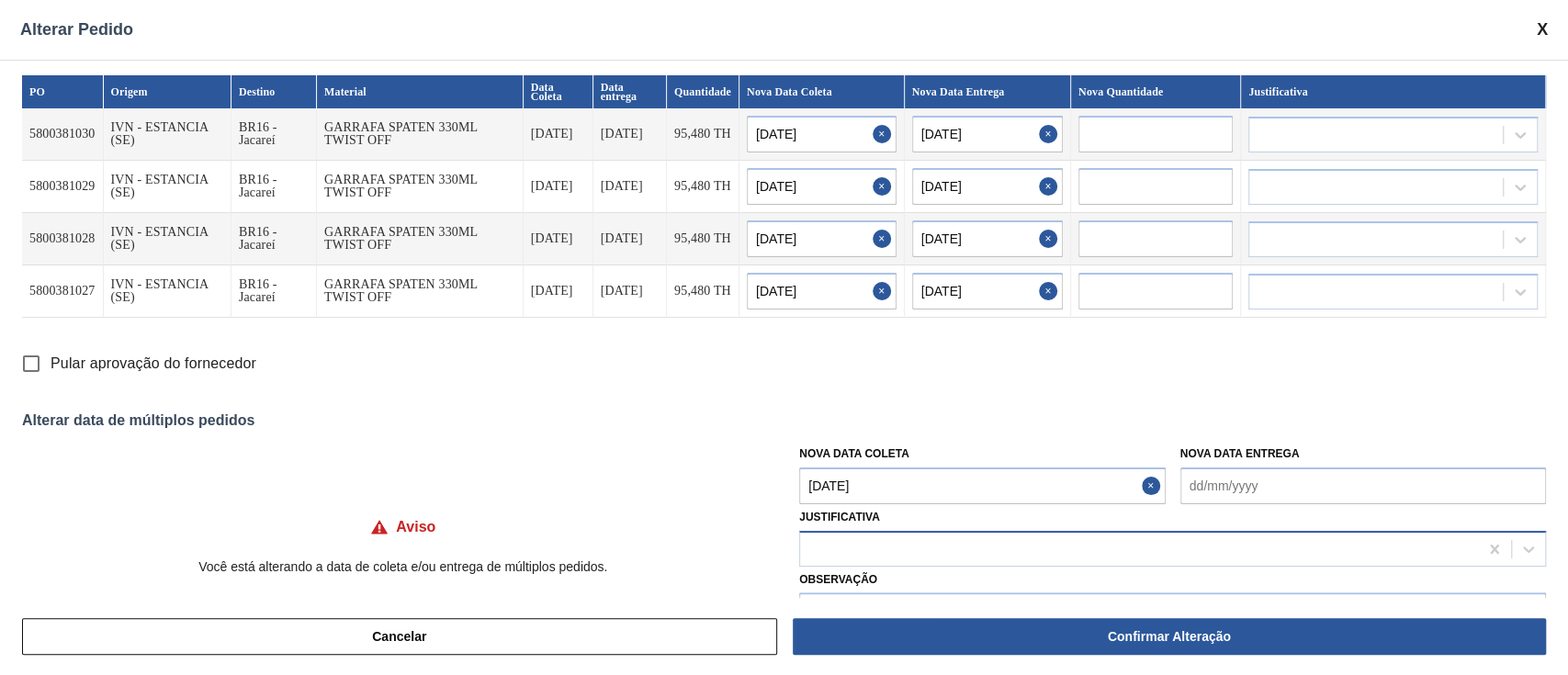
click at [830, 540] on div at bounding box center [1139, 549] width 677 height 27
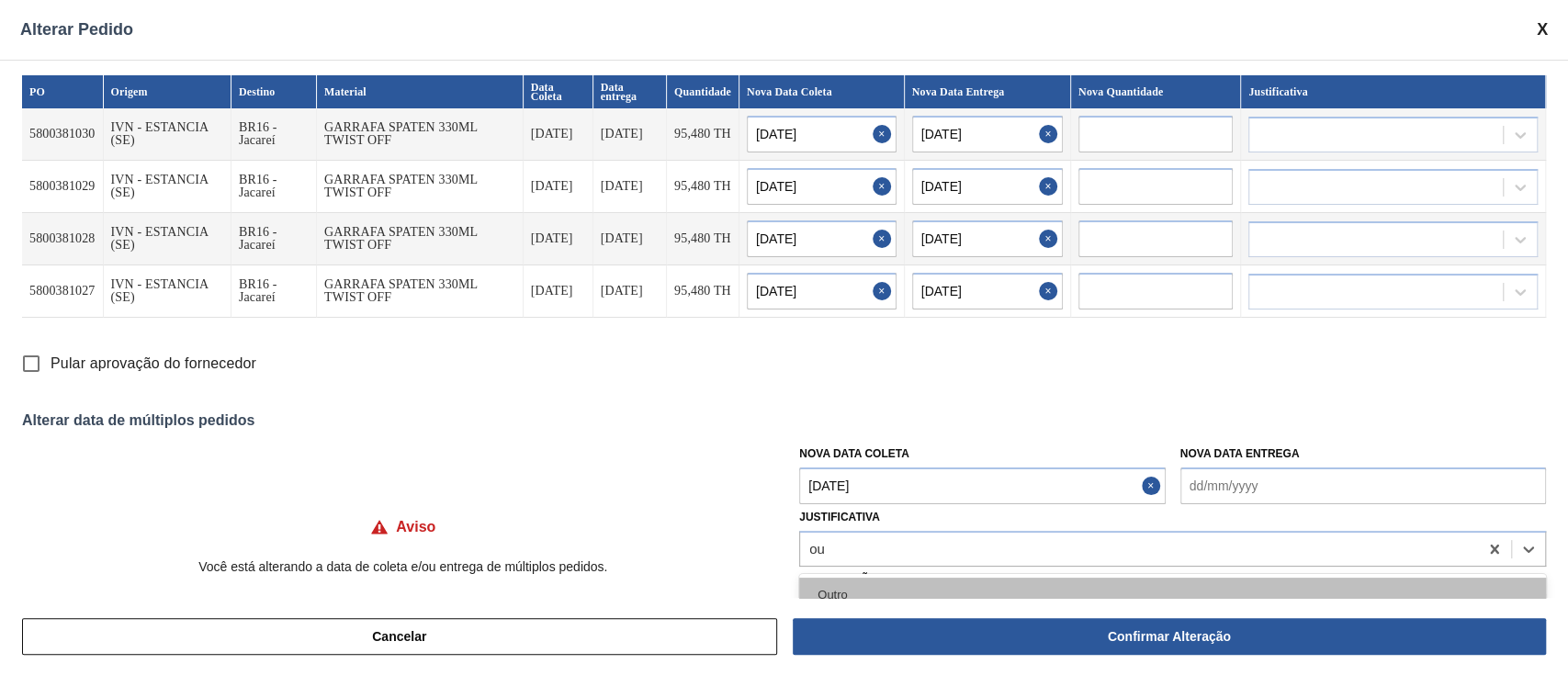
click at [834, 596] on div "Outro" at bounding box center [1172, 594] width 747 height 34
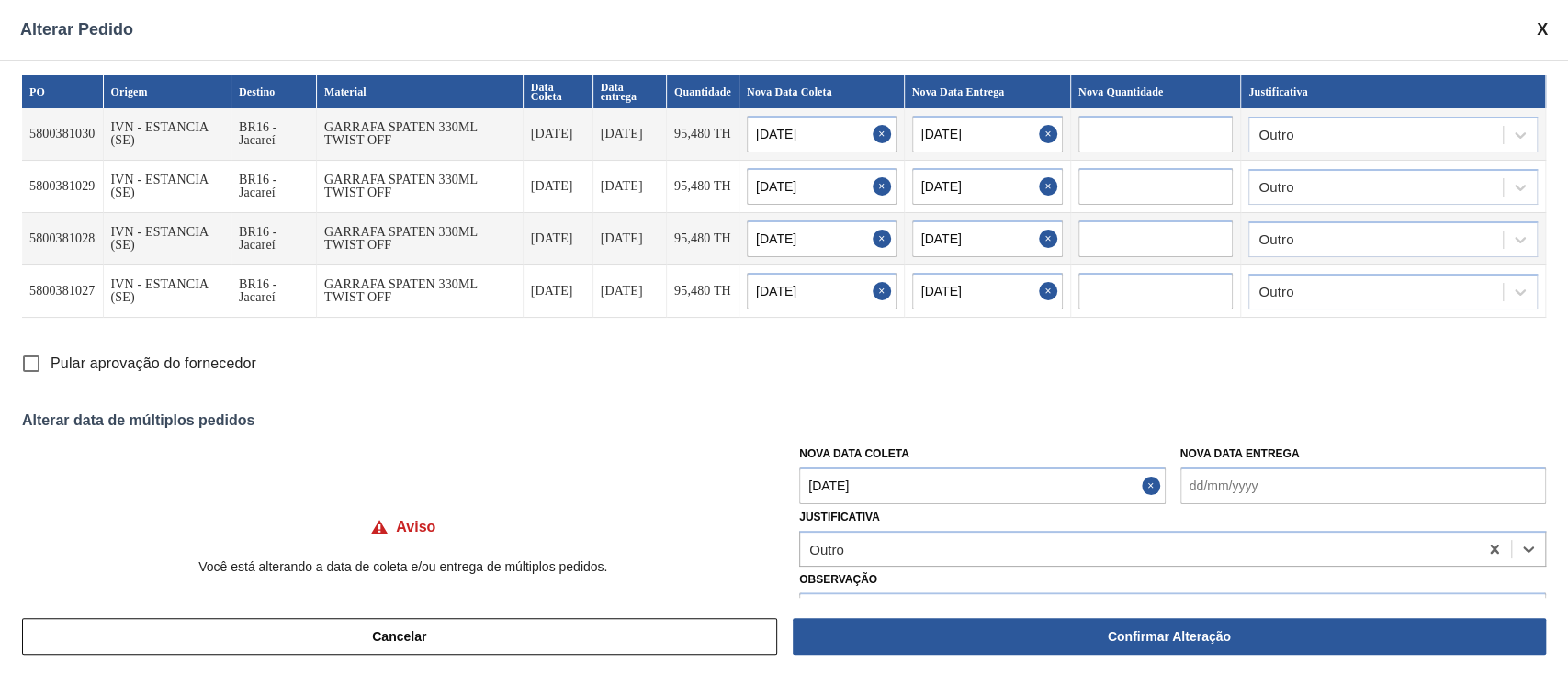
click at [24, 354] on input "Pular aprovação do fornecedor" at bounding box center [31, 364] width 39 height 39
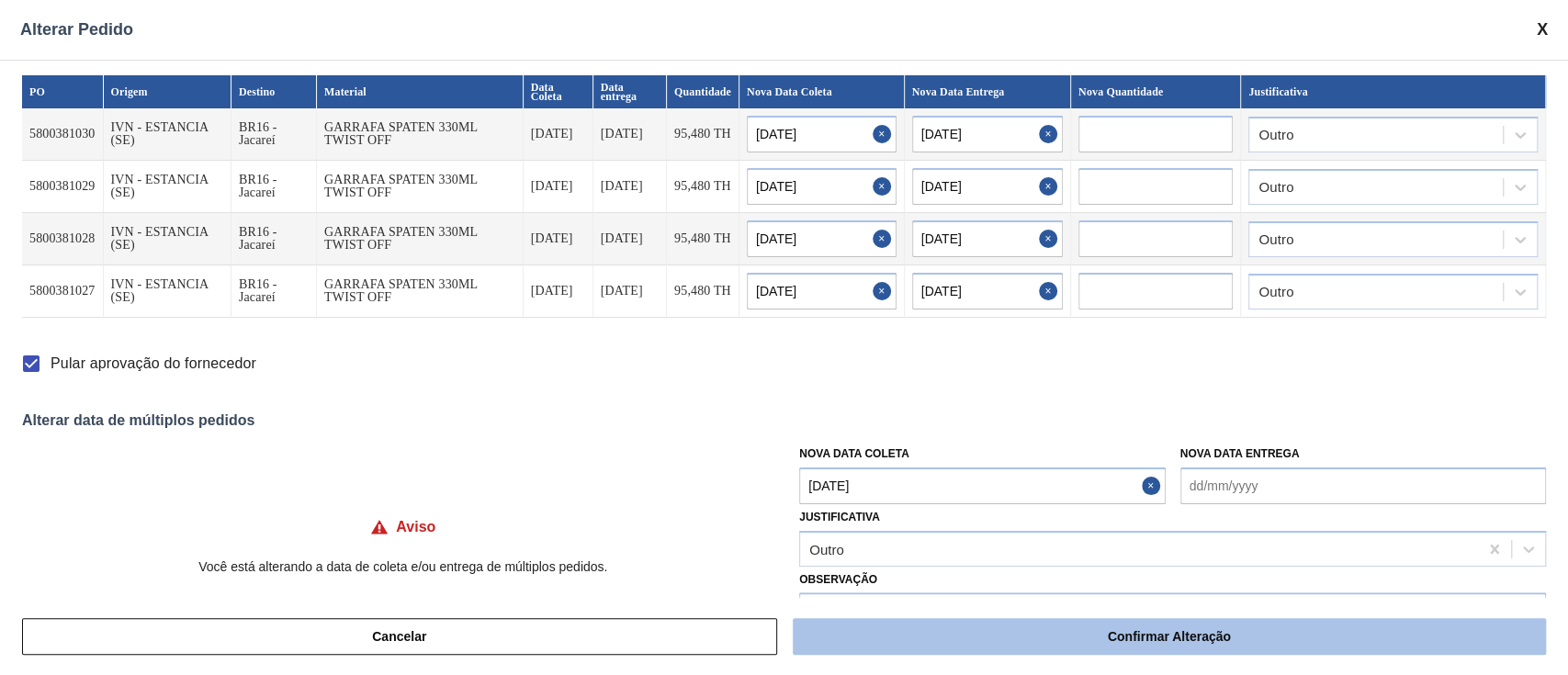
click at [1200, 634] on button "Confirmar Alteração" at bounding box center [1169, 636] width 754 height 37
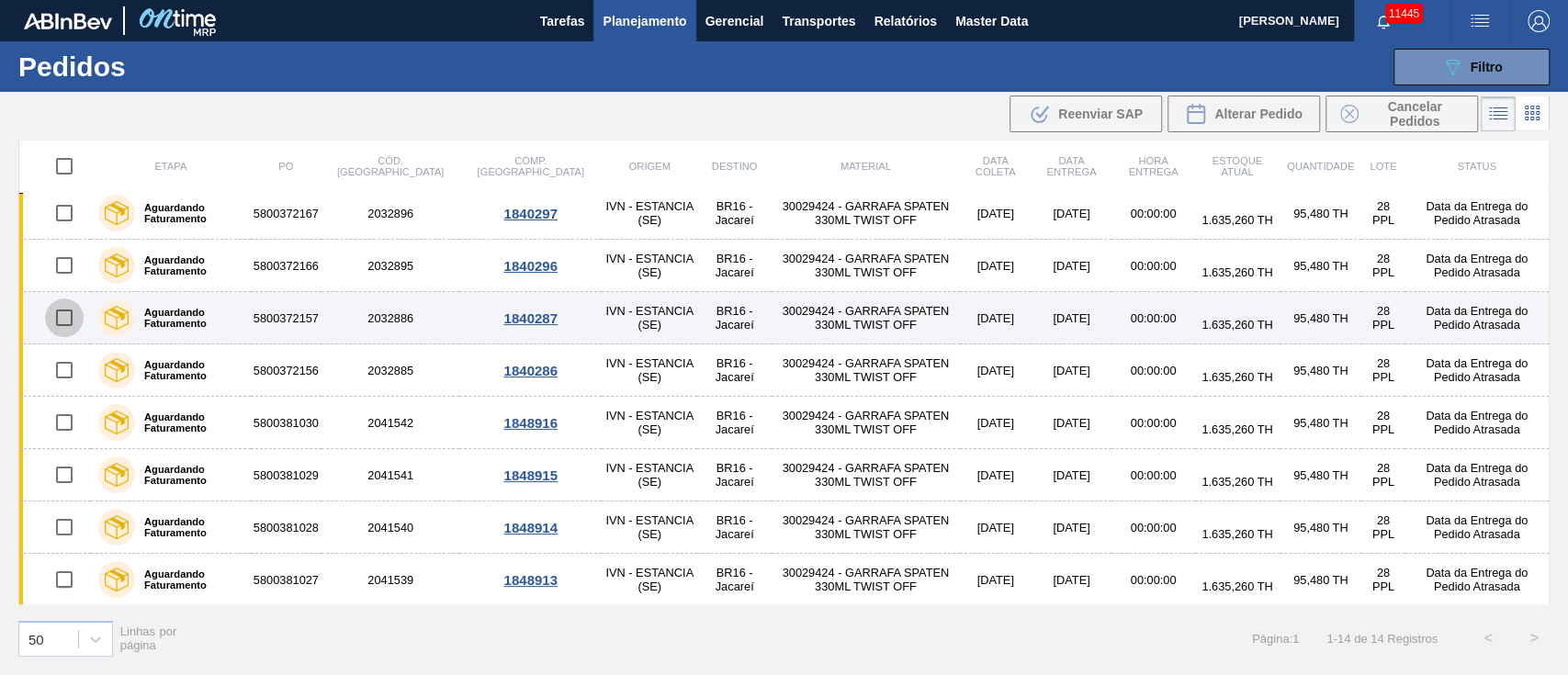
click at [59, 314] on input "checkbox" at bounding box center [65, 317] width 39 height 39
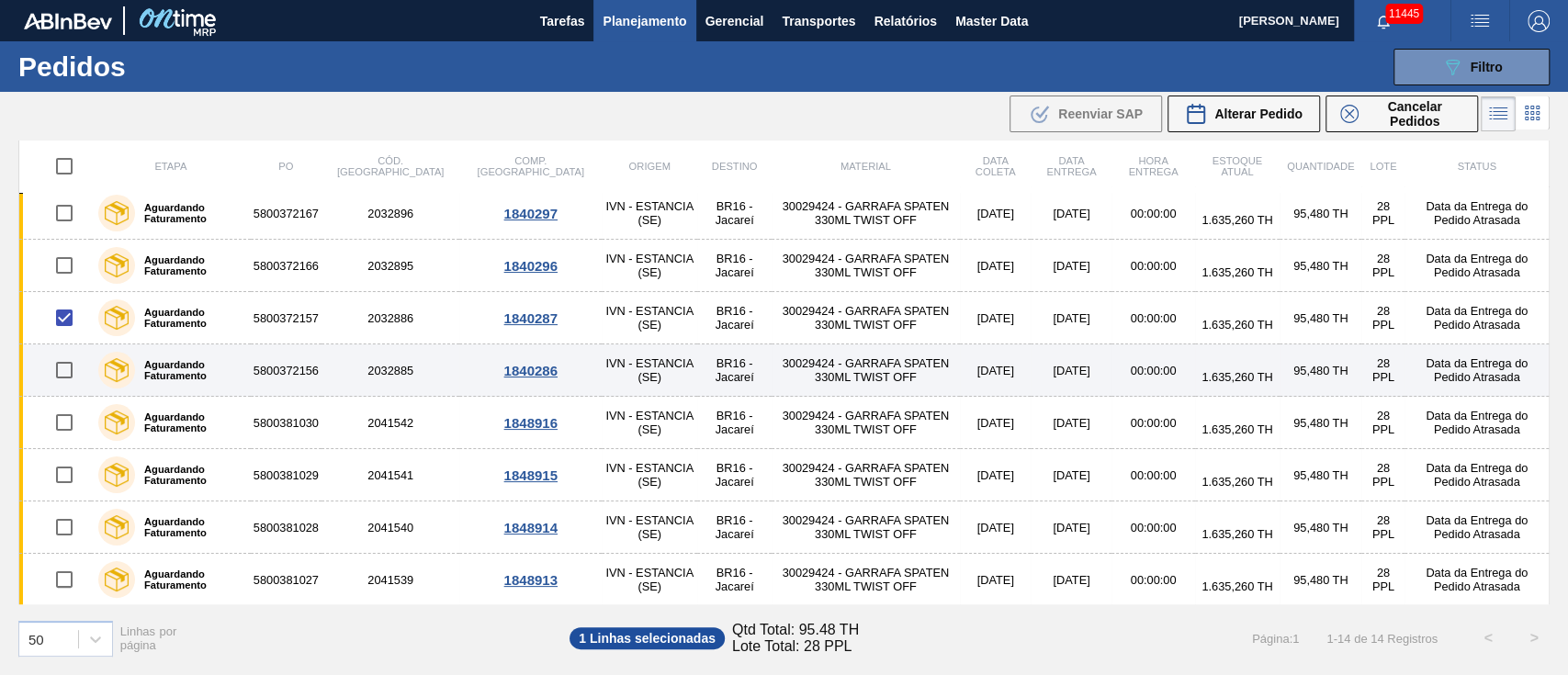
click at [63, 371] on input "checkbox" at bounding box center [65, 370] width 39 height 39
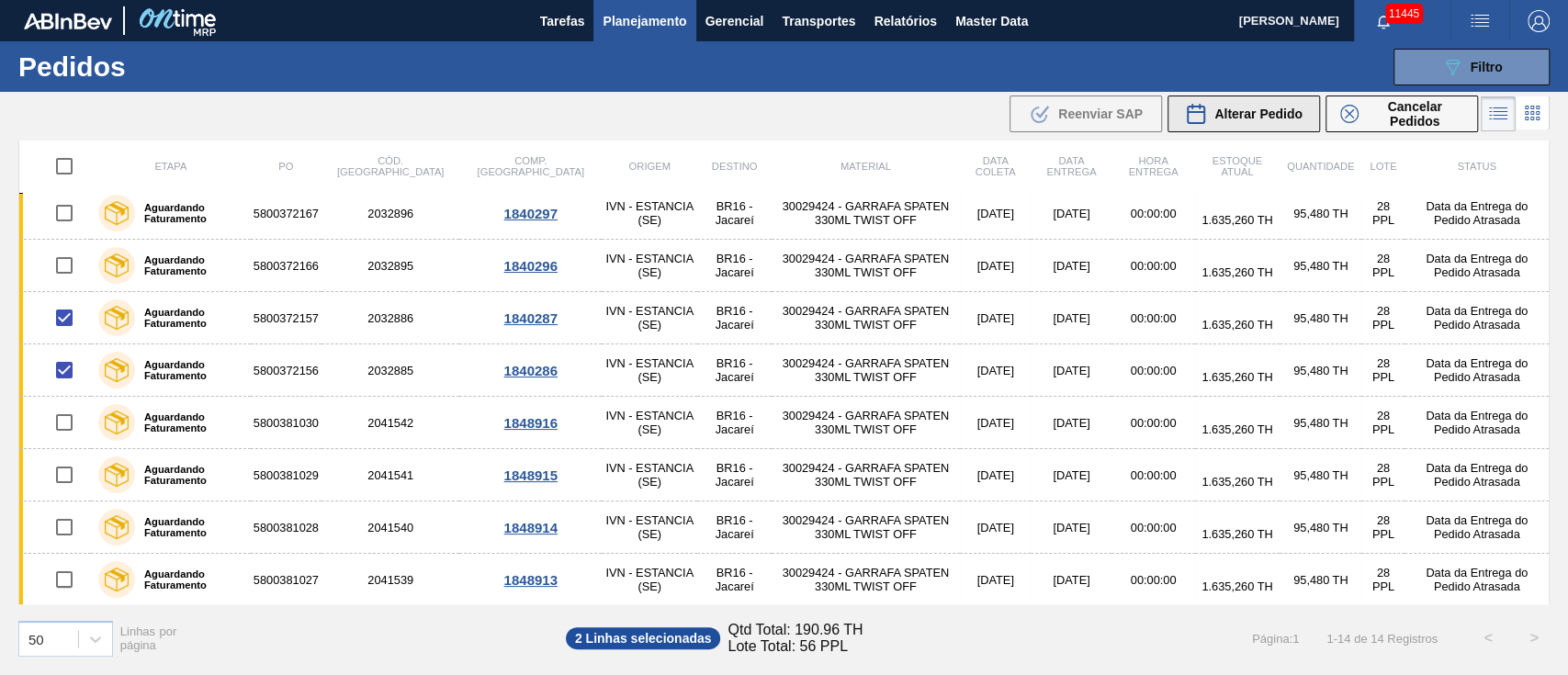
click at [1234, 119] on span "Alterar Pedido" at bounding box center [1257, 113] width 88 height 14
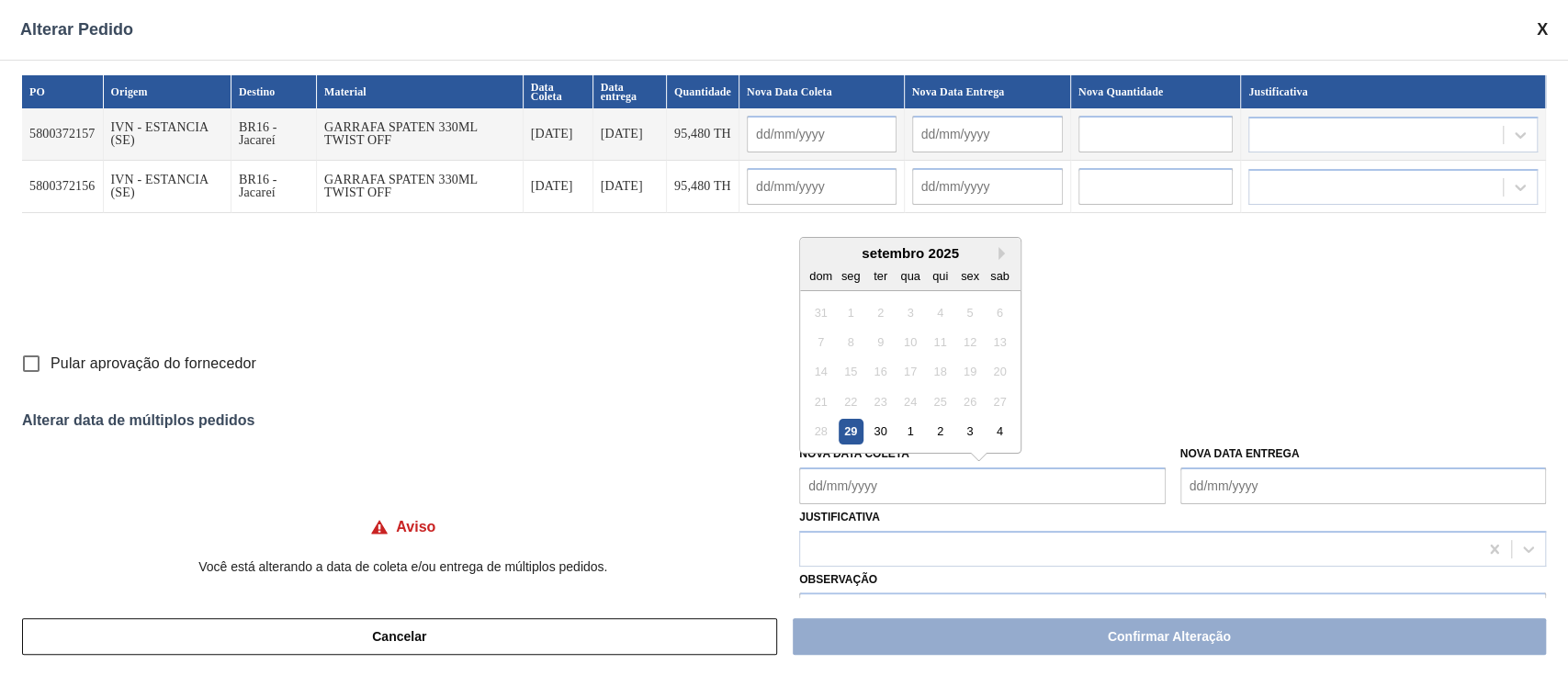
click at [846, 476] on Coleta "Nova Data Coleta" at bounding box center [981, 485] width 366 height 37
click at [909, 435] on div "1" at bounding box center [911, 431] width 25 height 25
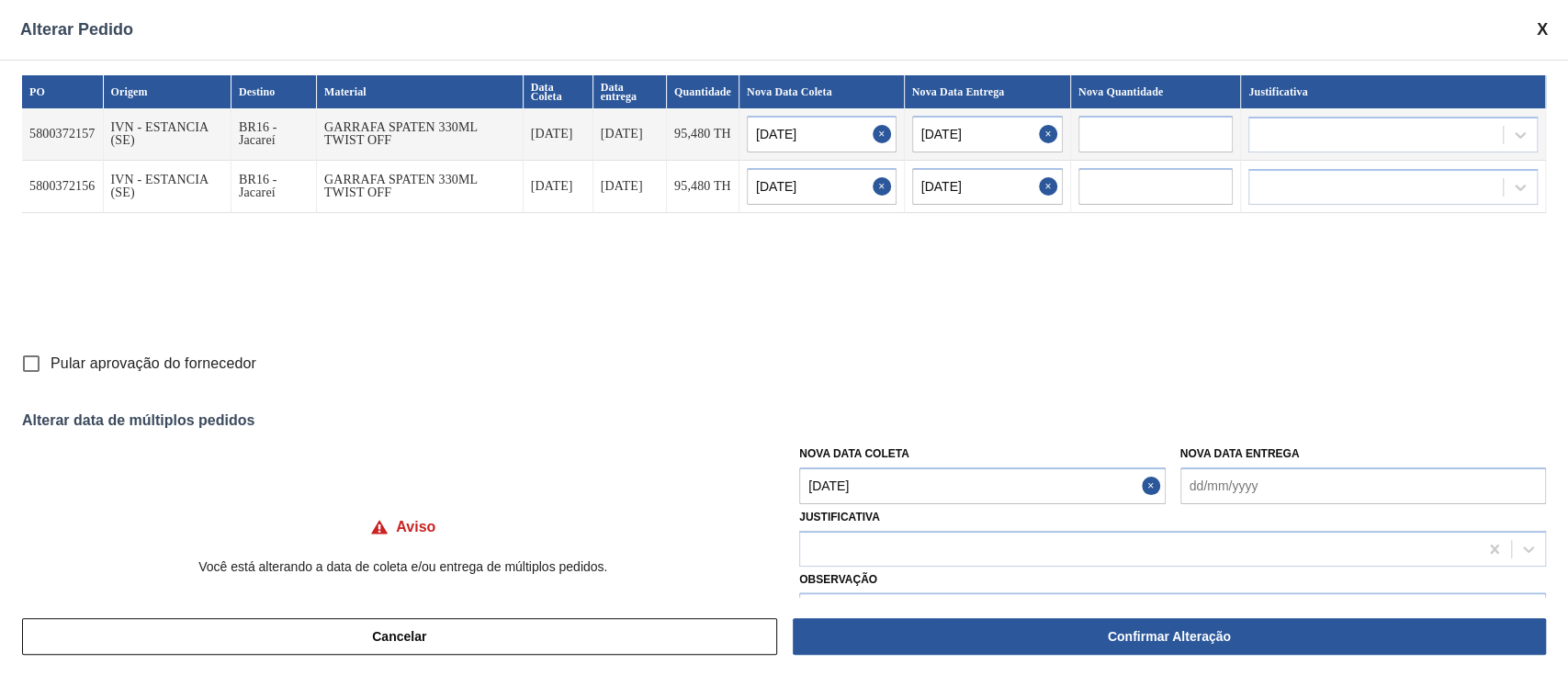
click at [907, 481] on Coleta "[DATE]" at bounding box center [981, 485] width 366 height 37
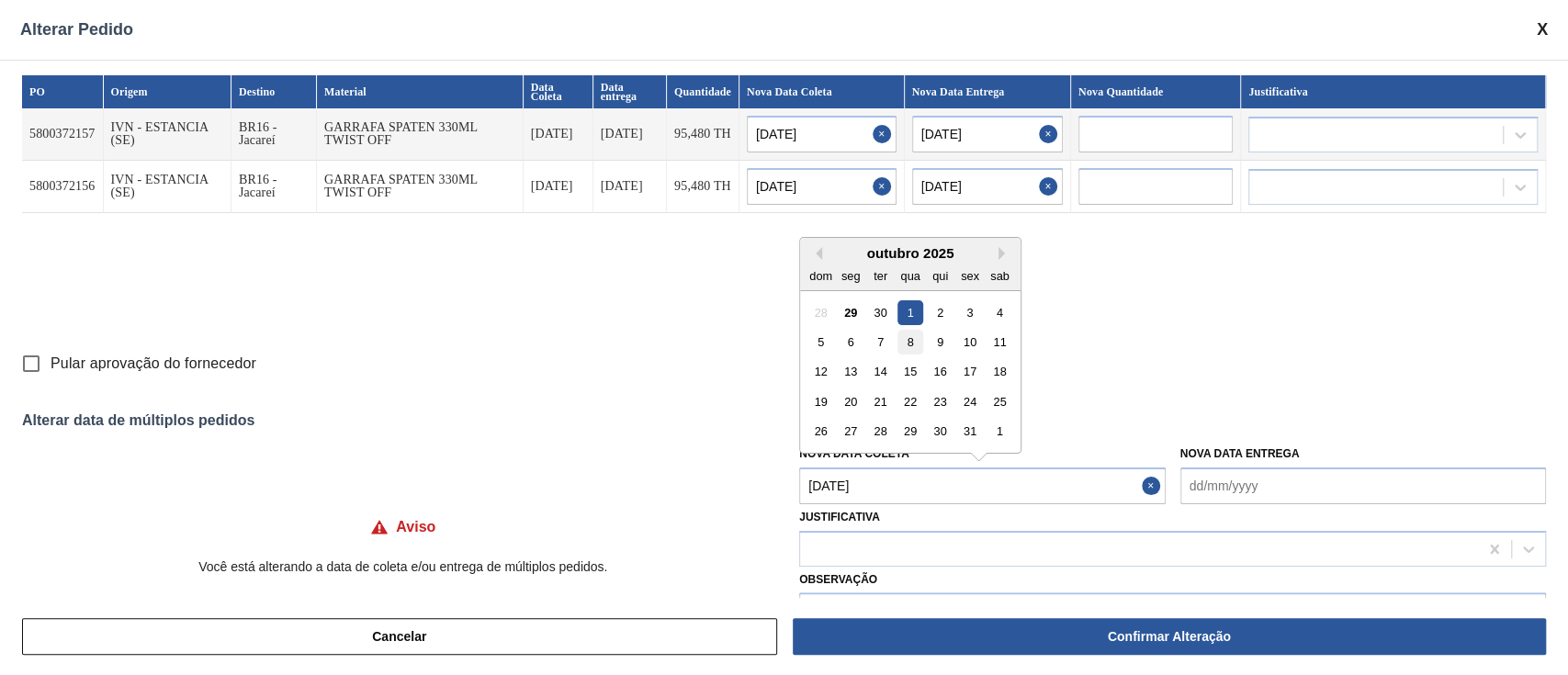
click at [911, 351] on div "8" at bounding box center [911, 342] width 25 height 25
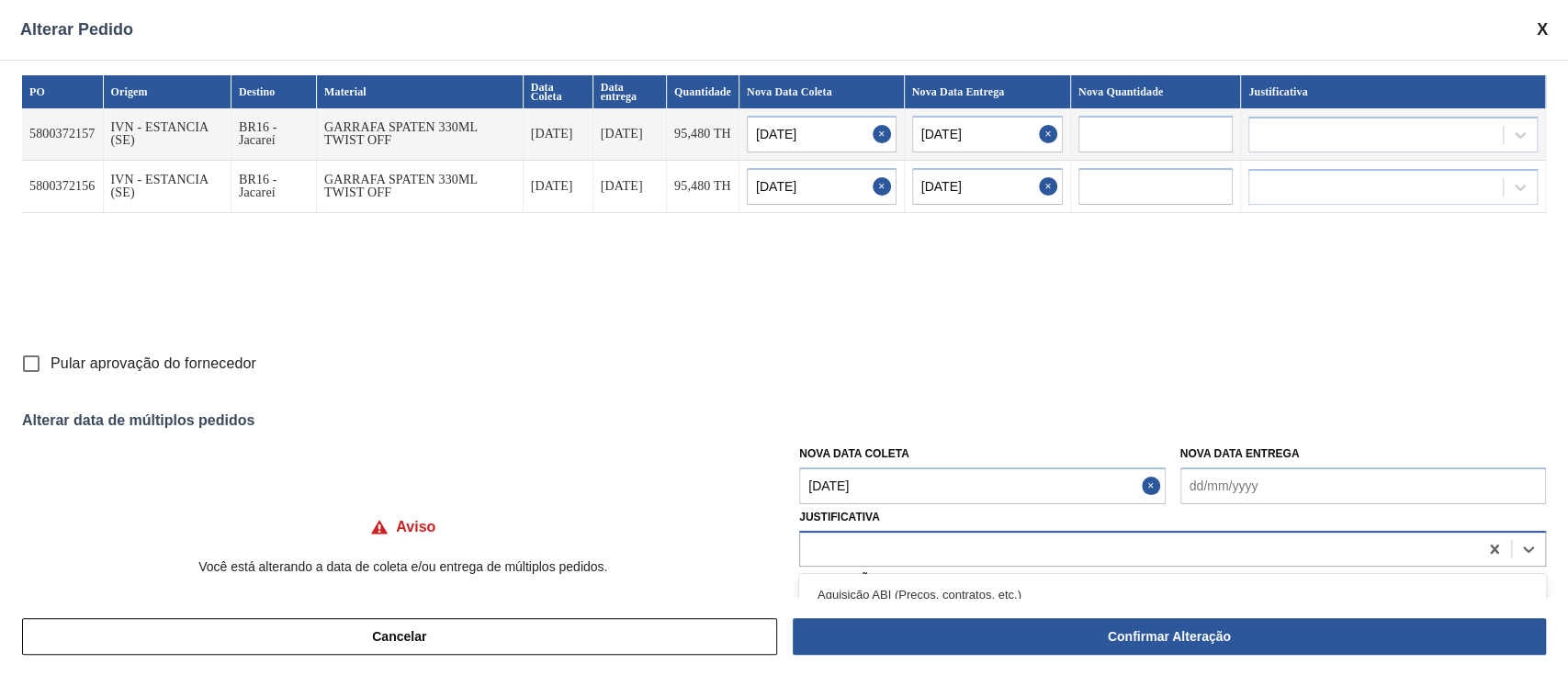
click at [860, 554] on div at bounding box center [1139, 549] width 677 height 27
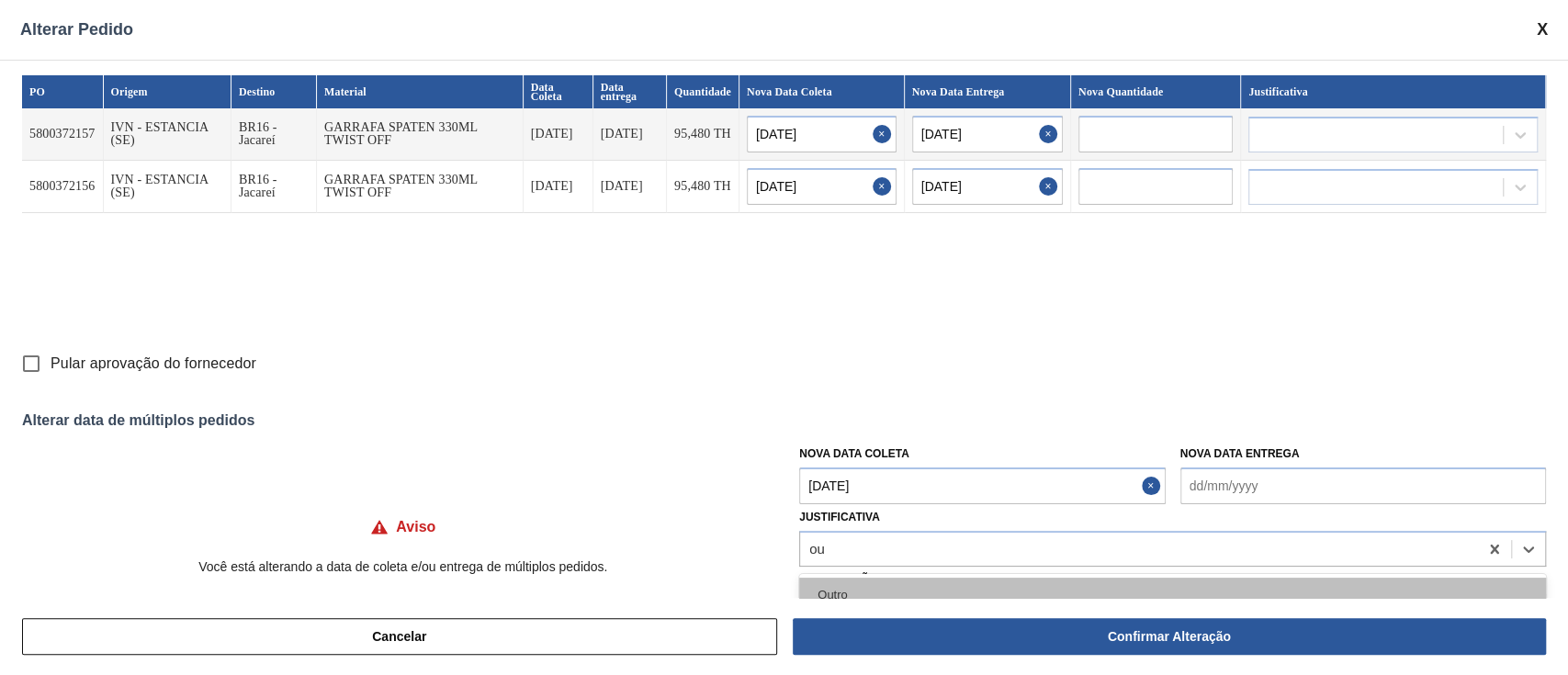
click at [854, 584] on div "Outro" at bounding box center [1172, 594] width 747 height 34
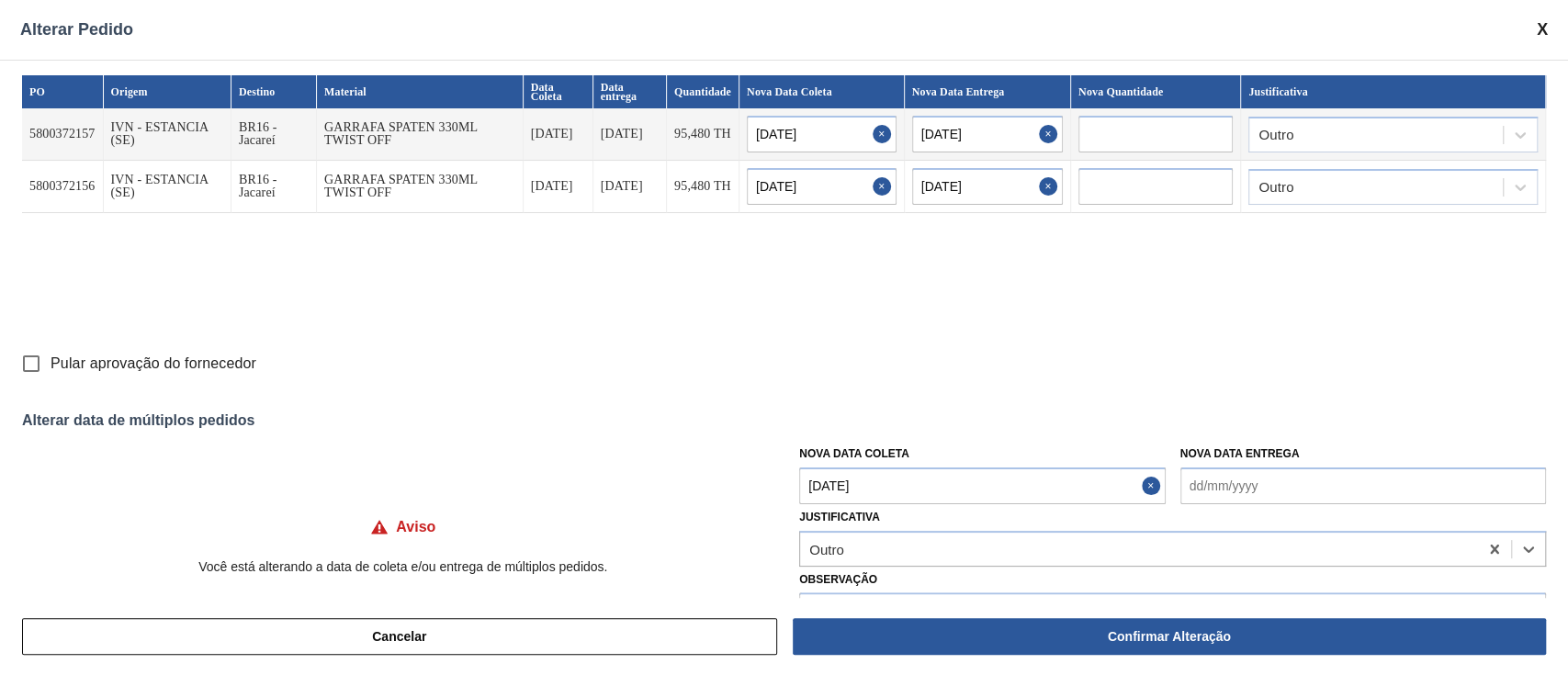
click at [35, 362] on input "Pular aprovação do fornecedor" at bounding box center [31, 364] width 39 height 39
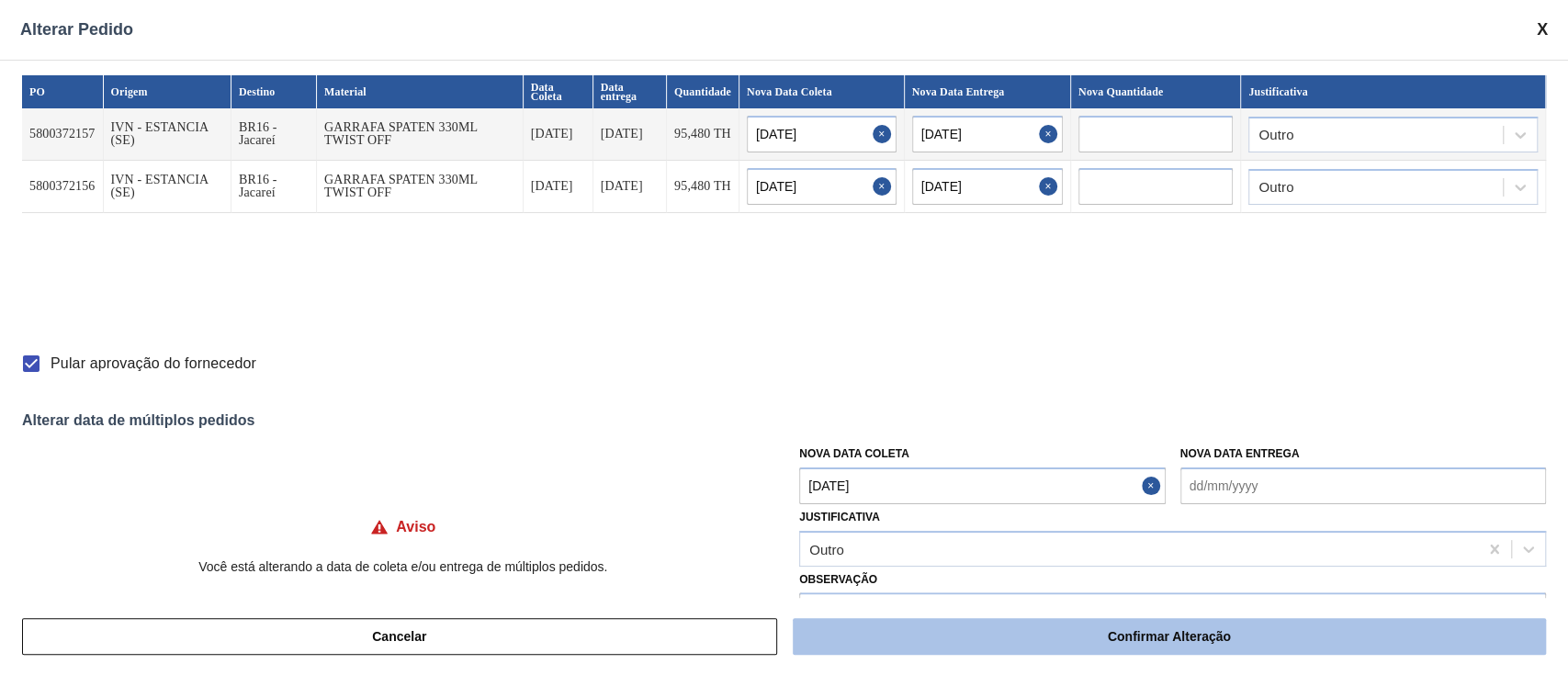
click at [1120, 627] on button "Confirmar Alteração" at bounding box center [1169, 636] width 754 height 37
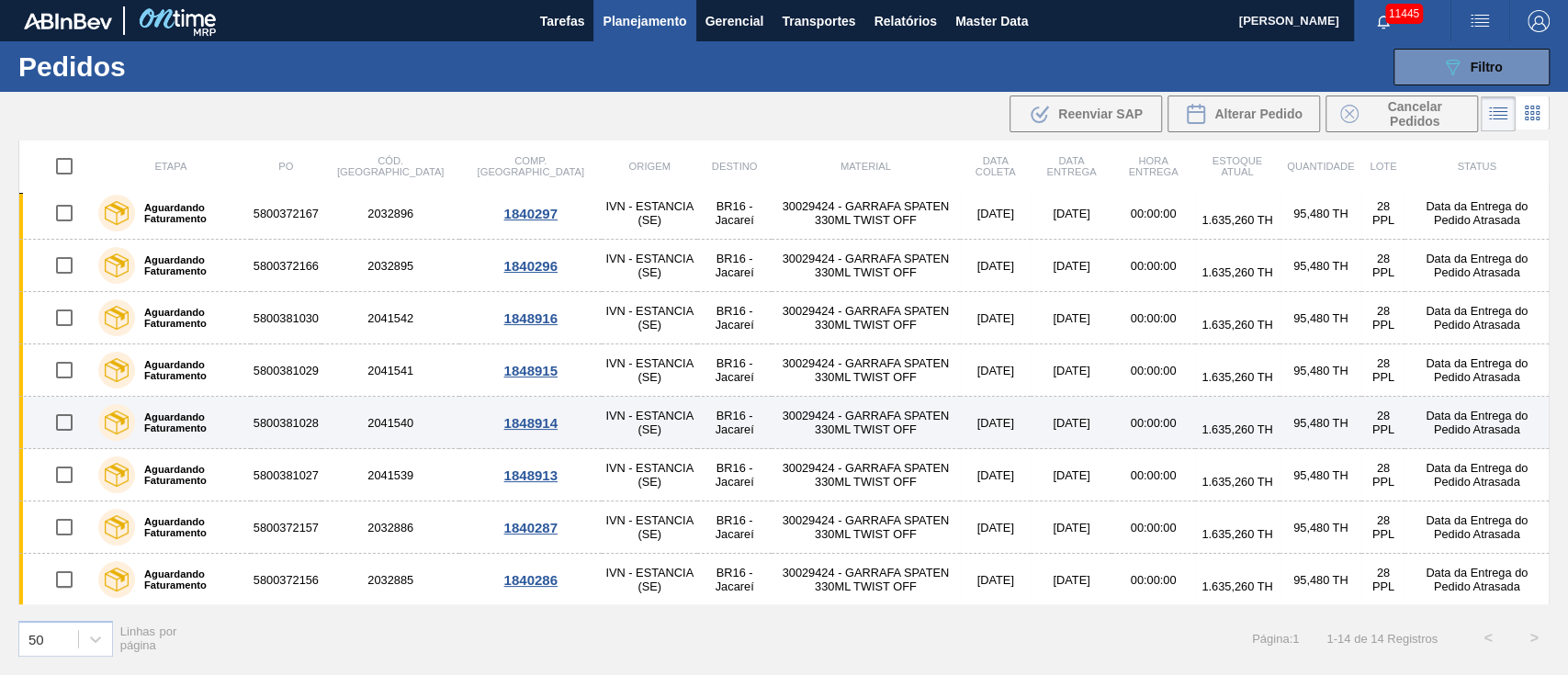
scroll to position [200, 0]
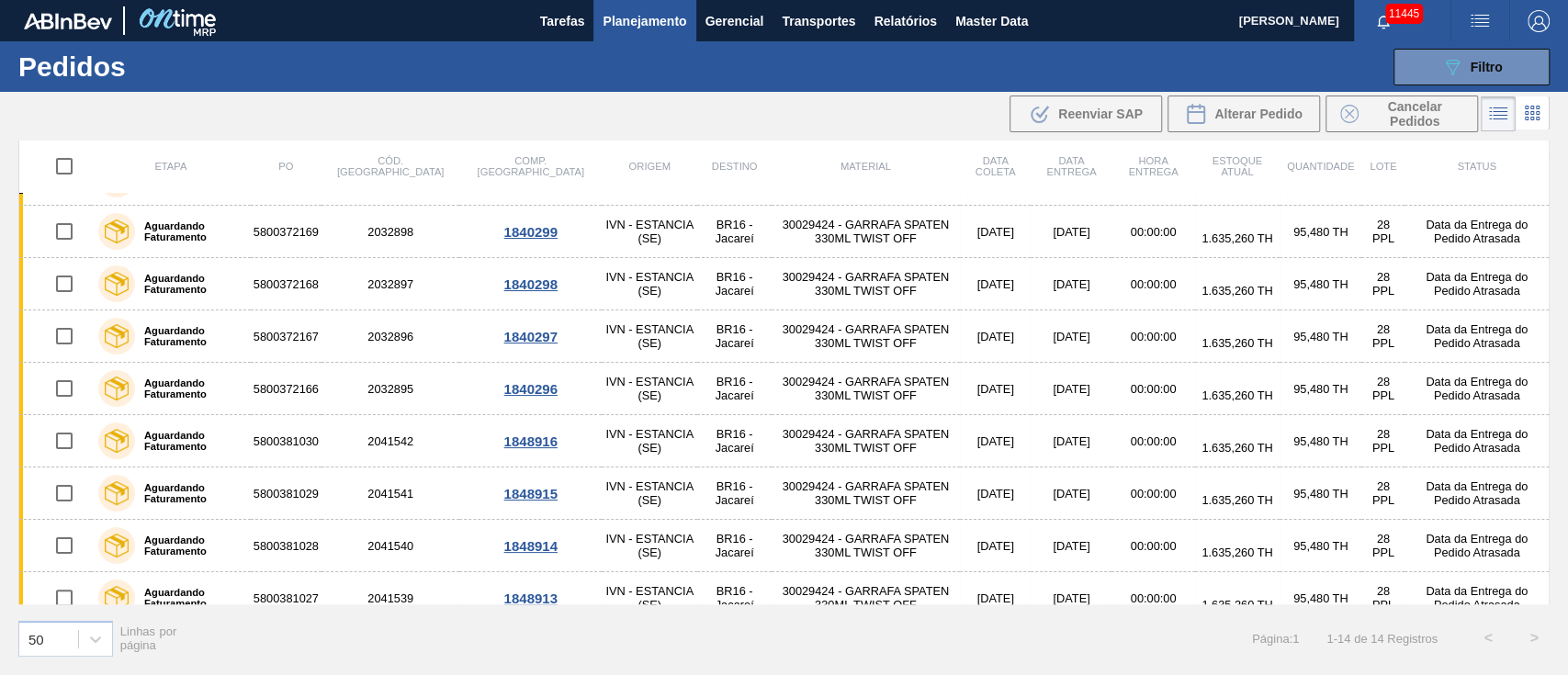
drag, startPoint x: 1492, startPoint y: 71, endPoint x: 1482, endPoint y: 99, distance: 29.7
click at [1492, 72] on span "Filtro" at bounding box center [1486, 67] width 32 height 14
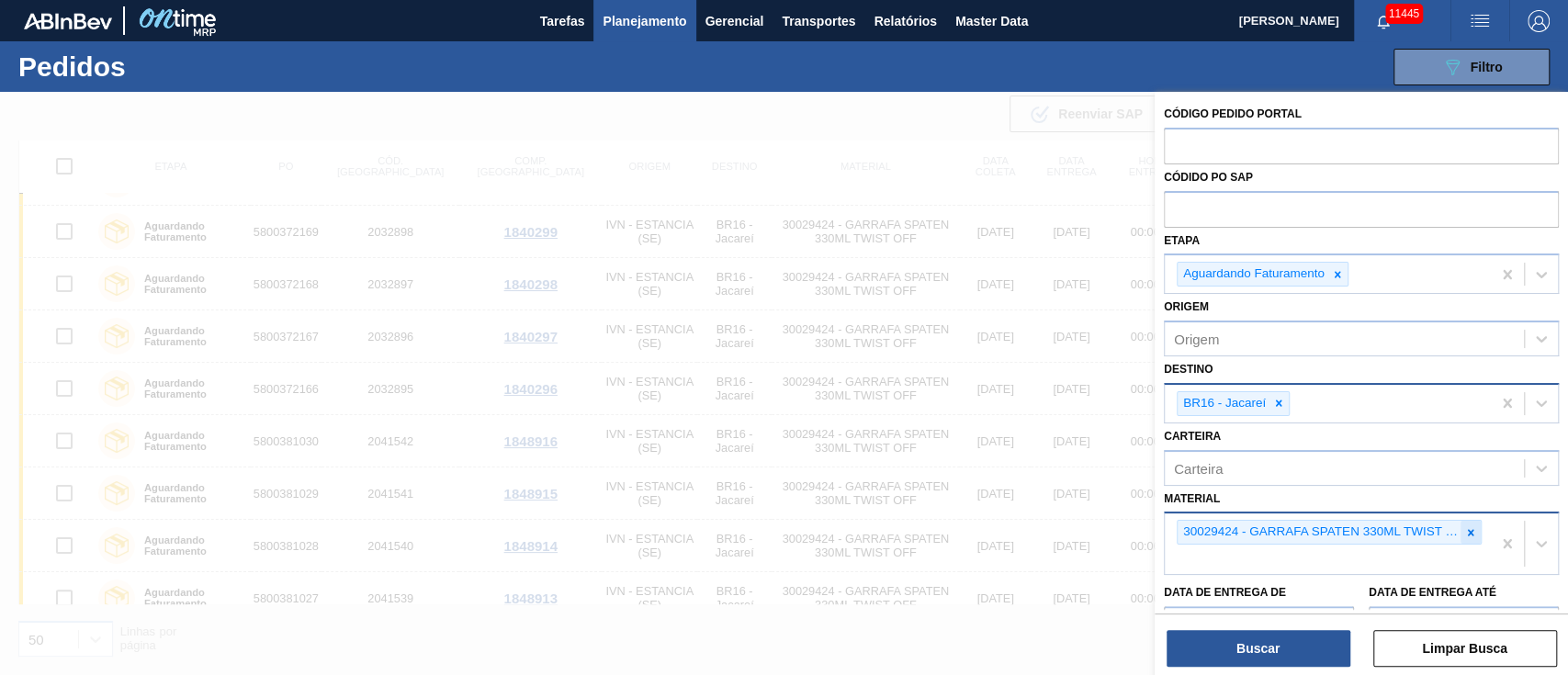
click at [1464, 532] on icon at bounding box center [1470, 531] width 13 height 13
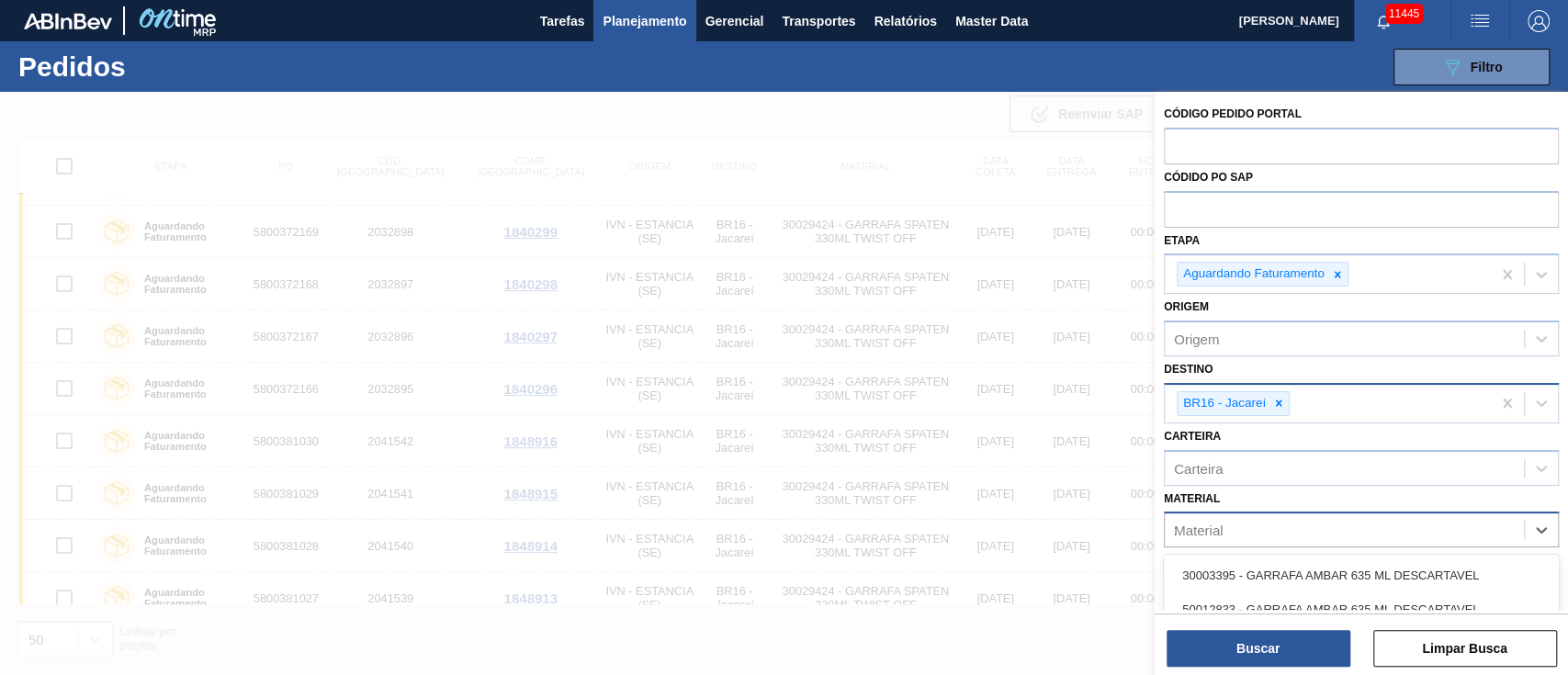
click at [1464, 532] on div "Material 2" at bounding box center [1344, 530] width 359 height 27
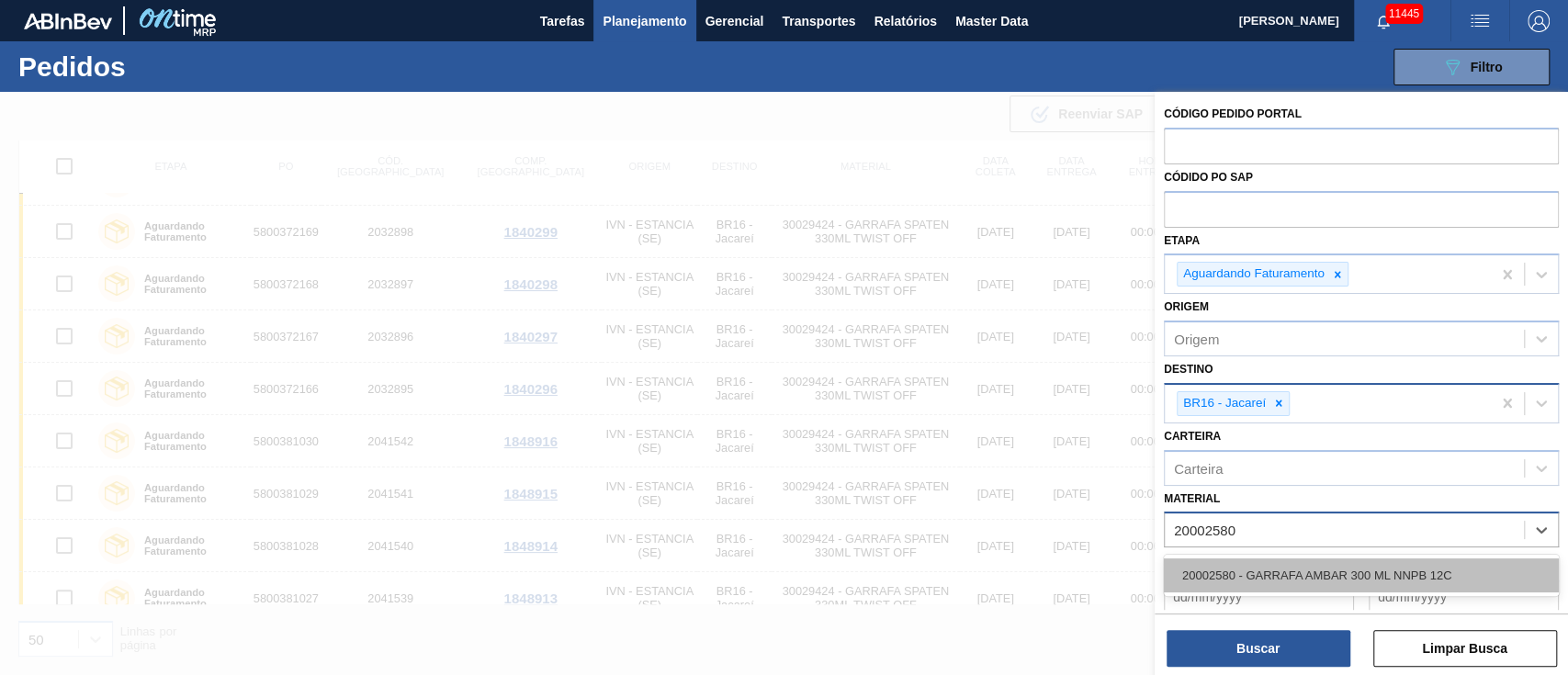
click at [1427, 572] on div "20002580 - GARRAFA AMBAR 300 ML NNPB 12C" at bounding box center [1361, 575] width 395 height 34
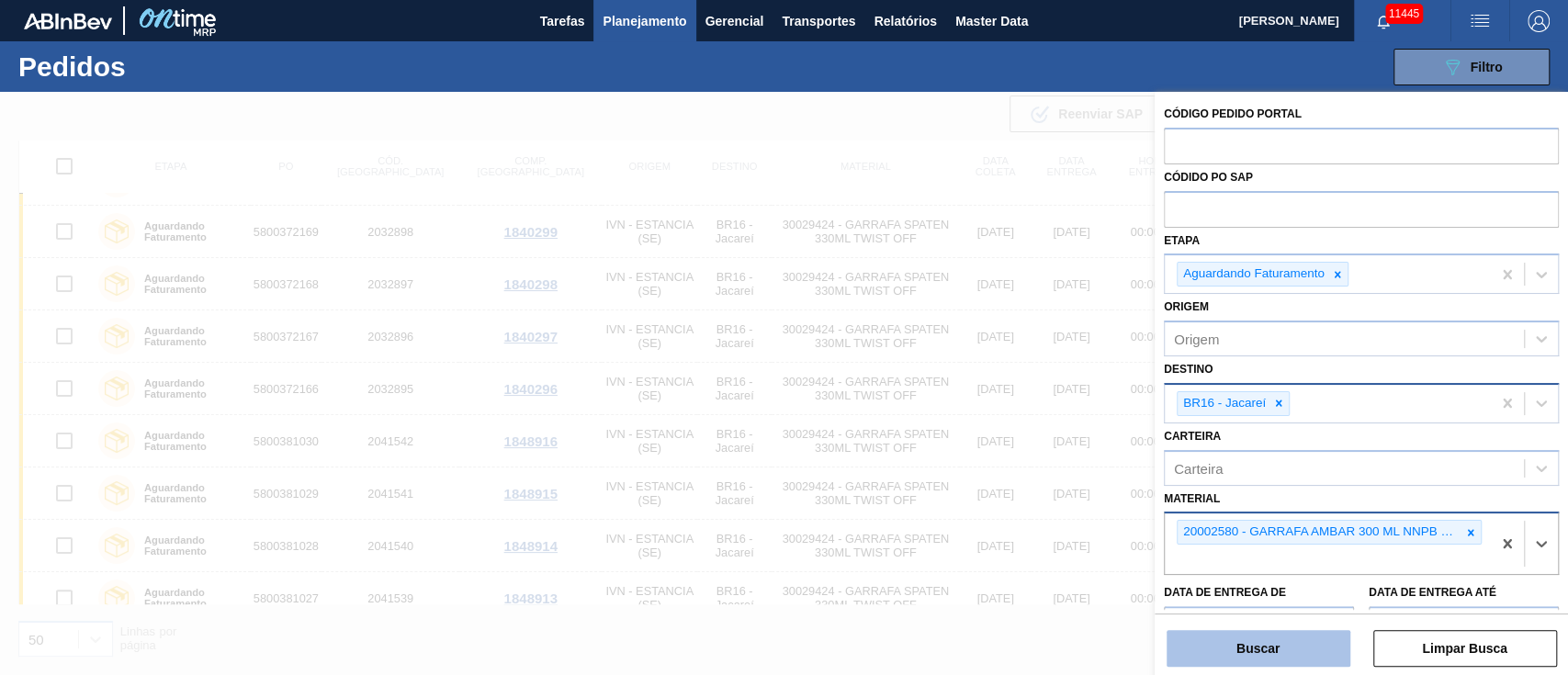
click at [1266, 649] on button "Buscar" at bounding box center [1258, 648] width 183 height 37
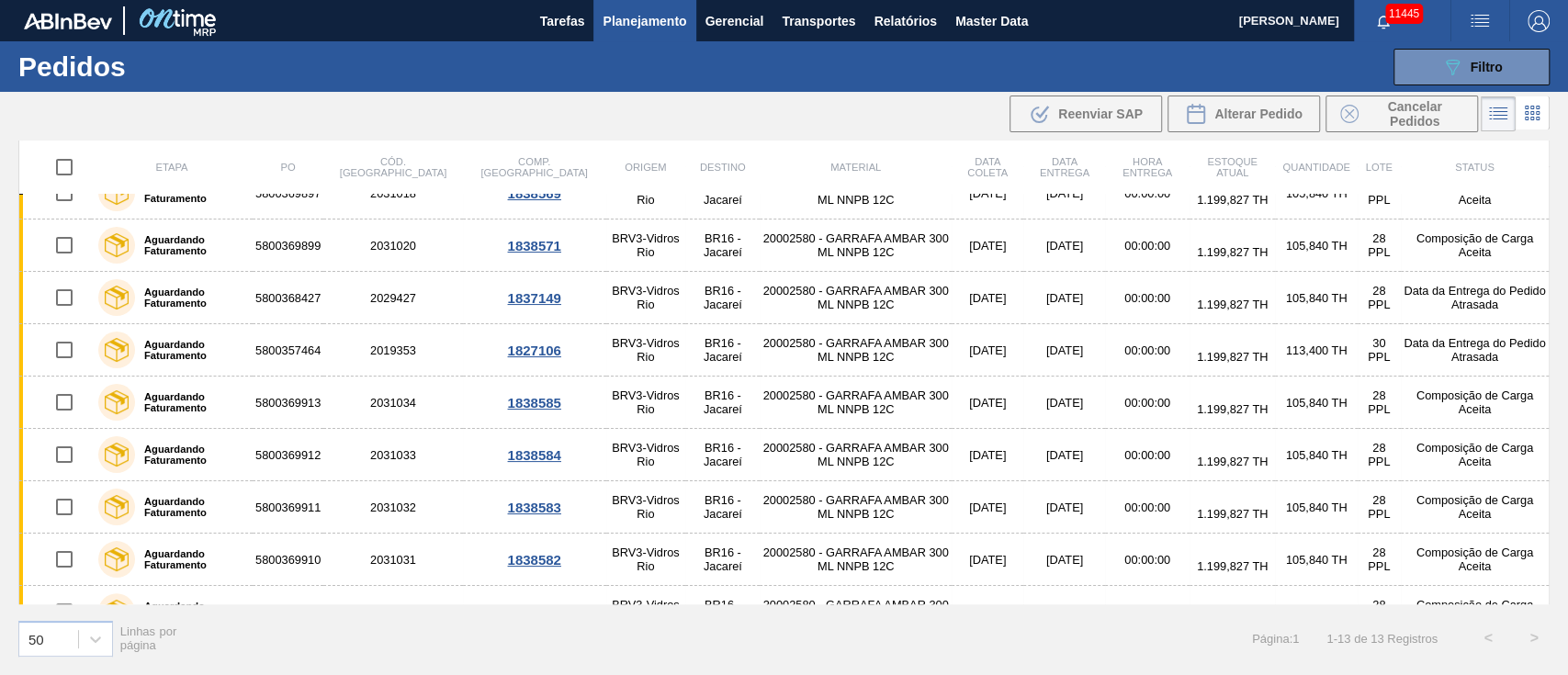
scroll to position [0, 0]
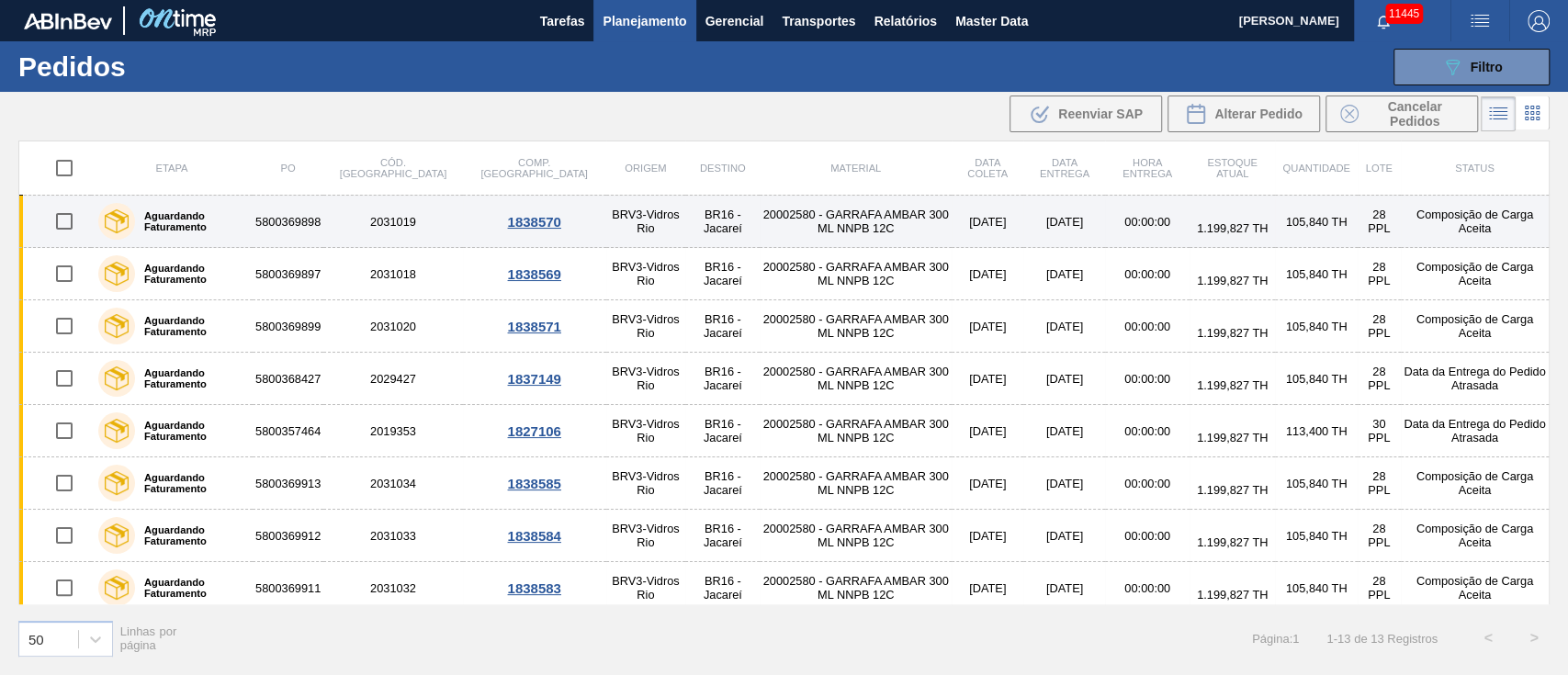
click at [67, 216] on input "checkbox" at bounding box center [65, 221] width 39 height 39
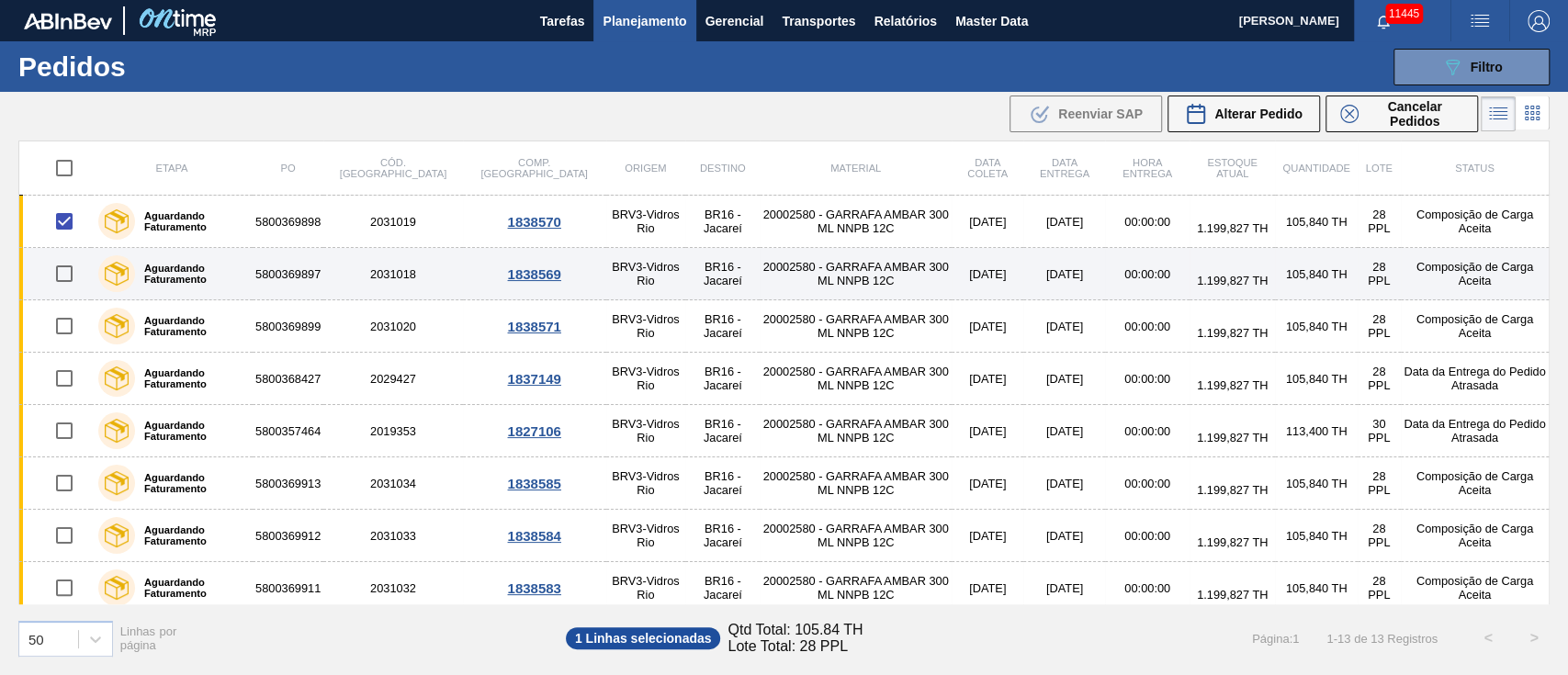
click at [67, 277] on input "checkbox" at bounding box center [65, 274] width 39 height 39
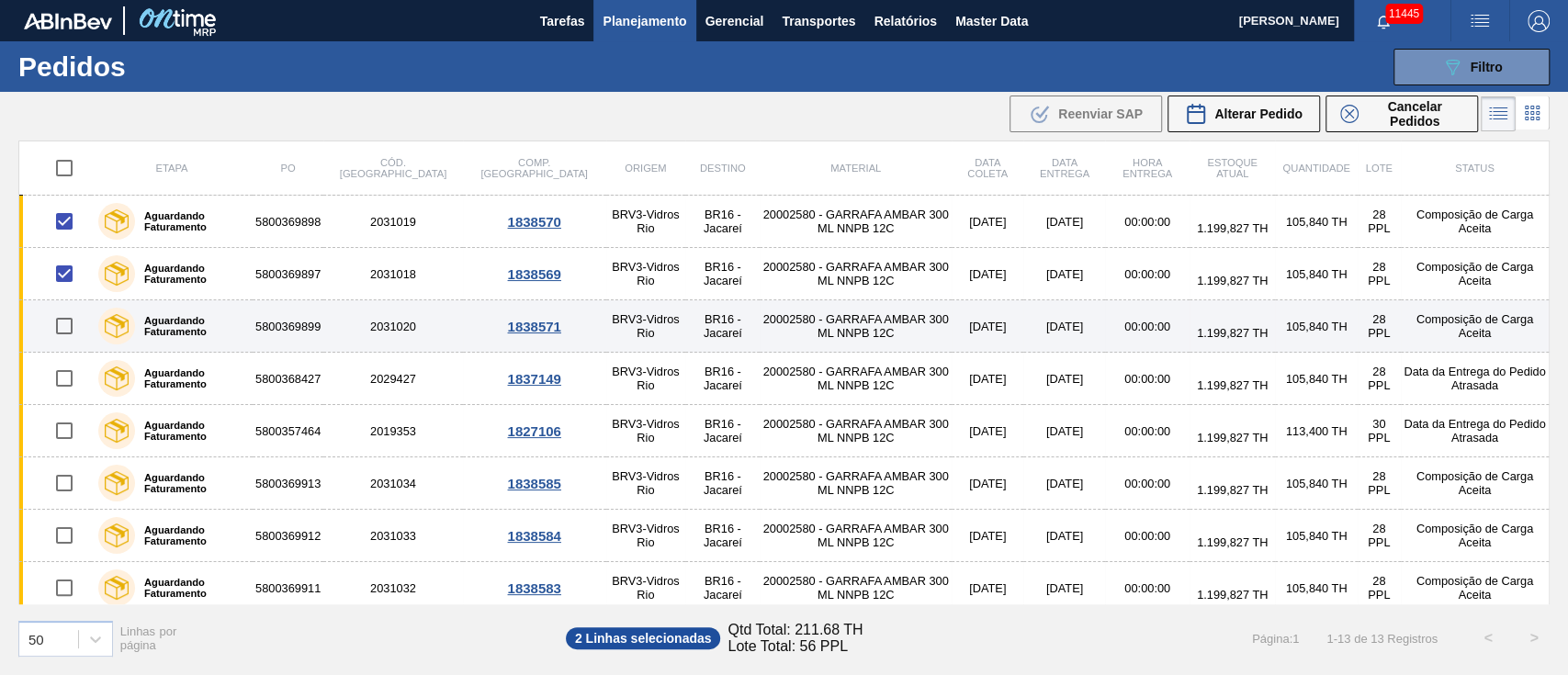
click at [62, 326] on input "checkbox" at bounding box center [65, 326] width 39 height 39
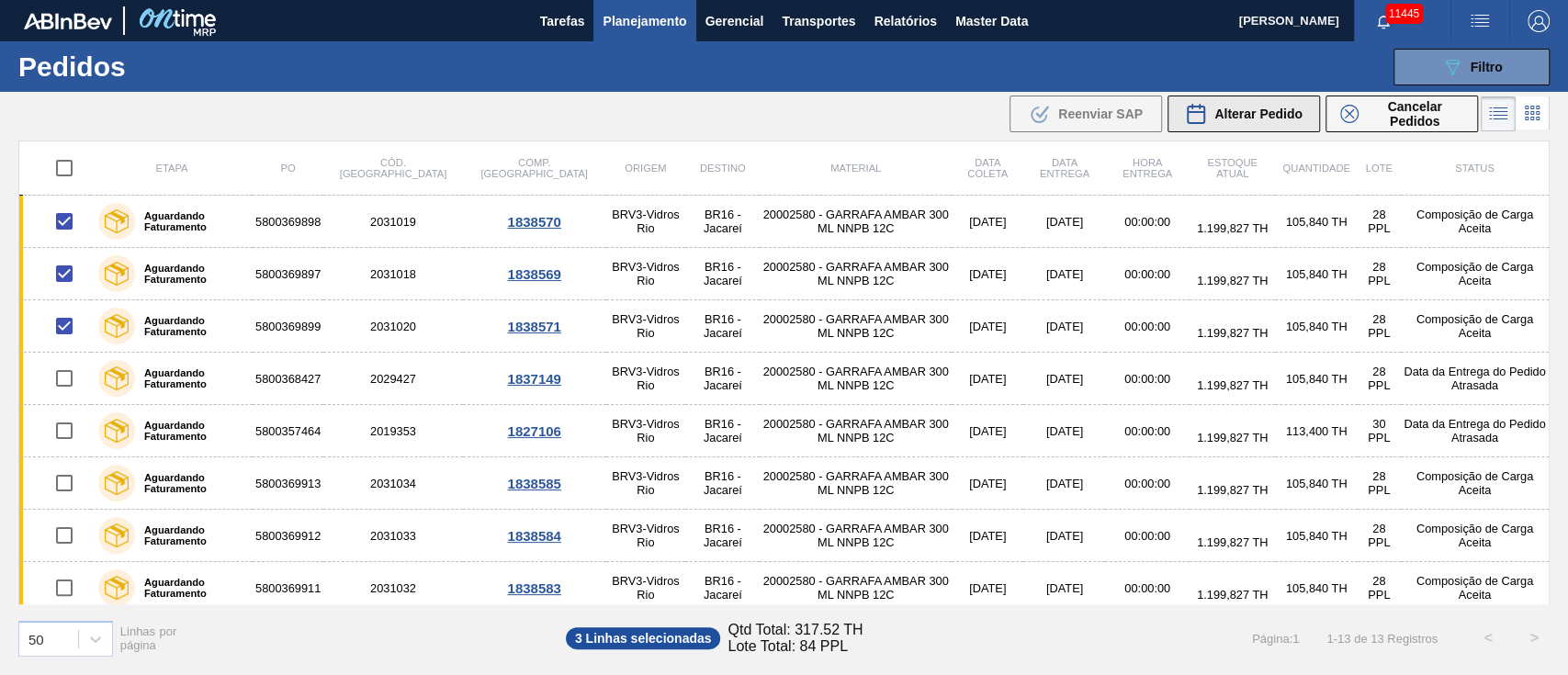
click at [1261, 108] on span "Alterar Pedido" at bounding box center [1257, 113] width 88 height 14
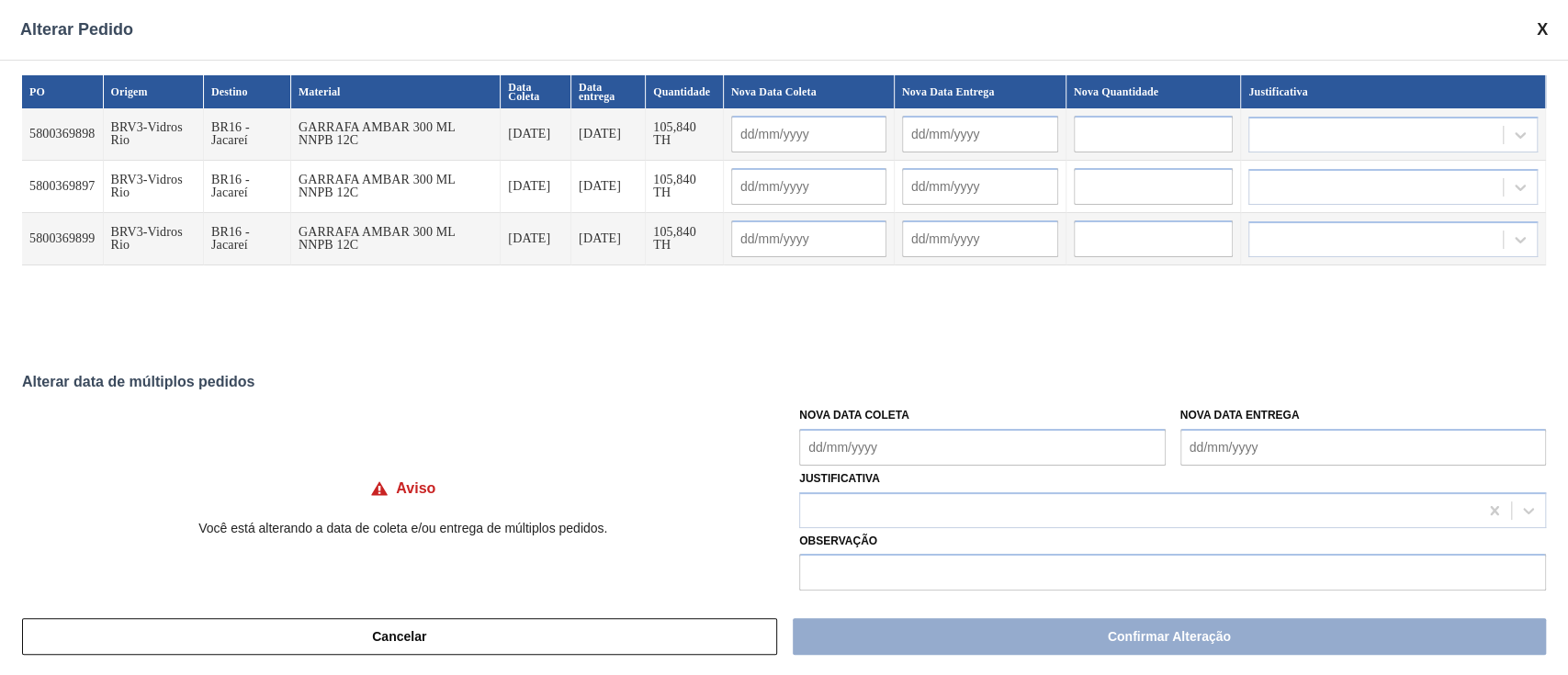
click at [948, 445] on Coleta "Nova Data Coleta" at bounding box center [981, 447] width 366 height 37
click at [911, 403] on div "1" at bounding box center [911, 392] width 25 height 25
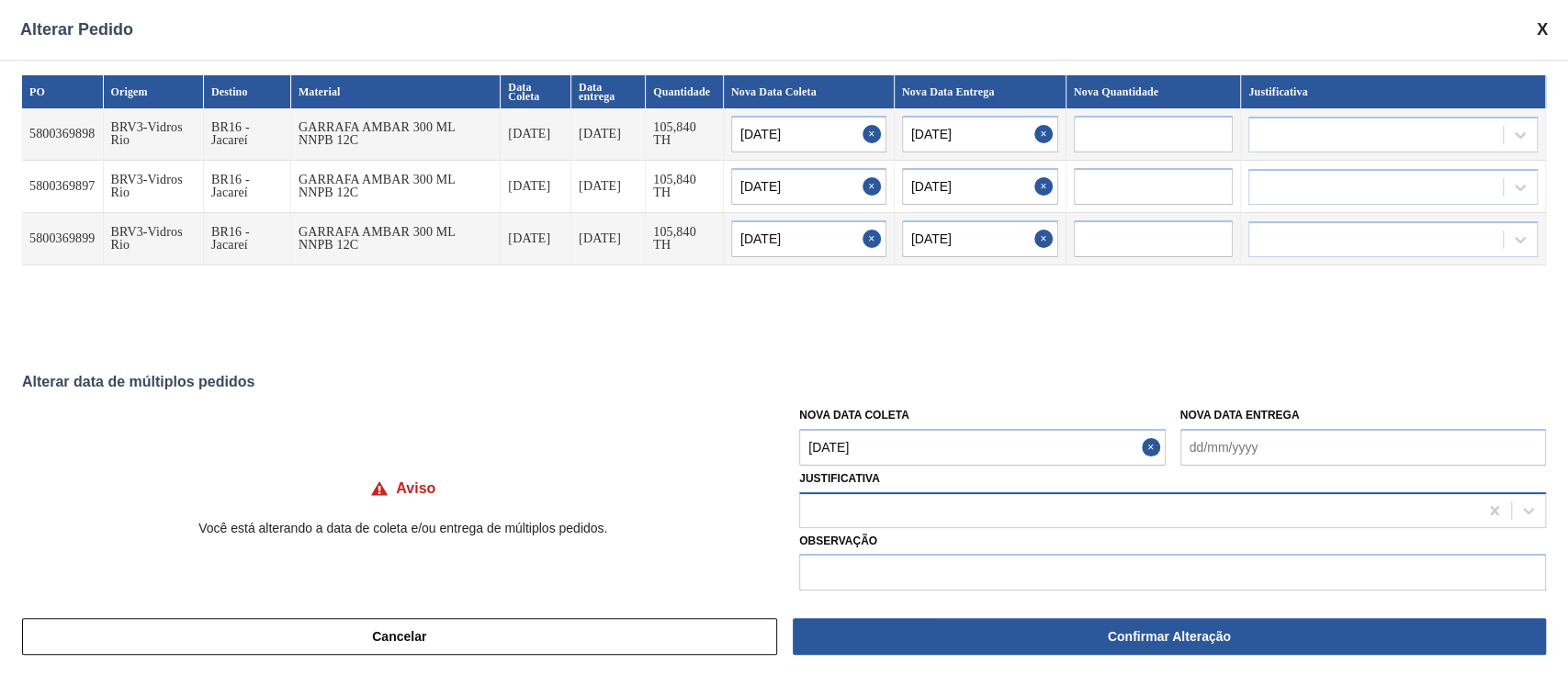
click at [904, 520] on div at bounding box center [1139, 510] width 677 height 27
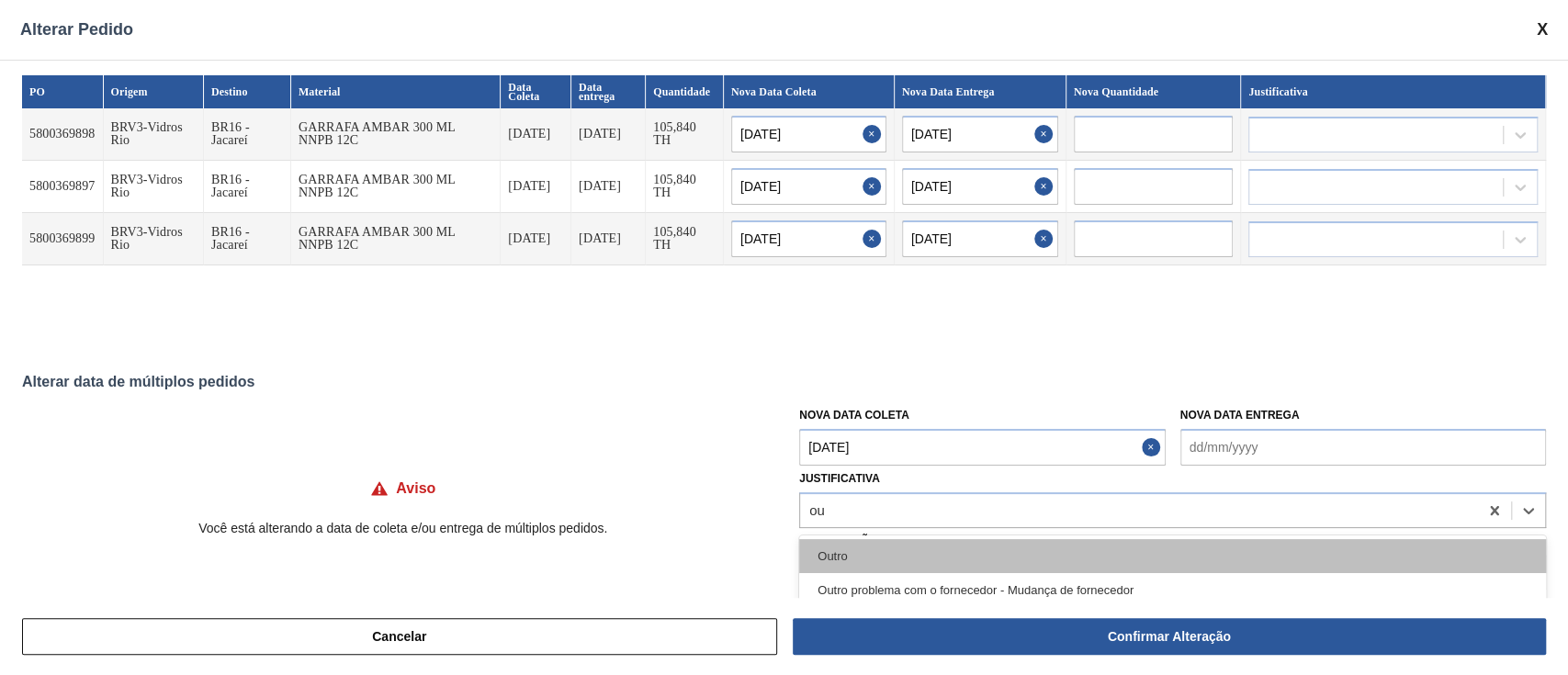
click at [876, 545] on div "Outro" at bounding box center [1172, 555] width 747 height 34
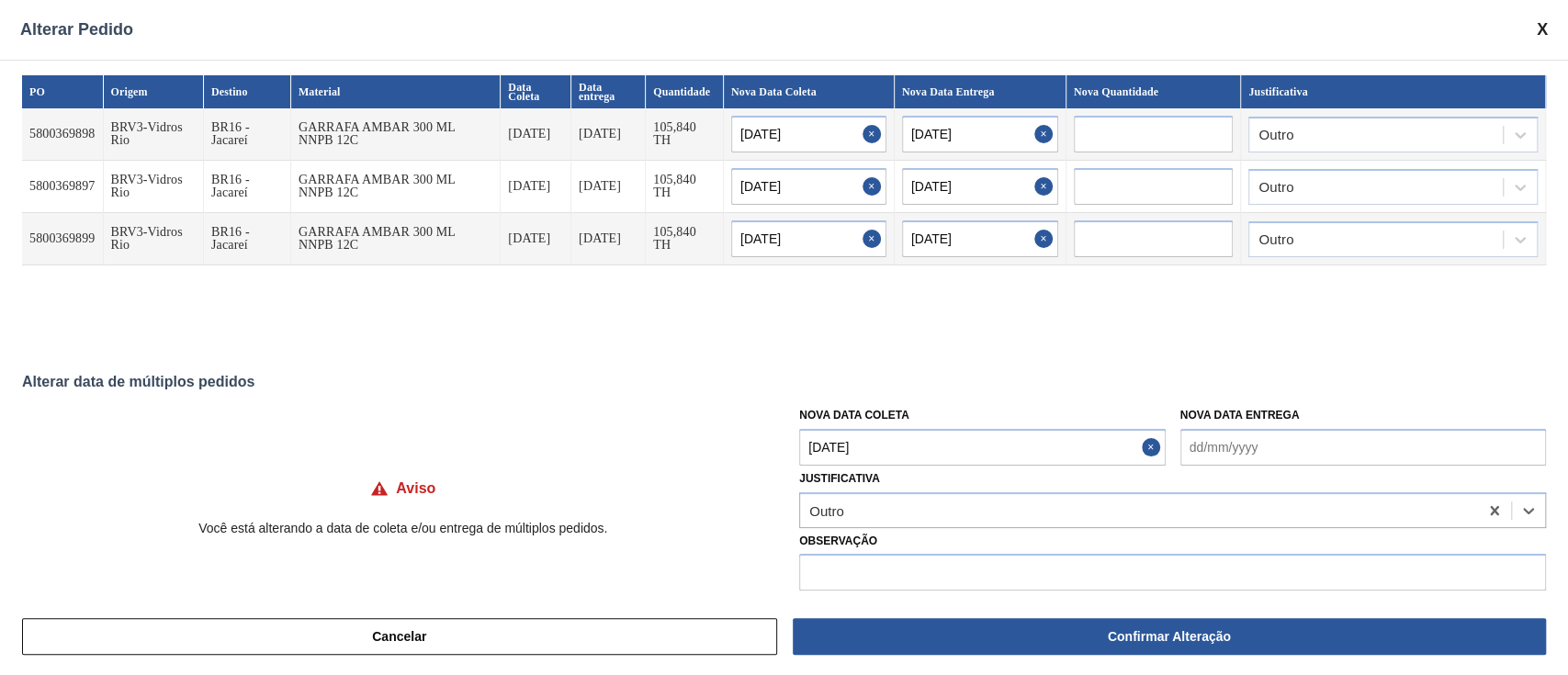
click at [916, 454] on Coleta "[DATE]" at bounding box center [981, 447] width 366 height 37
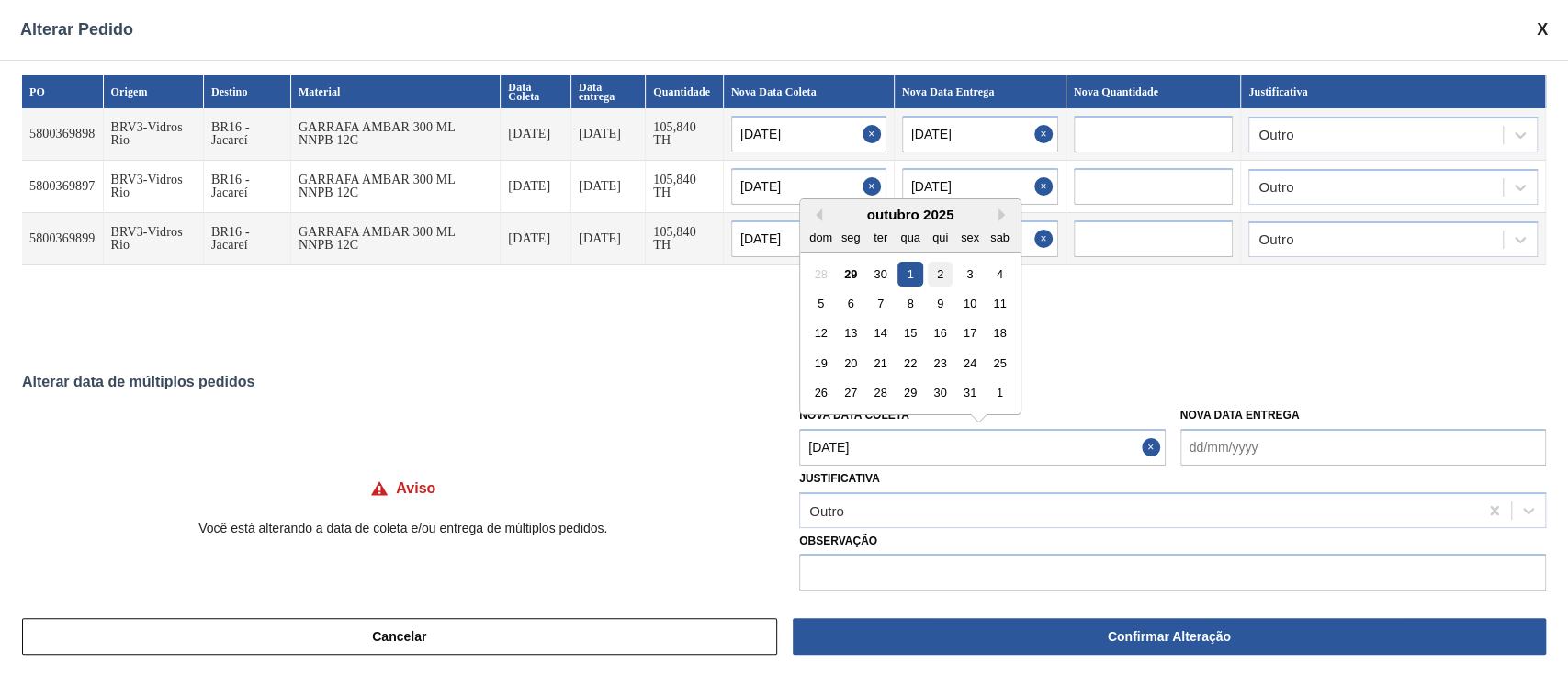
click at [943, 276] on div "2" at bounding box center [940, 273] width 25 height 25
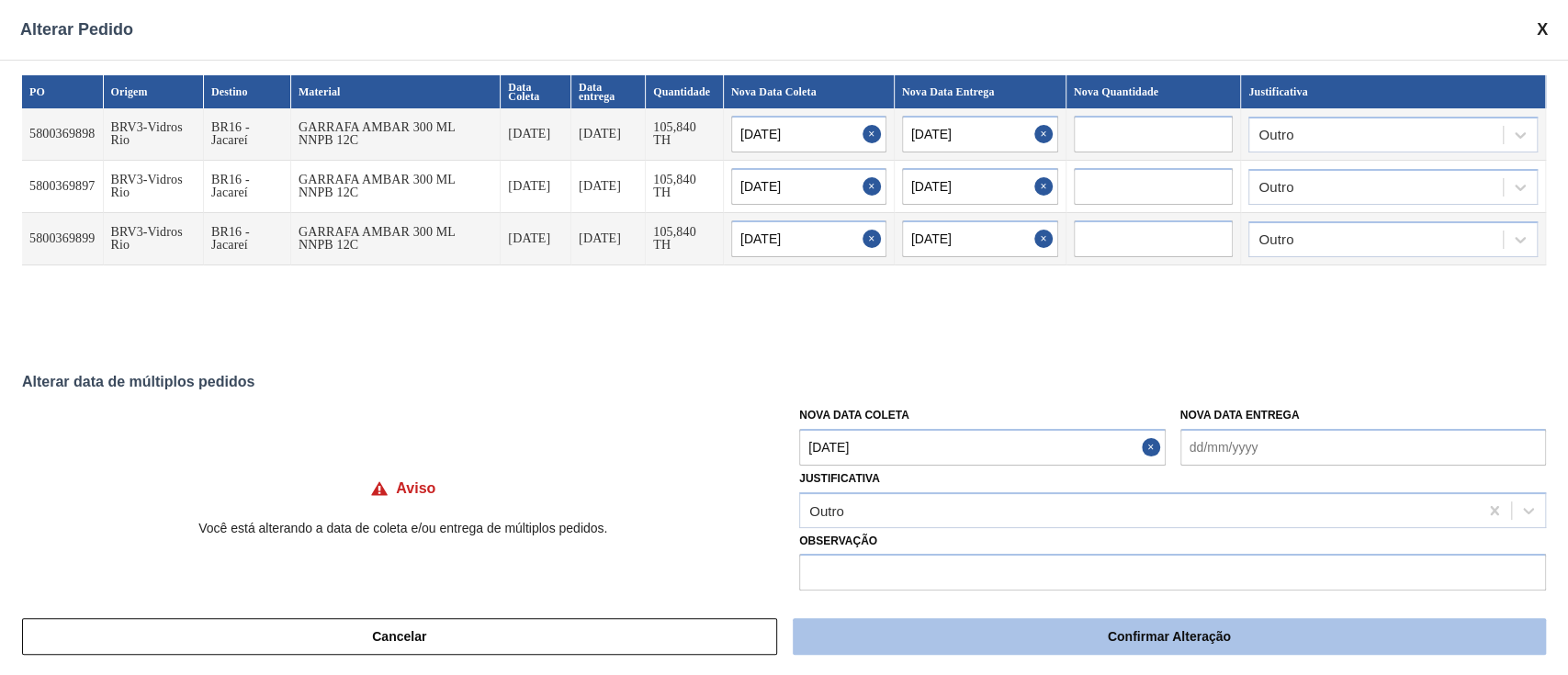
click at [972, 627] on button "Confirmar Alteração" at bounding box center [1169, 636] width 754 height 37
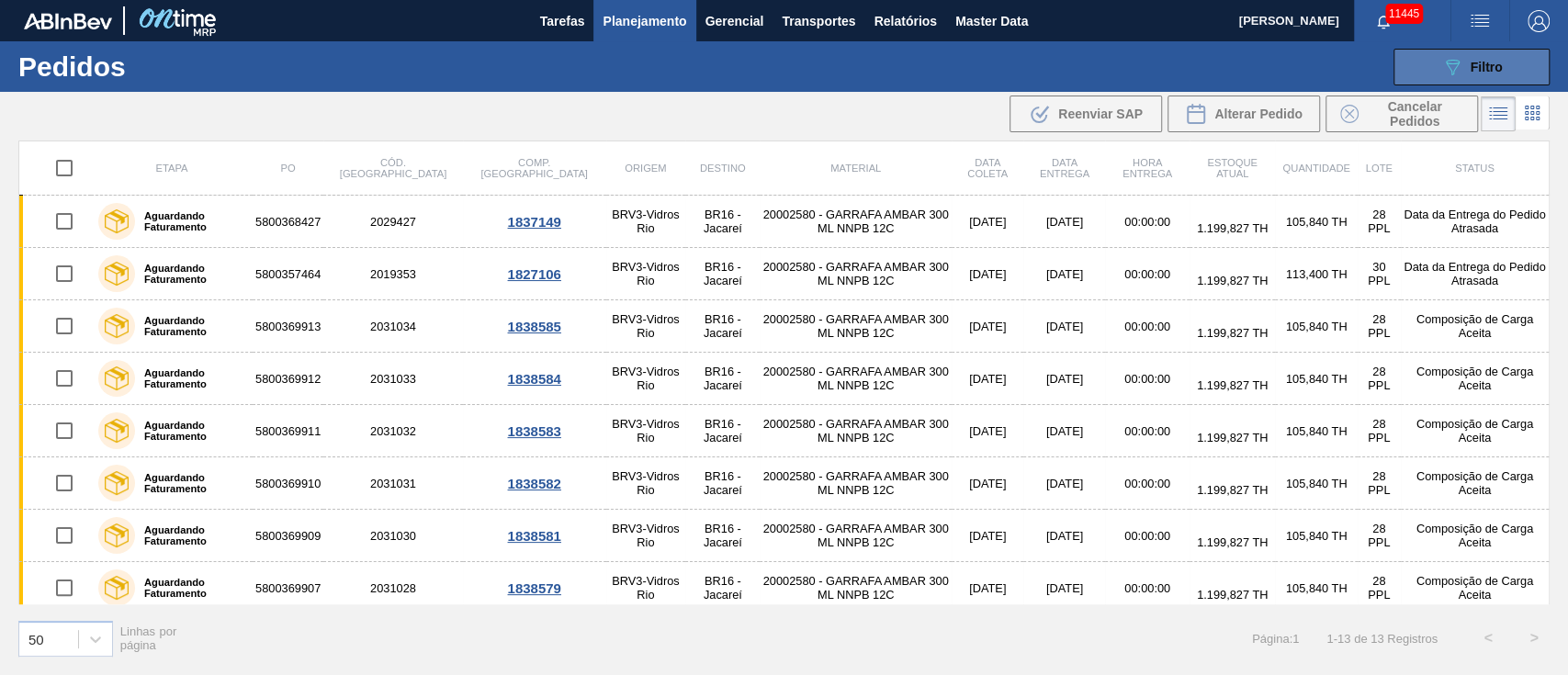
click at [1488, 77] on button "089F7B8B-B2A5-4AFE-B5C0-19BA573D28AC Filtro" at bounding box center [1472, 67] width 156 height 37
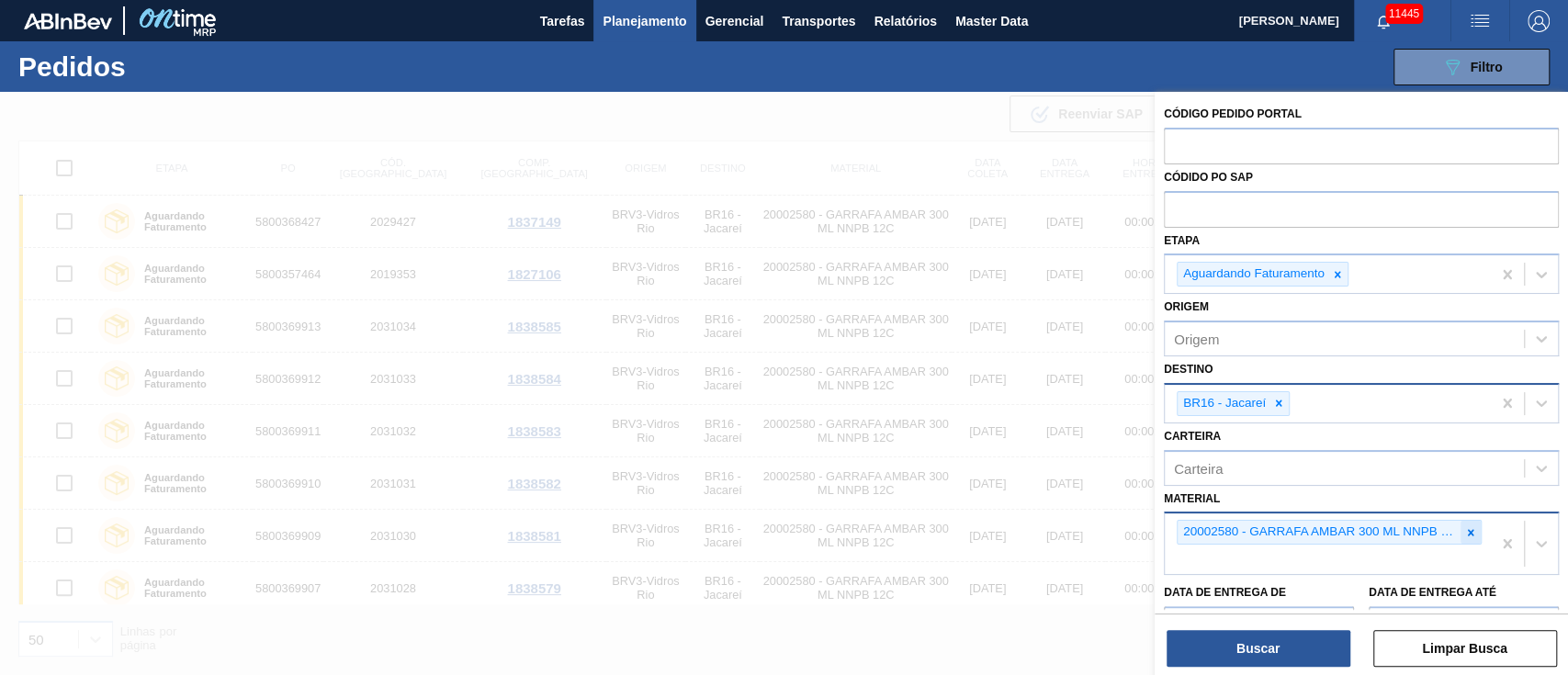
click at [1467, 526] on icon at bounding box center [1470, 531] width 13 height 13
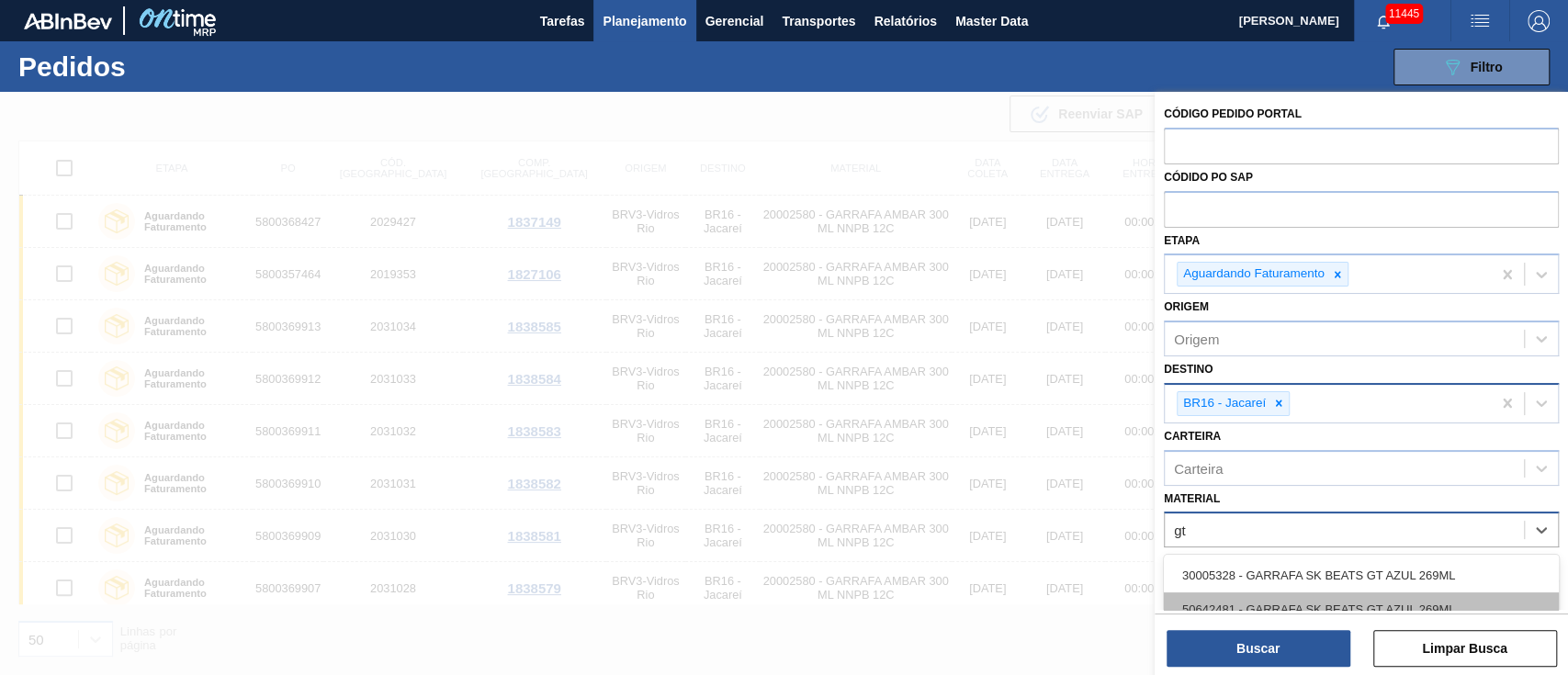
click at [1349, 605] on div "50642481 - GARRAFA SK BEATS GT AZUL 269ML" at bounding box center [1361, 608] width 395 height 34
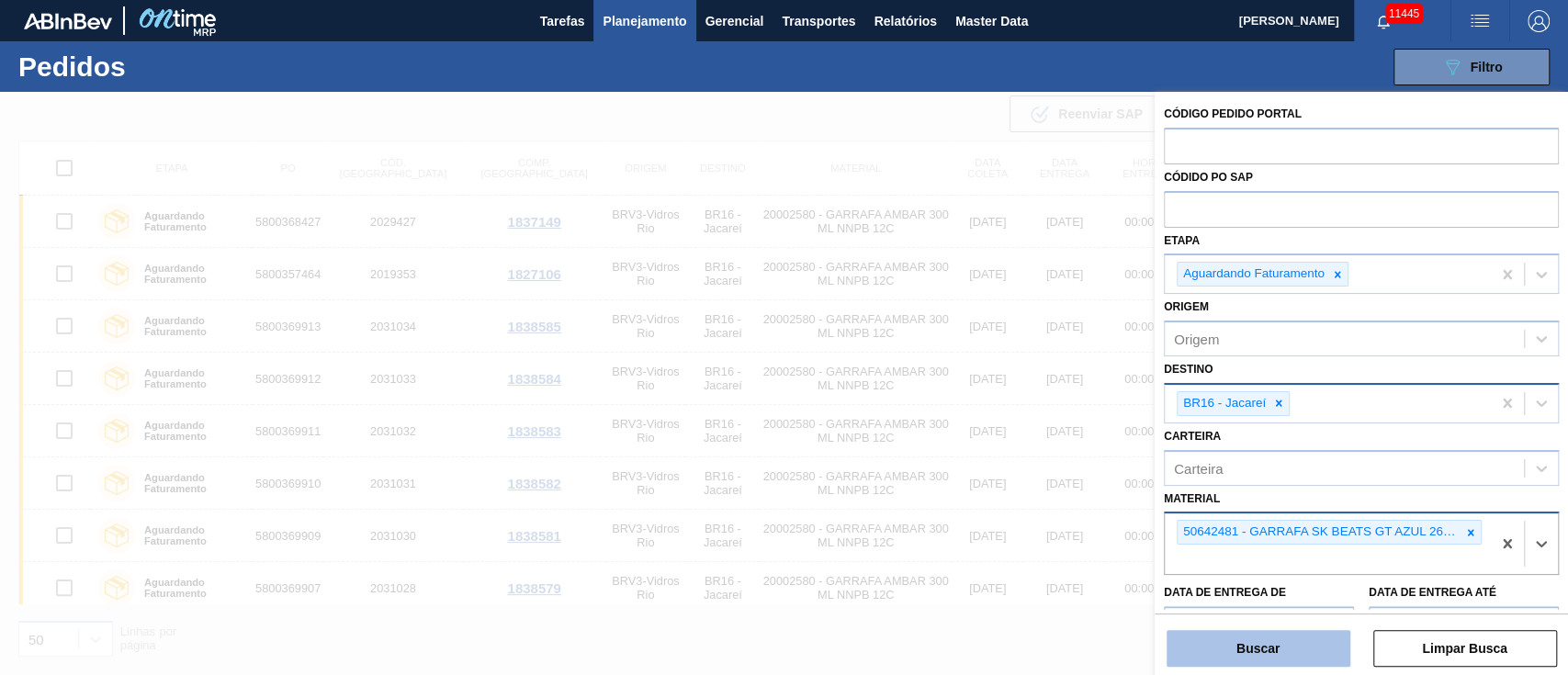
click at [1280, 646] on button "Buscar" at bounding box center [1258, 648] width 183 height 37
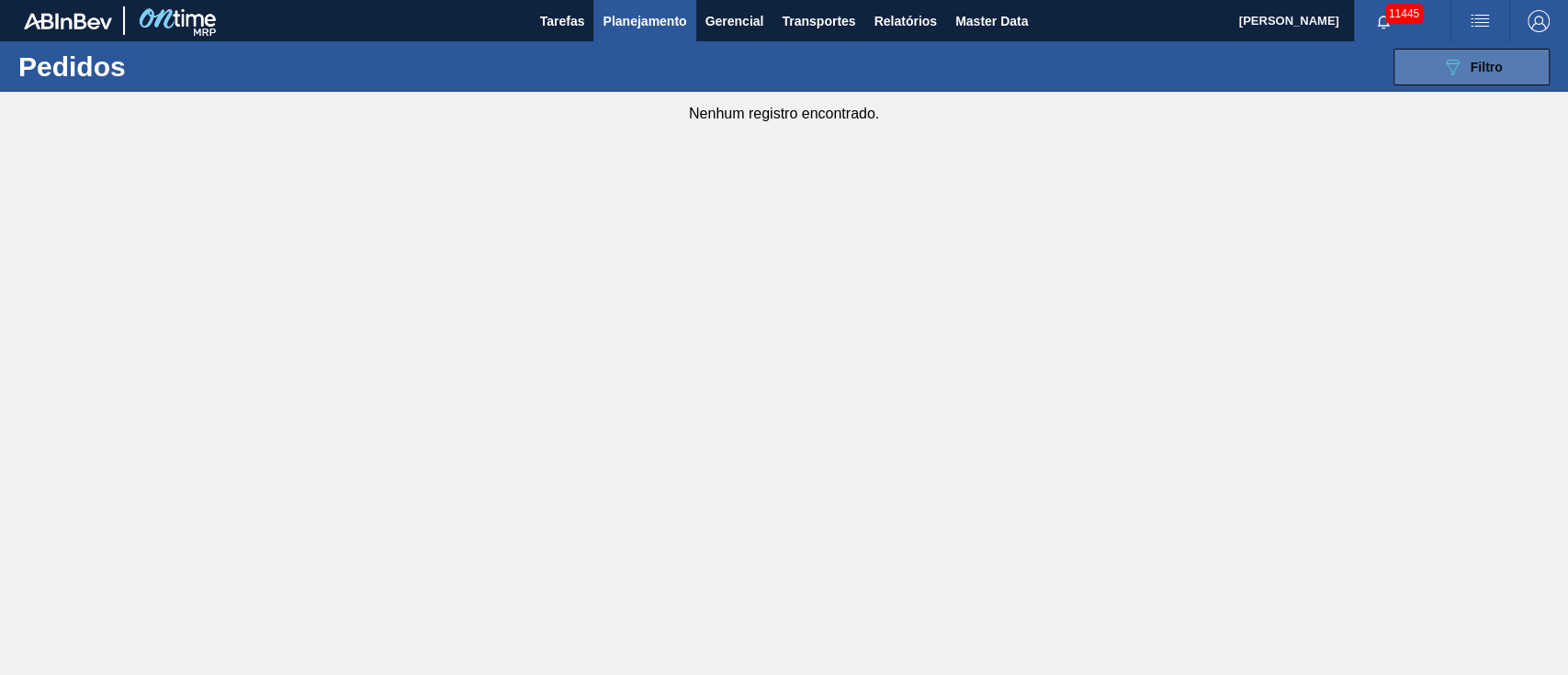
click at [1407, 71] on button "089F7B8B-B2A5-4AFE-B5C0-19BA573D28AC Filtro" at bounding box center [1472, 67] width 156 height 37
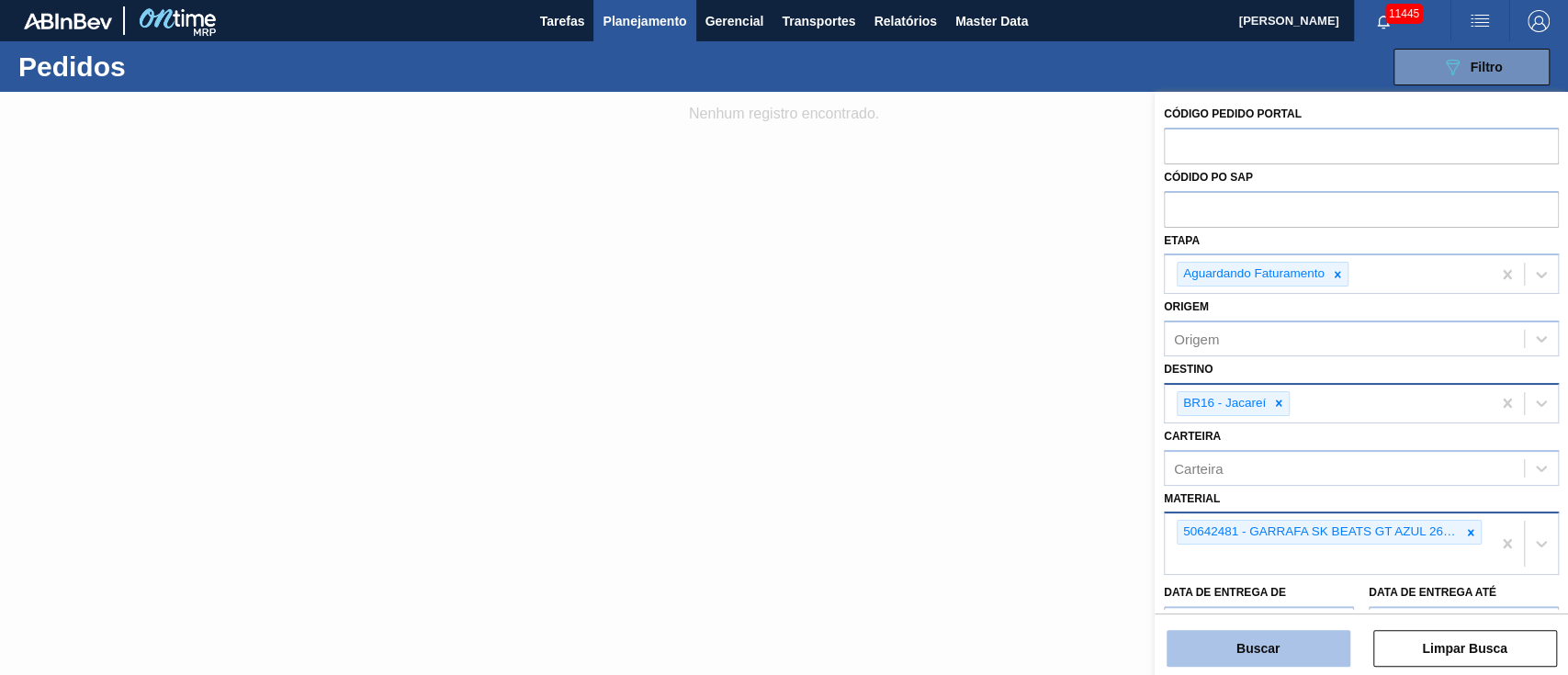
click at [1305, 654] on button "Buscar" at bounding box center [1258, 648] width 183 height 37
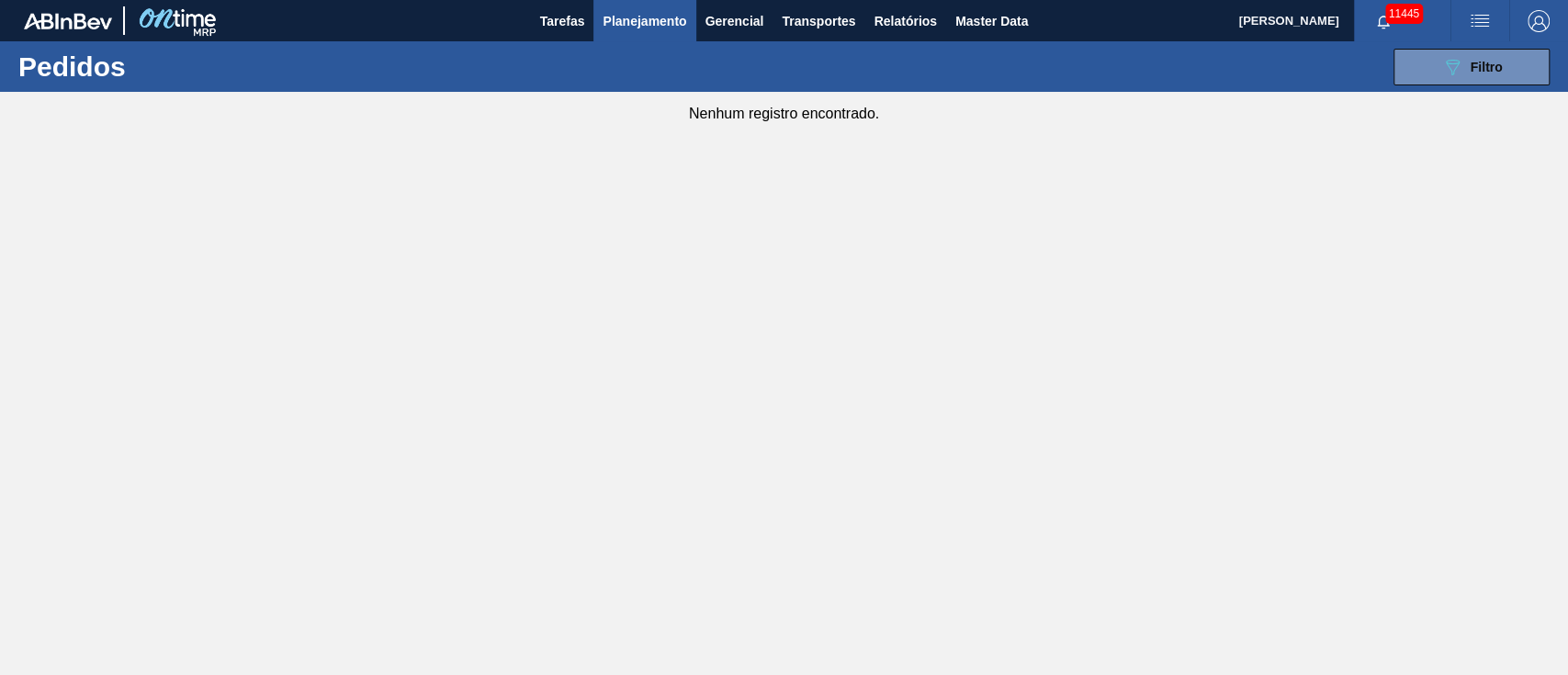
click at [647, 20] on span "Planejamento" at bounding box center [644, 20] width 84 height 22
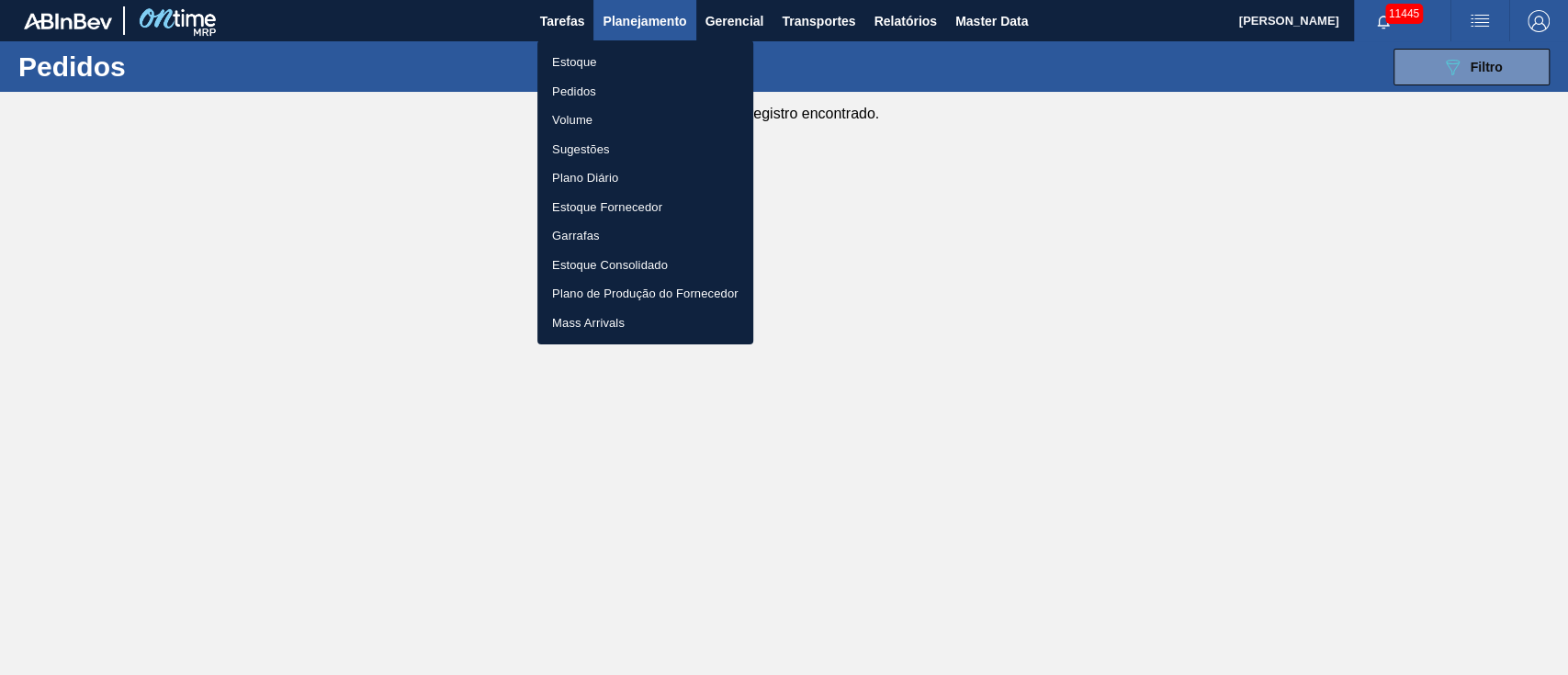
click at [579, 63] on li "Estoque" at bounding box center [646, 62] width 216 height 29
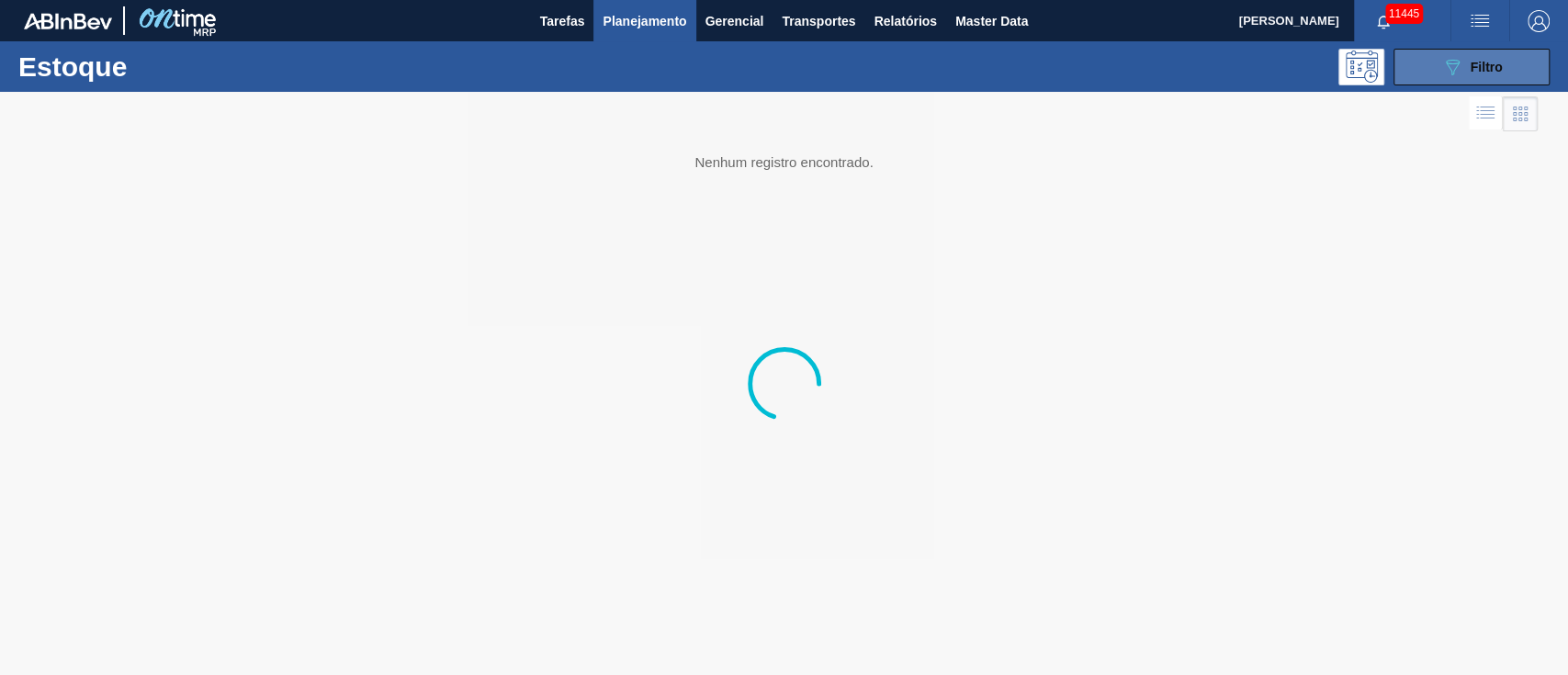
click at [1469, 63] on div "089F7B8B-B2A5-4AFE-B5C0-19BA573D28AC Filtro" at bounding box center [1472, 67] width 62 height 22
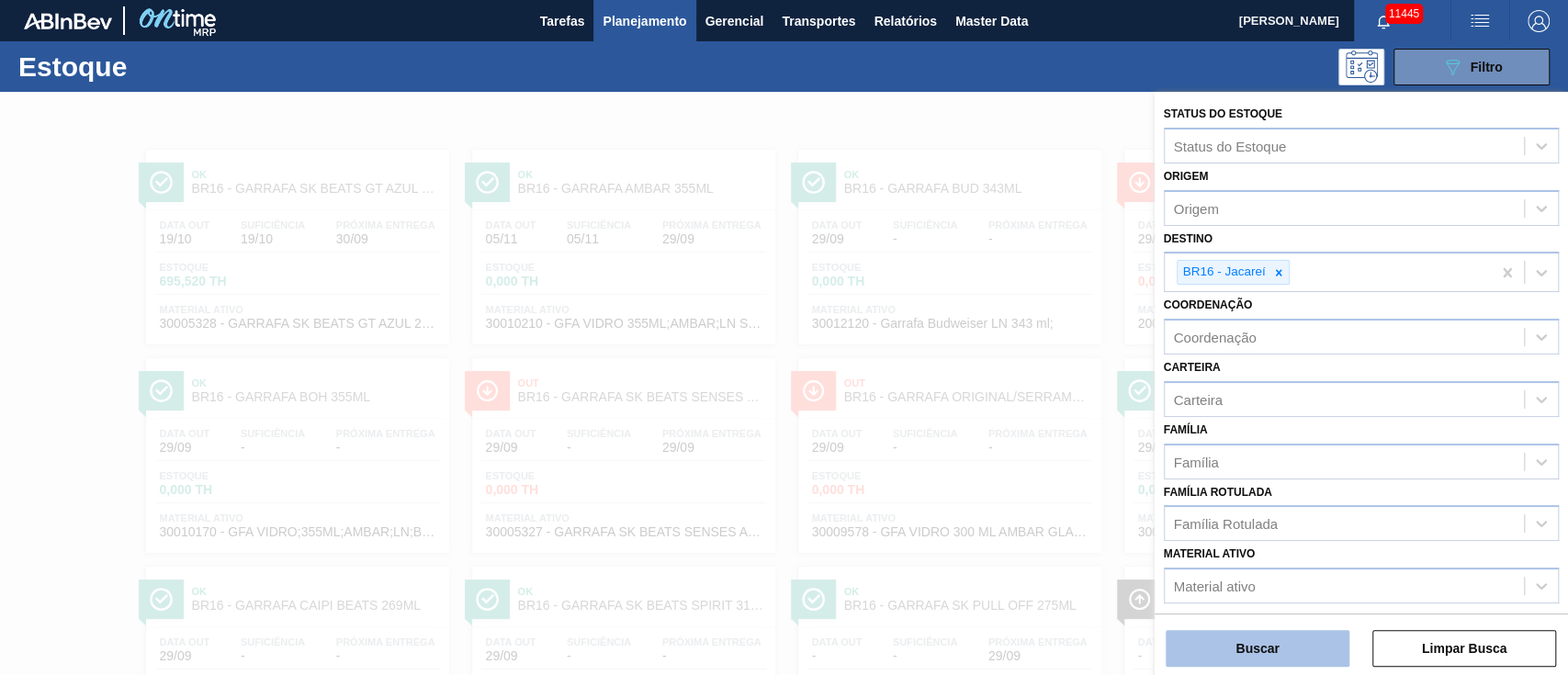
click at [1248, 649] on button "Buscar" at bounding box center [1258, 648] width 183 height 37
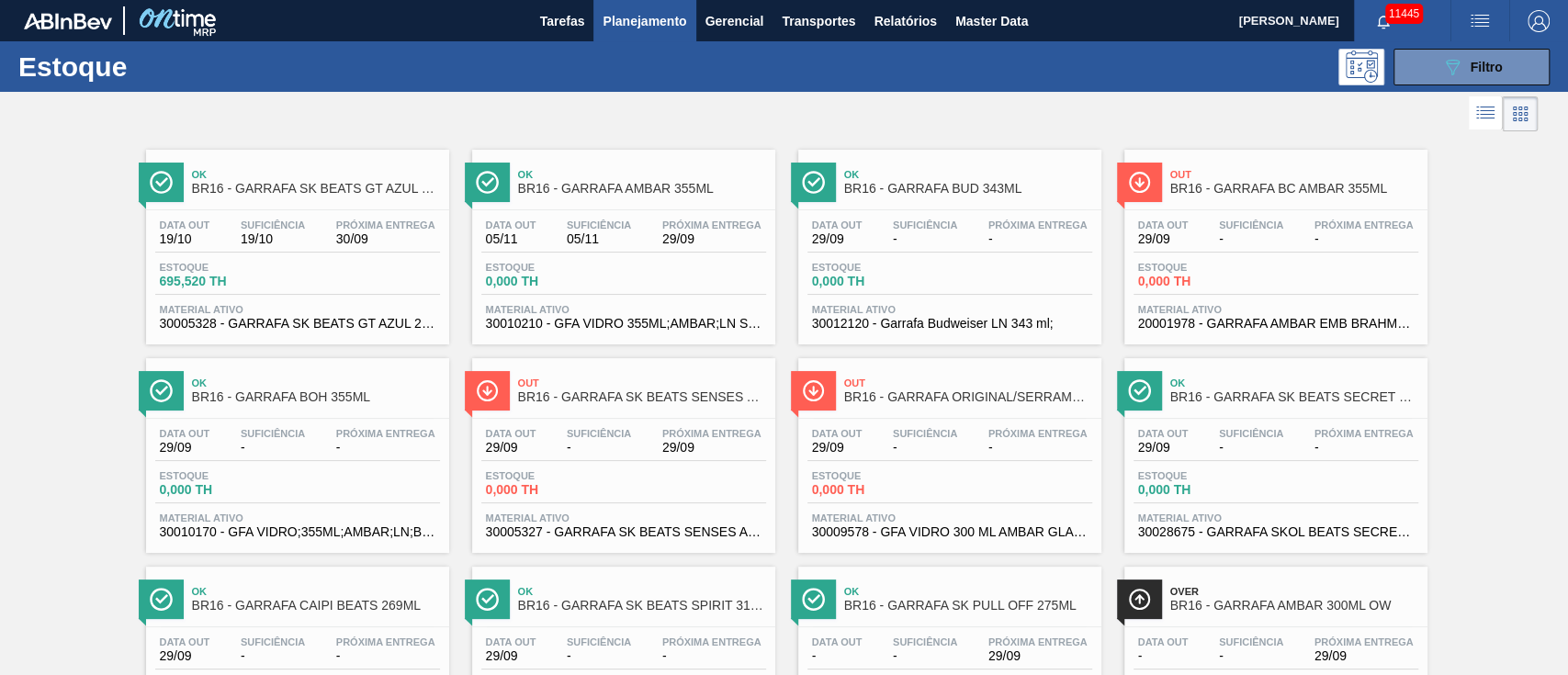
click at [338, 237] on span "30/09" at bounding box center [385, 239] width 99 height 14
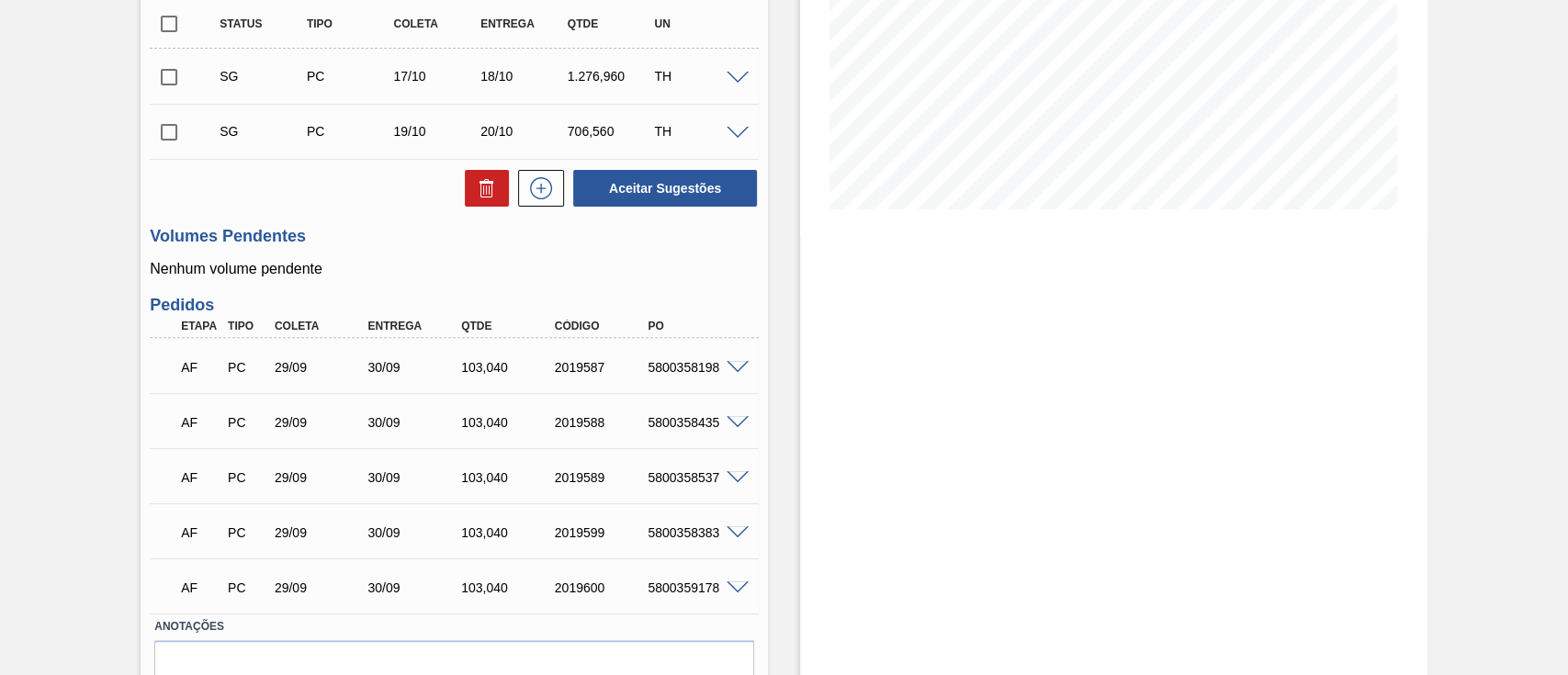
scroll to position [418, 0]
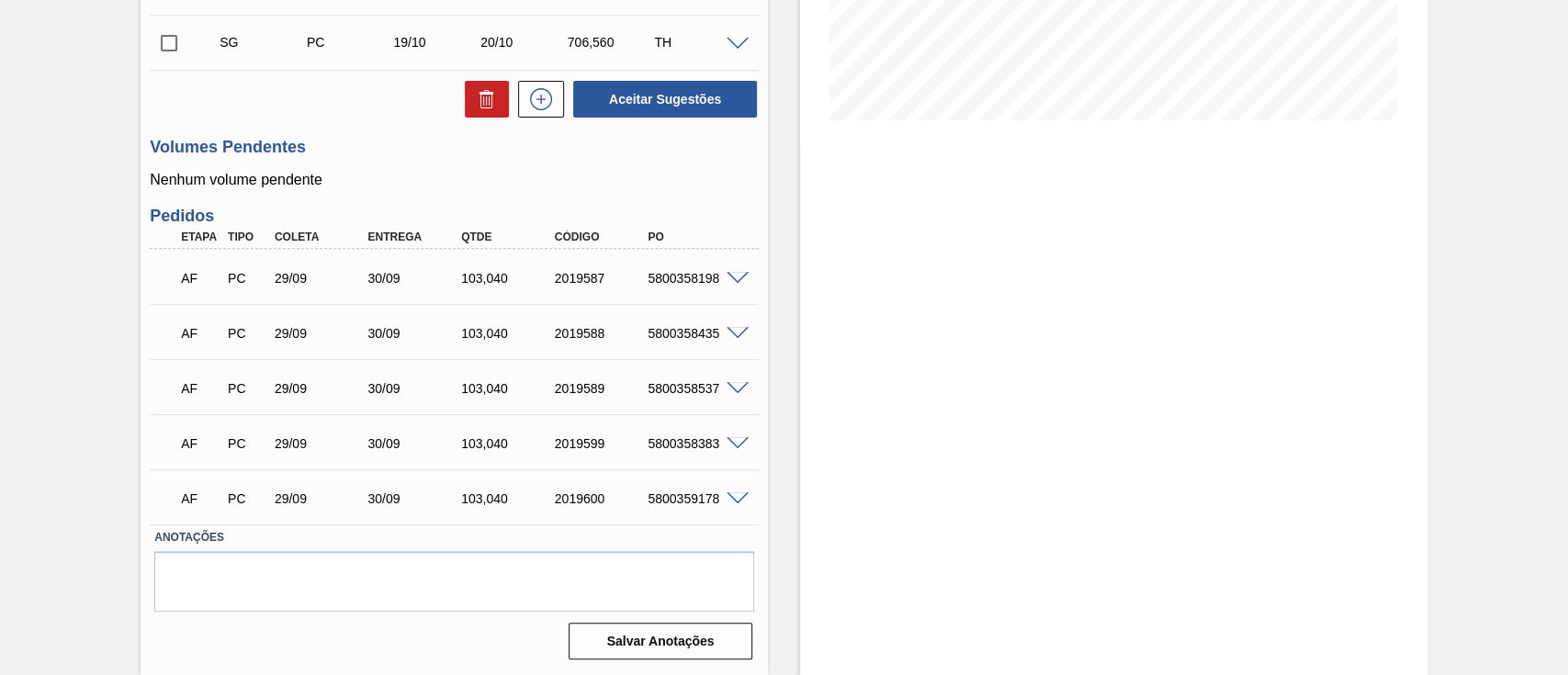
click at [734, 277] on span at bounding box center [737, 279] width 22 height 14
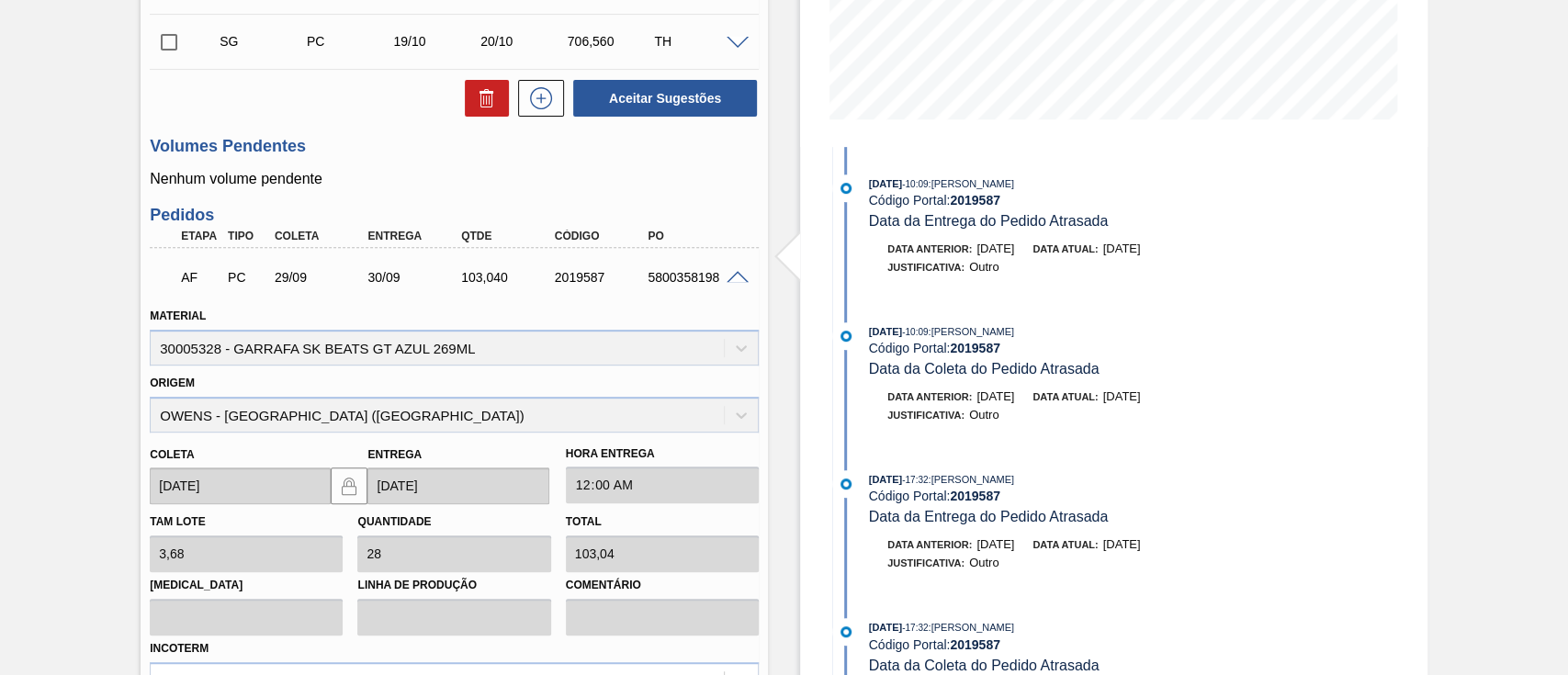
click at [780, 178] on div "Estoque De [DATE] Até [DATE] Filtro [DATE] 10:09 : [PERSON_NAME] Código Portal:…" at bounding box center [1097, 396] width 659 height 1445
click at [719, 180] on p "Nenhum volume pendente" at bounding box center [454, 178] width 609 height 16
click at [730, 272] on span at bounding box center [737, 278] width 22 height 14
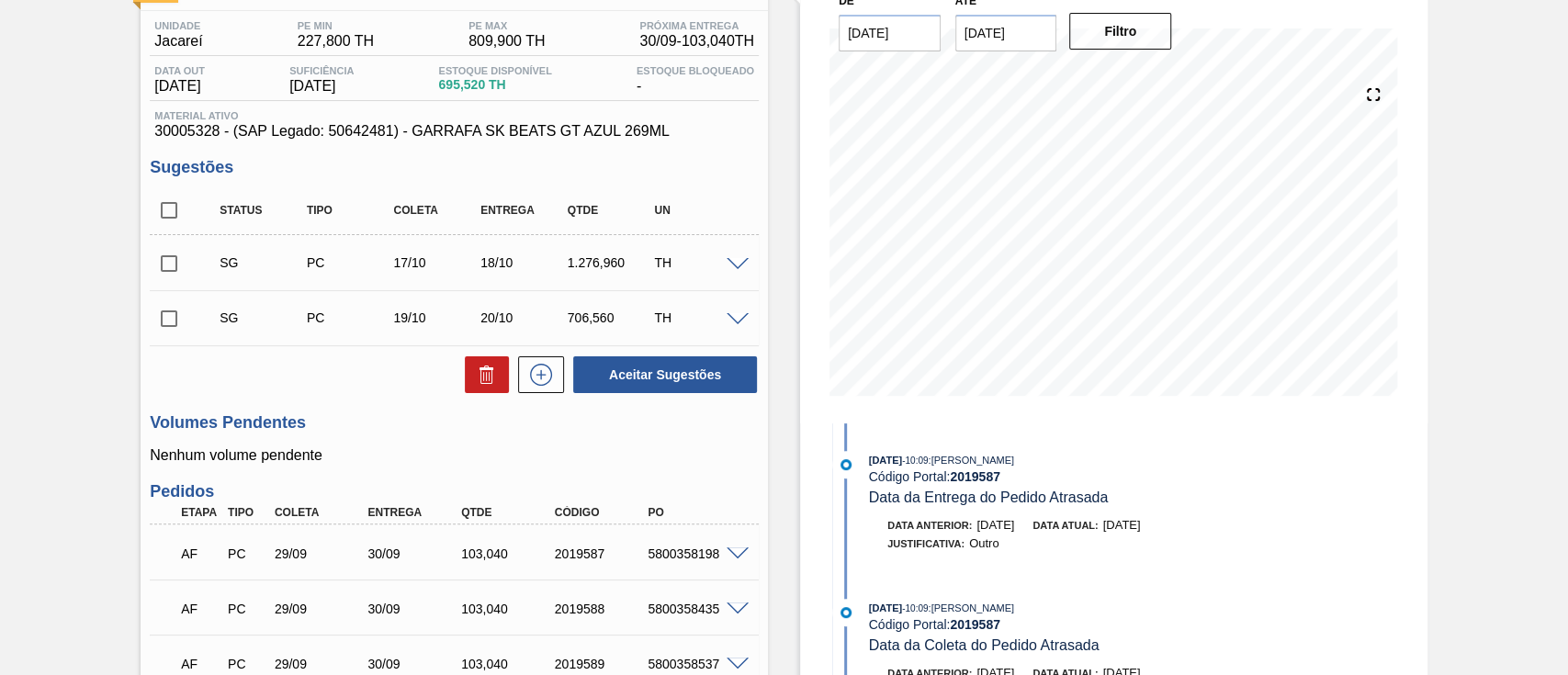
scroll to position [0, 0]
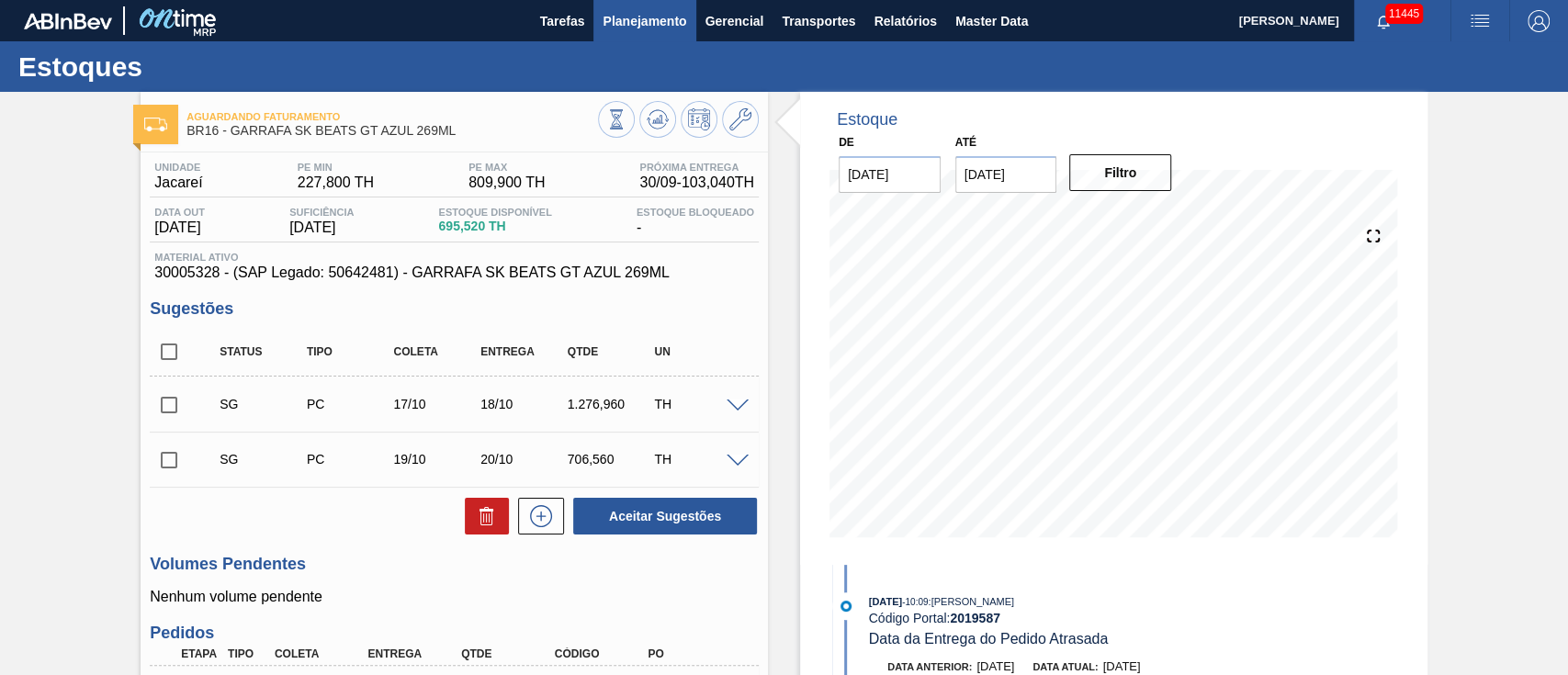
click at [676, 17] on span "Planejamento" at bounding box center [644, 20] width 84 height 22
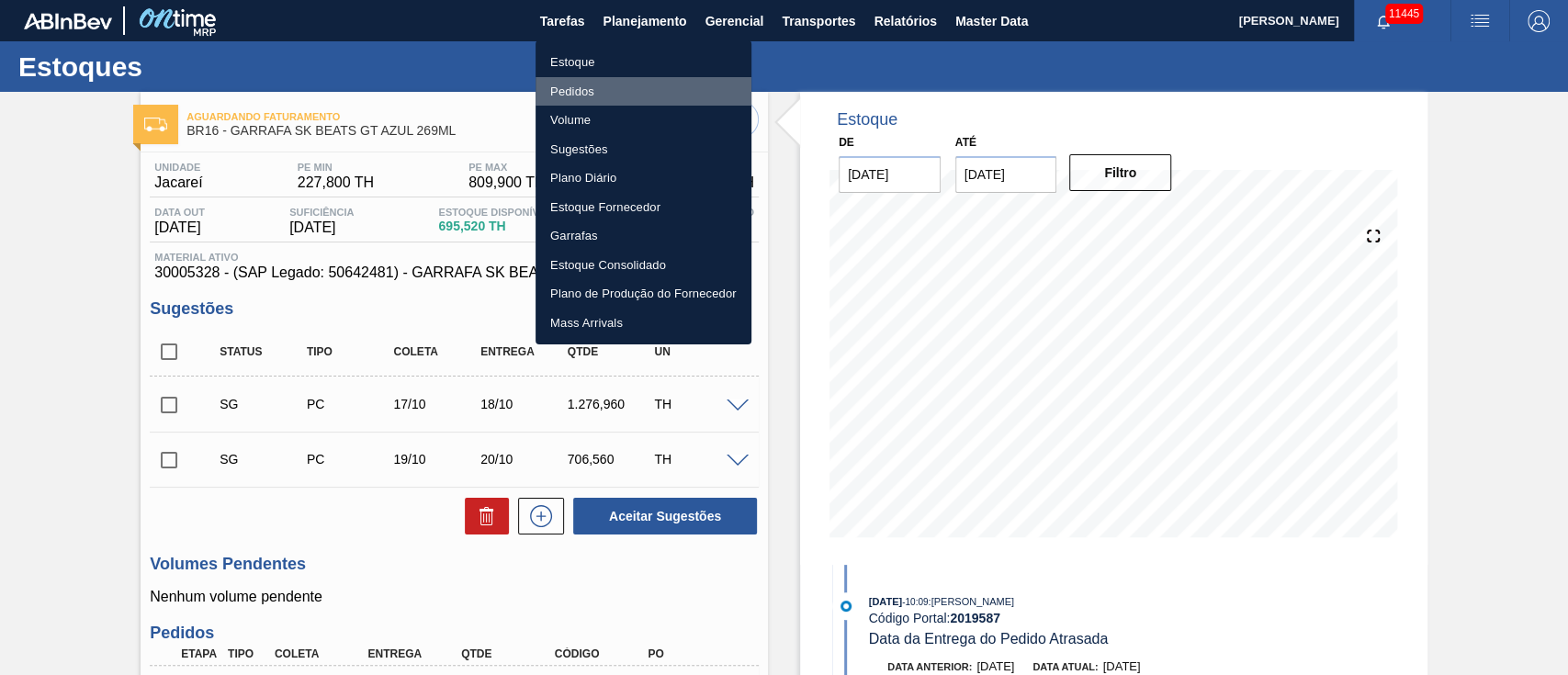
click at [584, 98] on li "Pedidos" at bounding box center [644, 92] width 216 height 29
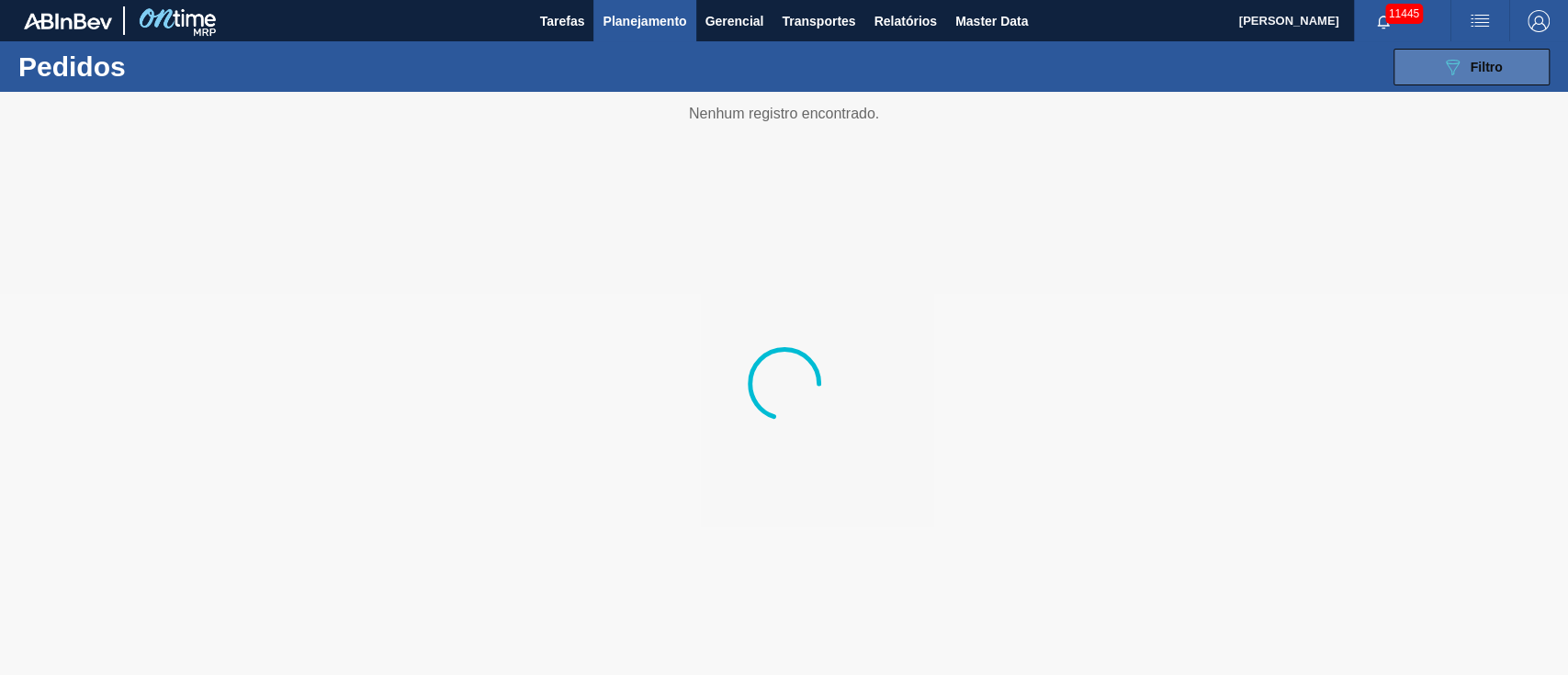
click at [1521, 56] on button "089F7B8B-B2A5-4AFE-B5C0-19BA573D28AC Filtro" at bounding box center [1472, 67] width 156 height 37
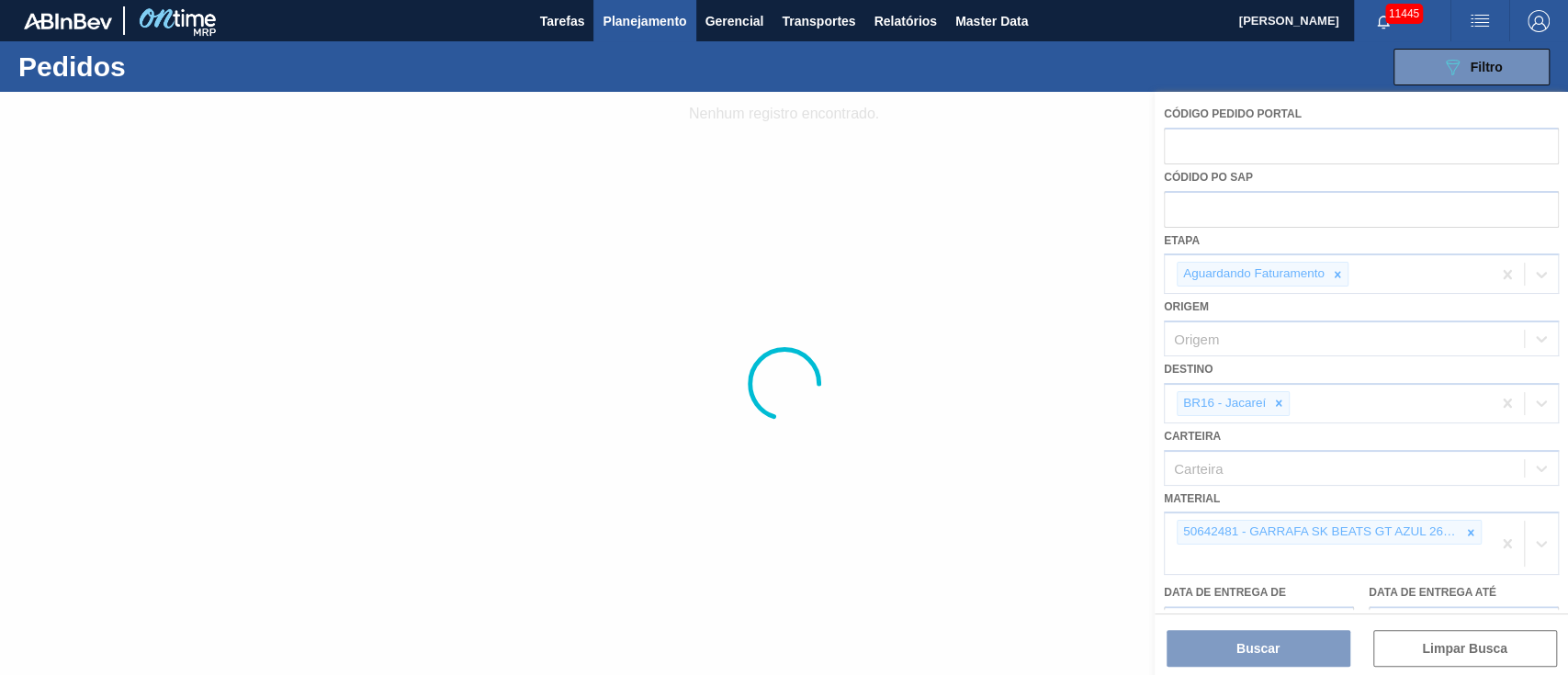
click at [1465, 529] on div at bounding box center [784, 383] width 1568 height 582
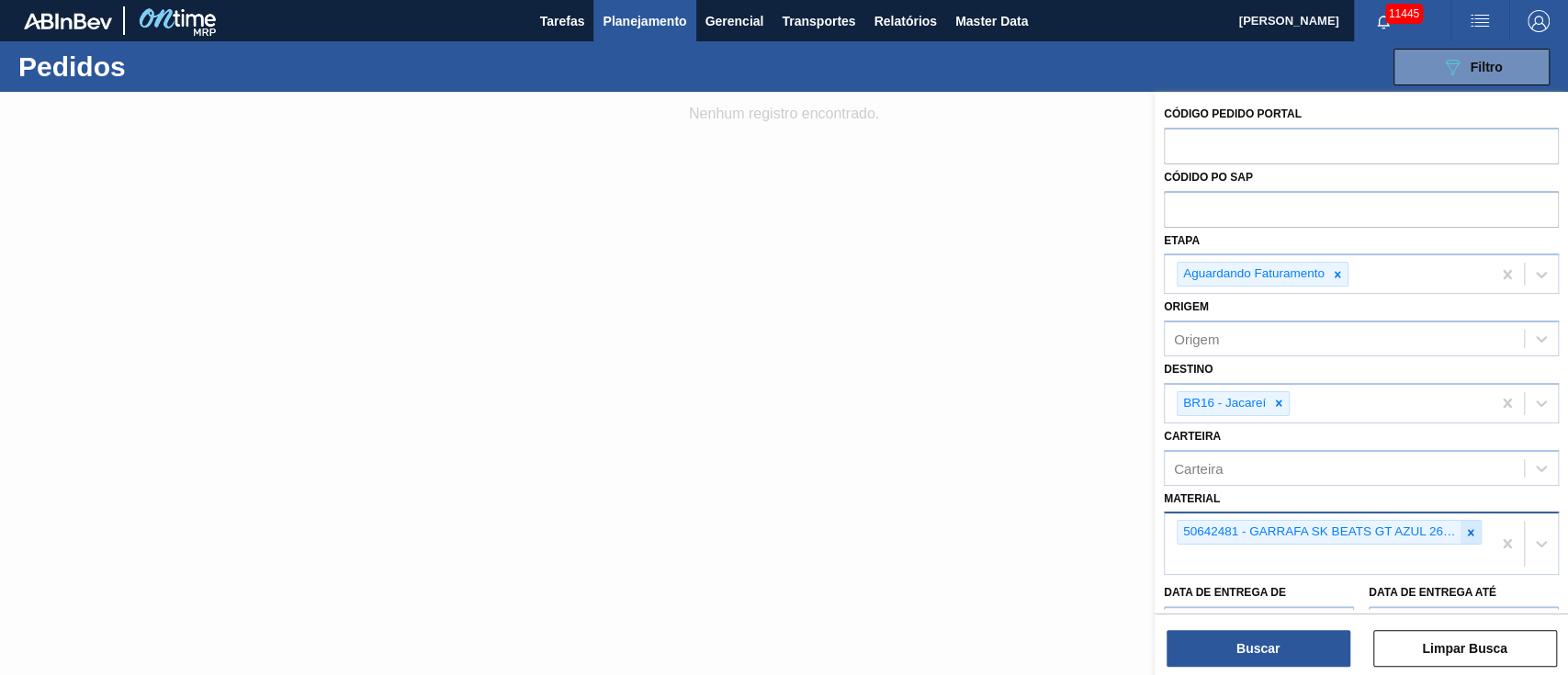
click at [1475, 532] on div at bounding box center [1470, 532] width 20 height 23
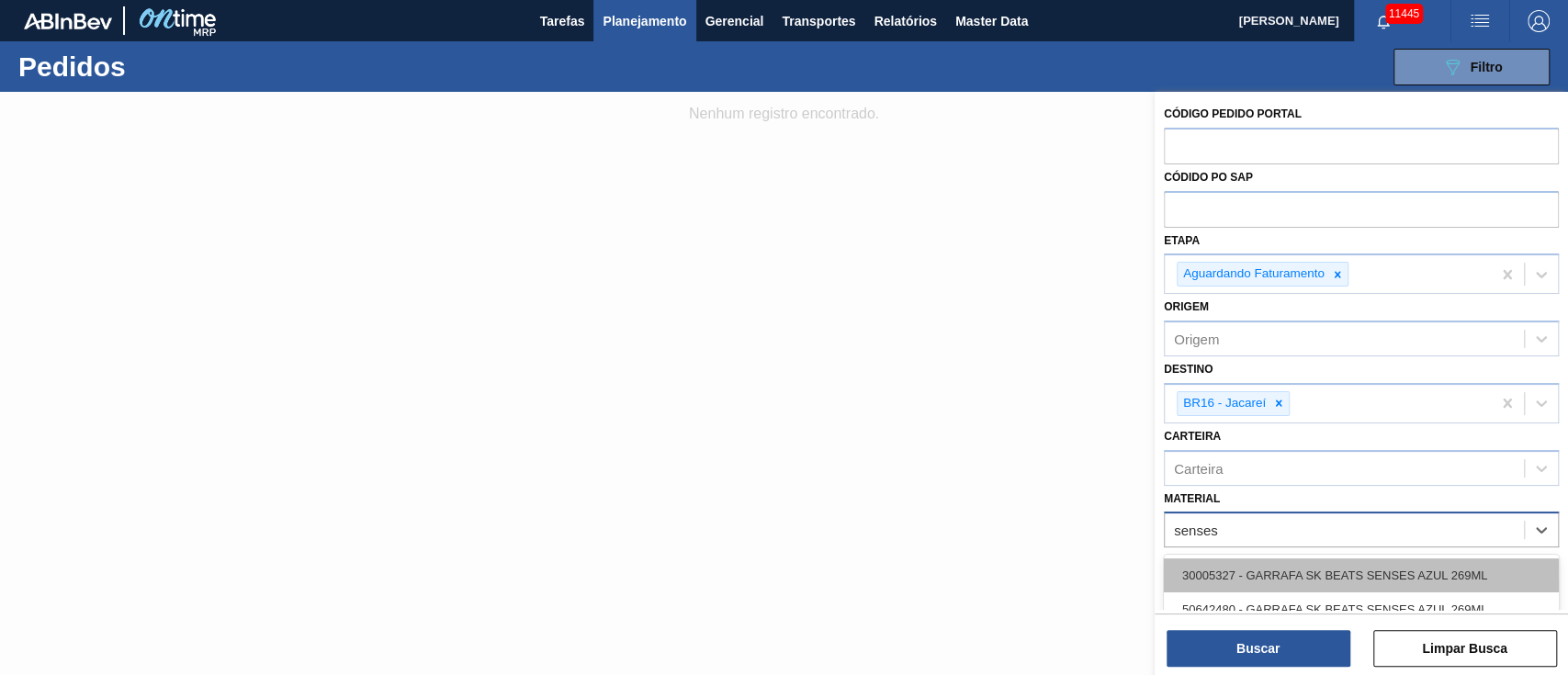
click at [1404, 578] on div "30005327 - GARRAFA SK BEATS SENSES AZUL 269ML" at bounding box center [1361, 575] width 395 height 34
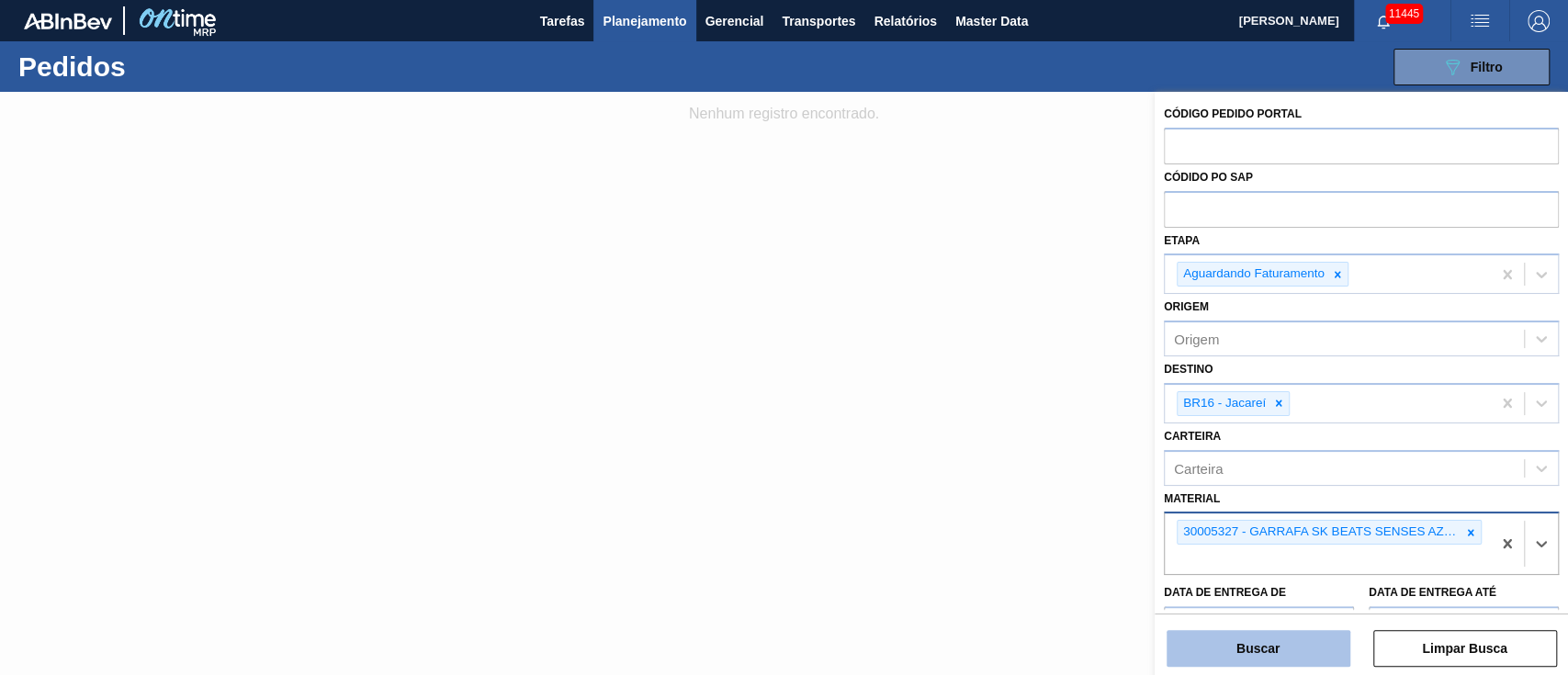
click at [1275, 633] on button "Buscar" at bounding box center [1258, 648] width 183 height 37
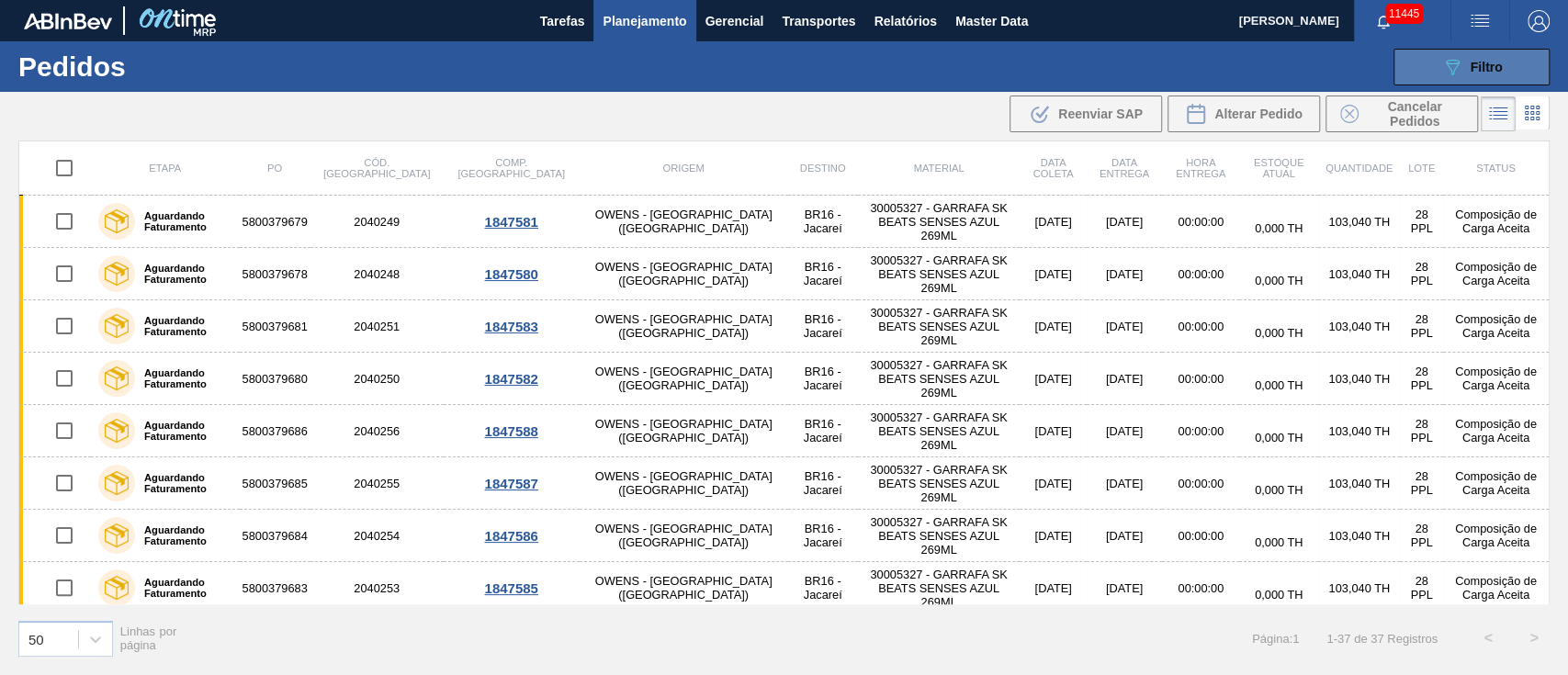
click at [1515, 63] on button "089F7B8B-B2A5-4AFE-B5C0-19BA573D28AC Filtro" at bounding box center [1472, 67] width 156 height 37
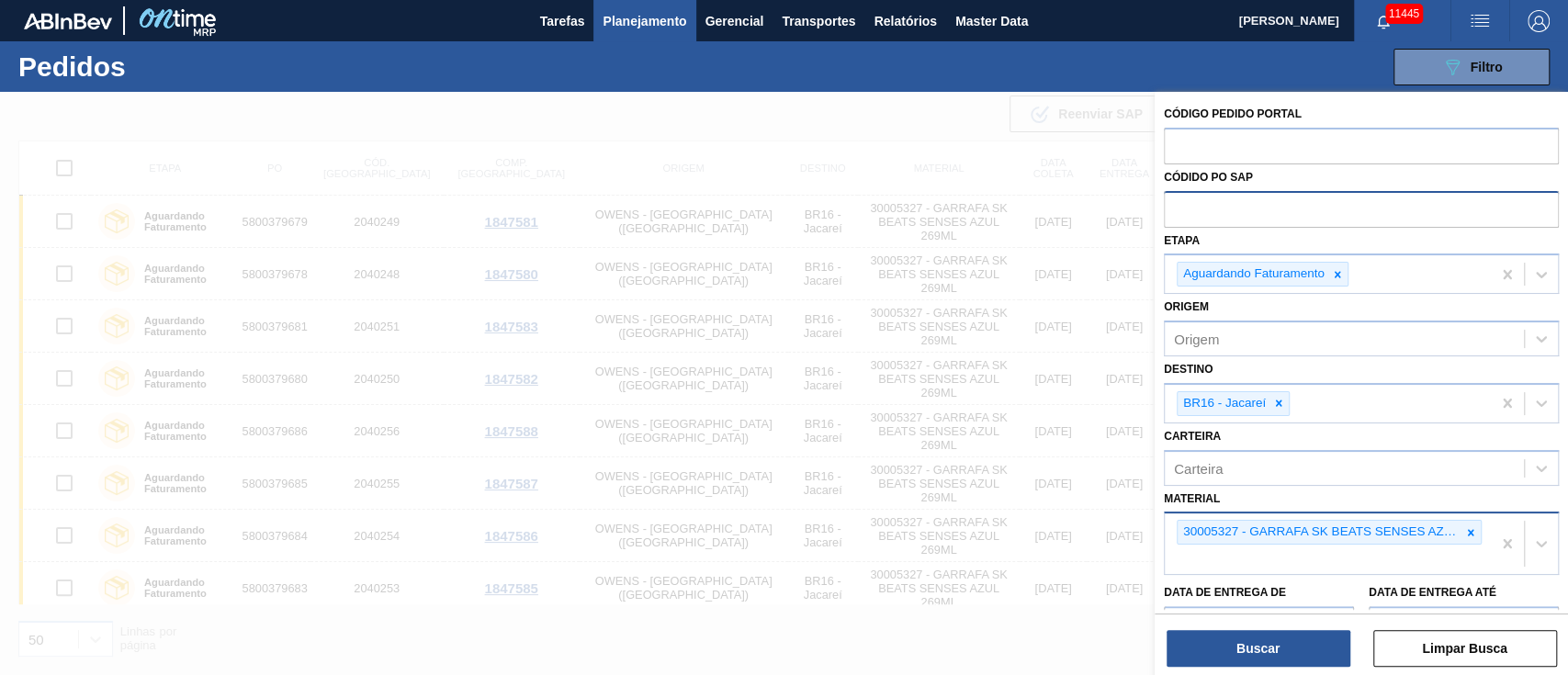
click at [1285, 208] on input "text" at bounding box center [1361, 208] width 395 height 35
click at [1246, 147] on input "text" at bounding box center [1361, 145] width 395 height 35
paste input "text"
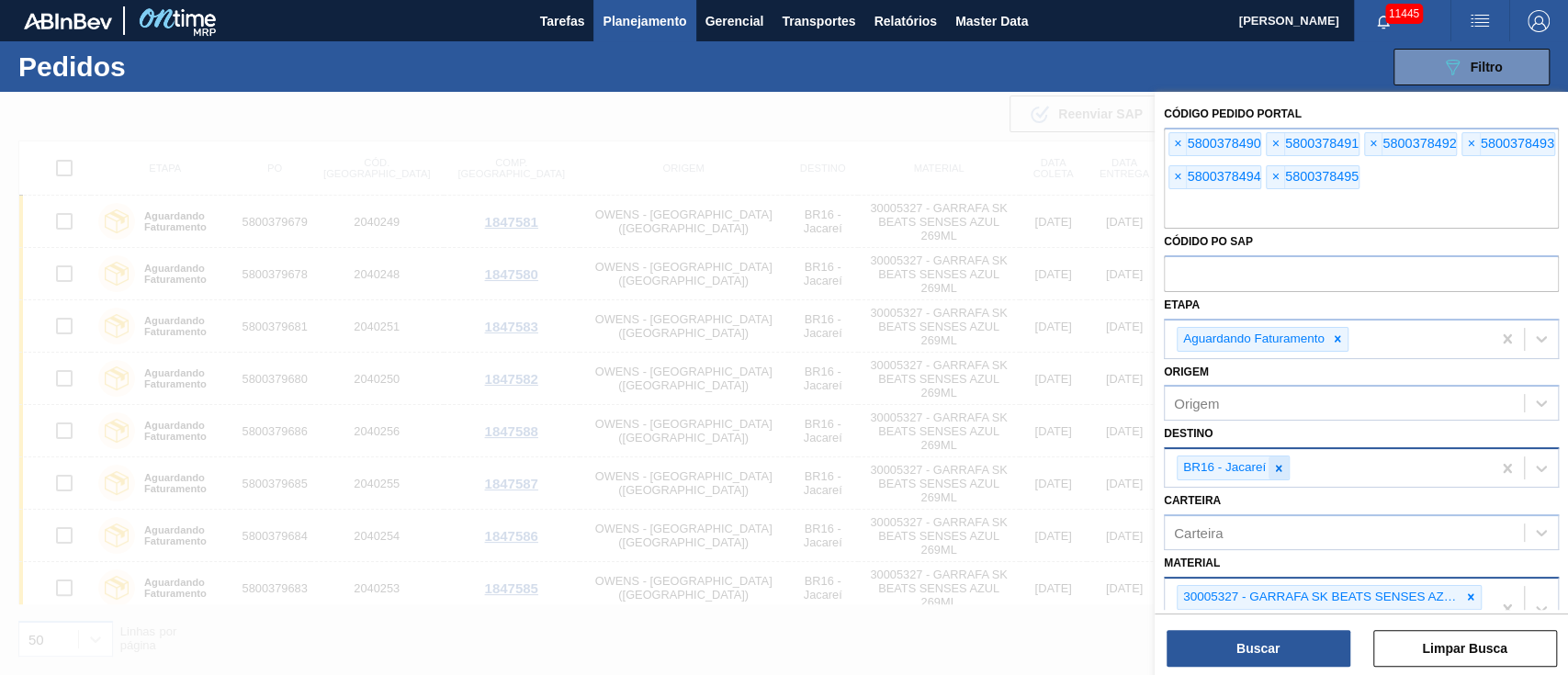
click at [1282, 466] on div at bounding box center [1278, 468] width 20 height 23
click at [1460, 589] on div at bounding box center [1470, 593] width 20 height 23
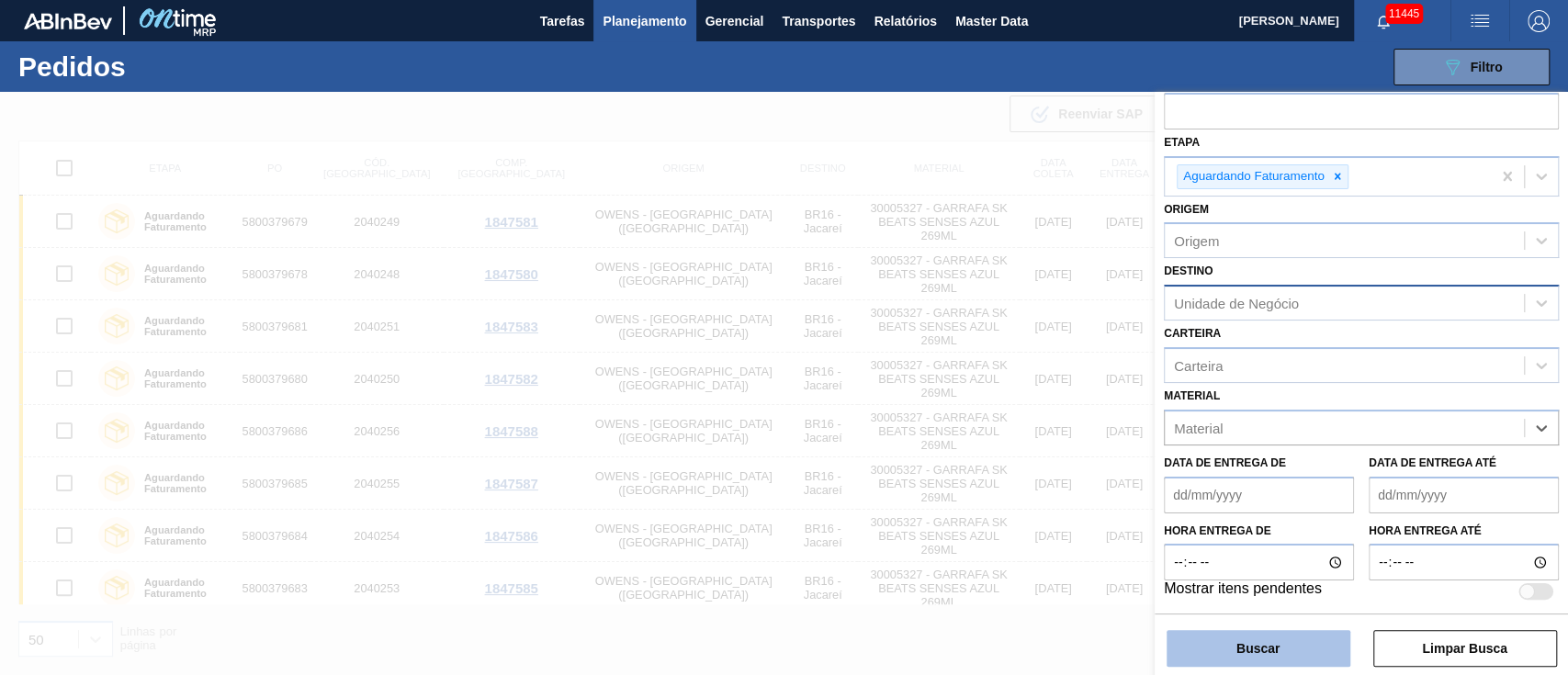
click at [1259, 649] on button "Buscar" at bounding box center [1258, 648] width 183 height 37
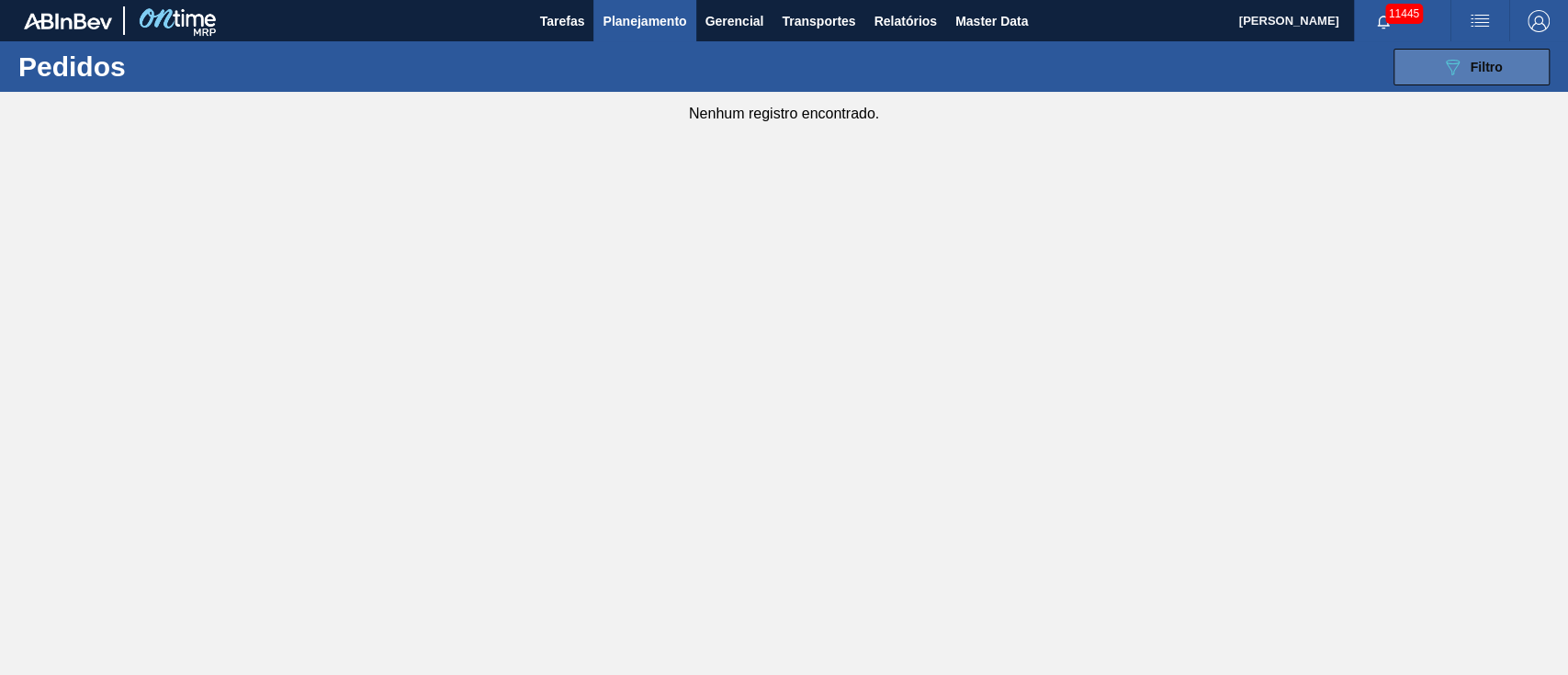
click at [1451, 70] on icon "089F7B8B-B2A5-4AFE-B5C0-19BA573D28AC" at bounding box center [1451, 67] width 22 height 22
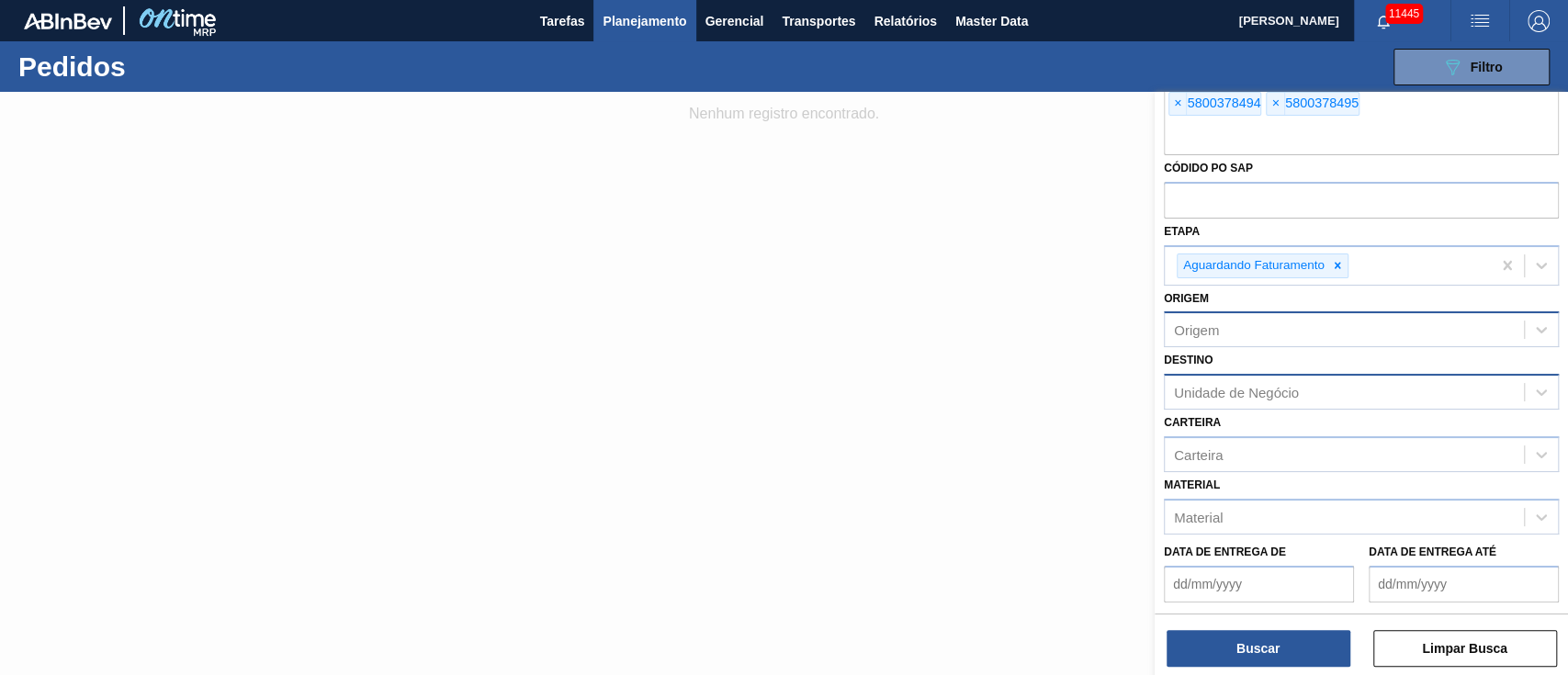
scroll to position [0, 0]
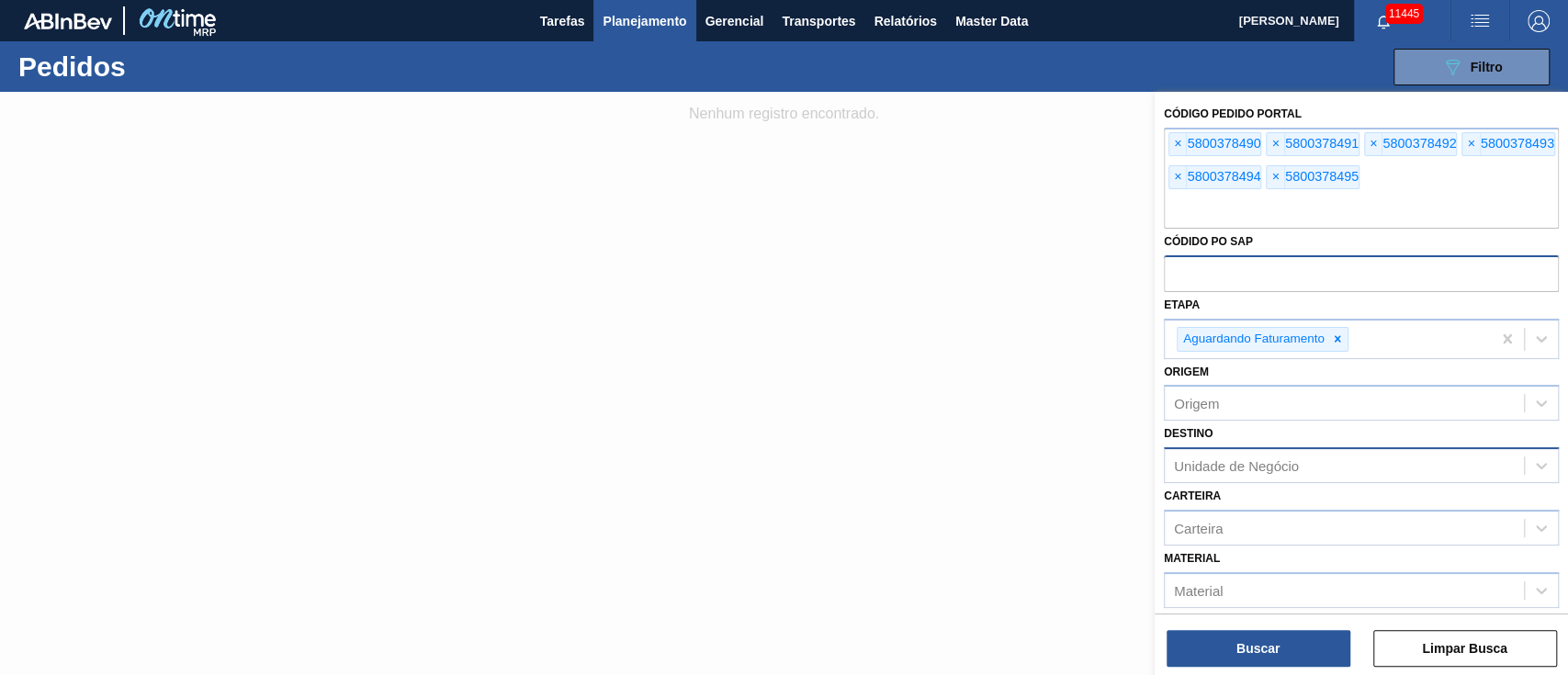
click at [1209, 280] on input "text" at bounding box center [1361, 273] width 395 height 35
paste input "text"
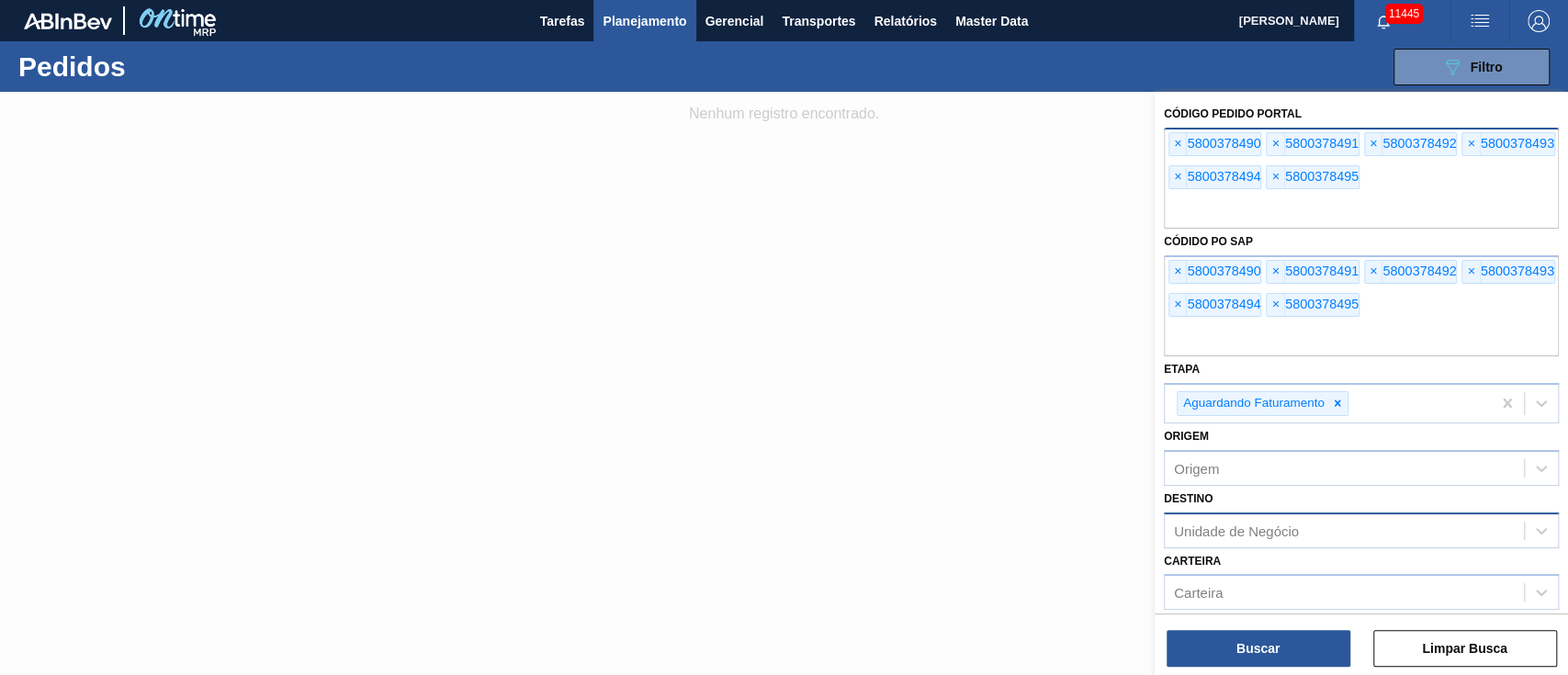
click at [1320, 202] on input "text" at bounding box center [1361, 211] width 395 height 35
click at [1185, 141] on span "×" at bounding box center [1178, 144] width 17 height 22
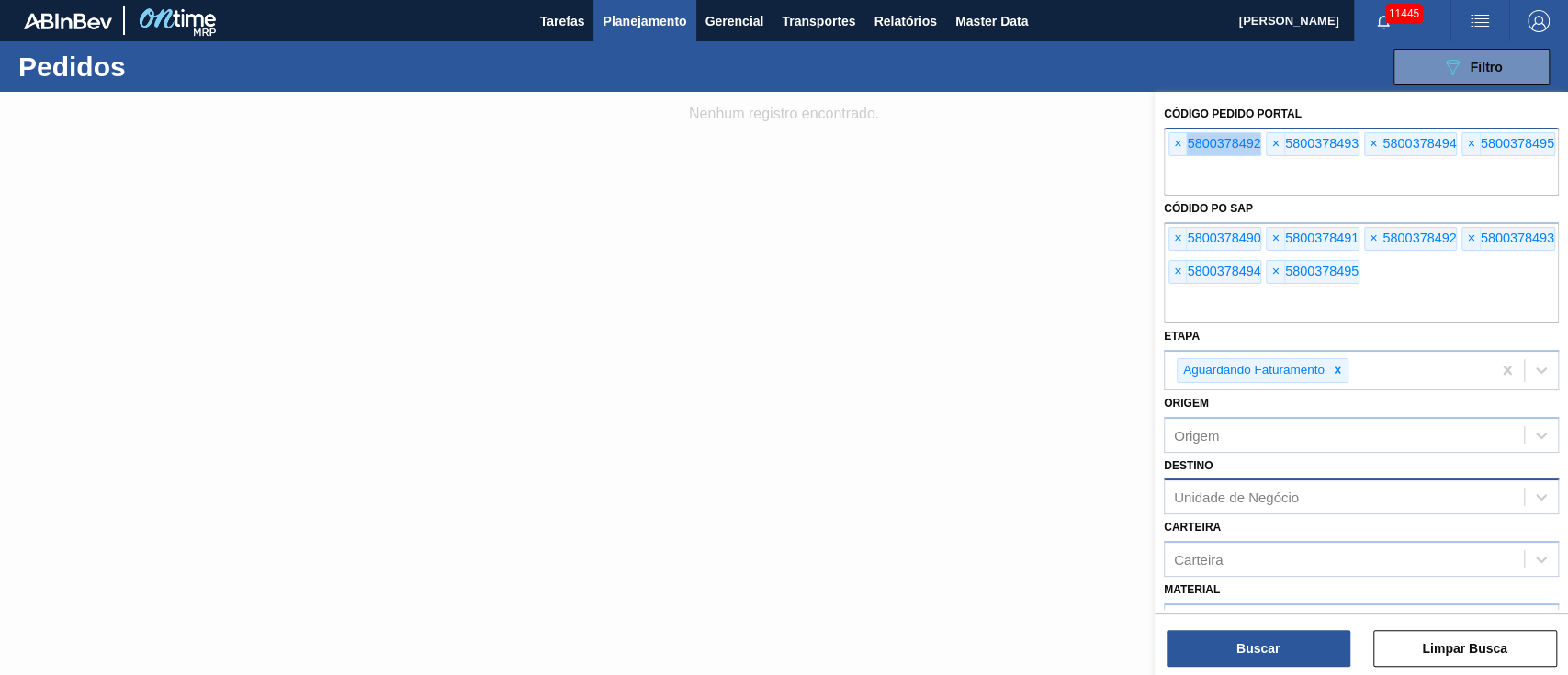
click at [1185, 141] on span "×" at bounding box center [1178, 144] width 17 height 22
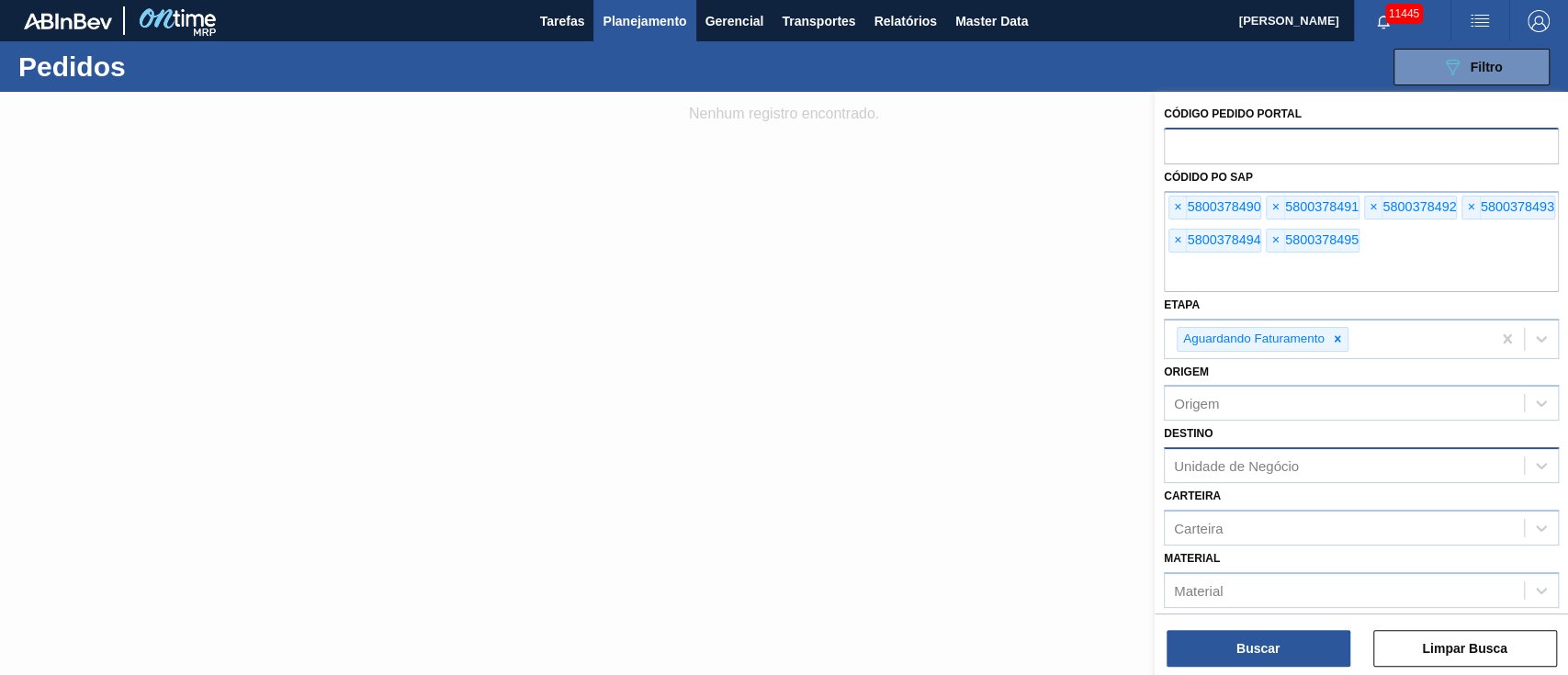
click at [1185, 141] on input "text" at bounding box center [1361, 145] width 395 height 35
click at [1245, 646] on button "Buscar" at bounding box center [1258, 648] width 183 height 37
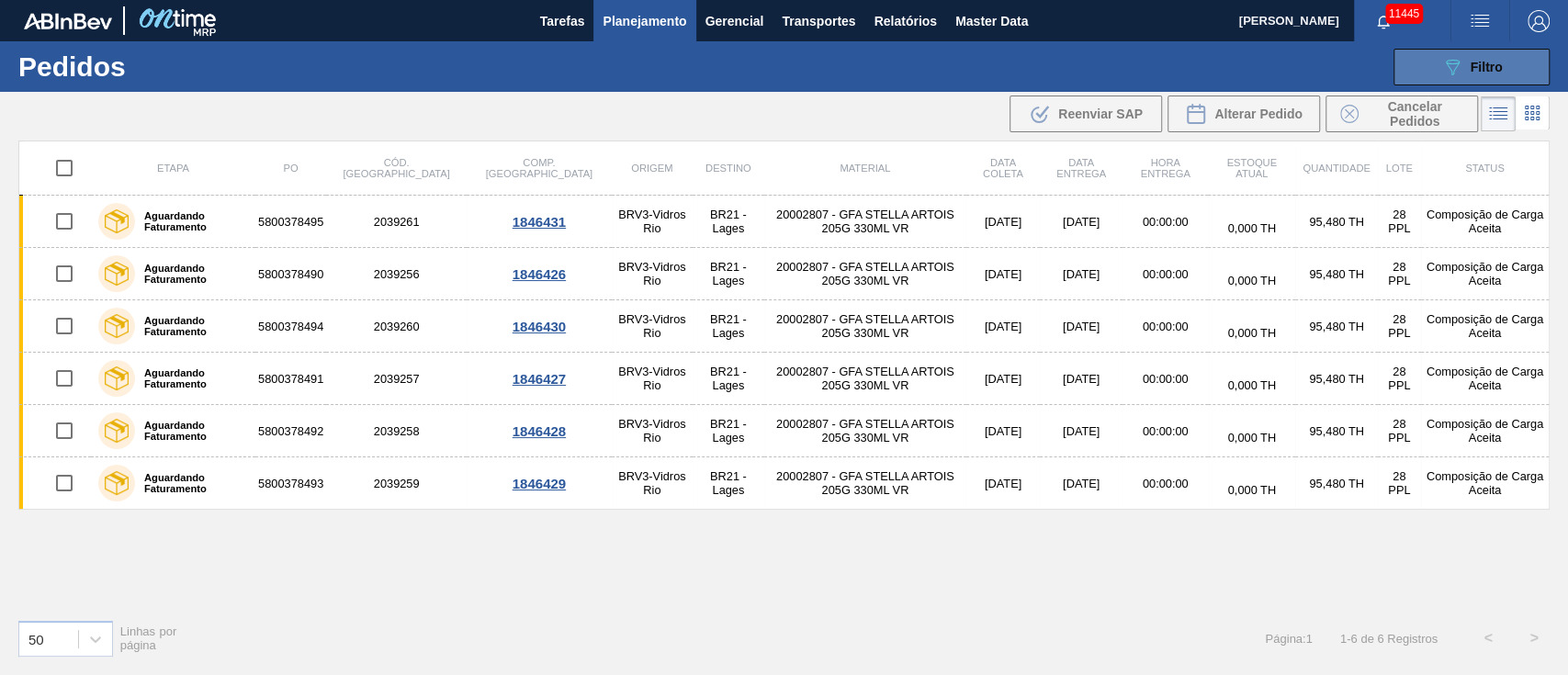
click at [1477, 63] on span "Filtro" at bounding box center [1486, 67] width 32 height 14
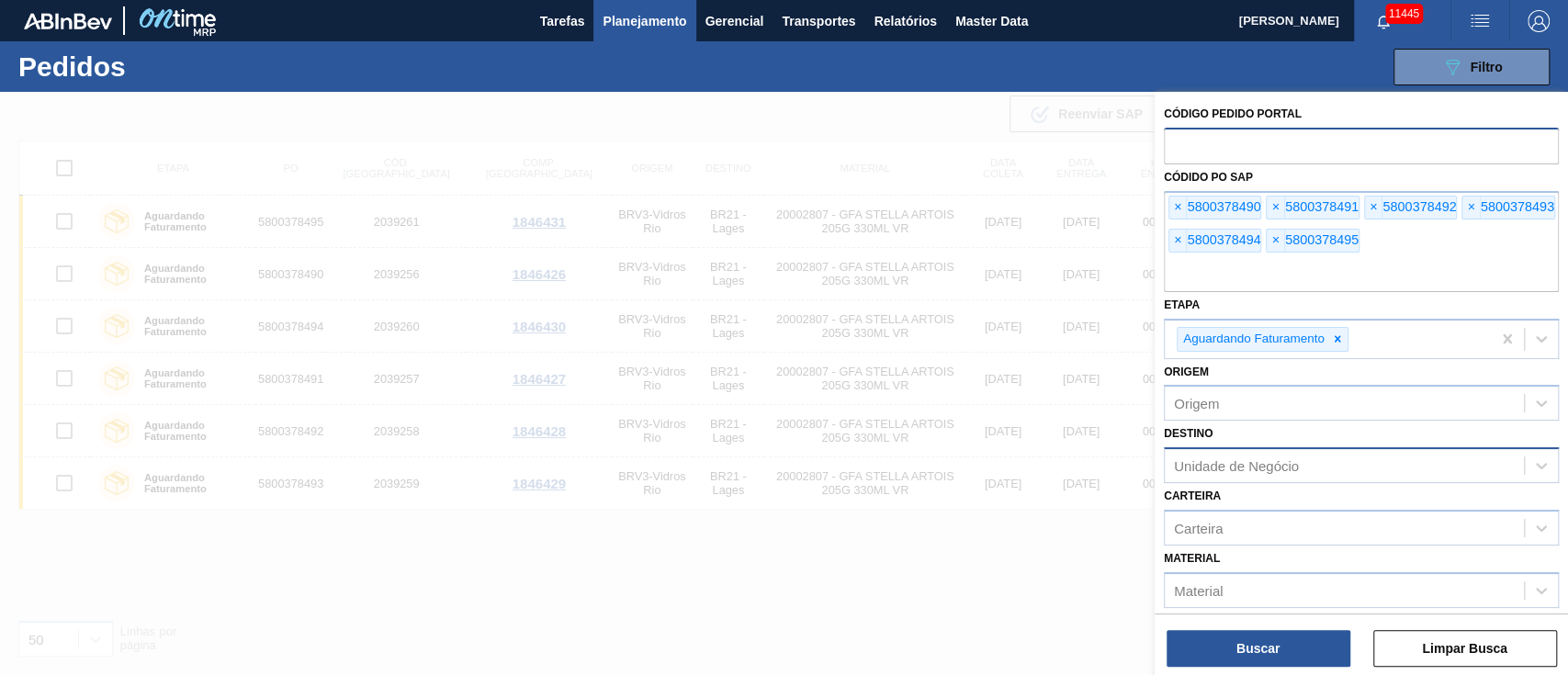
click at [1483, 23] on img "button" at bounding box center [1479, 20] width 22 height 22
click at [1486, 14] on div at bounding box center [784, 338] width 1568 height 675
click at [1485, 65] on span "Filtro" at bounding box center [1486, 67] width 32 height 14
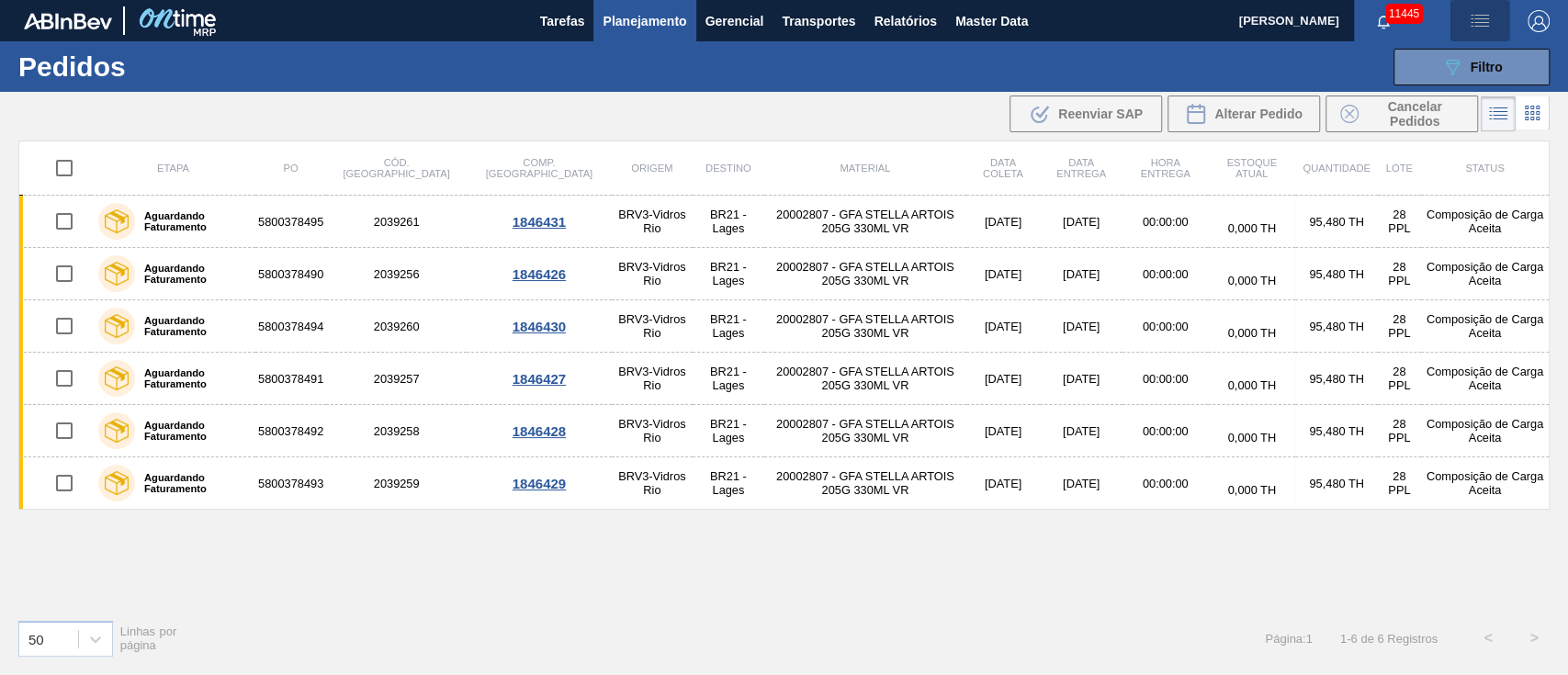
click at [1487, 14] on img "button" at bounding box center [1479, 20] width 22 height 22
click at [1447, 73] on li "Upload de Volumes" at bounding box center [1473, 65] width 159 height 33
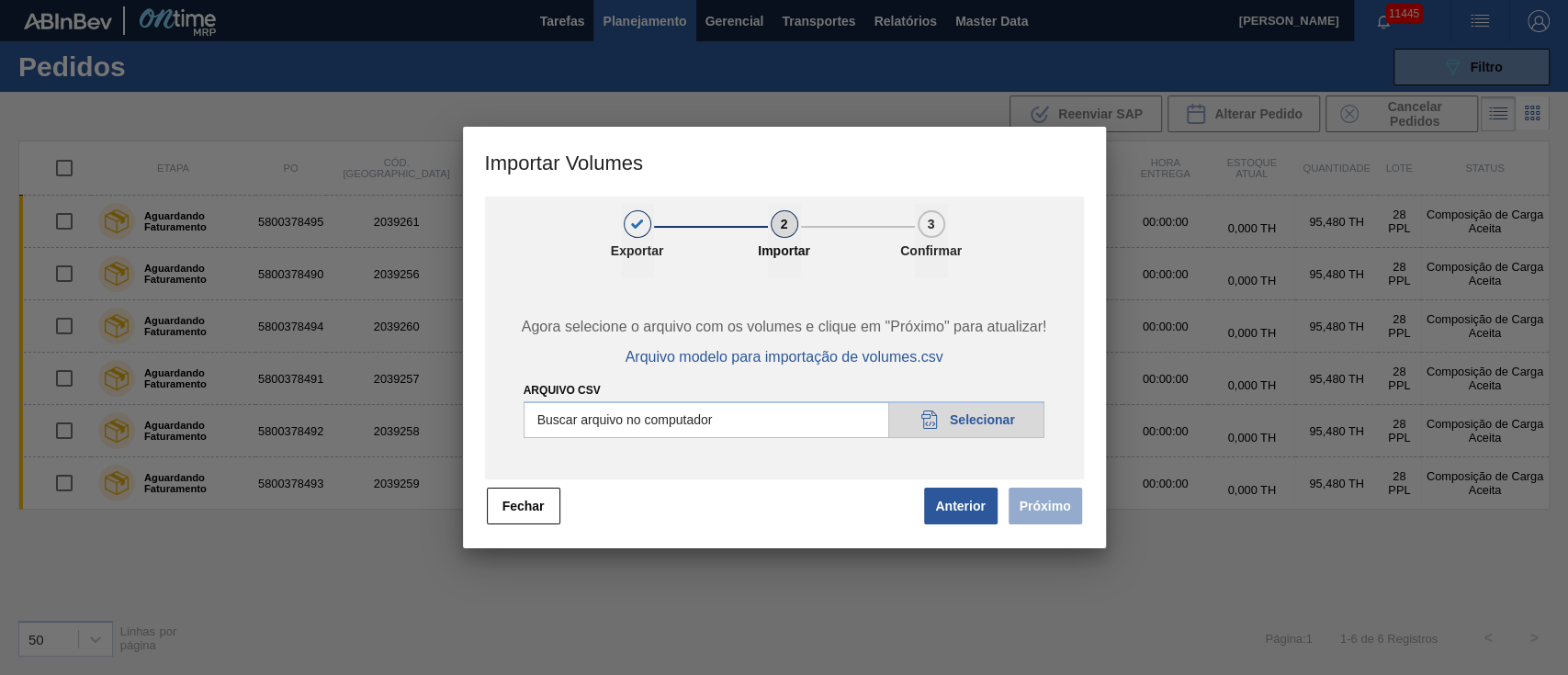
click at [991, 416] on input "Arquivo csv" at bounding box center [784, 419] width 522 height 37
click at [1051, 507] on button "Próximo" at bounding box center [1045, 505] width 73 height 37
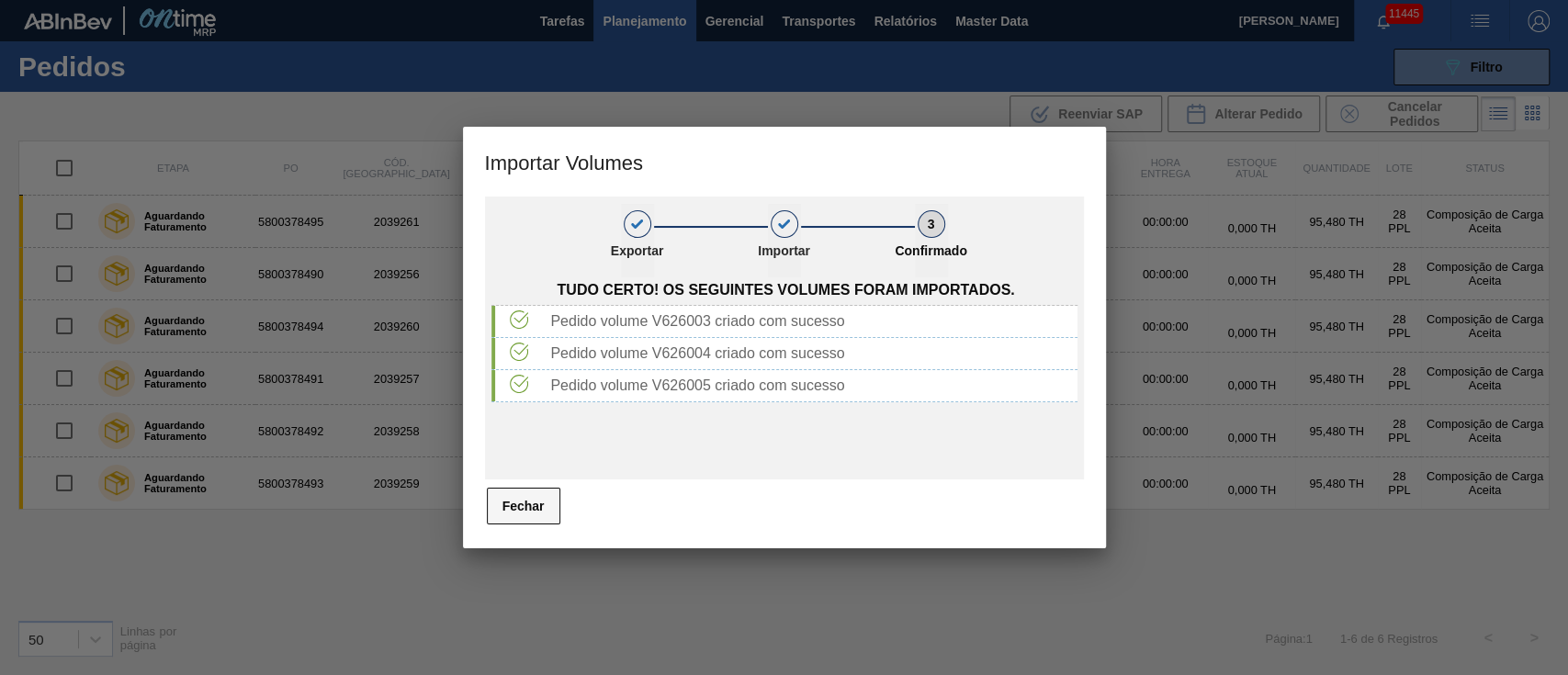
click at [526, 502] on button "Fechar" at bounding box center [523, 505] width 73 height 37
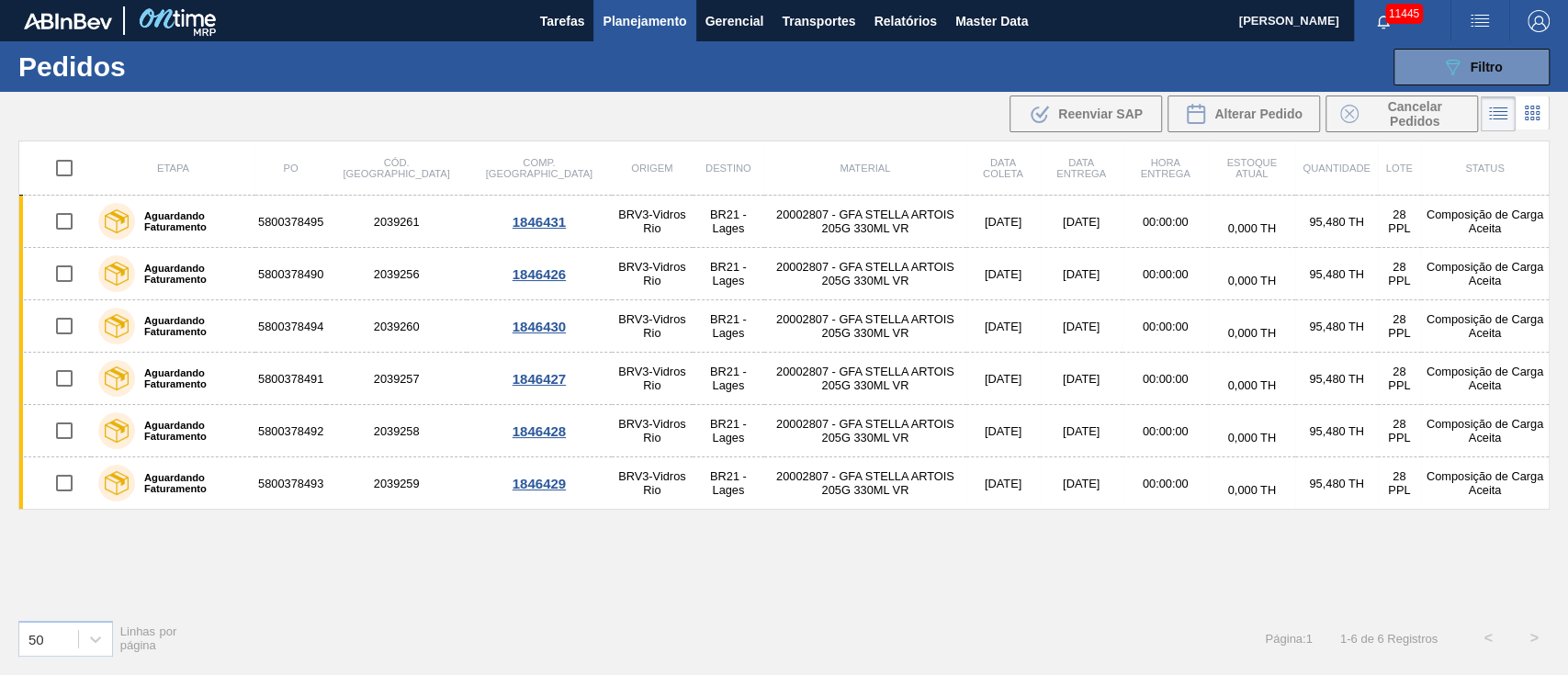
click at [63, 173] on input "checkbox" at bounding box center [65, 168] width 39 height 39
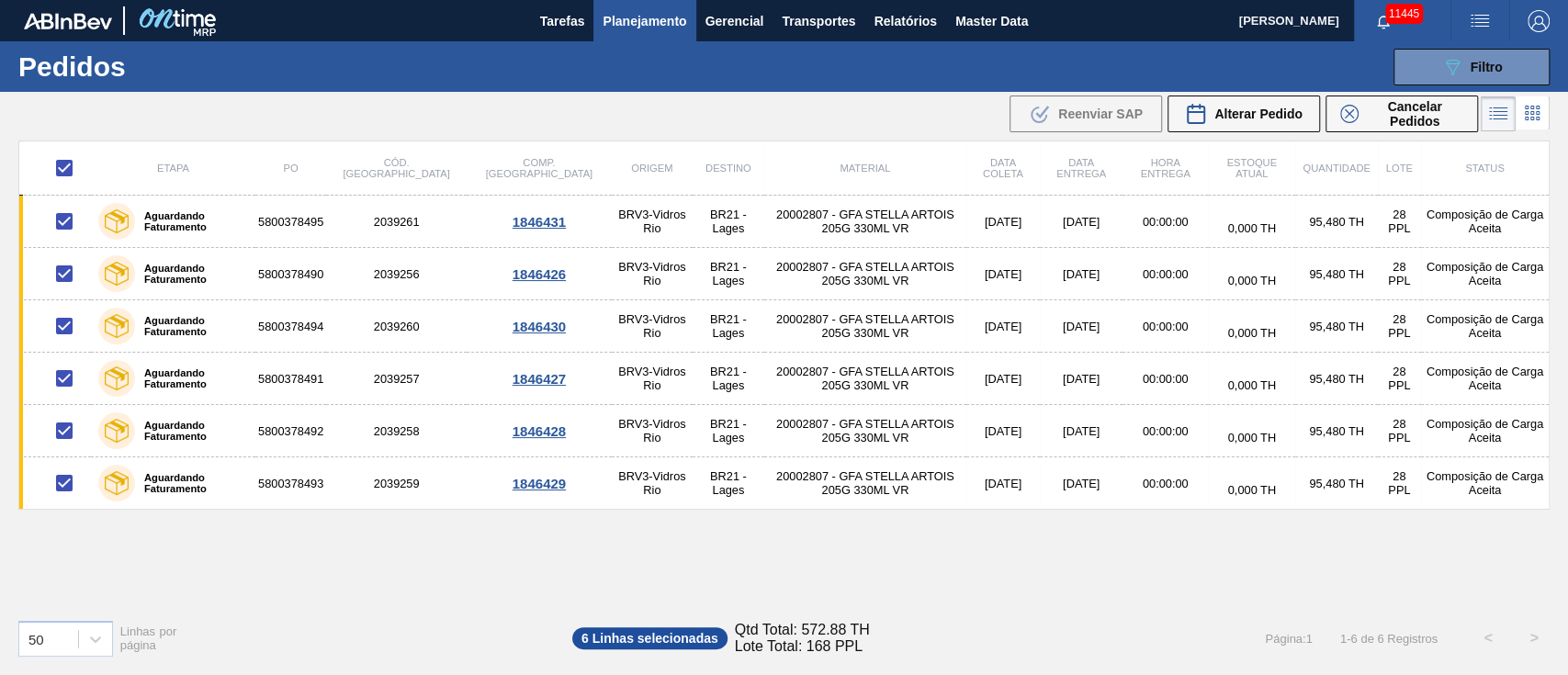
click at [67, 167] on input "checkbox" at bounding box center [65, 168] width 39 height 39
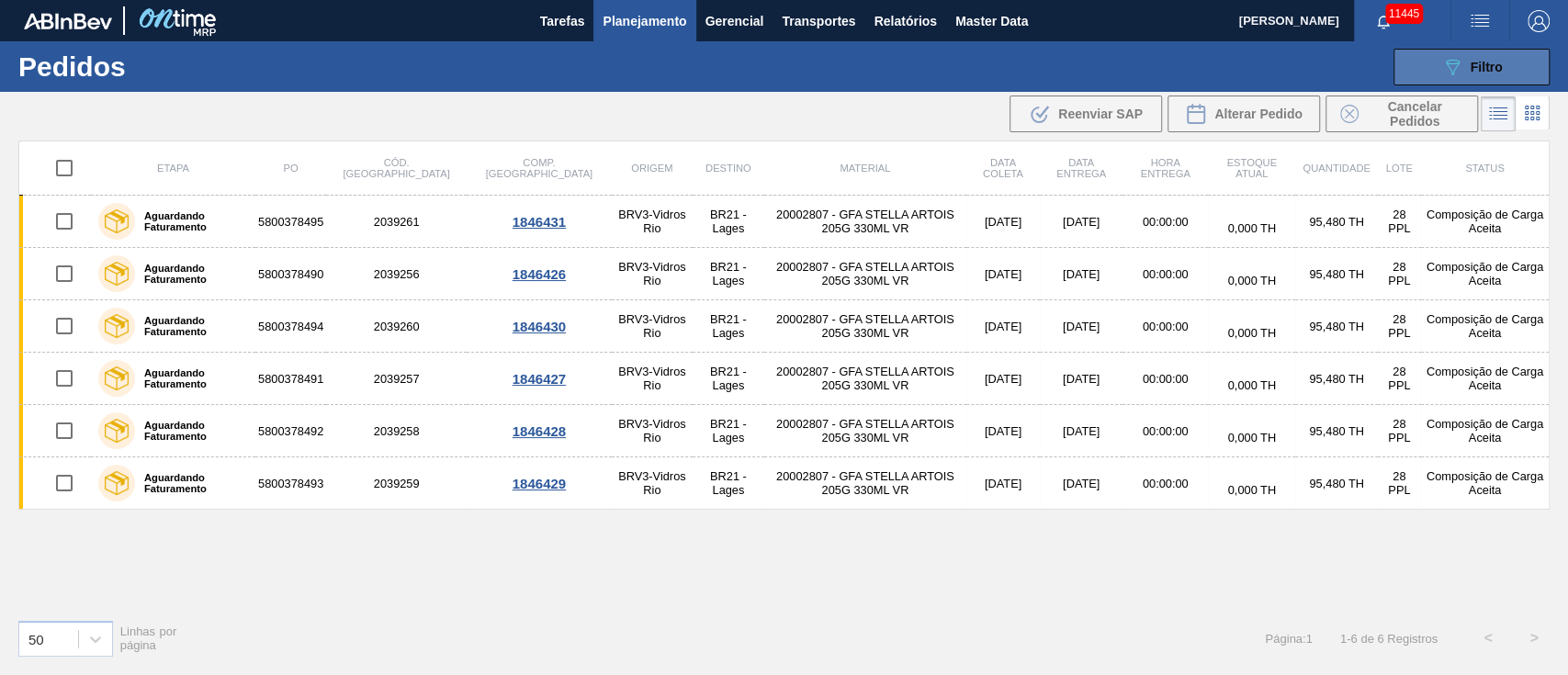
click at [1441, 67] on icon "089F7B8B-B2A5-4AFE-B5C0-19BA573D28AC" at bounding box center [1451, 67] width 22 height 22
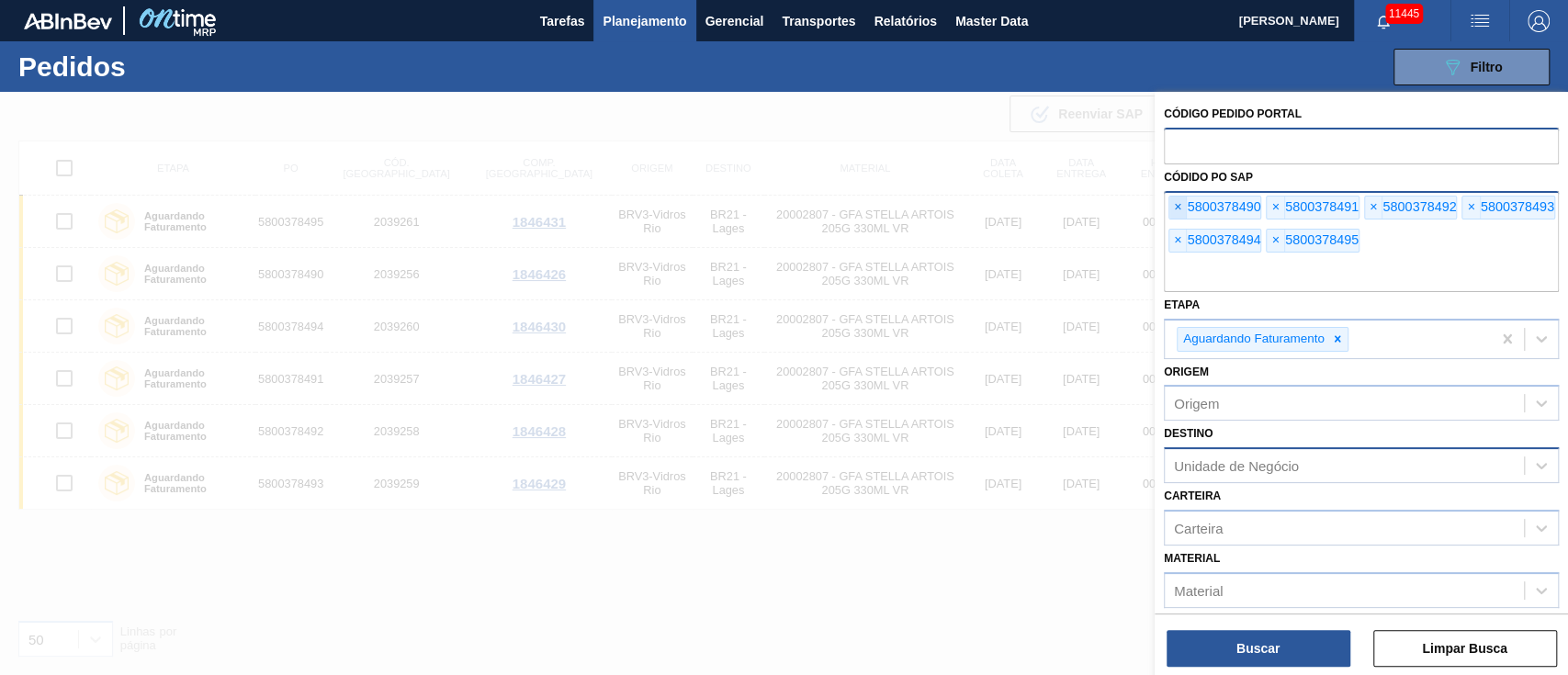
click at [1181, 205] on span "×" at bounding box center [1178, 207] width 17 height 22
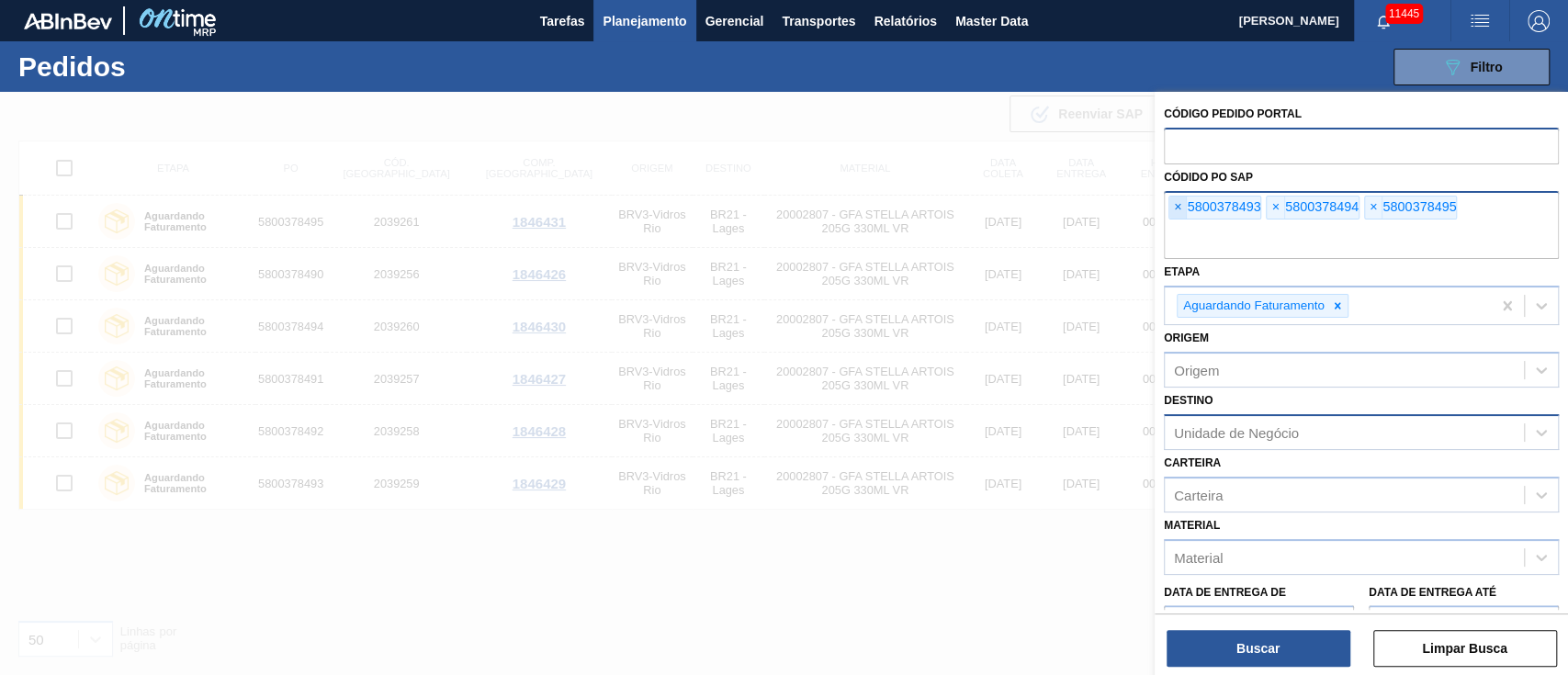
click at [1181, 205] on span "×" at bounding box center [1178, 207] width 17 height 22
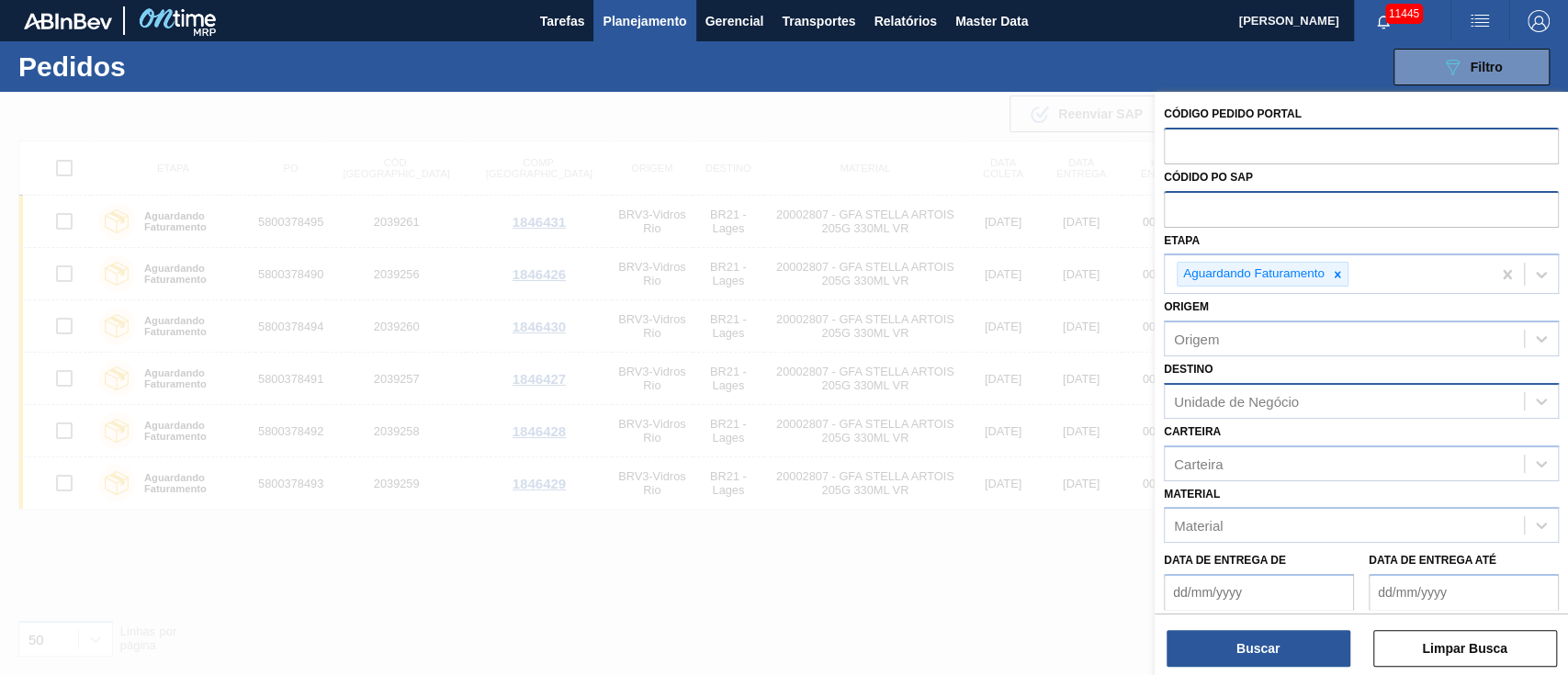
click at [1181, 205] on input "text" at bounding box center [1361, 208] width 395 height 35
click at [1334, 278] on icon at bounding box center [1336, 274] width 13 height 13
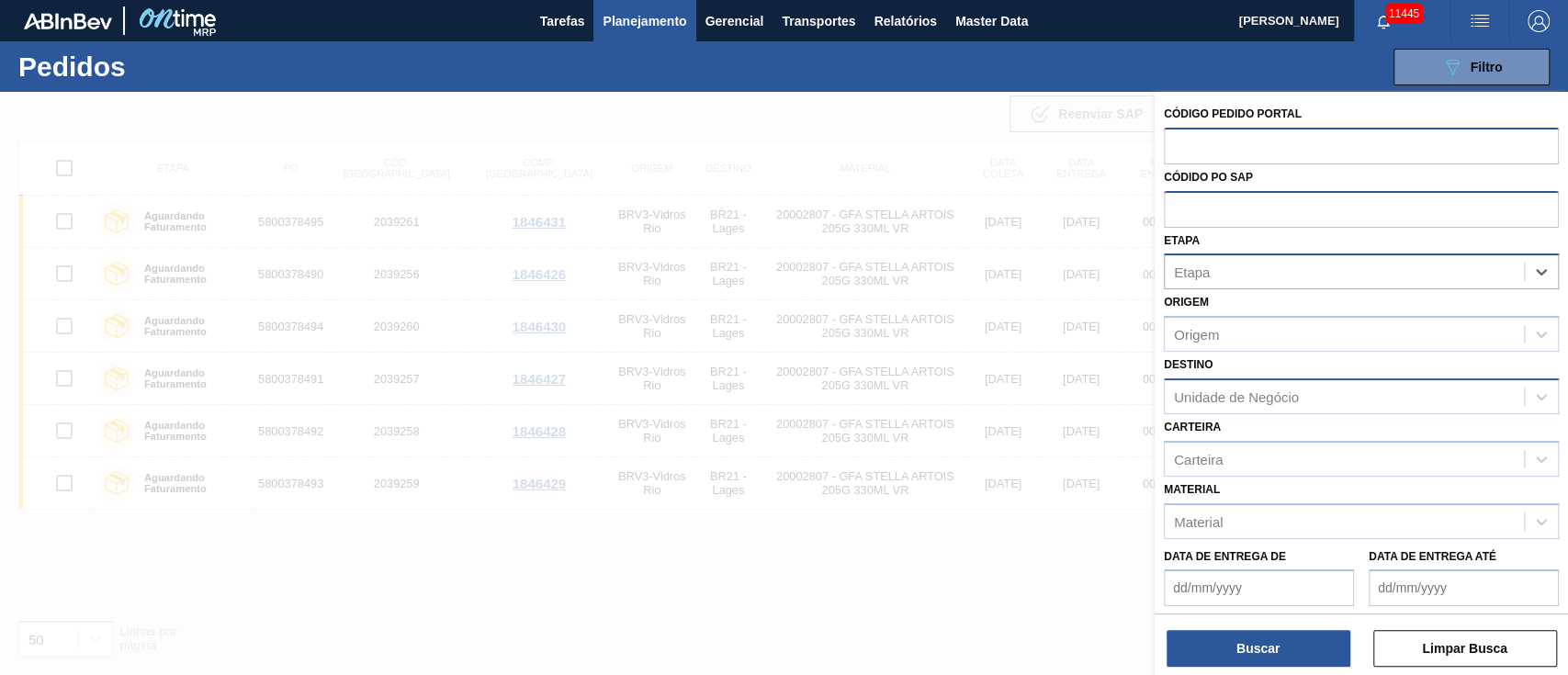
click at [1219, 275] on div "Etapa" at bounding box center [1344, 272] width 359 height 27
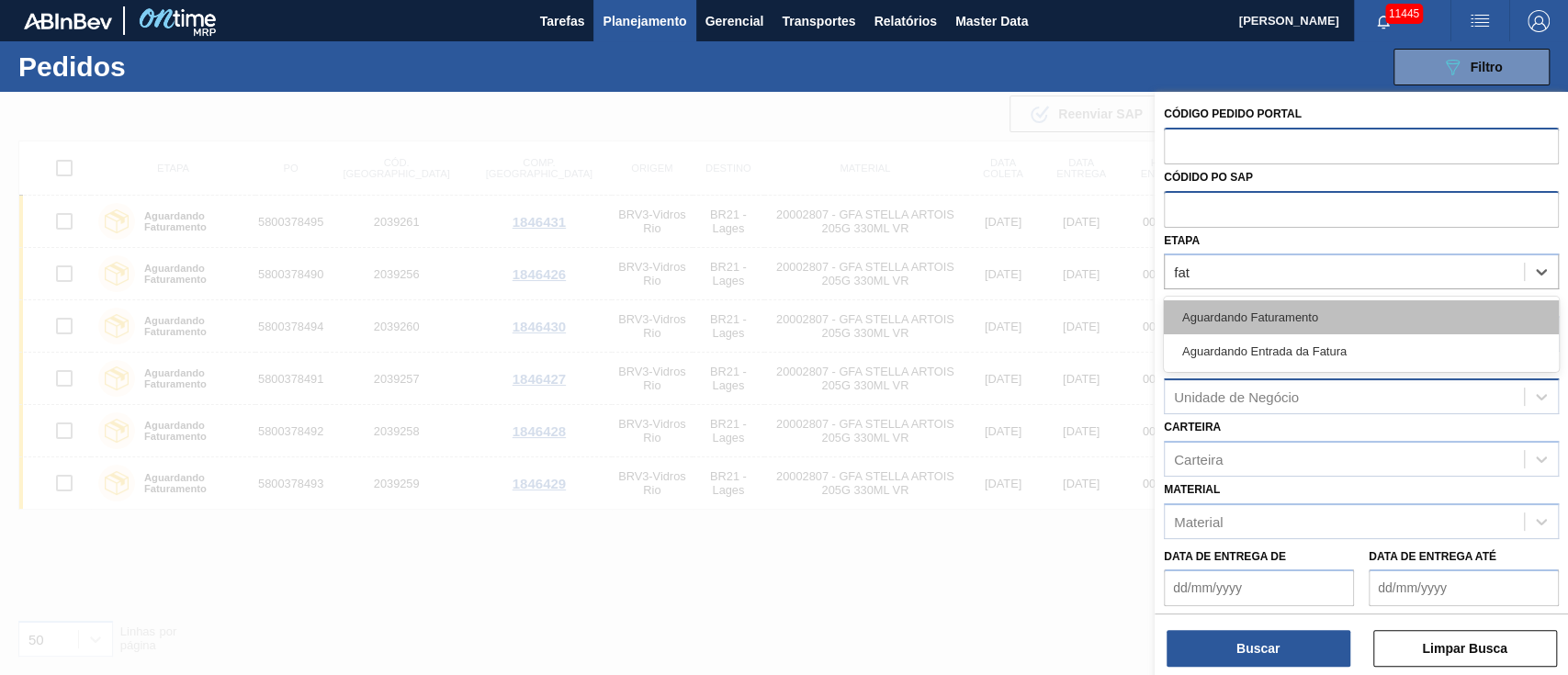
click at [1219, 306] on div "Aguardando Faturamento" at bounding box center [1361, 316] width 395 height 34
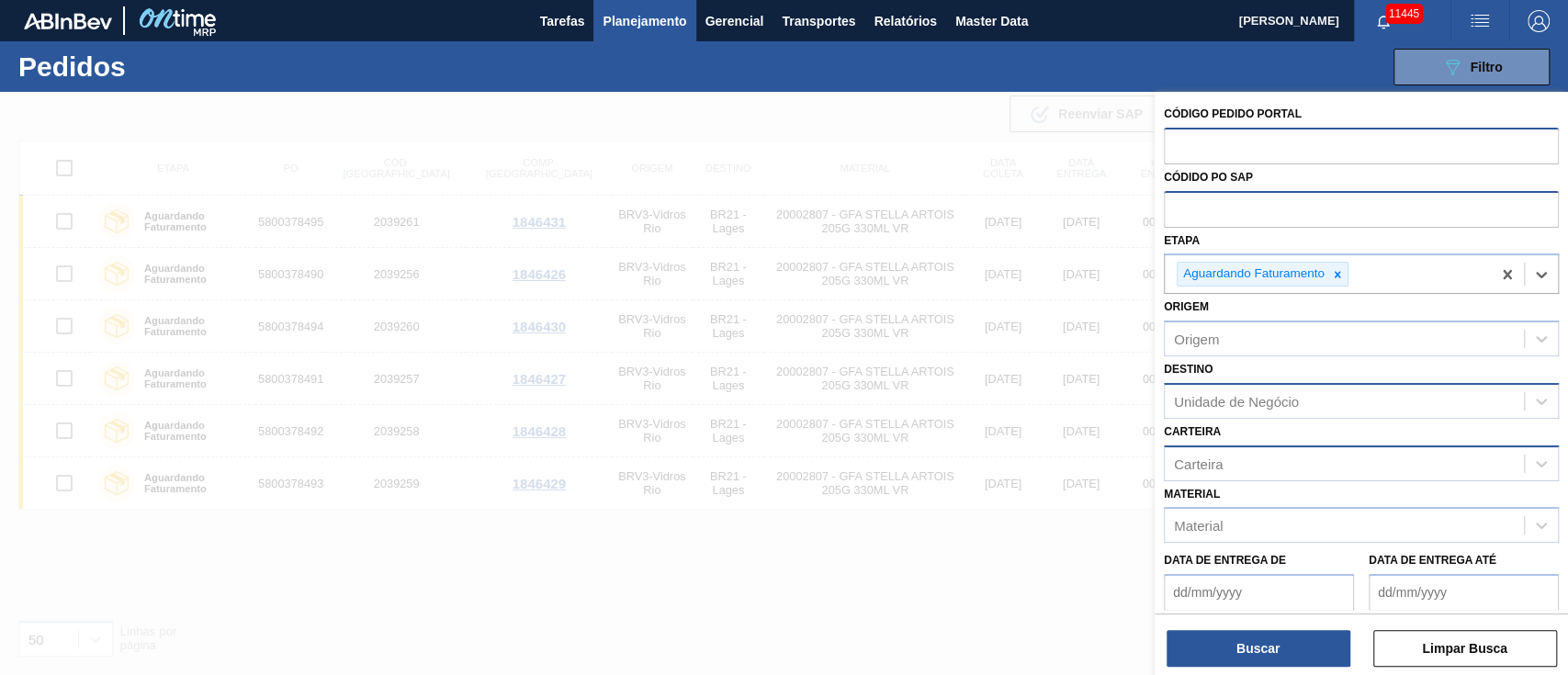
click at [1209, 451] on div "Carteira" at bounding box center [1344, 463] width 359 height 27
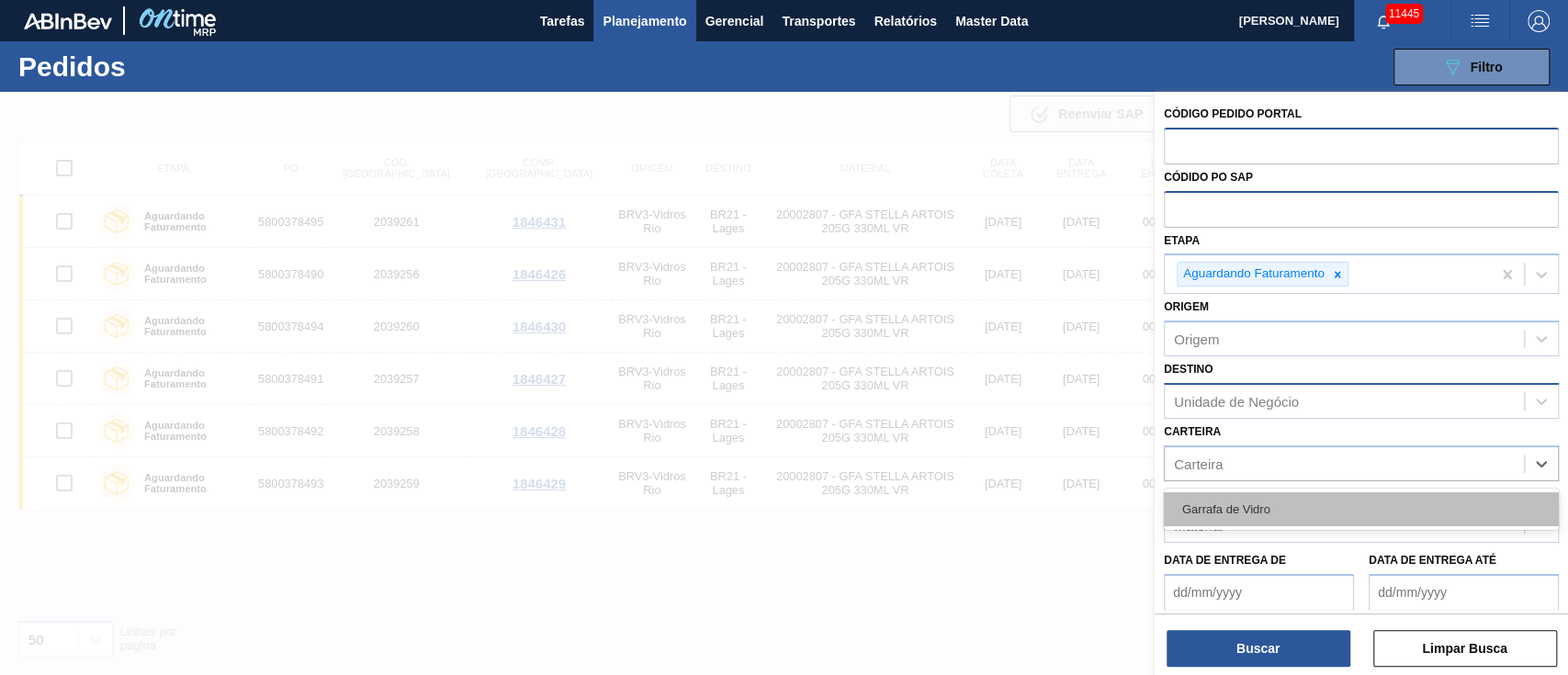
click at [1216, 492] on div "Garrafa de Vidro" at bounding box center [1361, 508] width 395 height 34
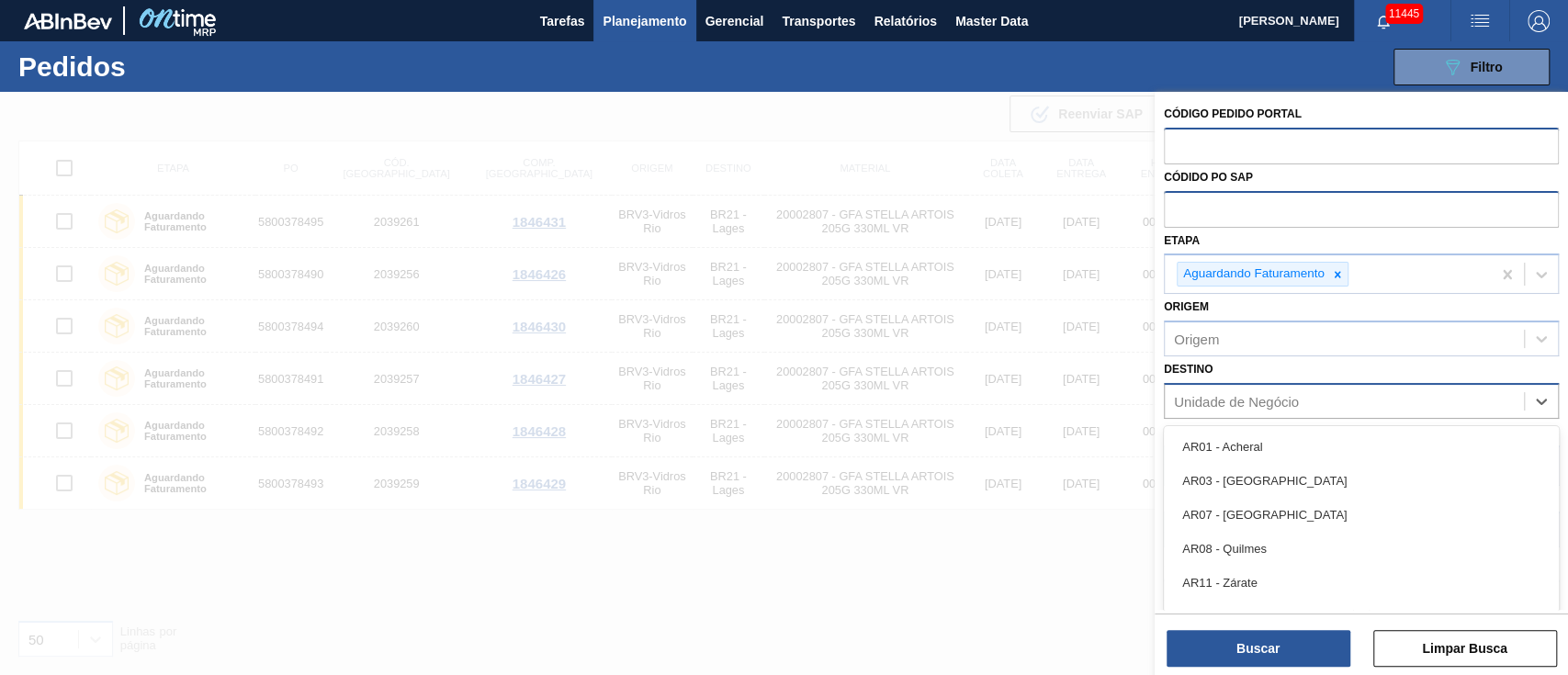
click at [1218, 389] on div "Unidade de Negócio" at bounding box center [1344, 401] width 359 height 27
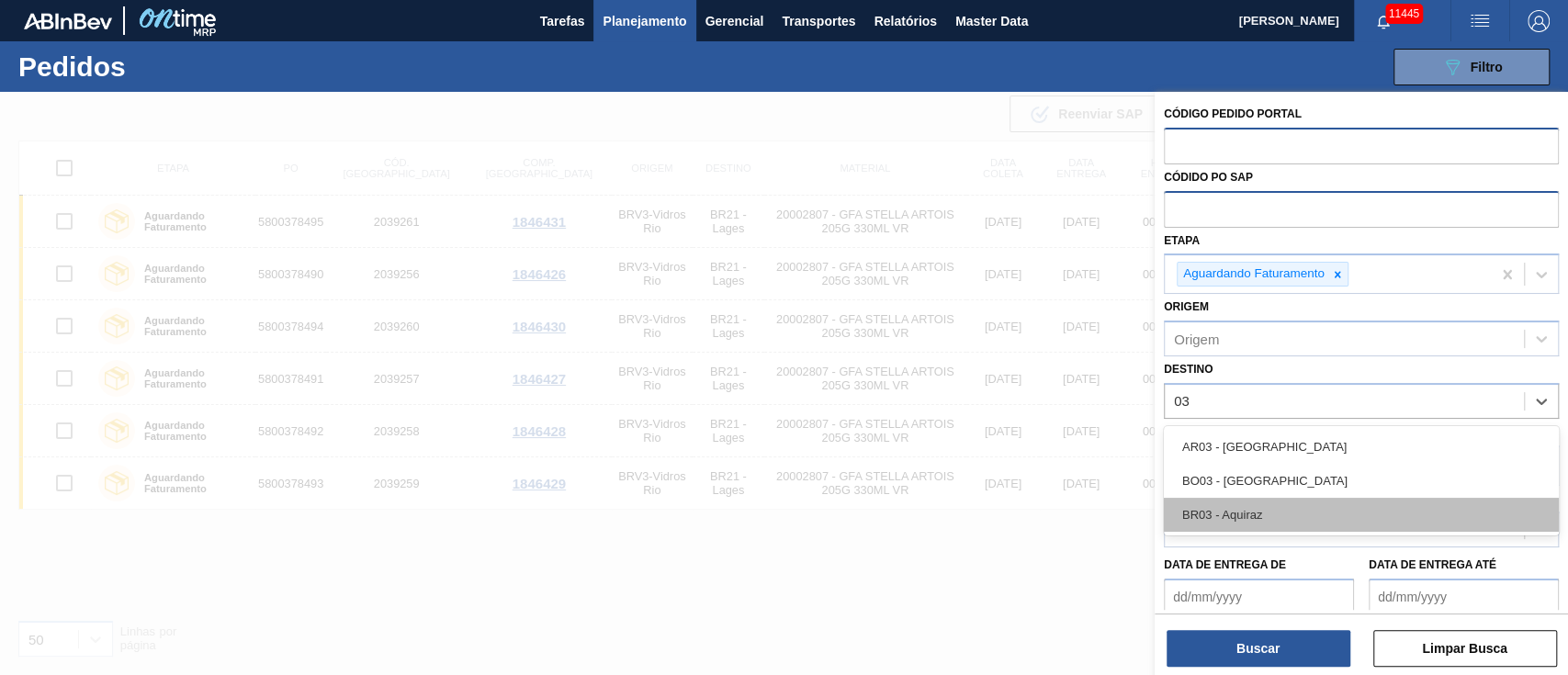
click at [1213, 516] on div "BR03 - Aquiraz" at bounding box center [1361, 514] width 395 height 34
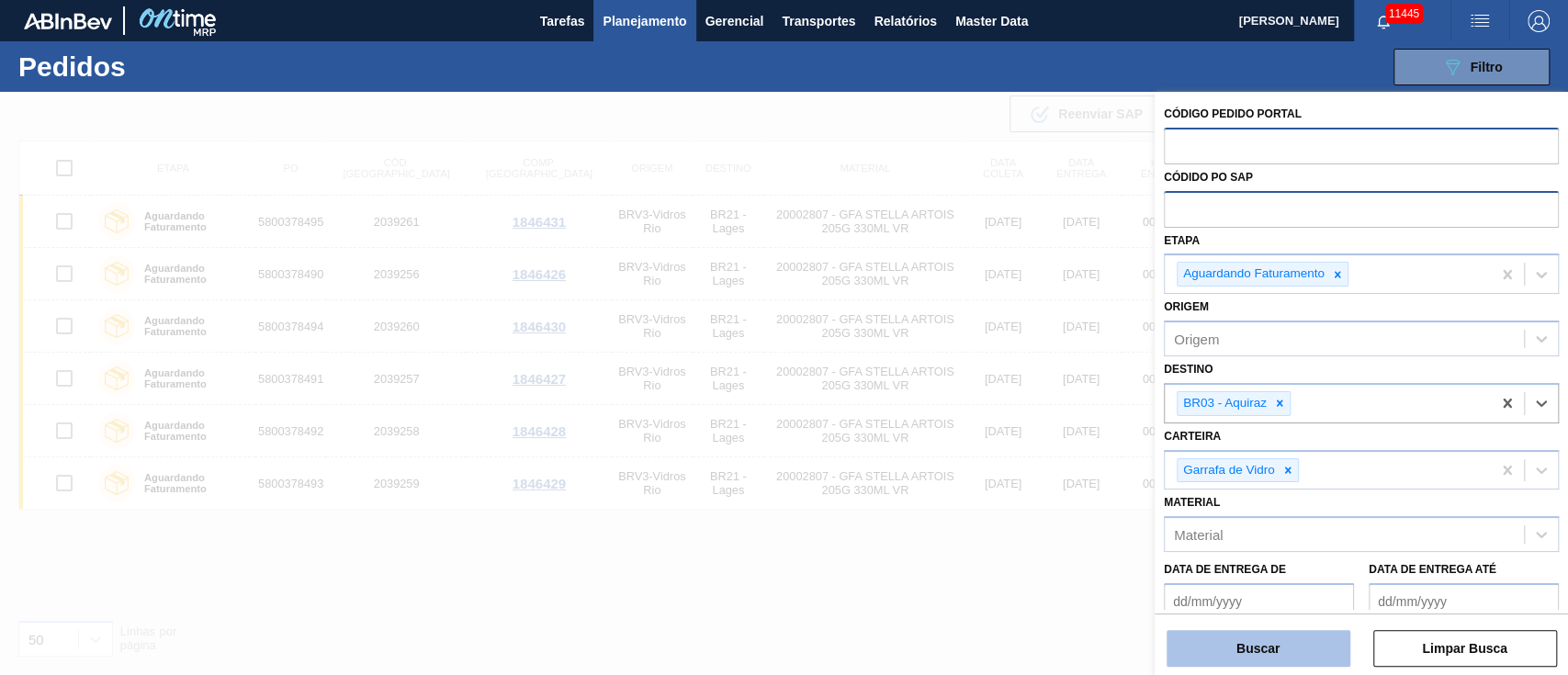
click at [1271, 642] on button "Buscar" at bounding box center [1258, 648] width 183 height 37
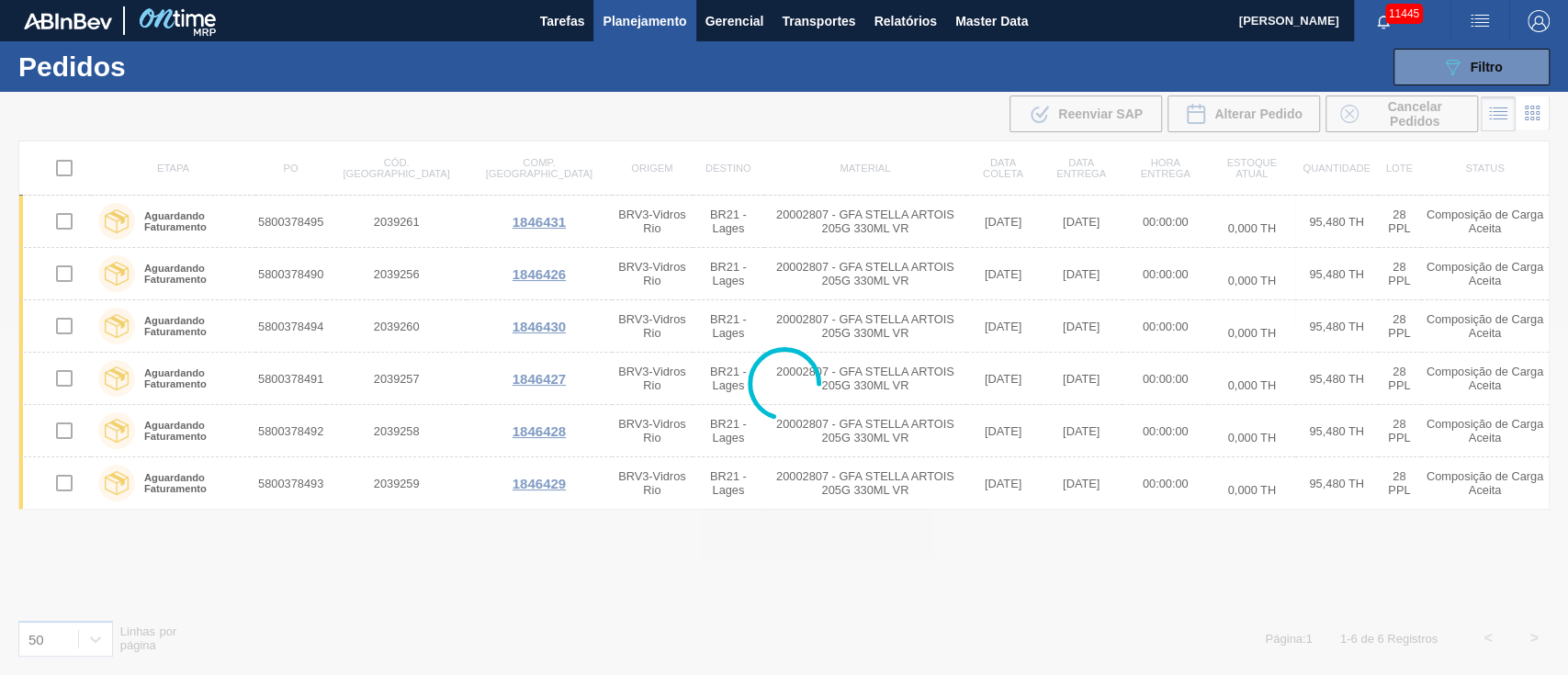
click at [634, 17] on span "Planejamento" at bounding box center [644, 20] width 84 height 22
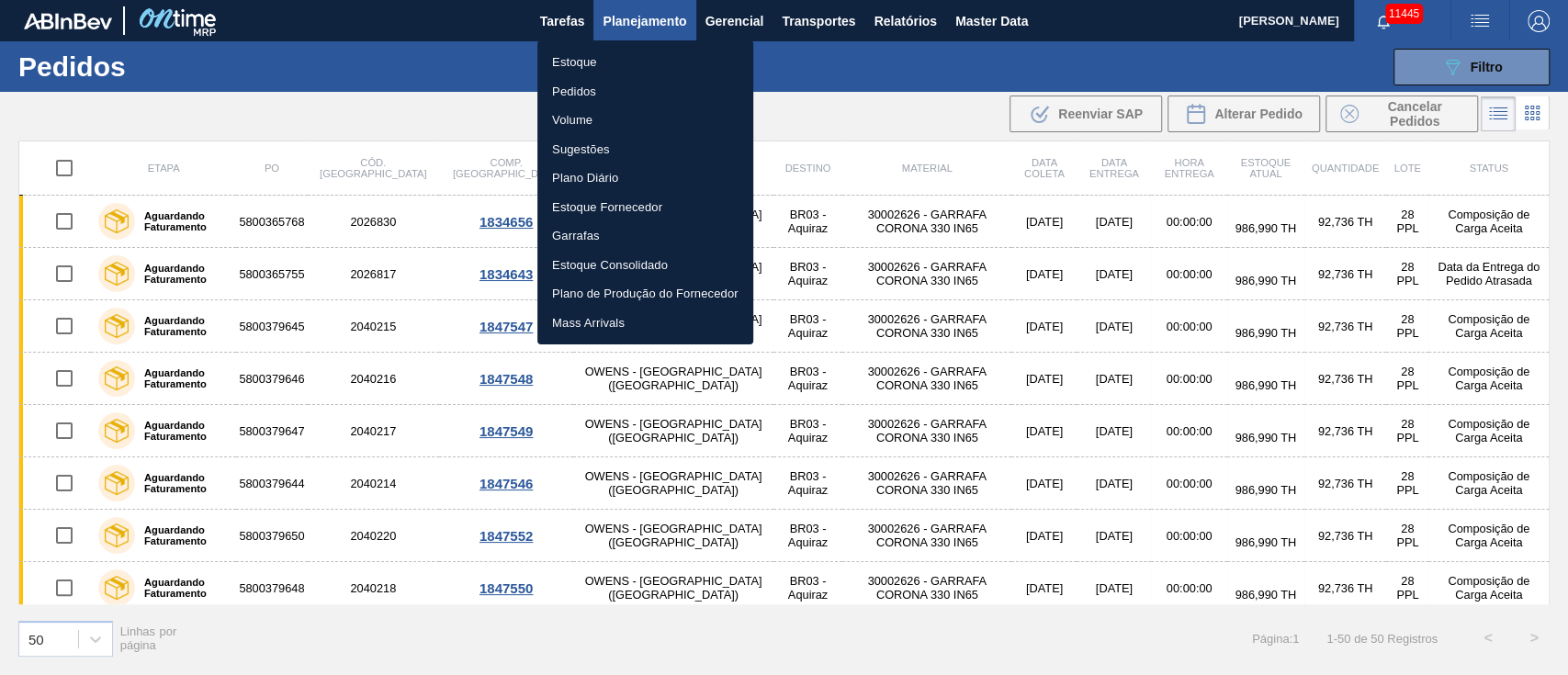
click at [887, 120] on div at bounding box center [784, 338] width 1568 height 675
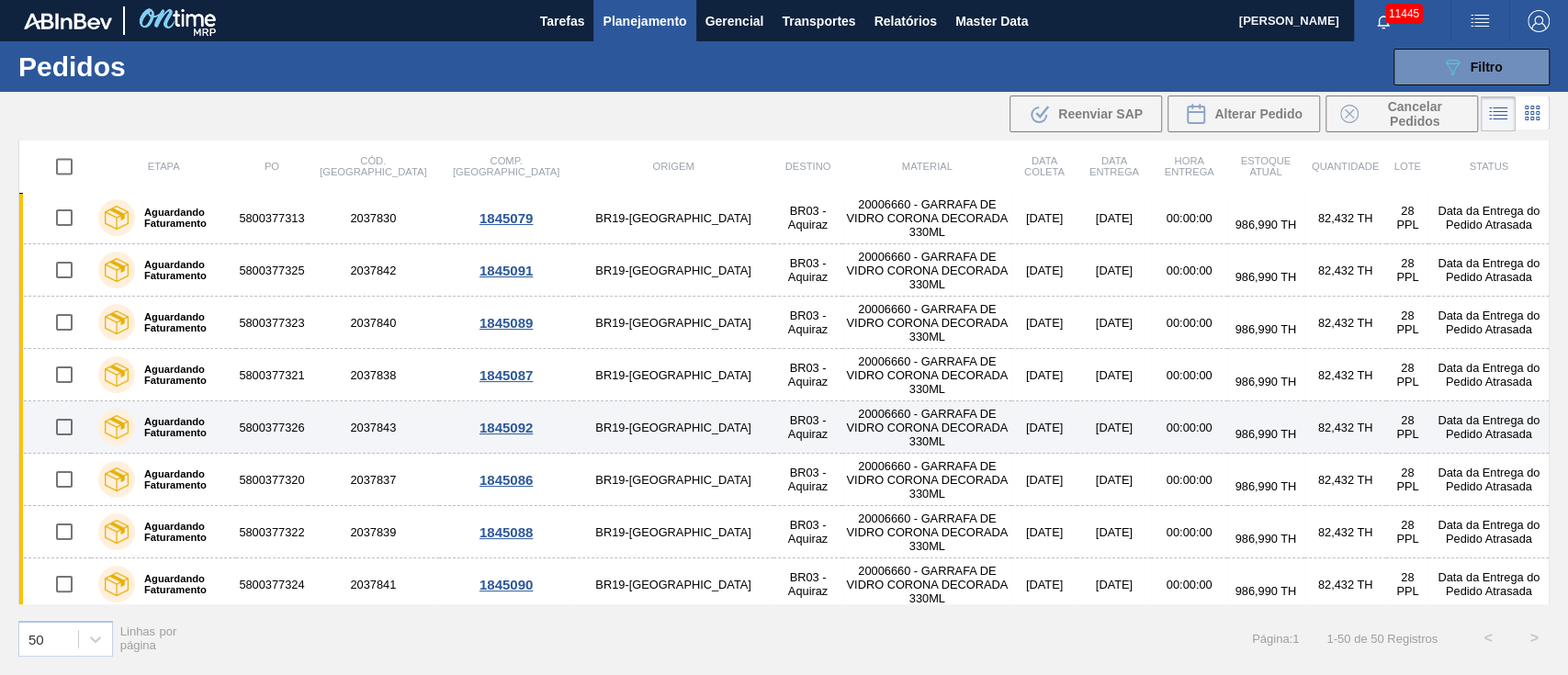
scroll to position [2201, 0]
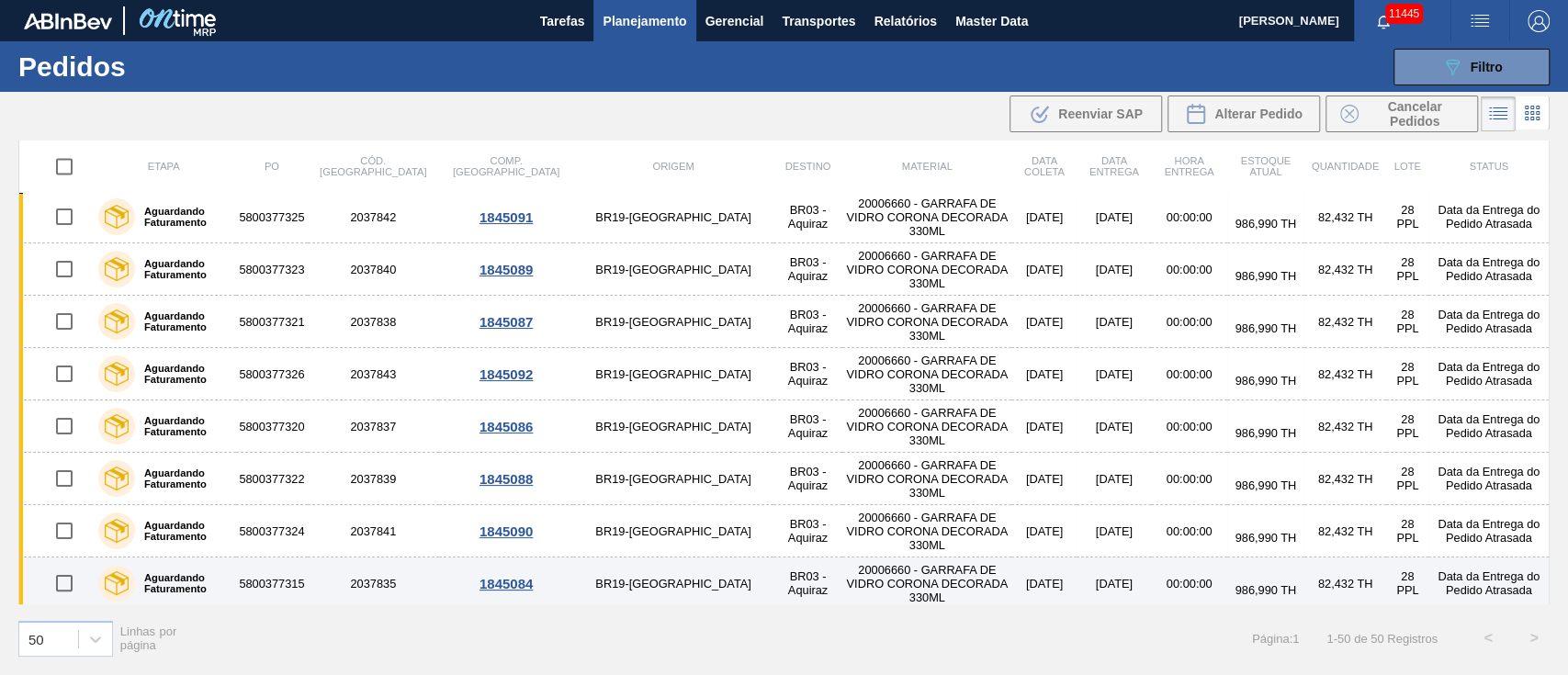
click at [58, 577] on input "checkbox" at bounding box center [65, 582] width 39 height 39
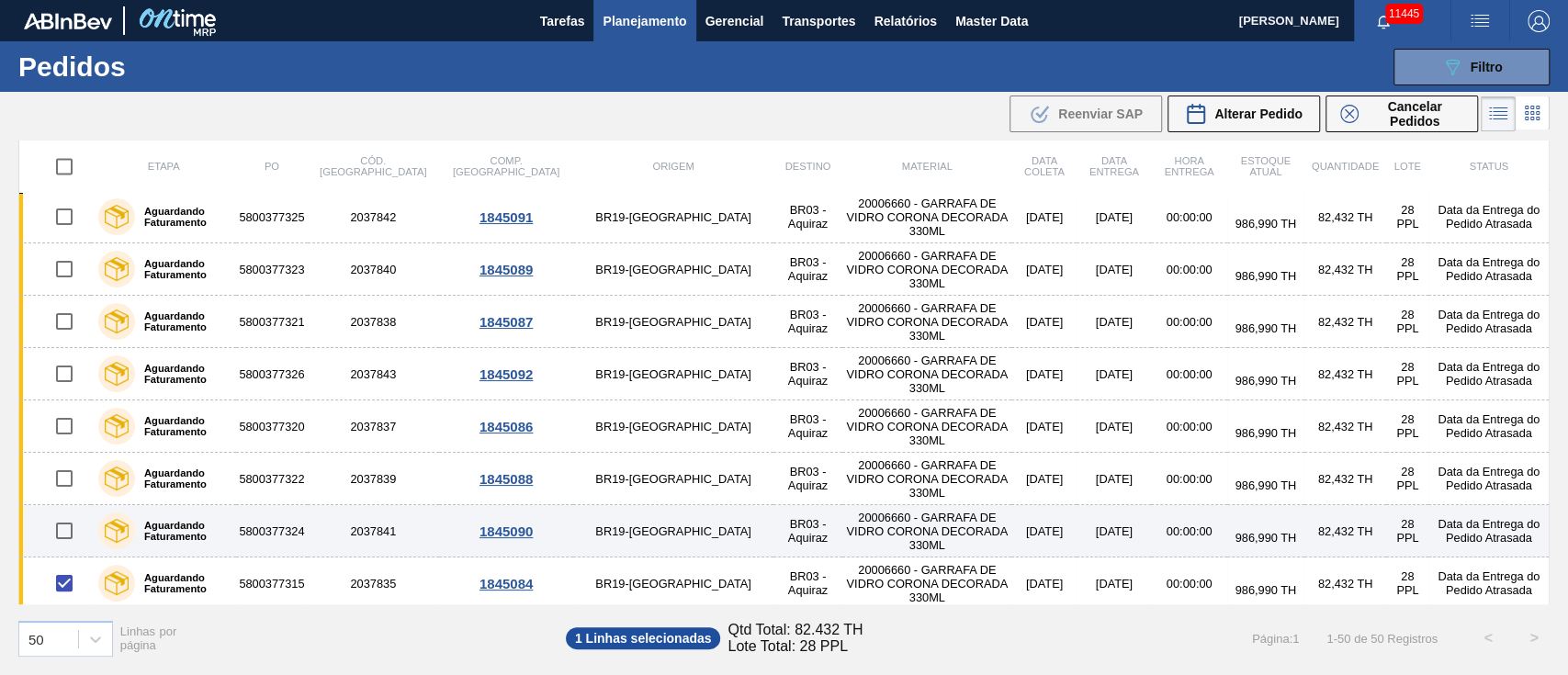
click at [65, 523] on input "checkbox" at bounding box center [65, 530] width 39 height 39
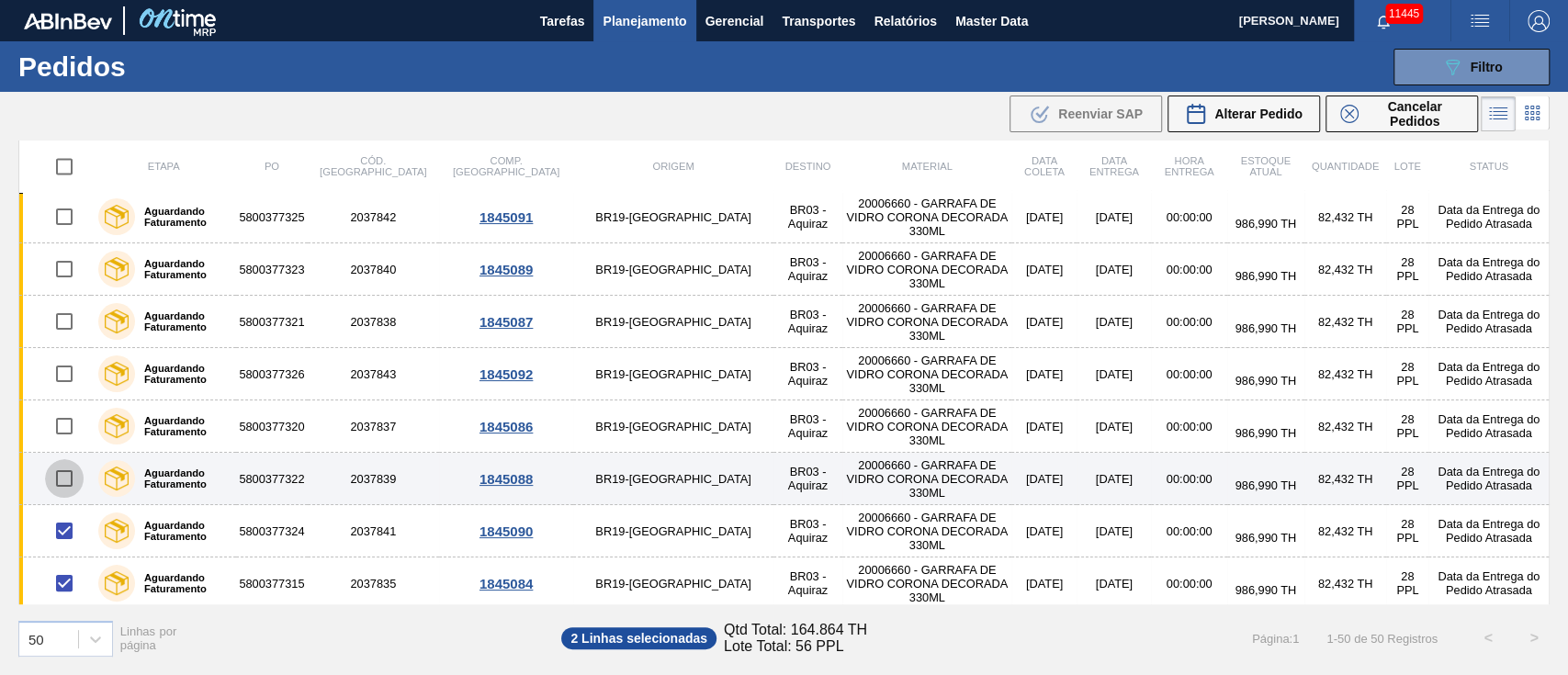
click at [59, 469] on input "checkbox" at bounding box center [65, 478] width 39 height 39
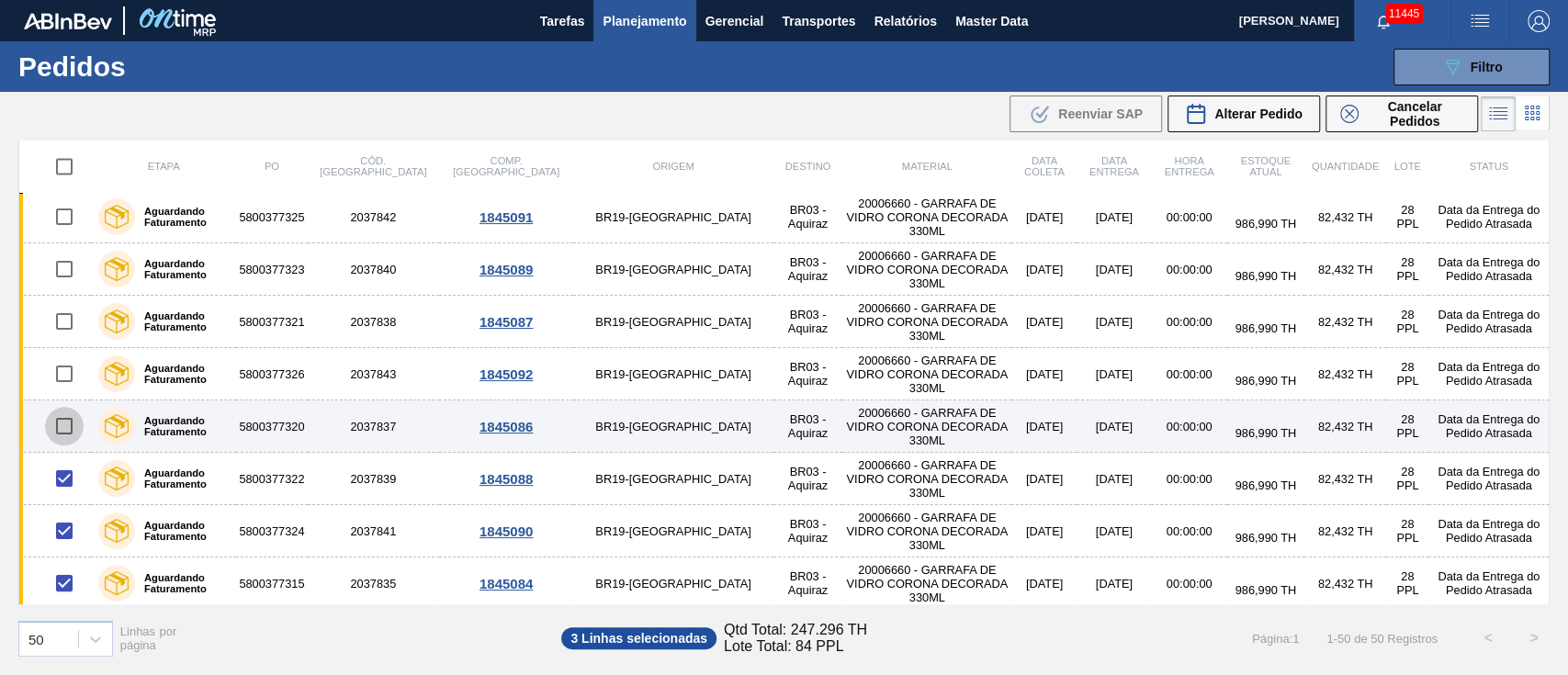
click at [62, 419] on input "checkbox" at bounding box center [65, 426] width 39 height 39
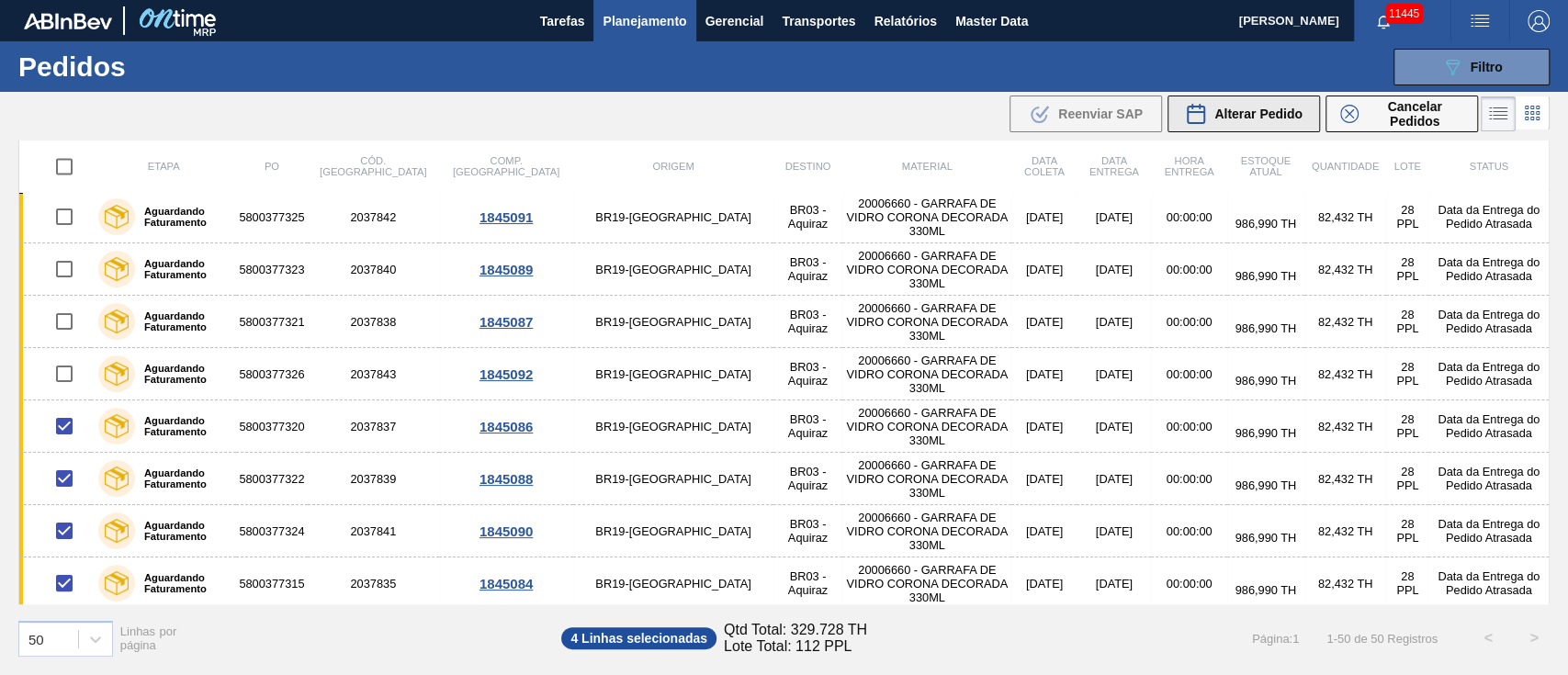
click at [1270, 108] on span "Alterar Pedido" at bounding box center [1257, 113] width 88 height 14
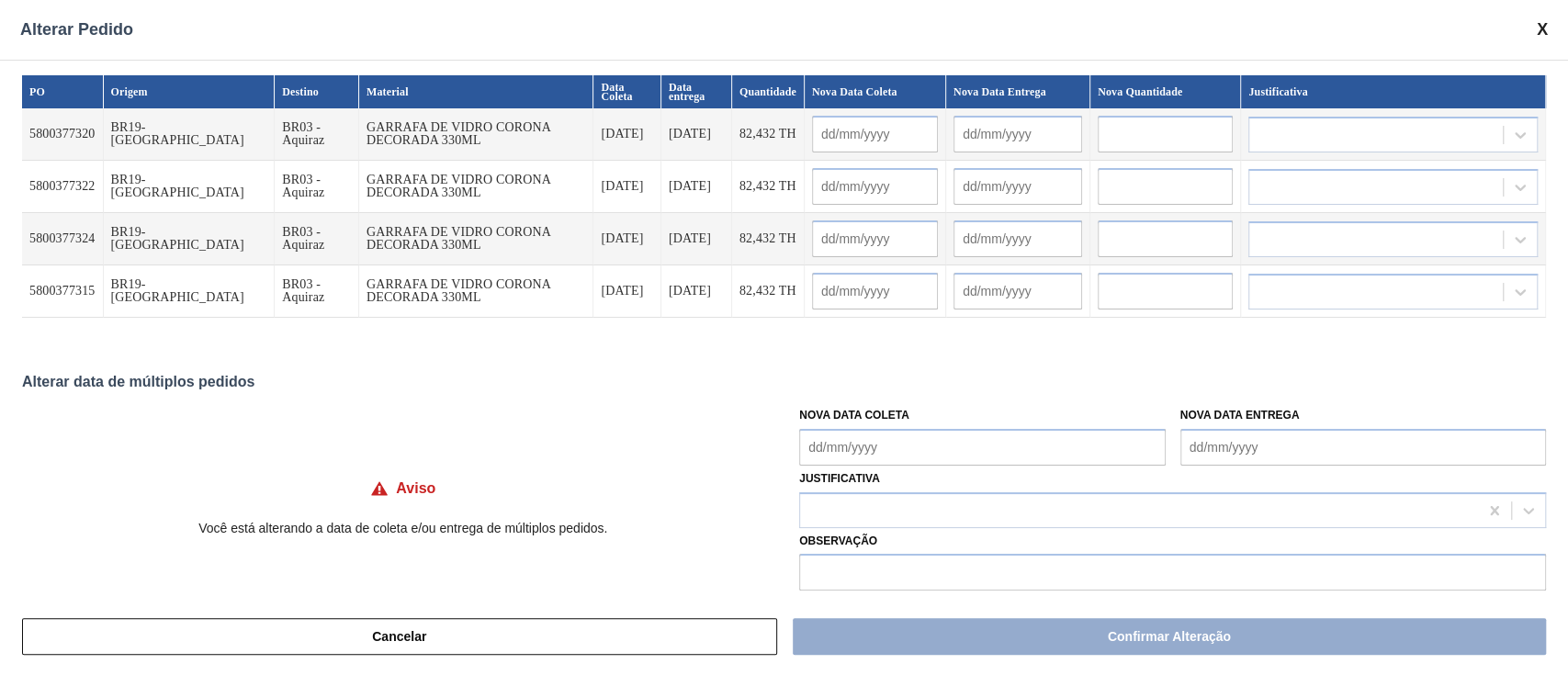
click at [838, 451] on Coleta "Nova Data Coleta" at bounding box center [981, 447] width 366 height 37
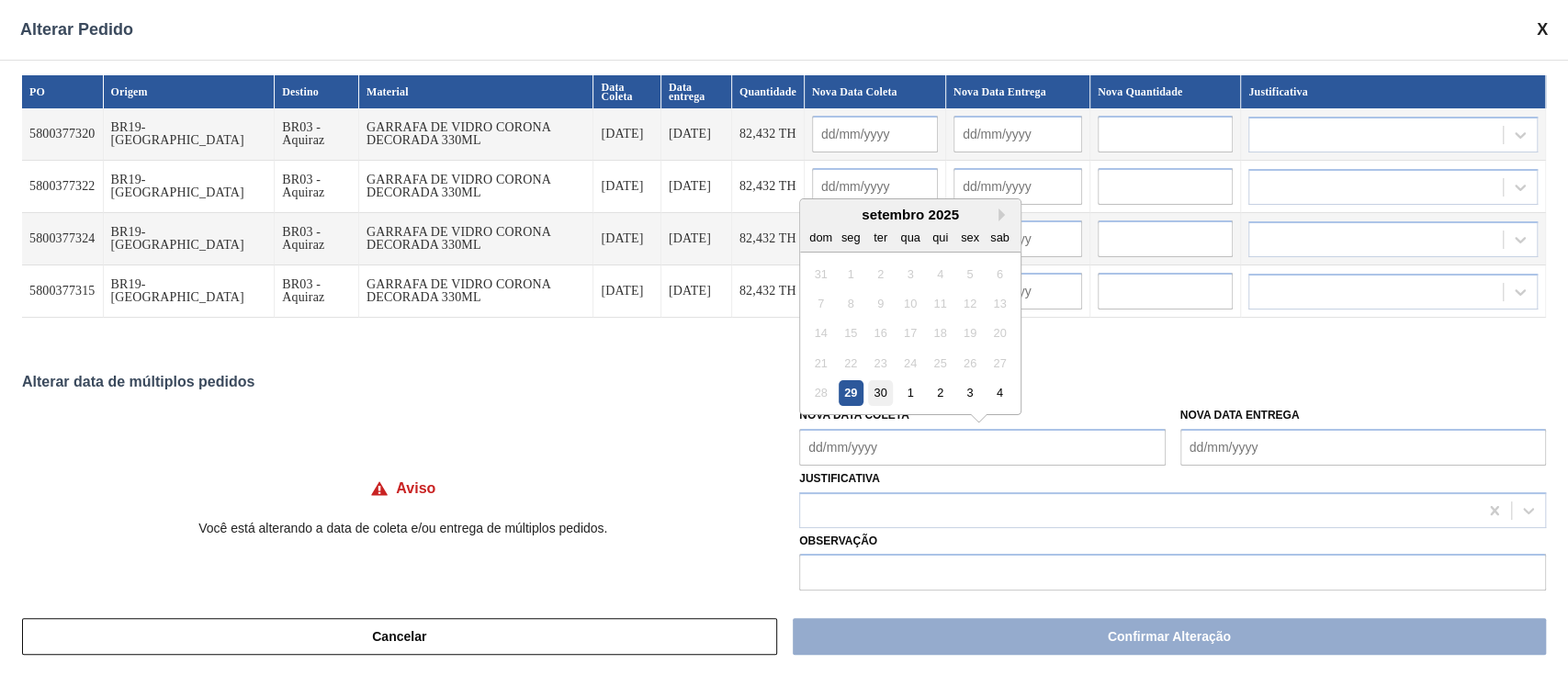
click at [874, 391] on div "30" at bounding box center [880, 392] width 25 height 25
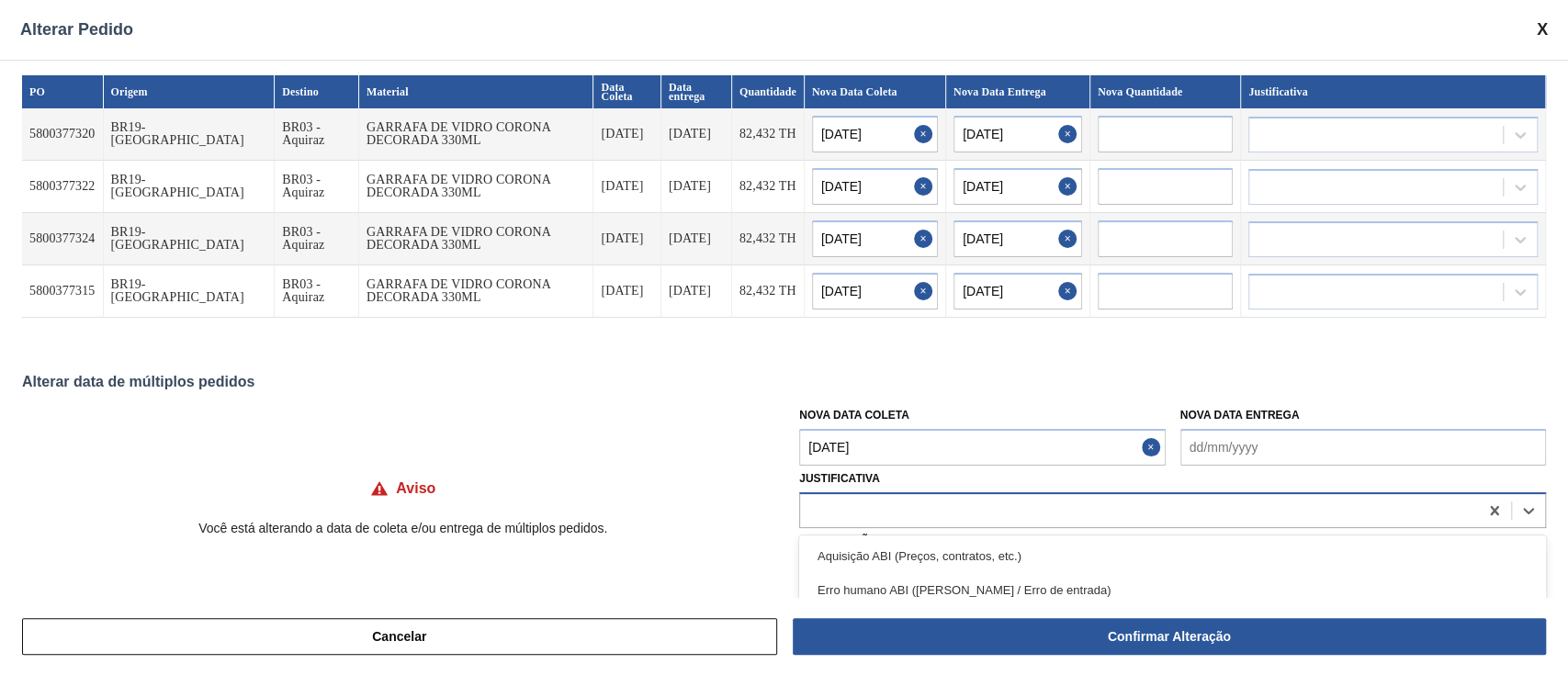
click at [830, 523] on div at bounding box center [1139, 510] width 677 height 27
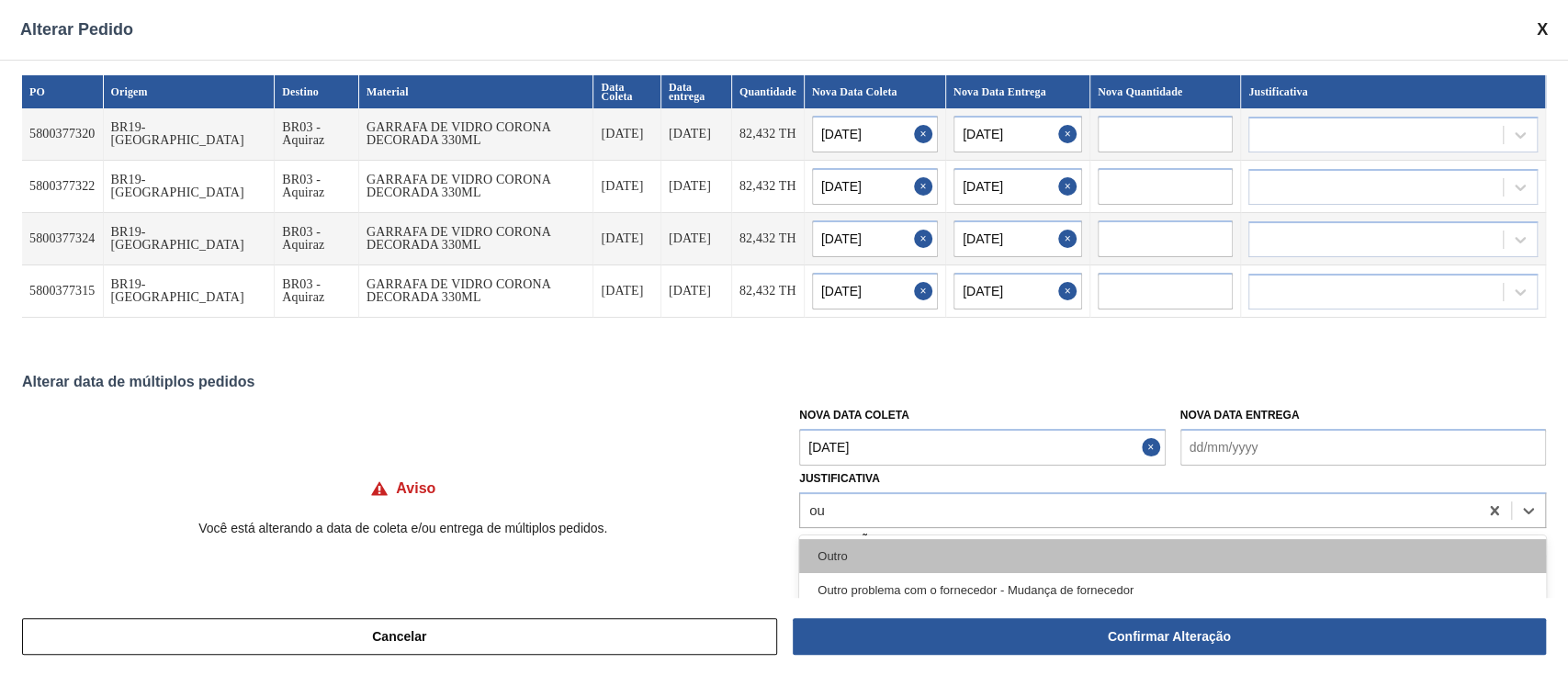
click at [845, 554] on div "Outro" at bounding box center [1172, 555] width 747 height 34
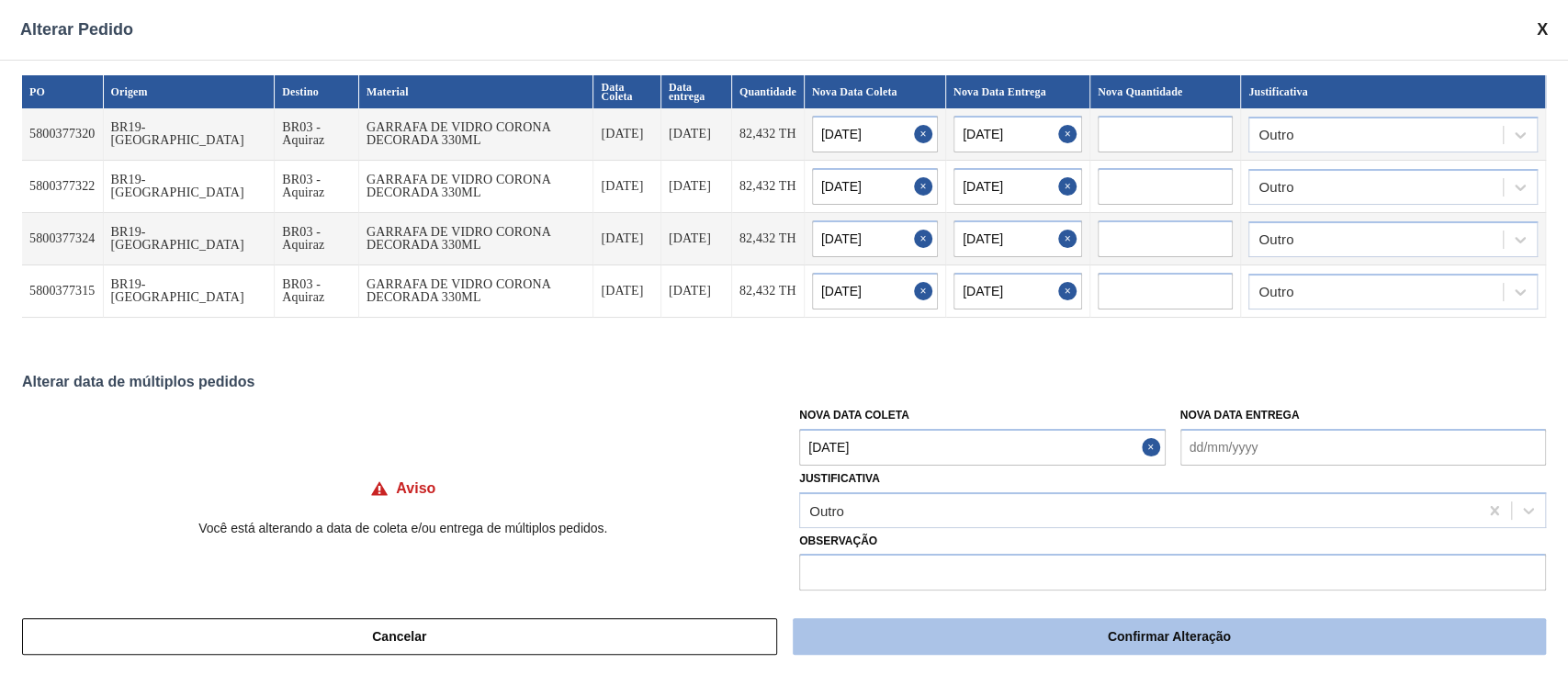
click at [982, 634] on button "Confirmar Alteração" at bounding box center [1169, 636] width 754 height 37
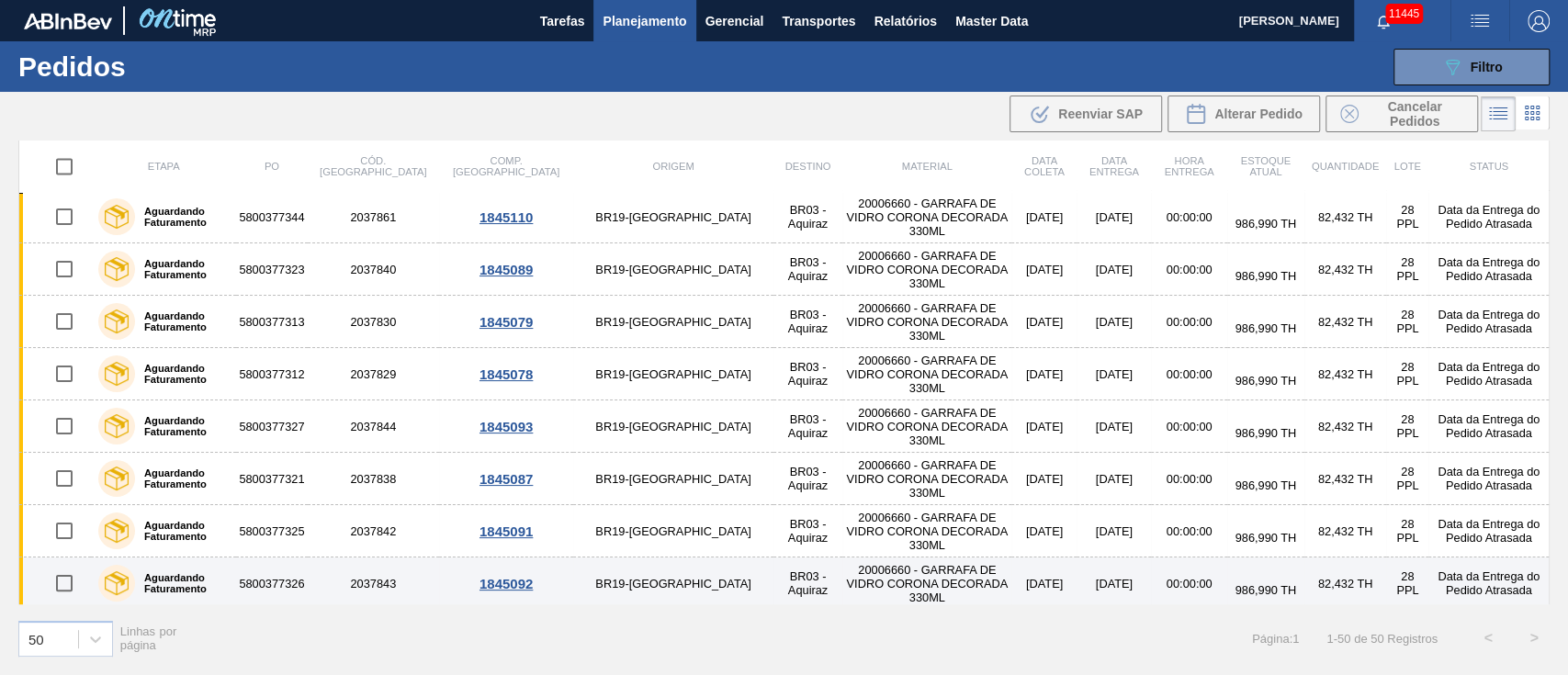
click at [52, 580] on input "checkbox" at bounding box center [65, 582] width 39 height 39
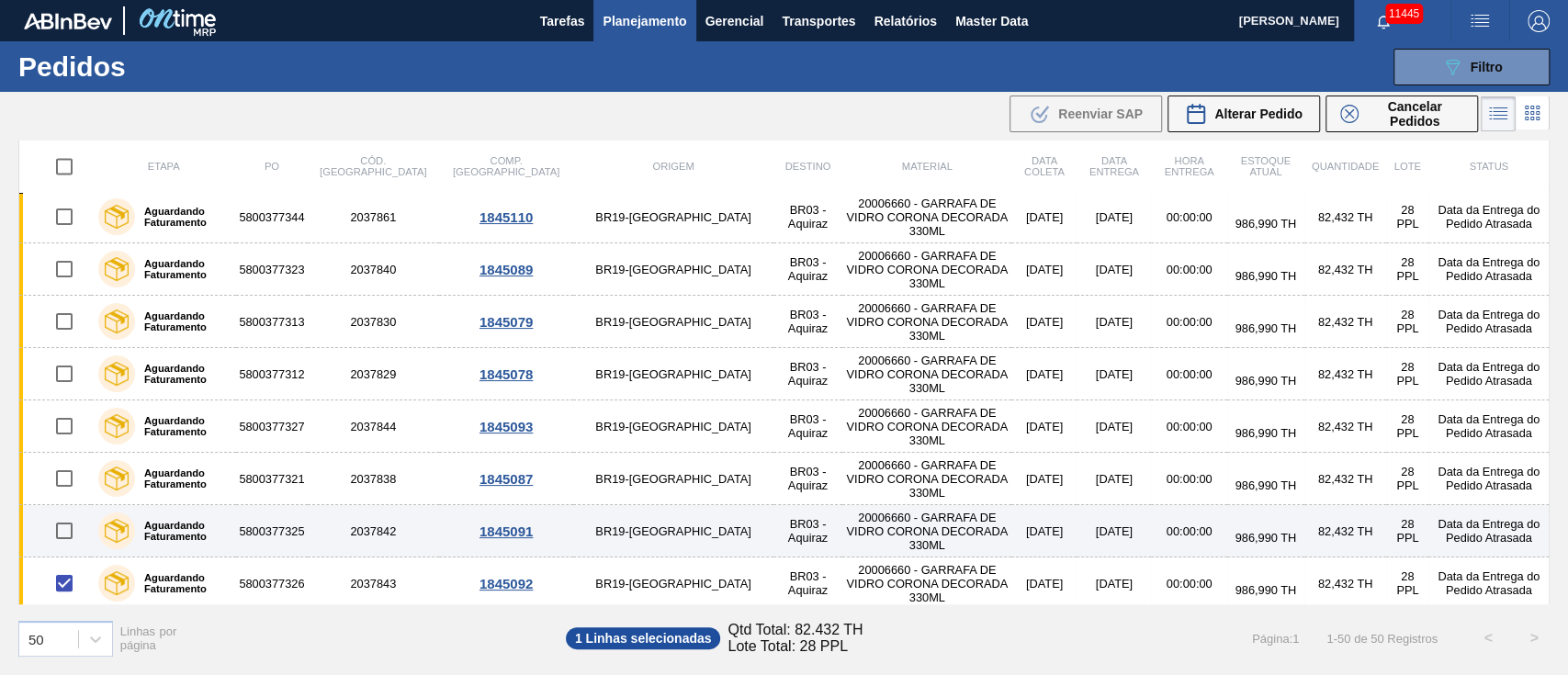
click at [59, 516] on input "checkbox" at bounding box center [65, 530] width 39 height 39
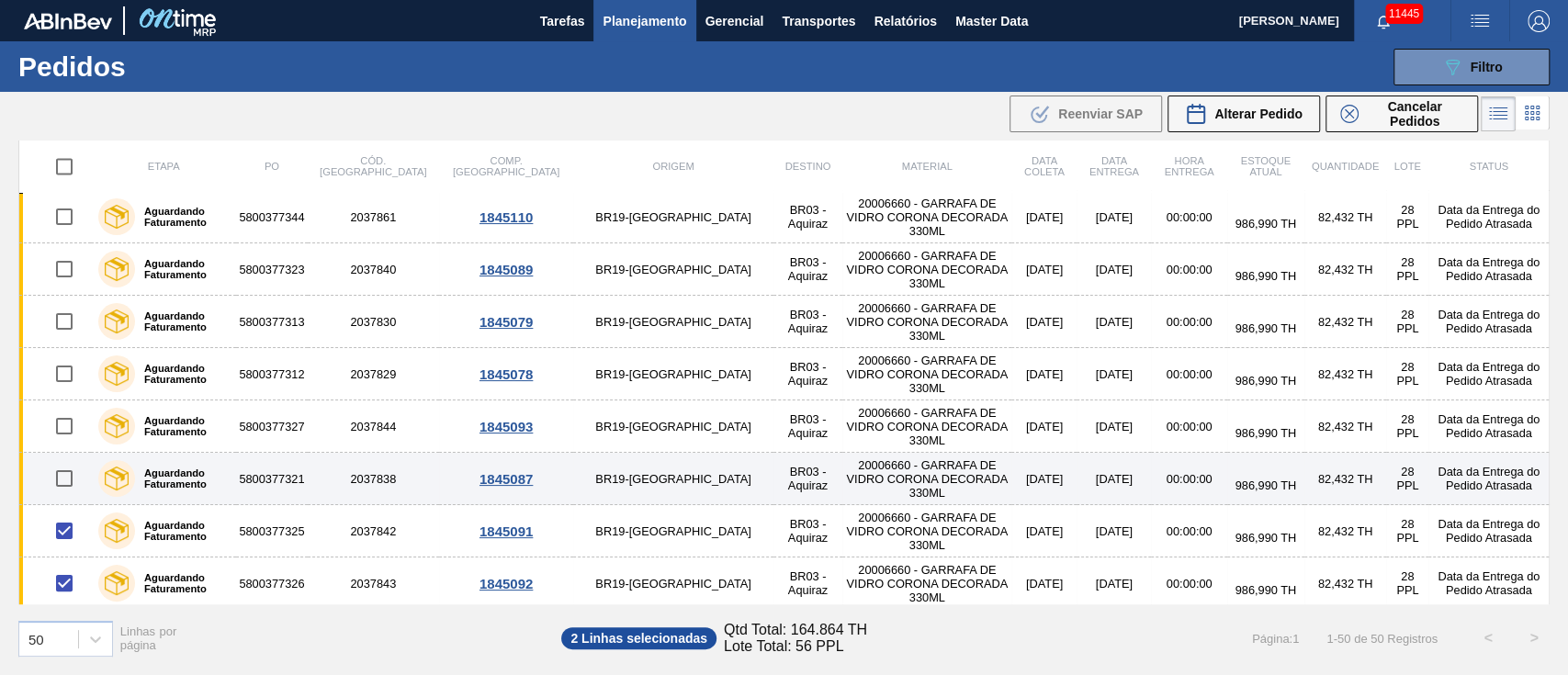
click at [61, 460] on input "checkbox" at bounding box center [65, 478] width 39 height 39
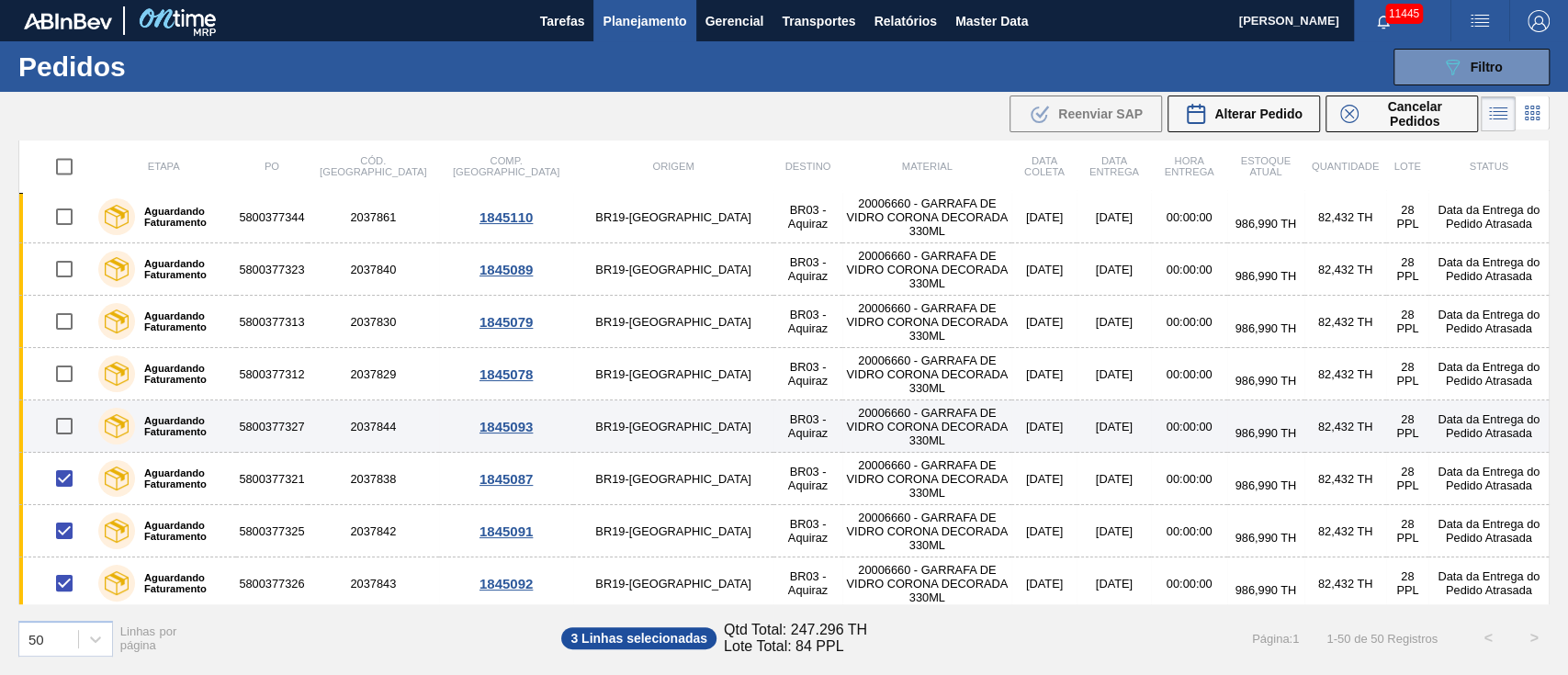
click at [61, 424] on input "checkbox" at bounding box center [65, 426] width 39 height 39
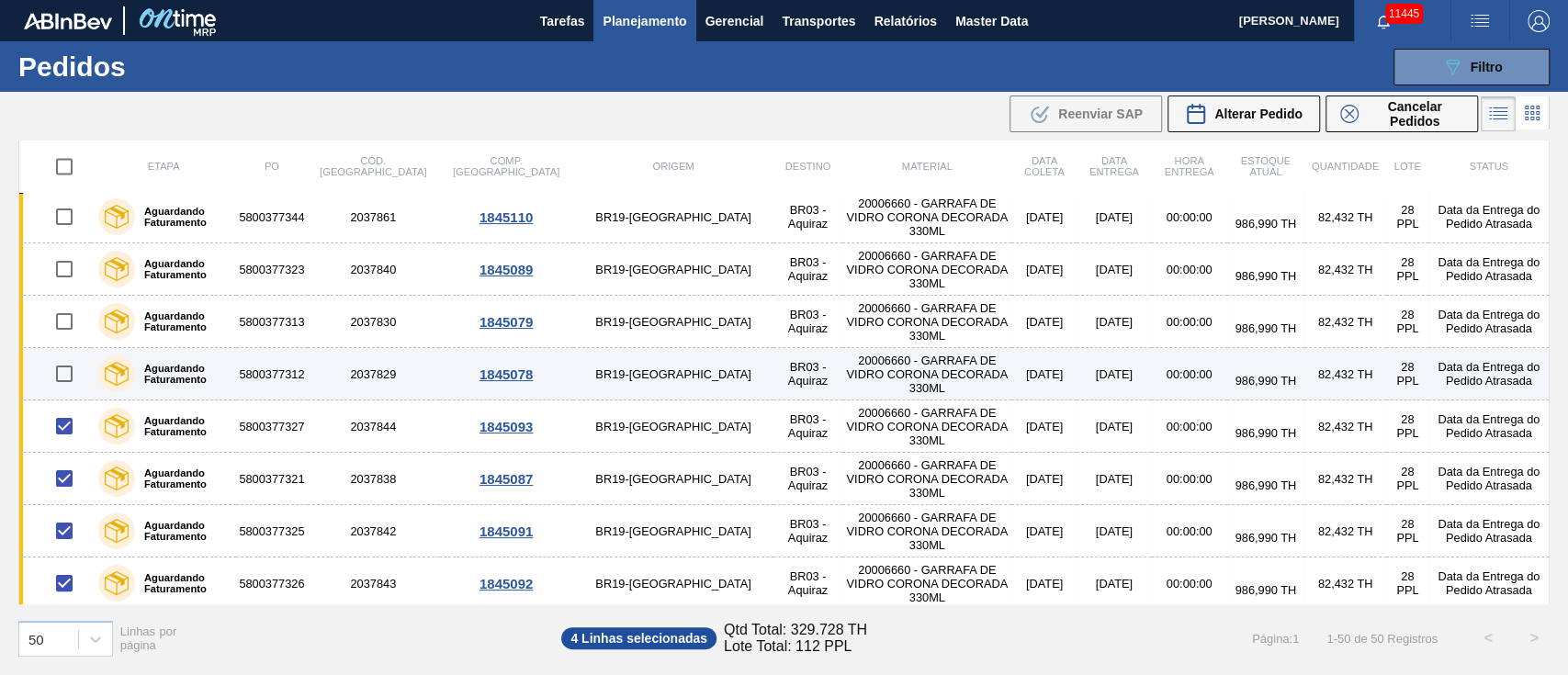
click at [61, 362] on input "checkbox" at bounding box center [65, 373] width 39 height 39
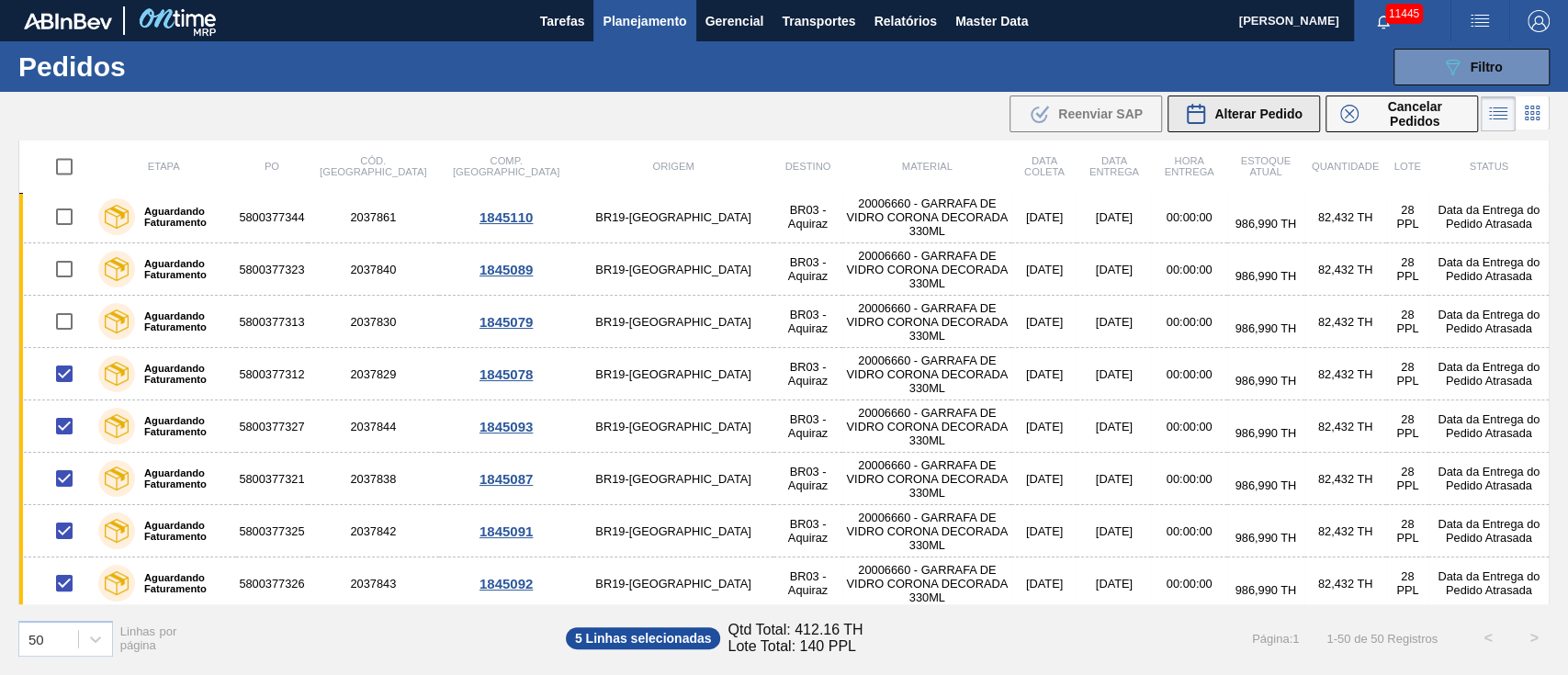
click at [1272, 117] on span "Alterar Pedido" at bounding box center [1257, 113] width 88 height 14
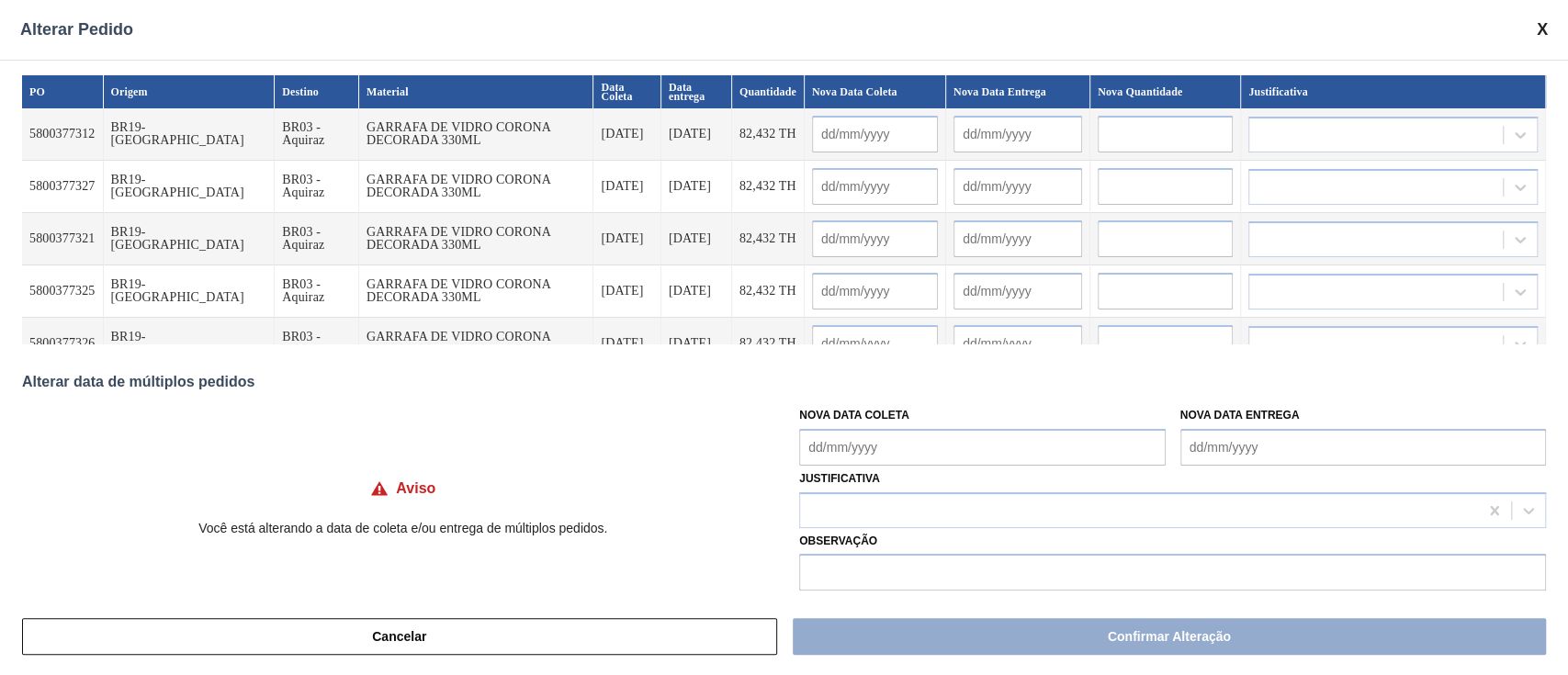
click at [830, 428] on div "Nova Data Coleta" at bounding box center [981, 434] width 366 height 64
click at [830, 442] on Coleta "Nova Data Coleta" at bounding box center [981, 447] width 366 height 37
click at [715, 60] on div "PO Origem Destino Material Data Coleta Data entrega Quantidade Nova Data Coleta…" at bounding box center [784, 329] width 1568 height 538
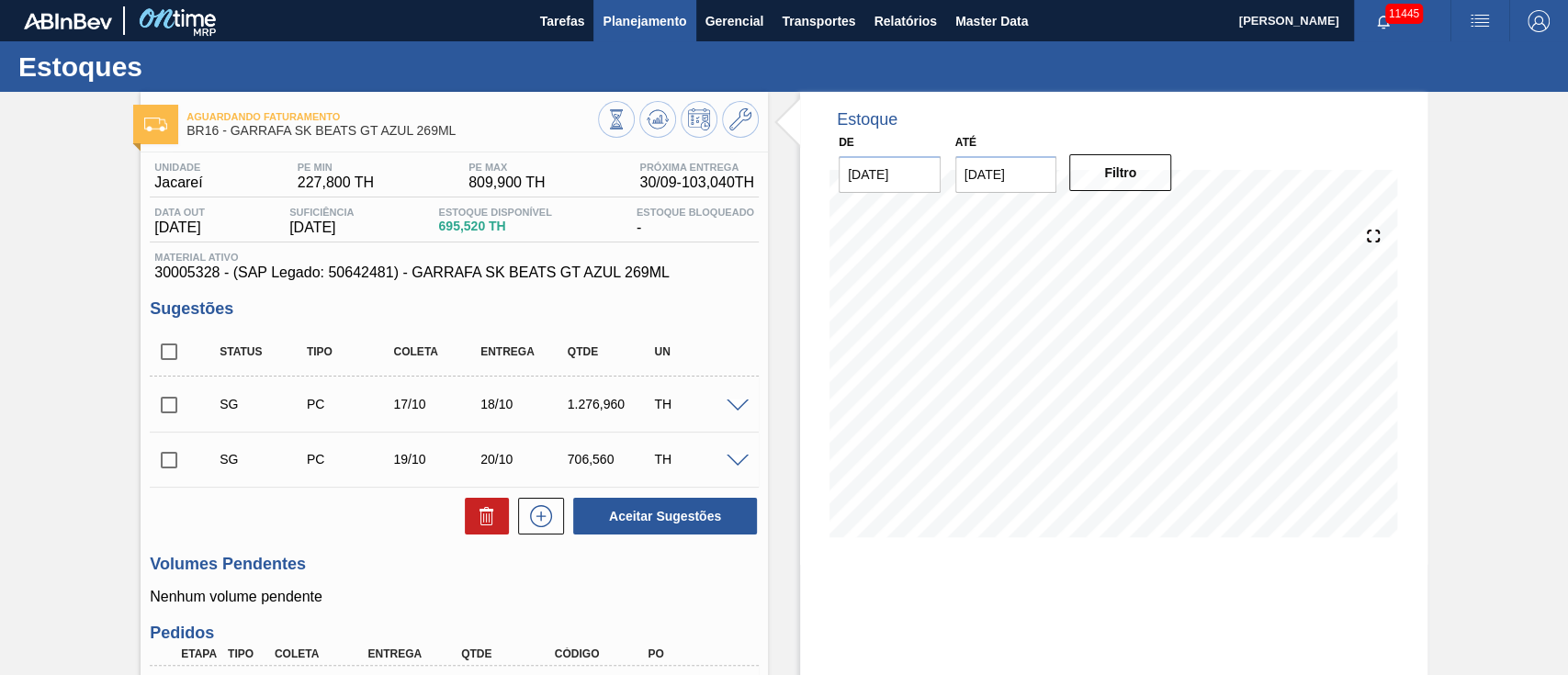
click at [614, 21] on span "Planejamento" at bounding box center [644, 20] width 84 height 22
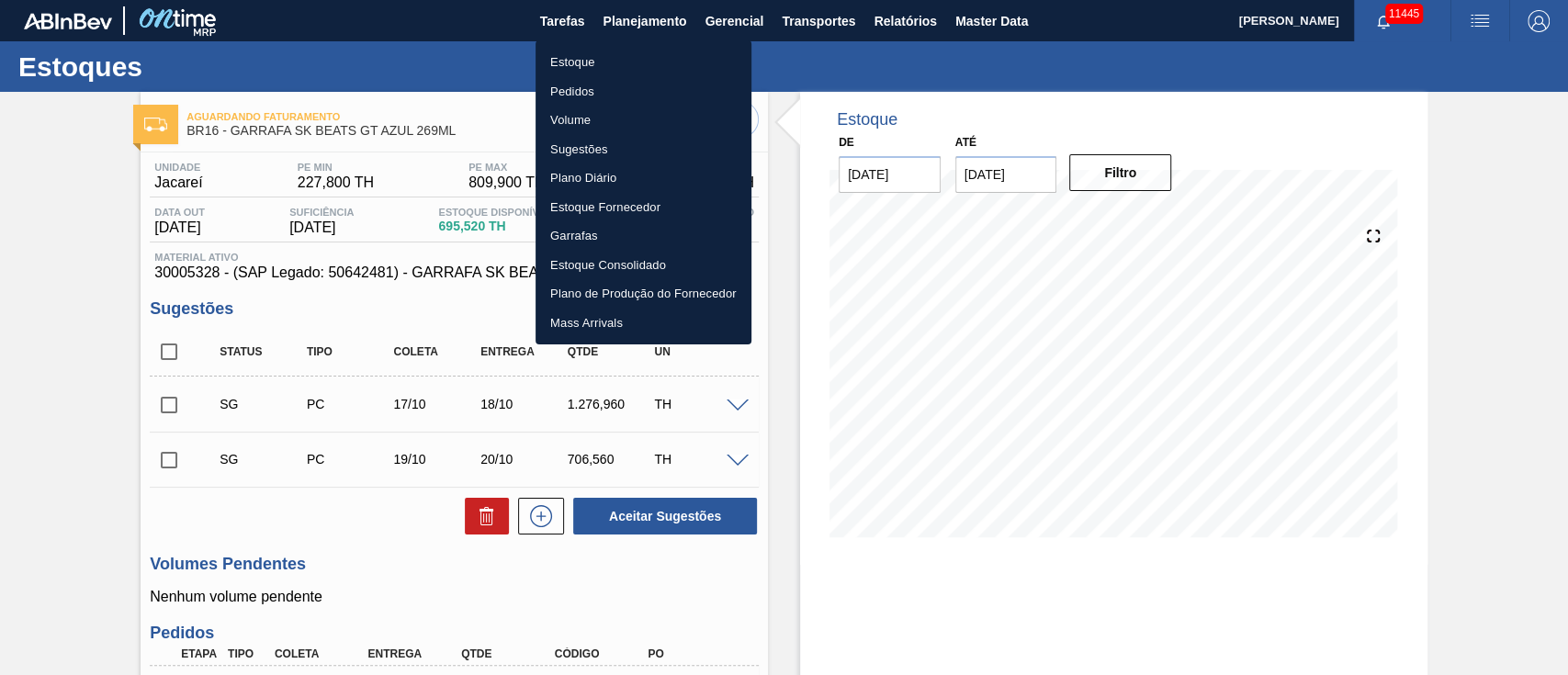
click at [579, 99] on li "Pedidos" at bounding box center [644, 92] width 216 height 29
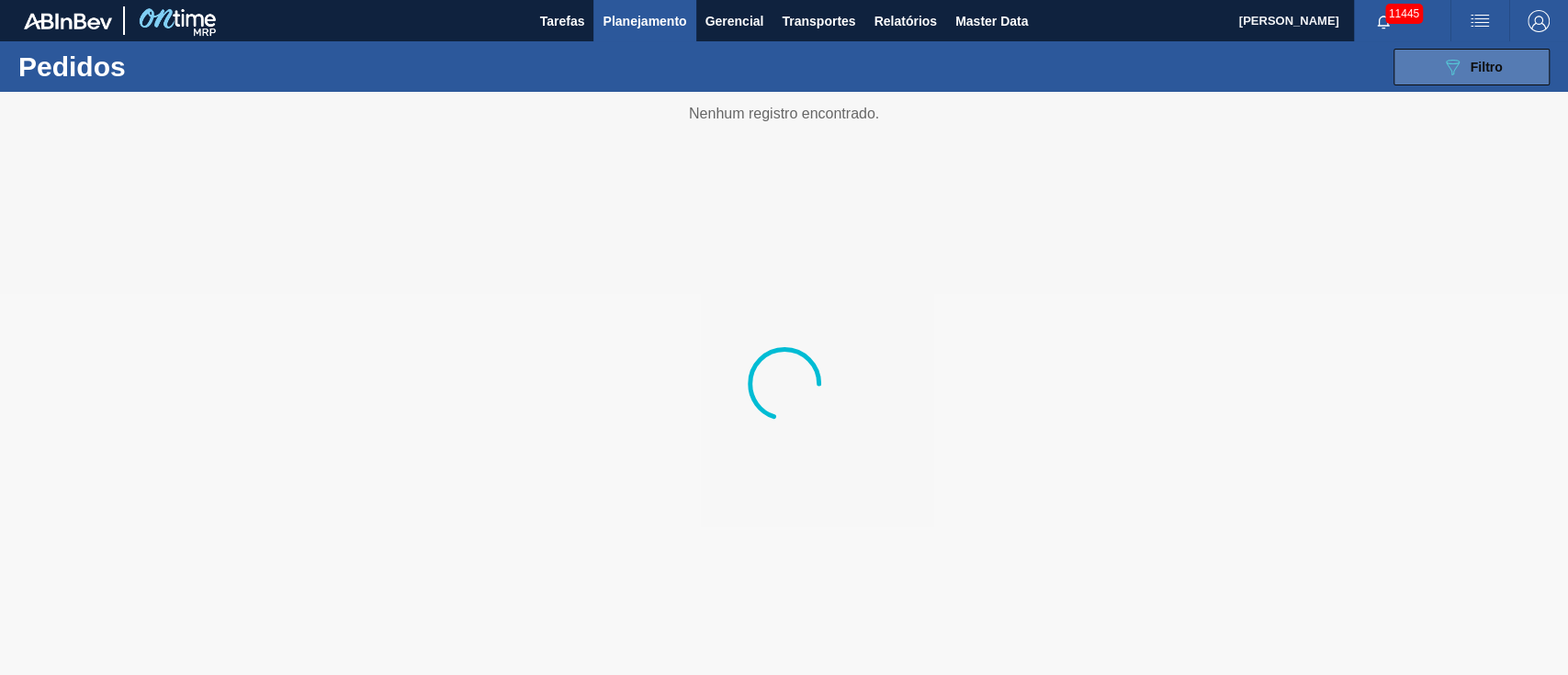
click at [1511, 61] on button "089F7B8B-B2A5-4AFE-B5C0-19BA573D28AC Filtro" at bounding box center [1472, 67] width 156 height 37
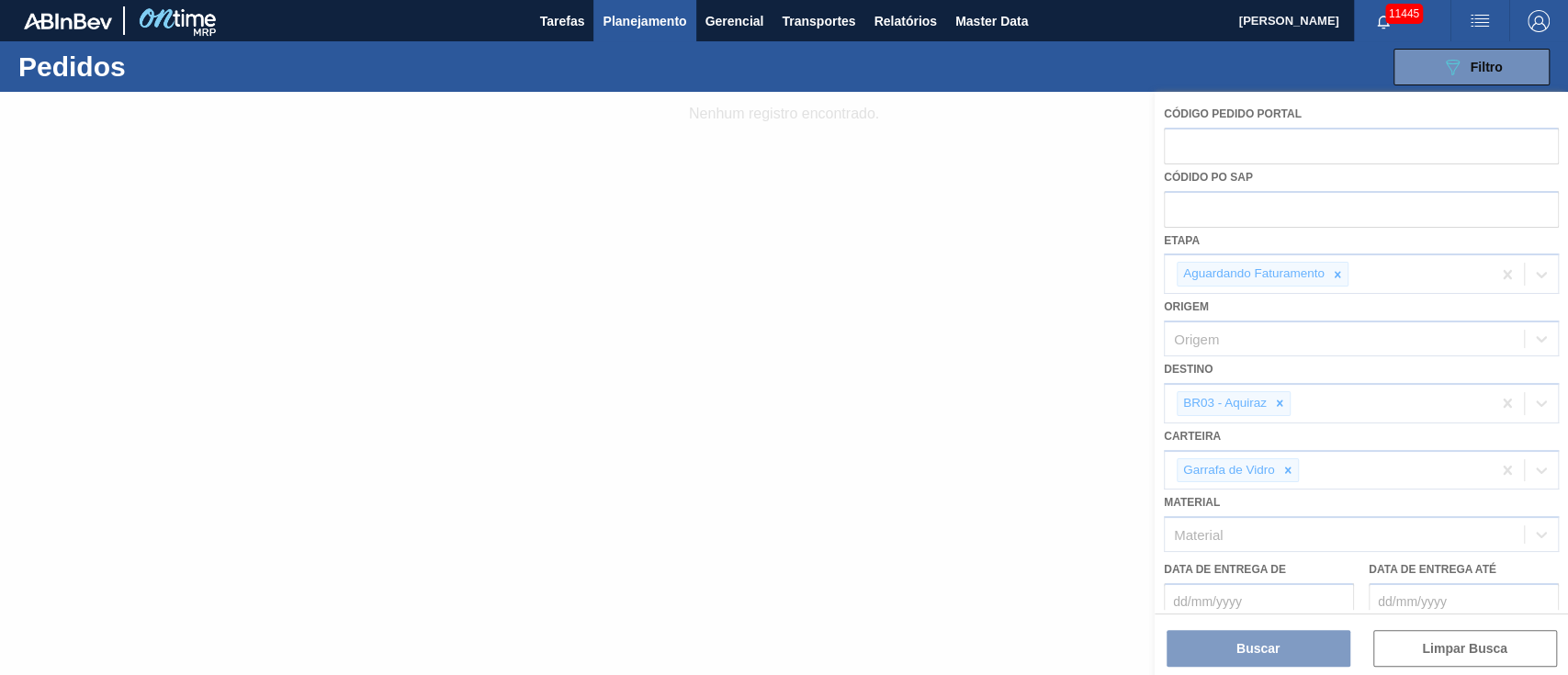
click at [1284, 468] on div at bounding box center [784, 383] width 1568 height 582
click at [1279, 403] on div at bounding box center [784, 383] width 1568 height 582
click at [1289, 461] on div at bounding box center [784, 383] width 1568 height 582
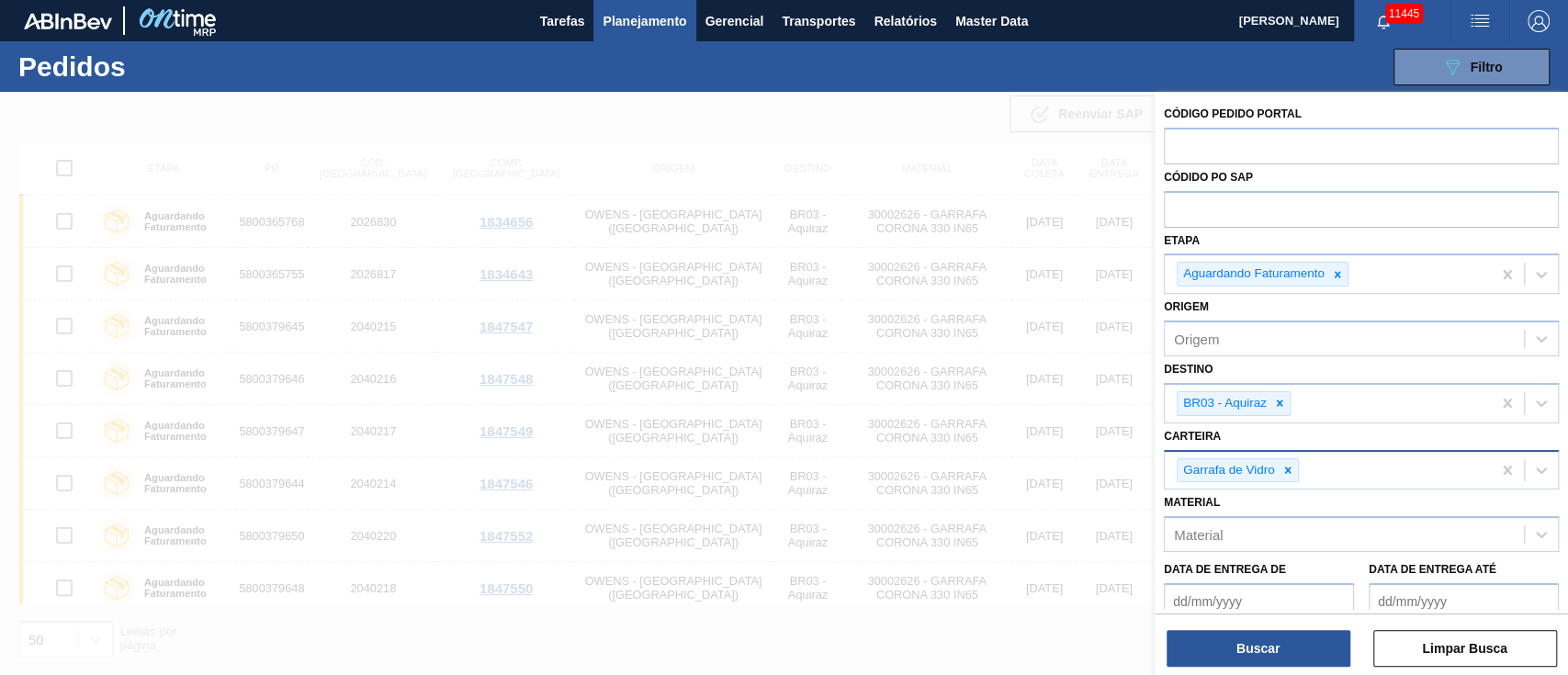
drag, startPoint x: 1269, startPoint y: 446, endPoint x: 1273, endPoint y: 462, distance: 16.5
click at [1273, 460] on div "Carteira Garrafa de Vidro" at bounding box center [1361, 456] width 395 height 67
click at [1286, 459] on div at bounding box center [1287, 471] width 20 height 23
click at [1287, 401] on div at bounding box center [1279, 403] width 20 height 23
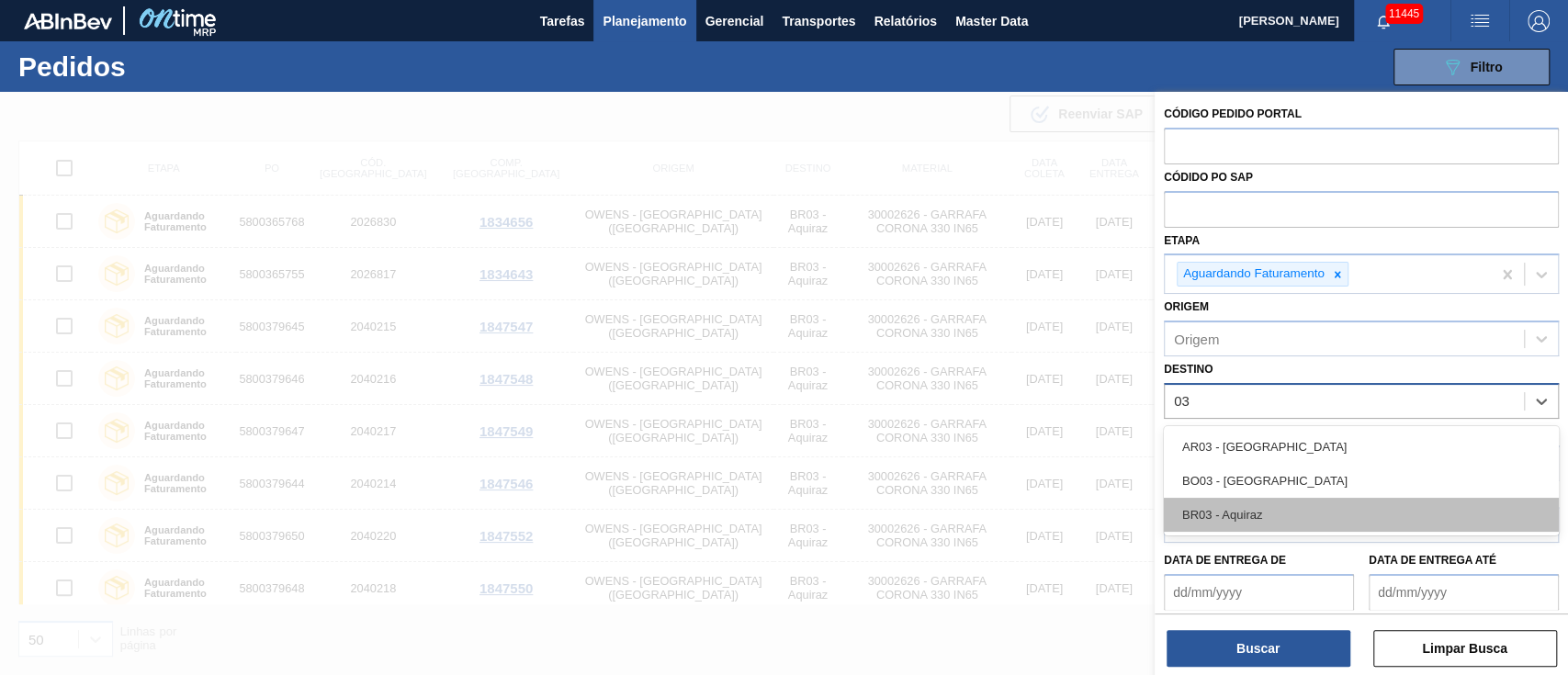
click at [1248, 505] on div "BR03 - Aquiraz" at bounding box center [1361, 514] width 395 height 34
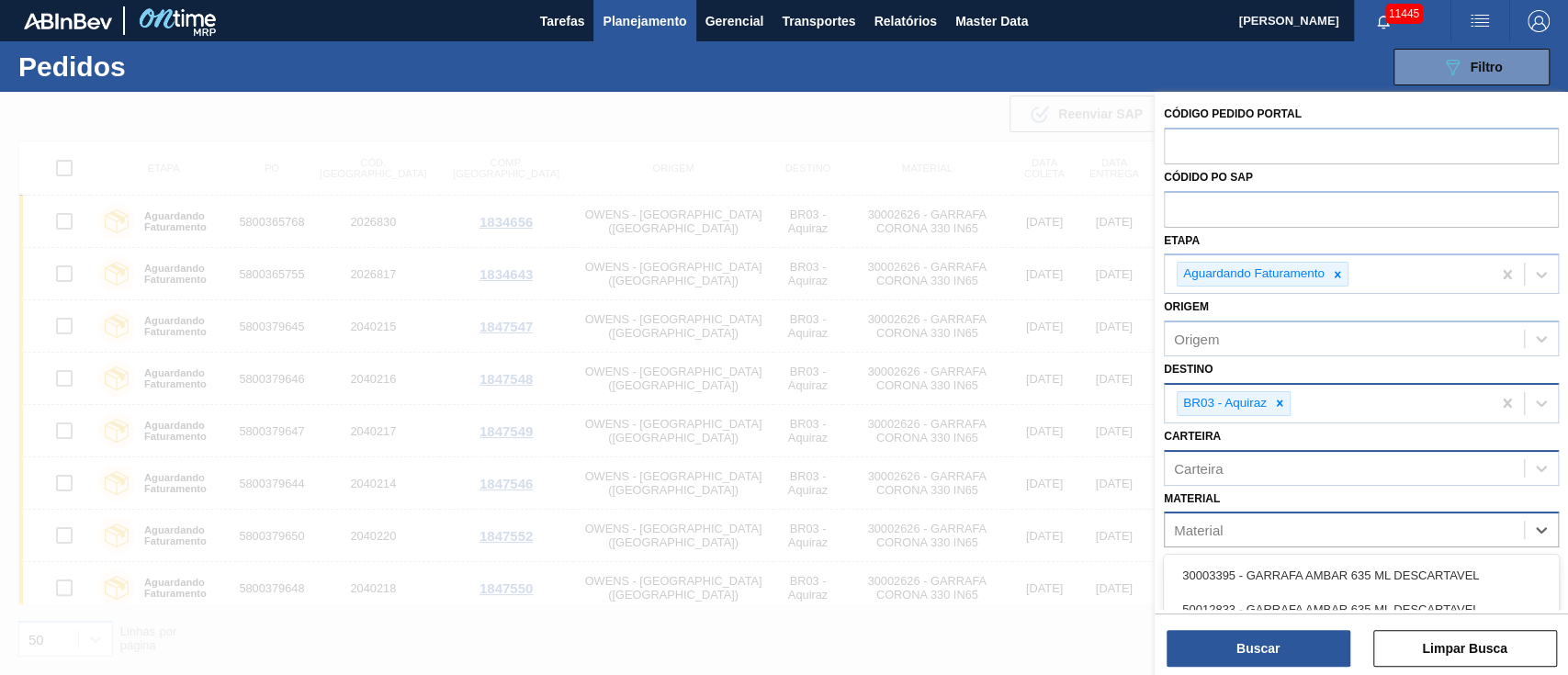
click at [1222, 527] on div "Material" at bounding box center [1197, 530] width 48 height 15
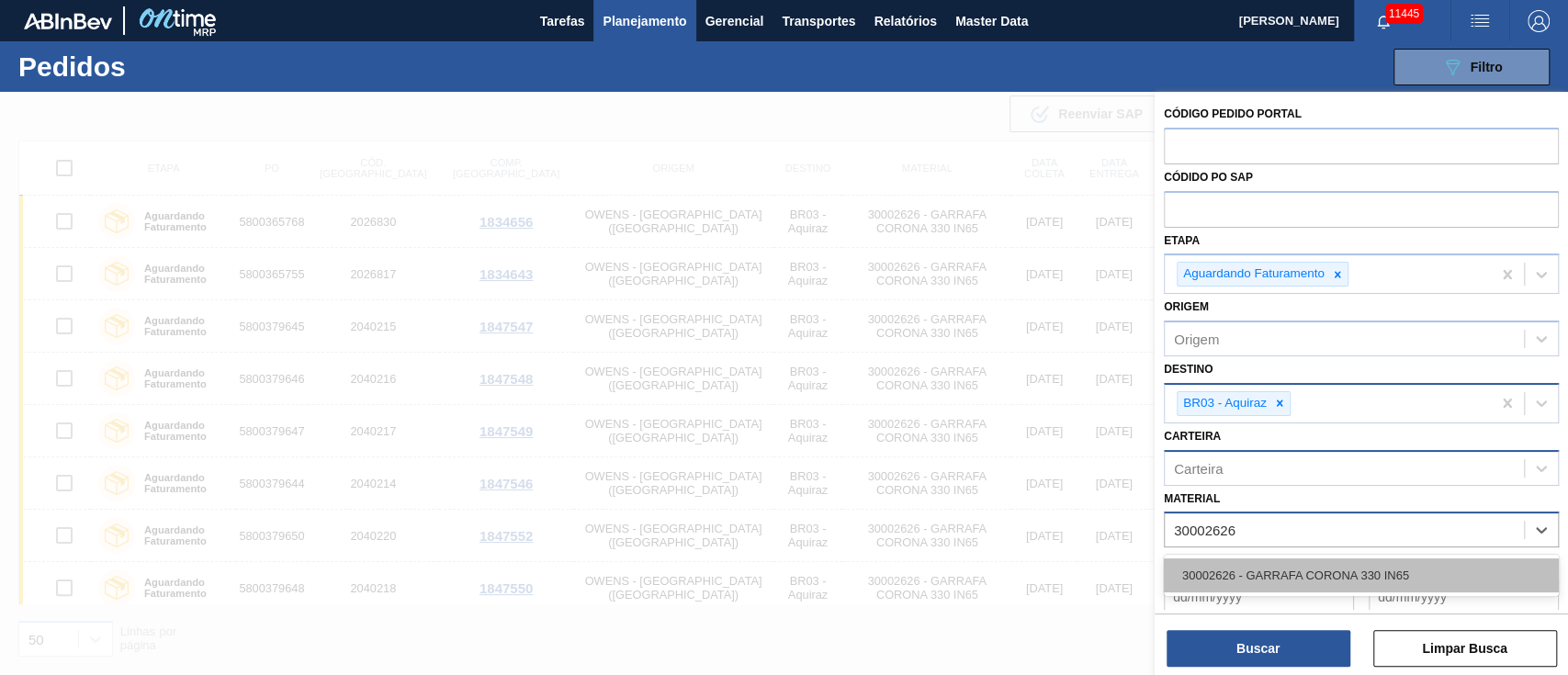
click at [1251, 575] on div "30002626 - GARRAFA CORONA 330 IN65" at bounding box center [1361, 575] width 395 height 34
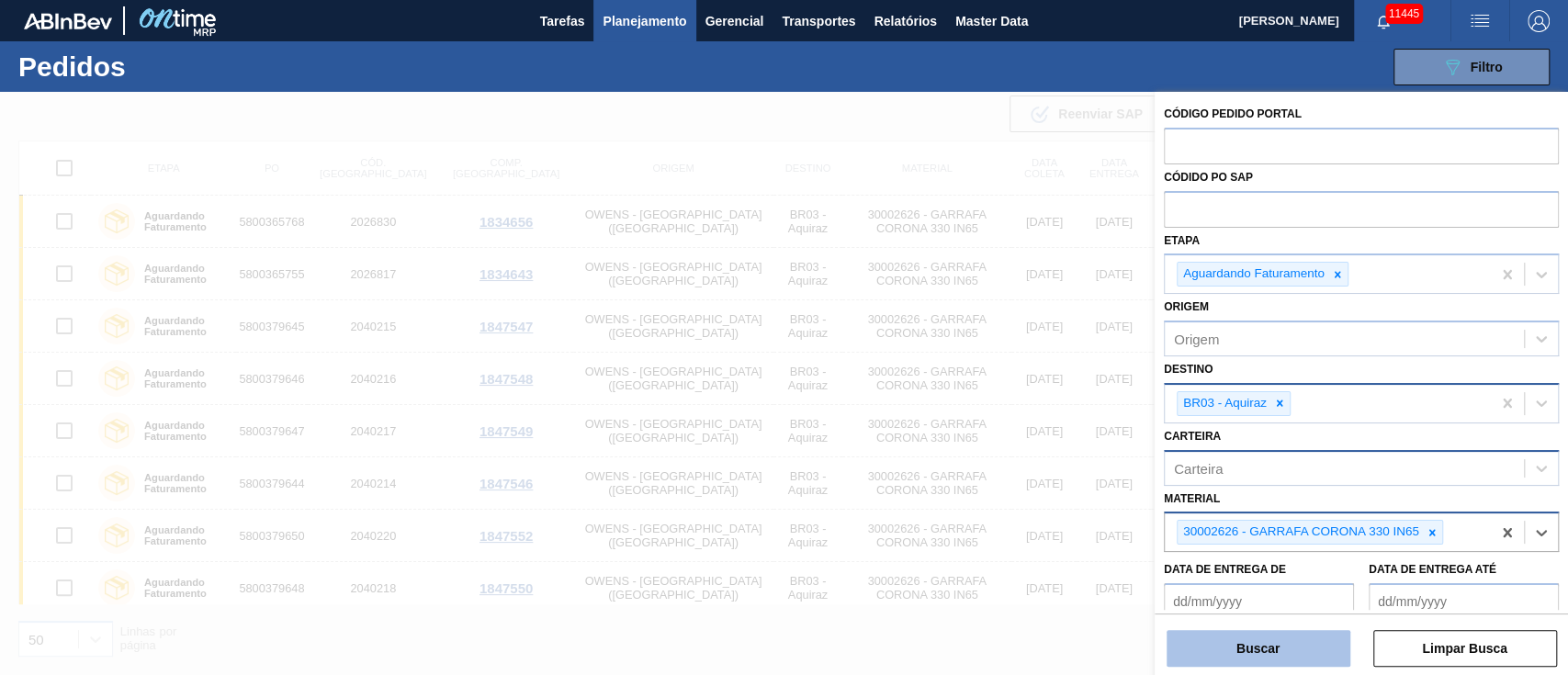
click at [1251, 664] on button "Buscar" at bounding box center [1258, 648] width 183 height 37
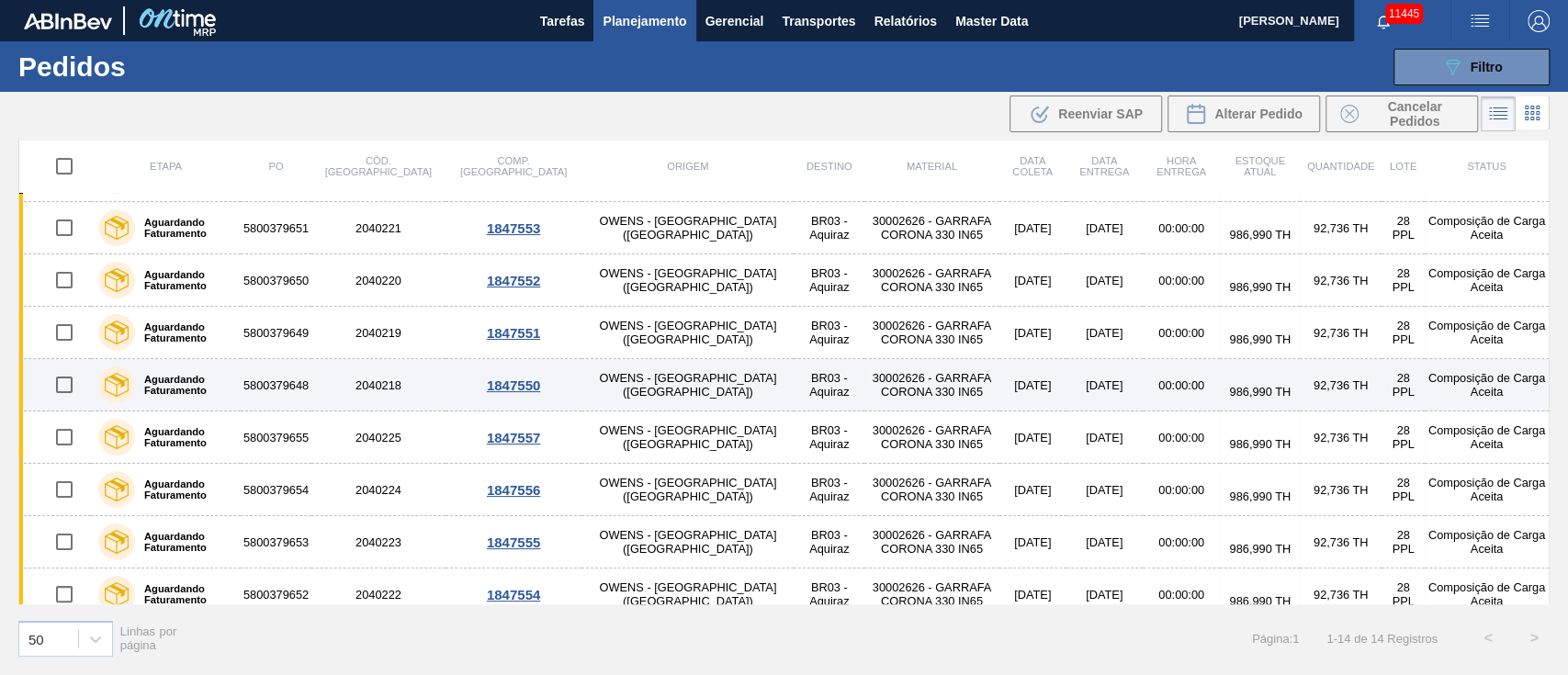
scroll to position [322, 0]
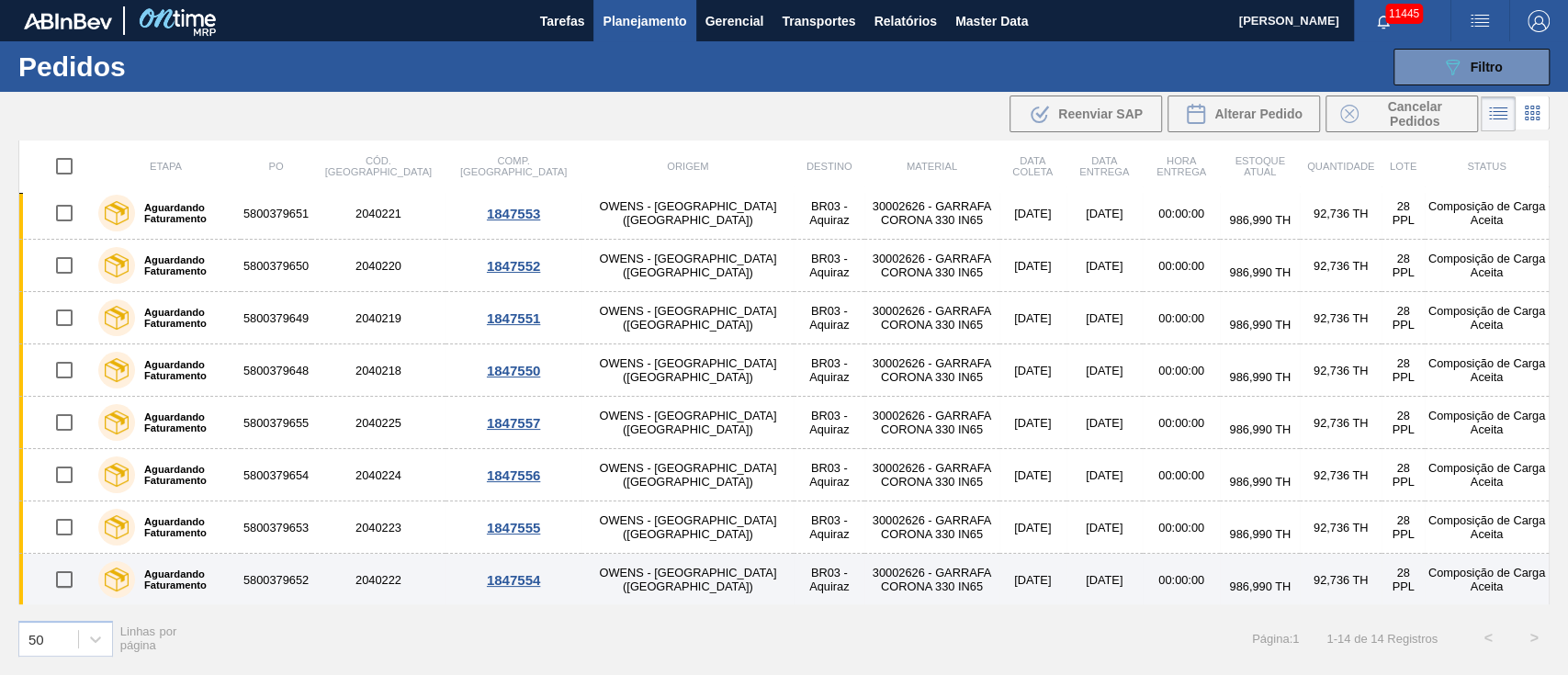
click at [72, 580] on input "checkbox" at bounding box center [65, 580] width 39 height 39
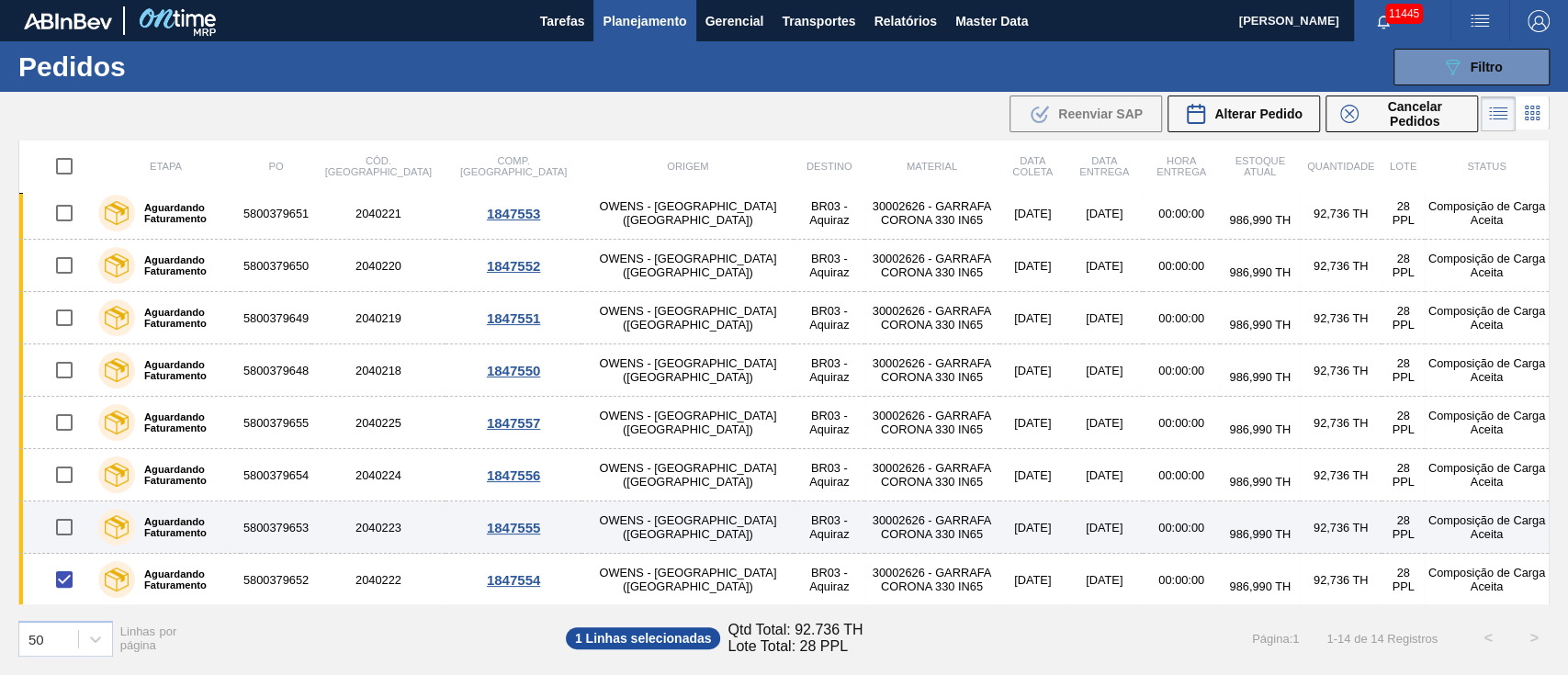
click at [63, 525] on input "checkbox" at bounding box center [65, 526] width 39 height 39
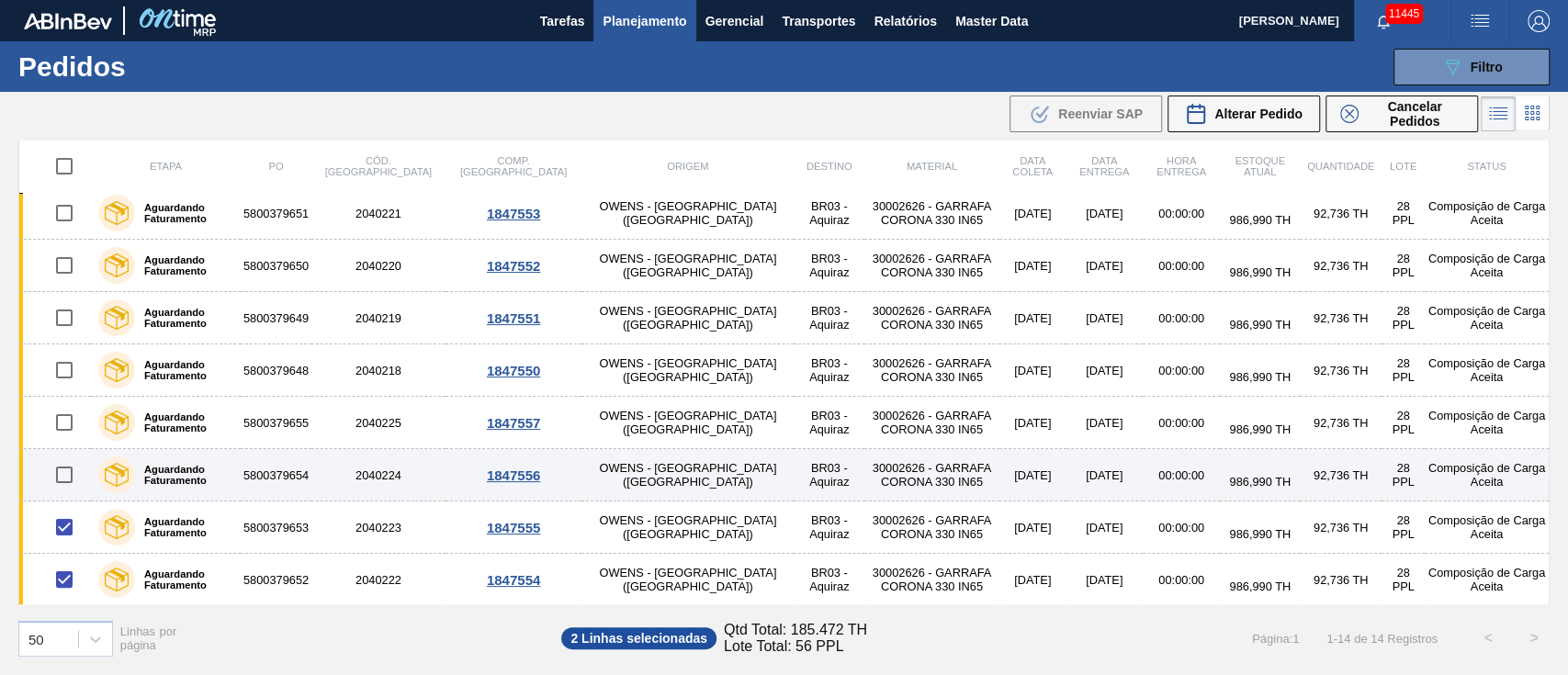
click at [65, 472] on input "checkbox" at bounding box center [65, 474] width 39 height 39
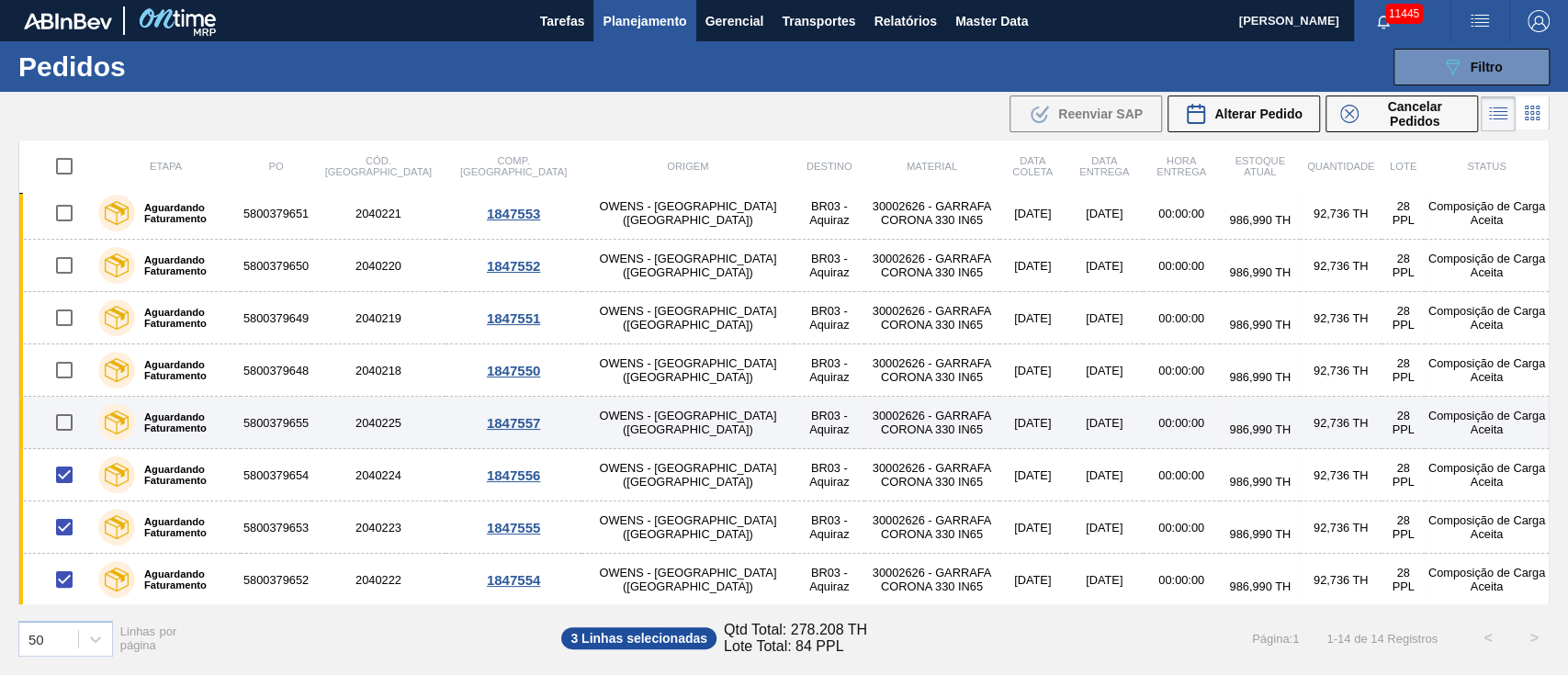
click at [67, 408] on input "checkbox" at bounding box center [65, 422] width 39 height 39
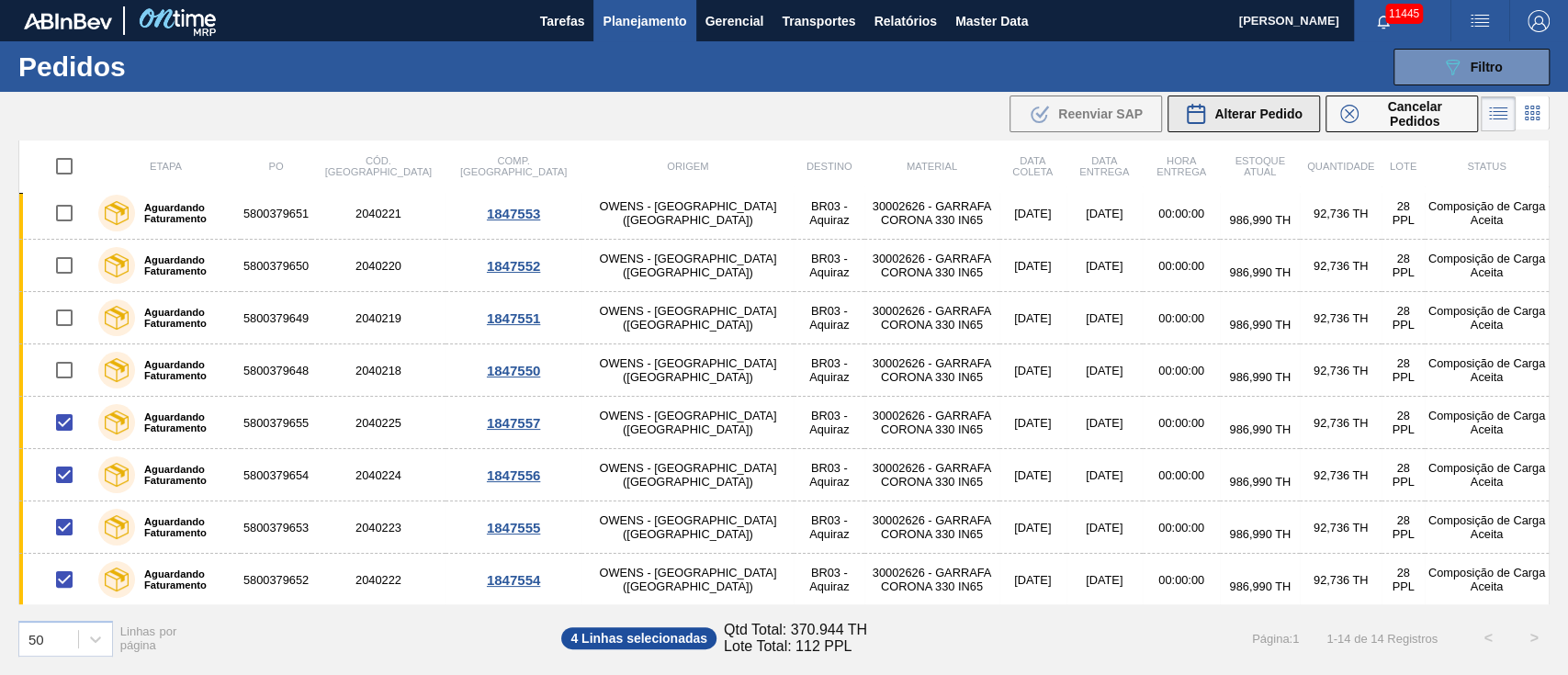
click at [1279, 103] on div "Alterar Pedido" at bounding box center [1244, 114] width 118 height 22
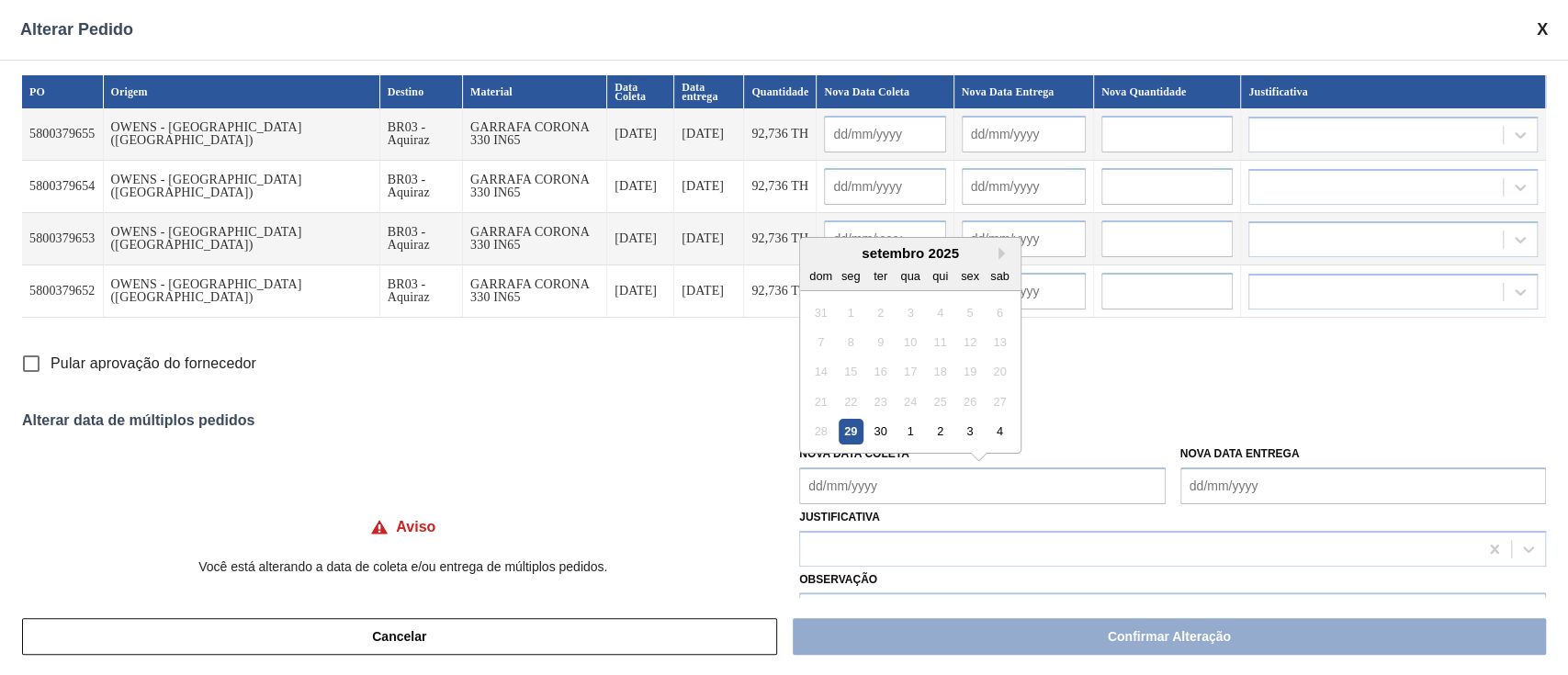
click at [842, 481] on Coleta "Nova Data Coleta" at bounding box center [981, 485] width 366 height 37
click at [878, 431] on div "30" at bounding box center [880, 431] width 25 height 25
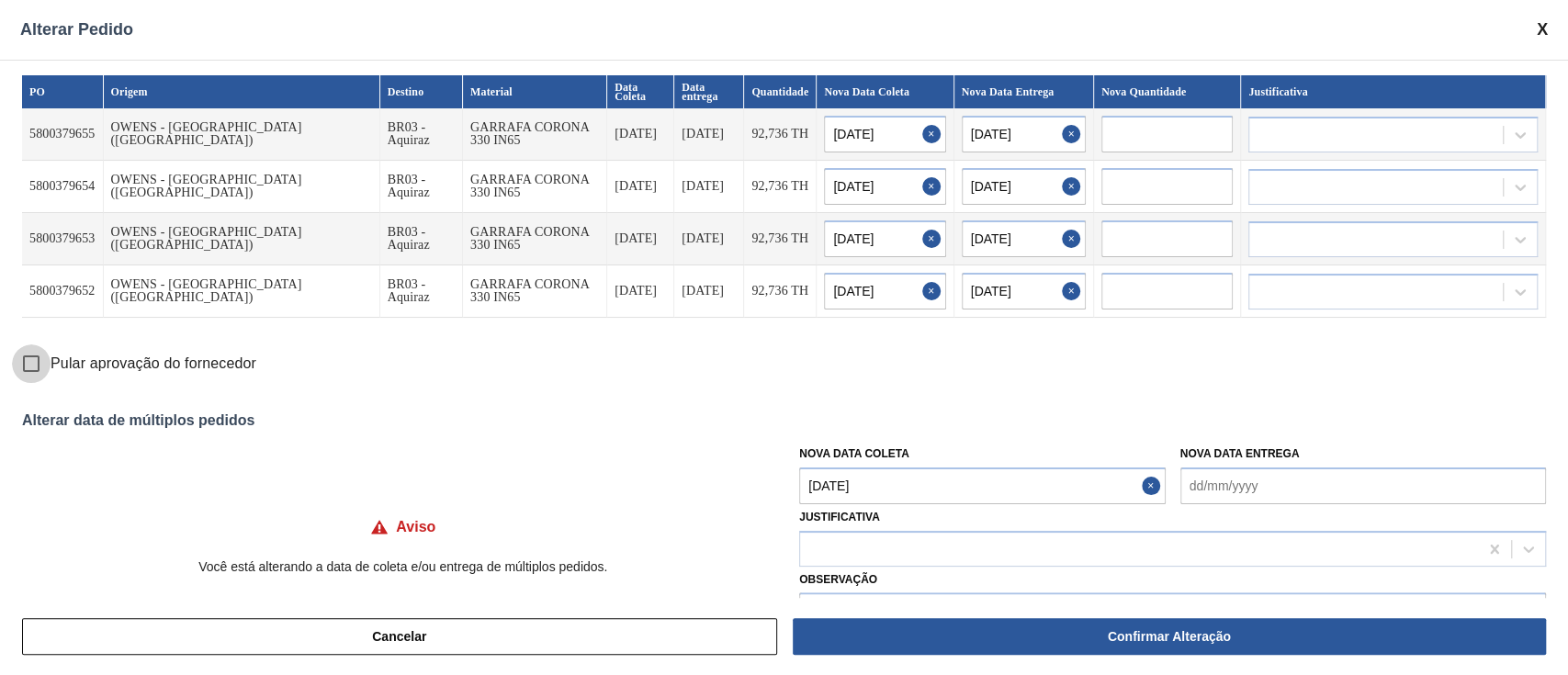
click at [25, 364] on input "Pular aprovação do fornecedor" at bounding box center [31, 364] width 39 height 39
click at [834, 550] on div at bounding box center [1139, 549] width 677 height 27
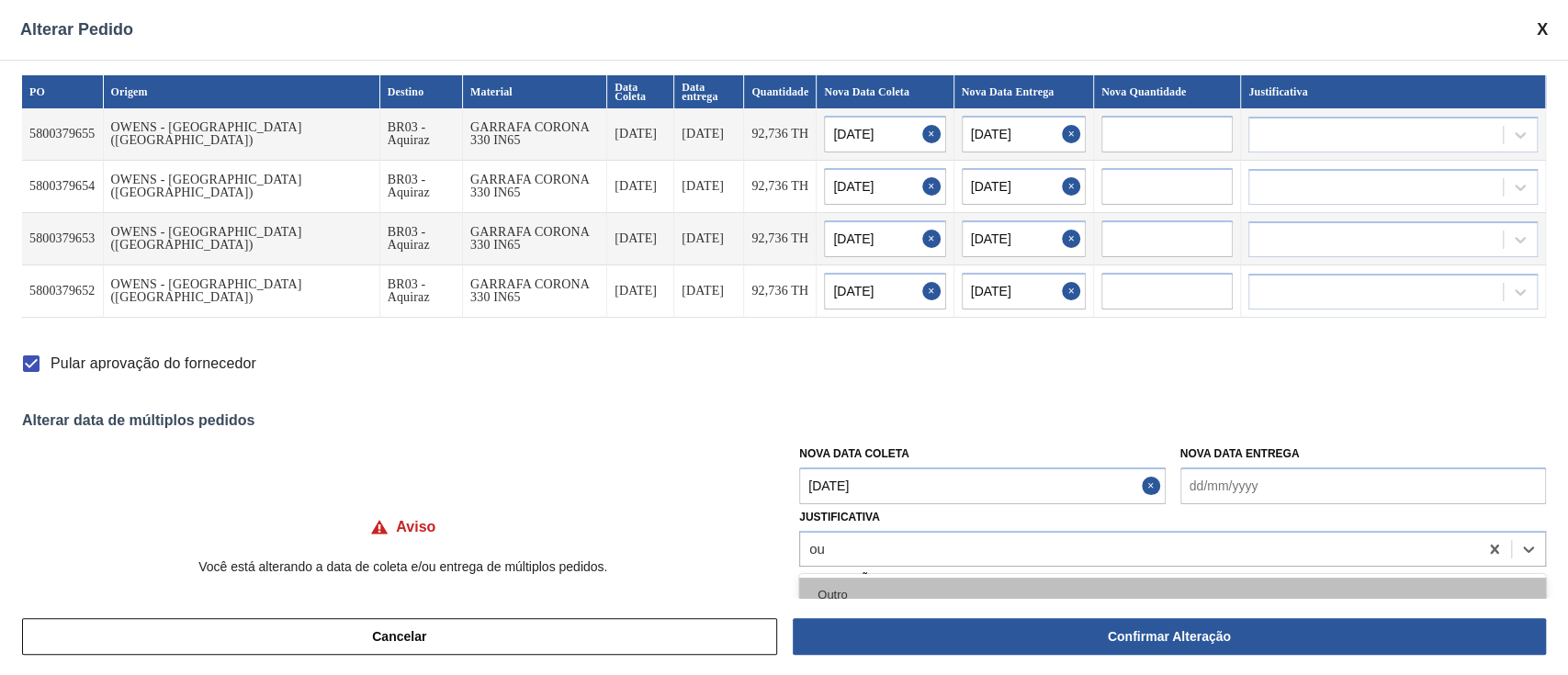
click at [831, 584] on div "Outro" at bounding box center [1172, 594] width 747 height 34
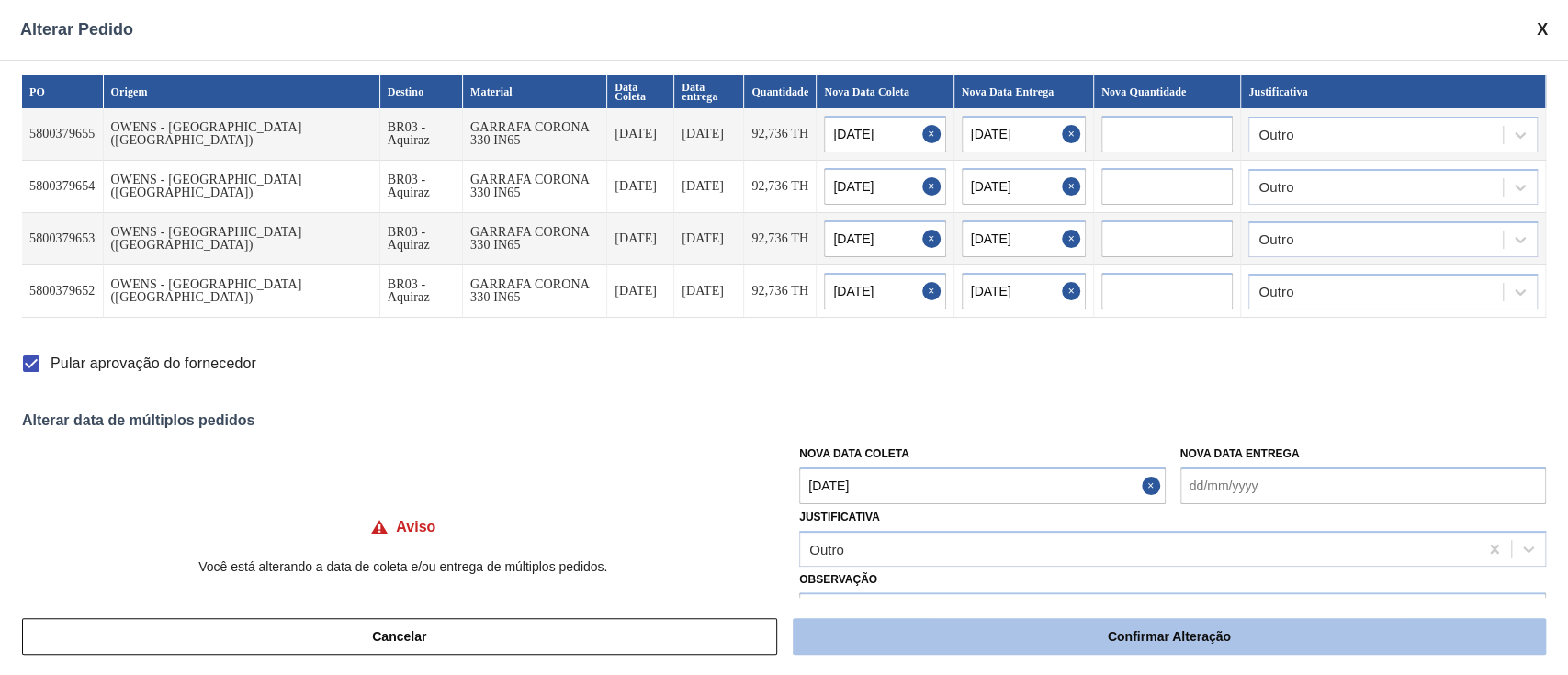
click at [1128, 620] on button "Confirmar Alteração" at bounding box center [1169, 636] width 754 height 37
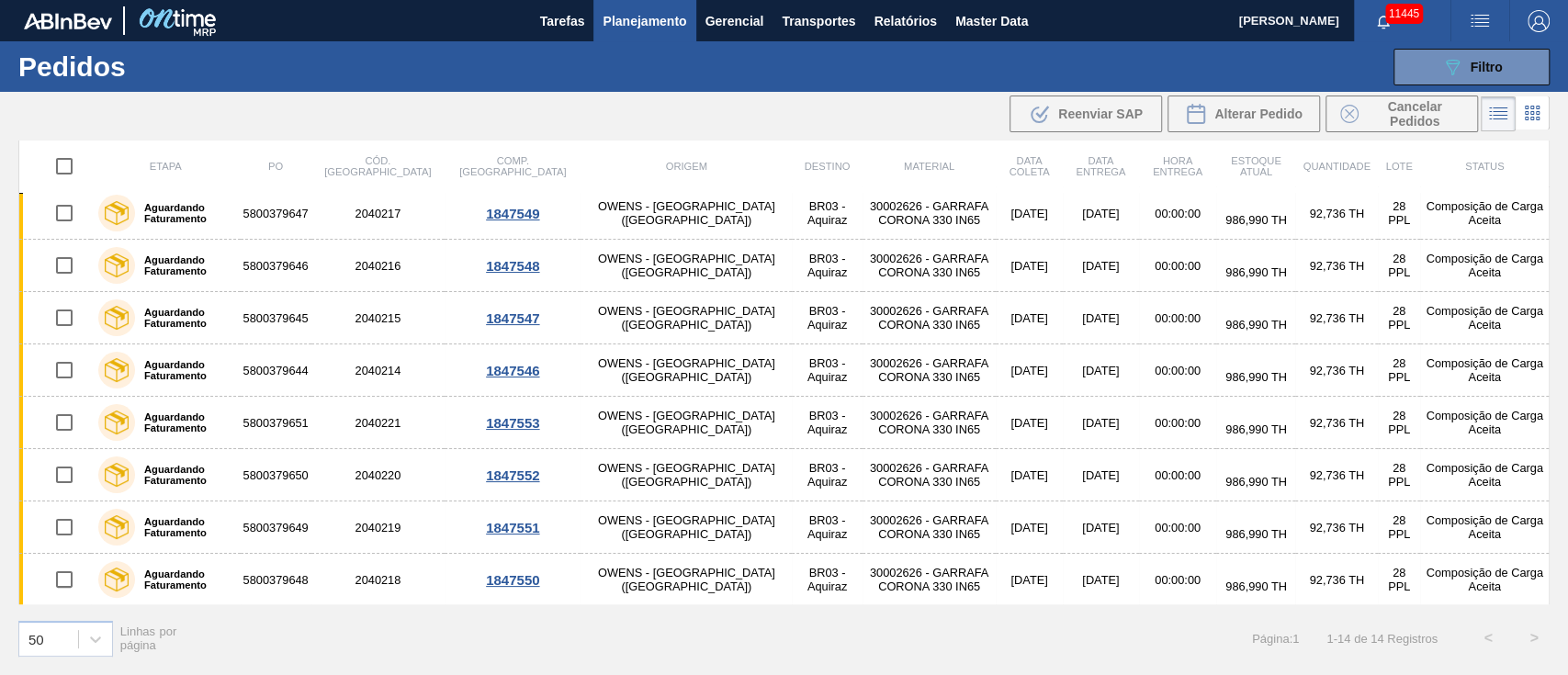
scroll to position [0, 0]
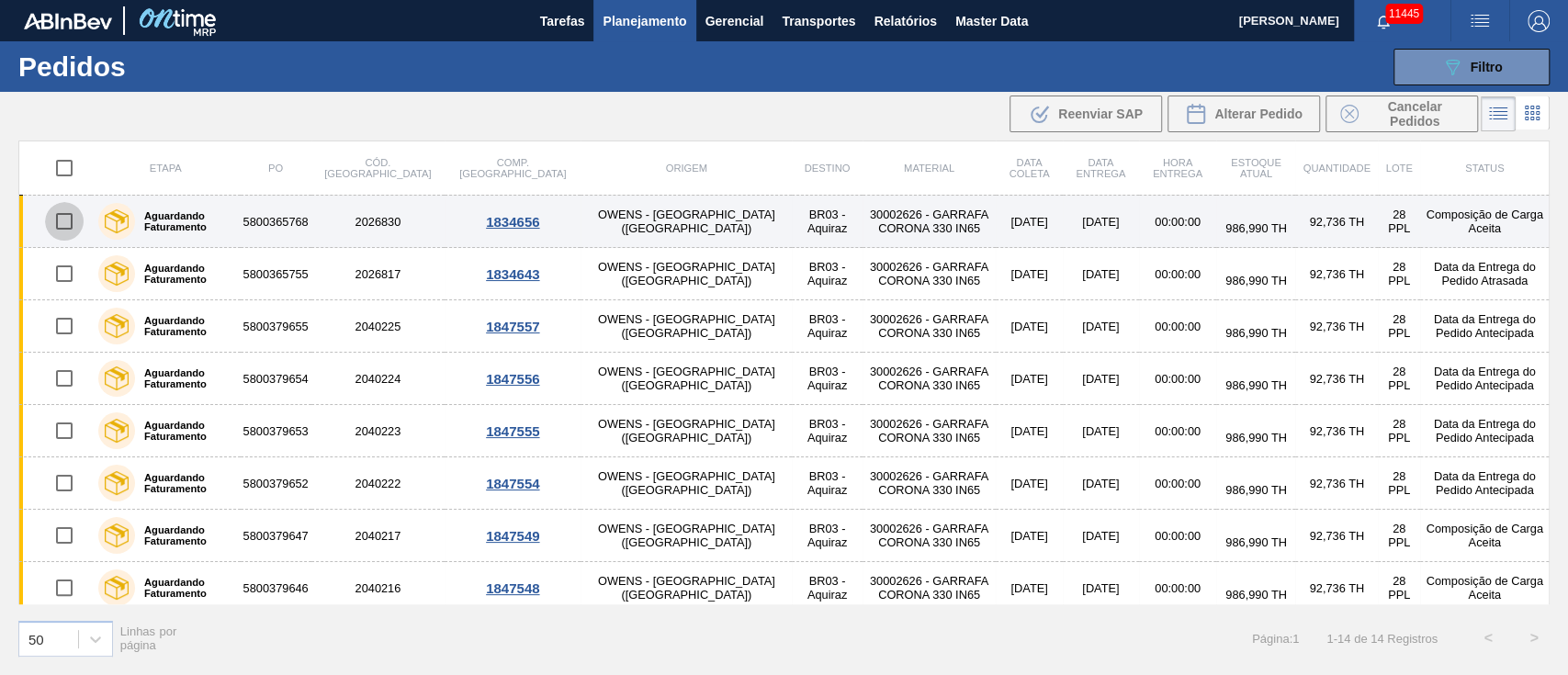
click at [66, 217] on input "checkbox" at bounding box center [65, 221] width 39 height 39
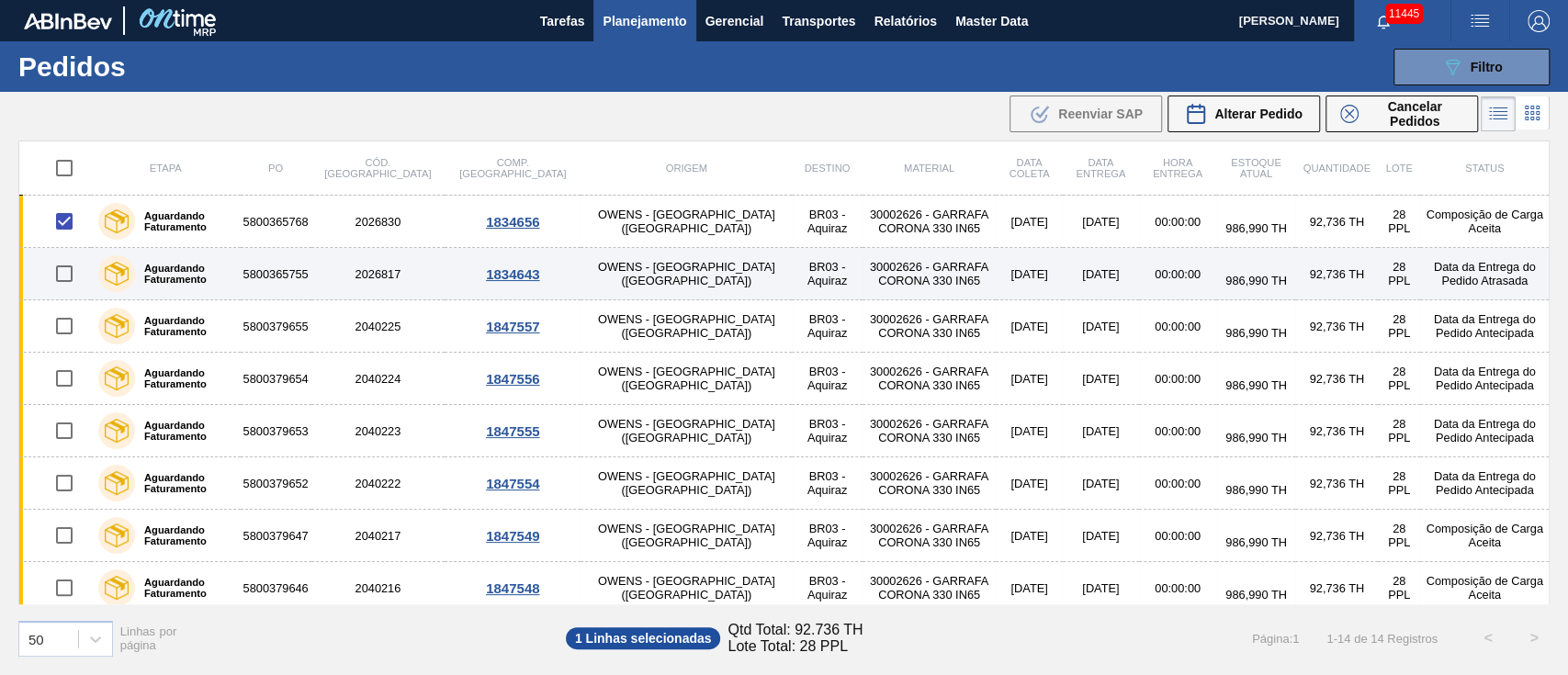
click at [67, 276] on input "checkbox" at bounding box center [65, 274] width 39 height 39
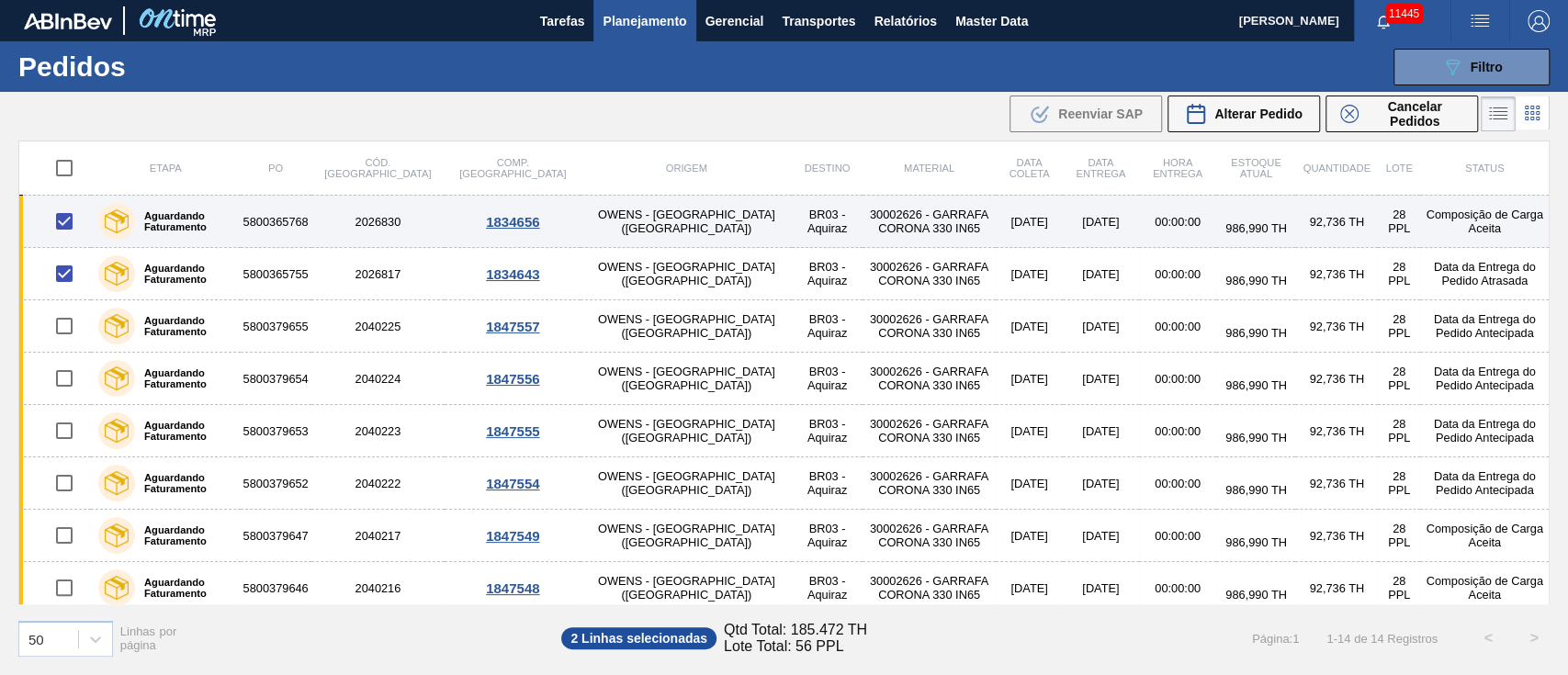
click at [54, 219] on input "checkbox" at bounding box center [65, 221] width 39 height 39
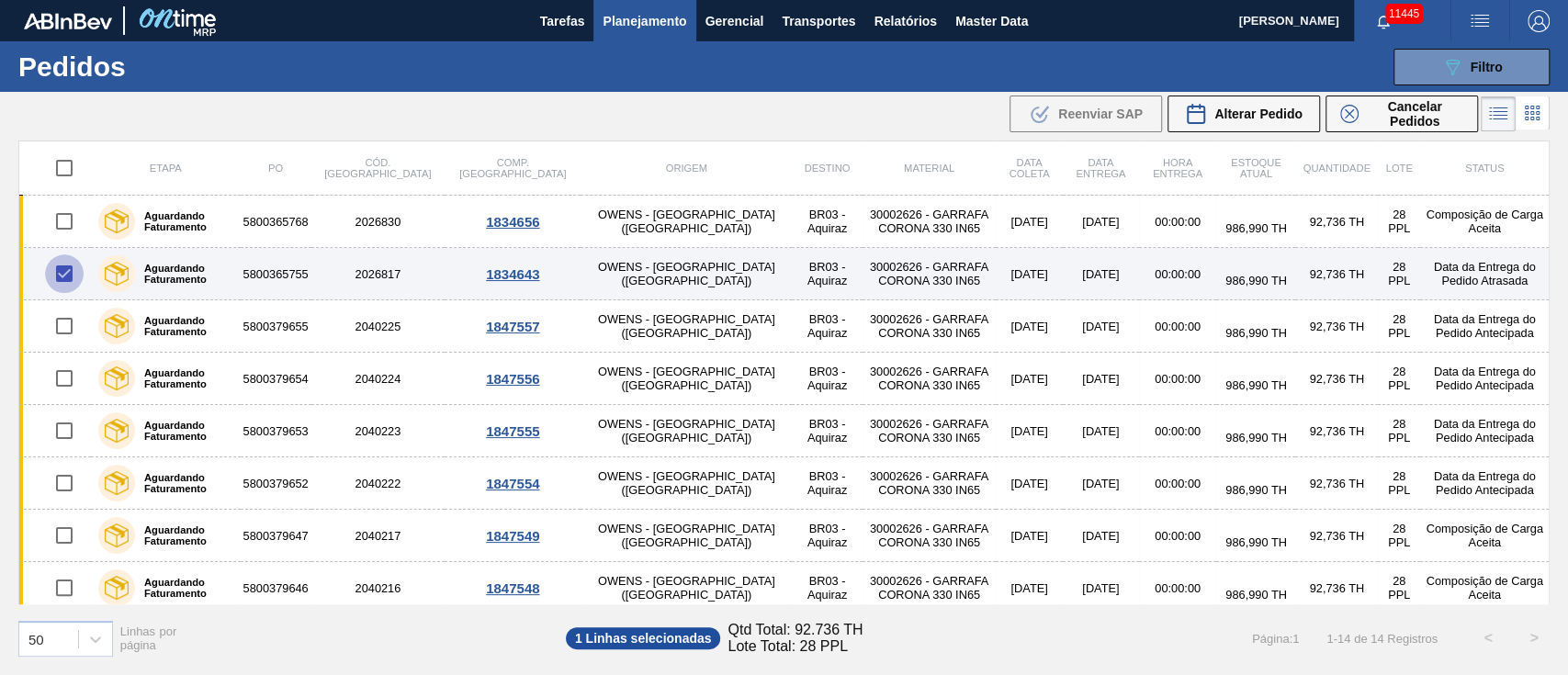
click at [68, 276] on input "checkbox" at bounding box center [65, 274] width 39 height 39
